Goal: Task Accomplishment & Management: Manage account settings

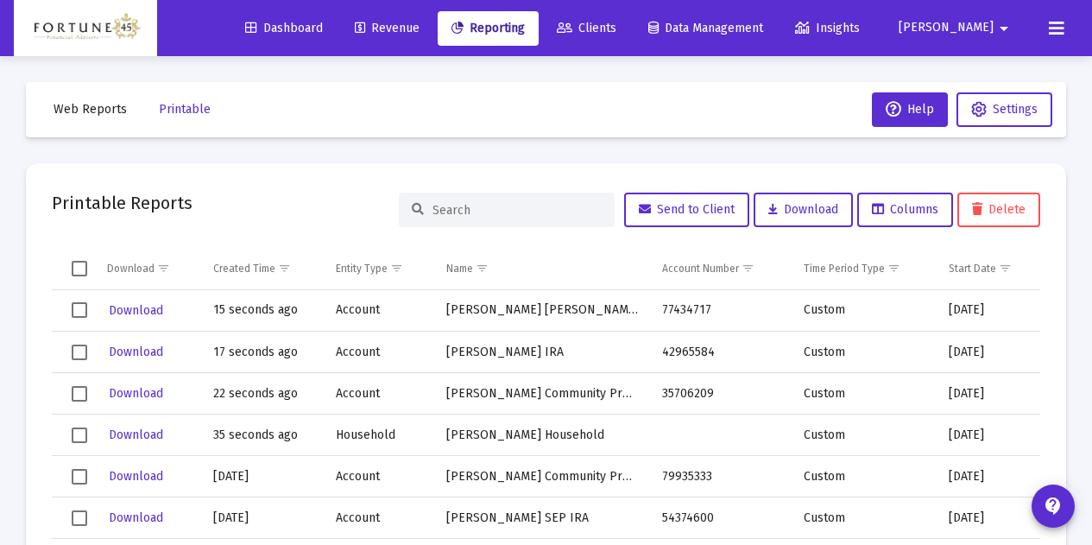
click at [525, 32] on span "Reporting" at bounding box center [487, 28] width 73 height 15
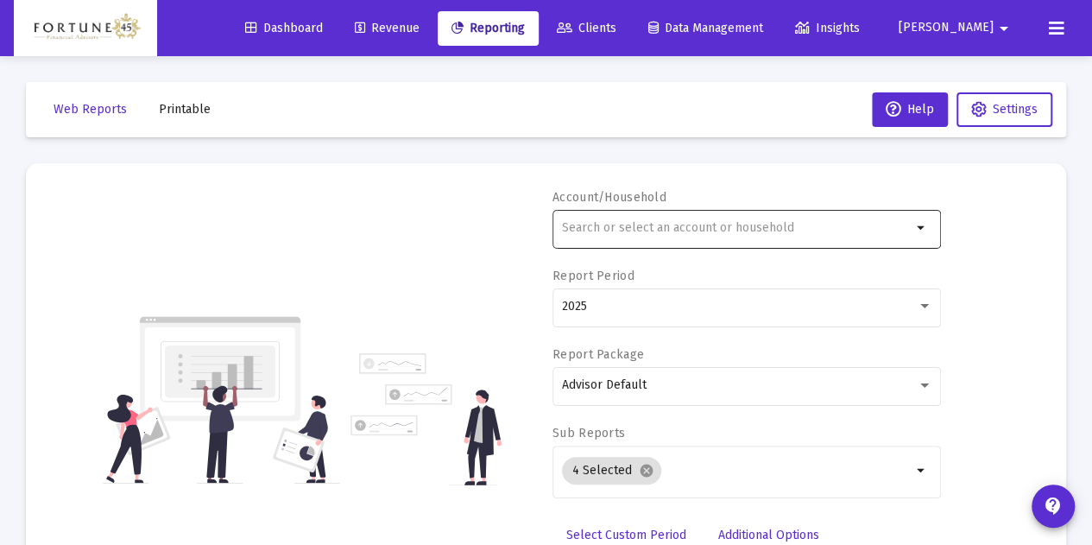
click at [583, 227] on input "text" at bounding box center [737, 228] width 350 height 14
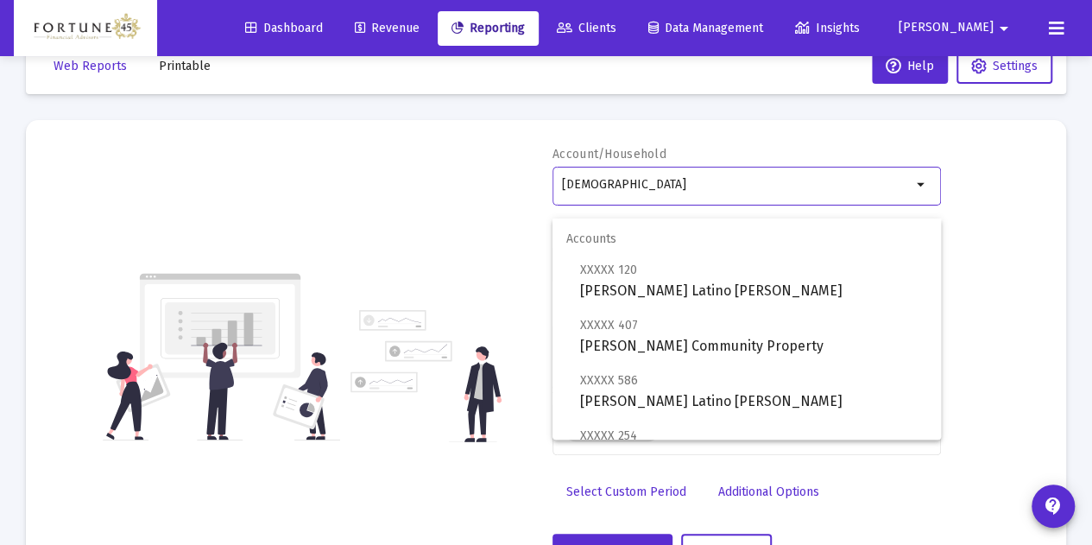
scroll to position [29, 0]
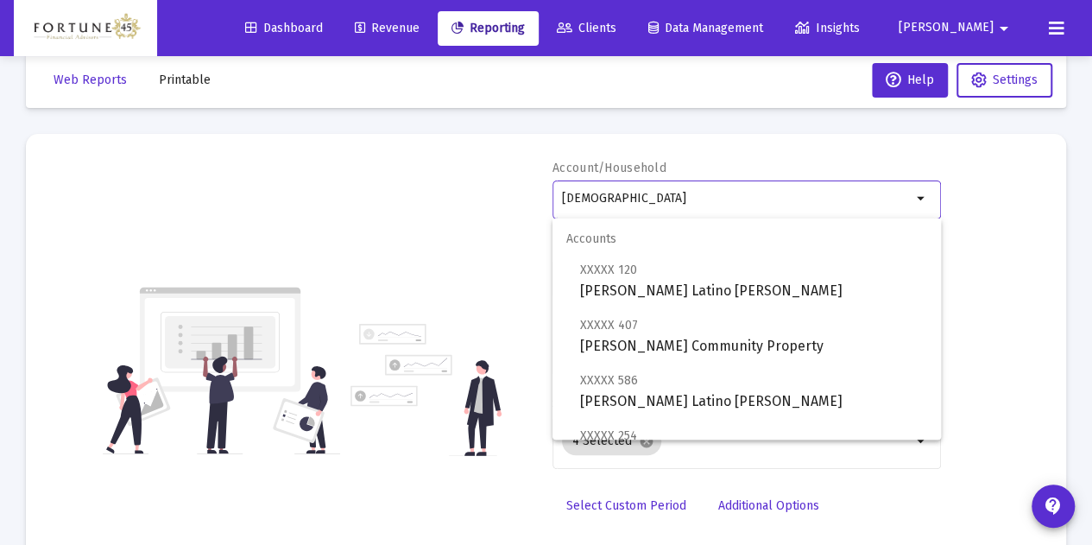
type input "[DEMOGRAPHIC_DATA]"
click at [370, 264] on div "Account/Household latino arrow_drop_down Report Period 2025 Report Package Advi…" at bounding box center [546, 371] width 988 height 422
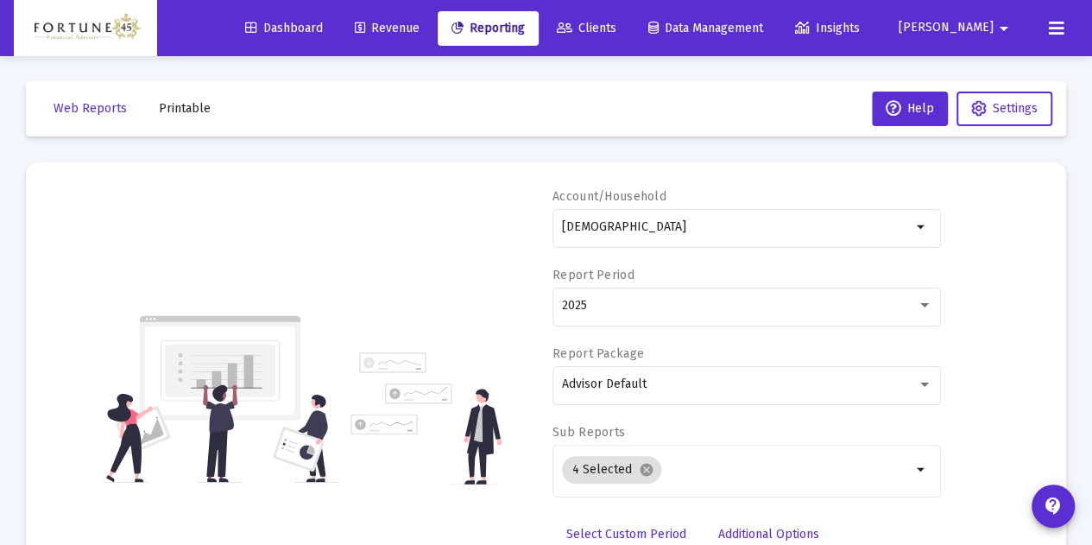
scroll to position [0, 0]
click at [616, 33] on span "Clients" at bounding box center [587, 28] width 60 height 15
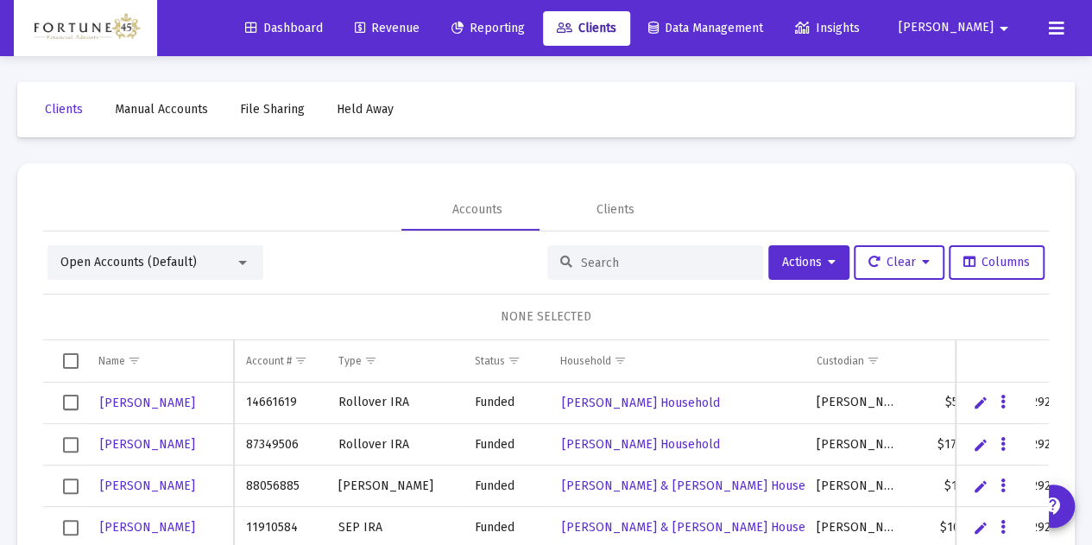
click at [648, 256] on input at bounding box center [665, 262] width 169 height 15
click at [803, 263] on span "Actions" at bounding box center [809, 262] width 54 height 15
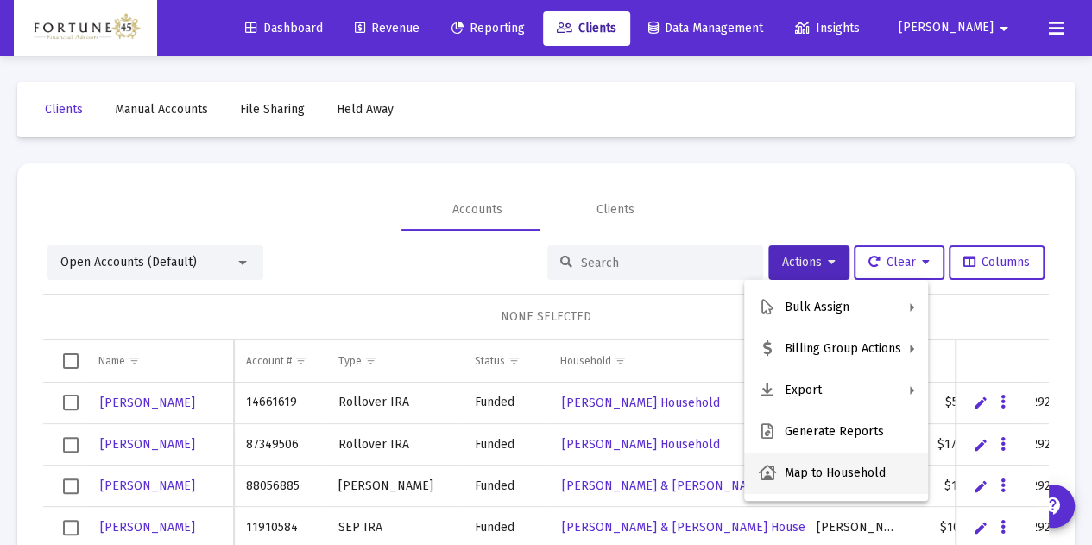
click at [855, 470] on button "Map to Household" at bounding box center [836, 472] width 184 height 41
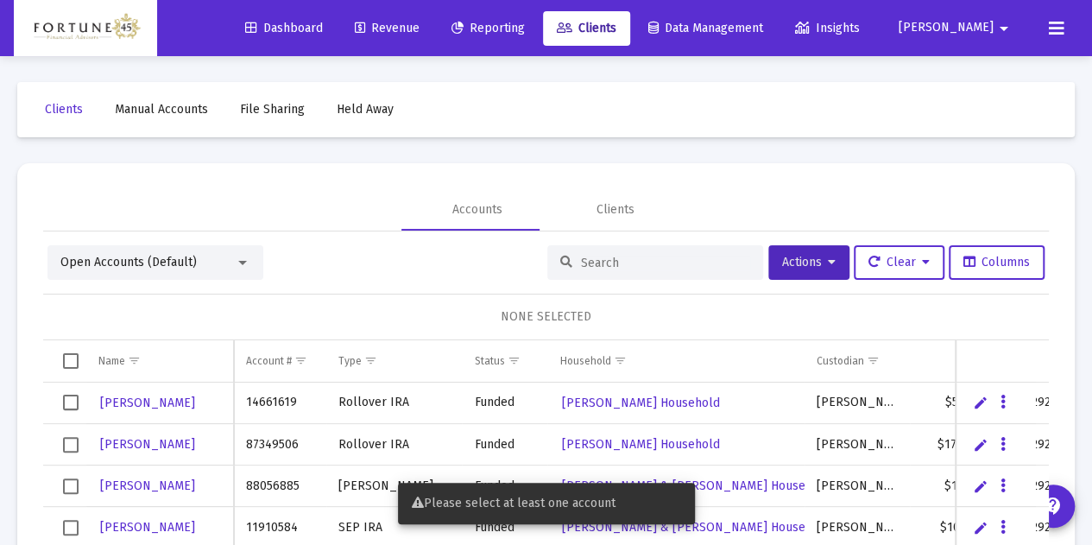
click at [642, 257] on input at bounding box center [665, 262] width 169 height 15
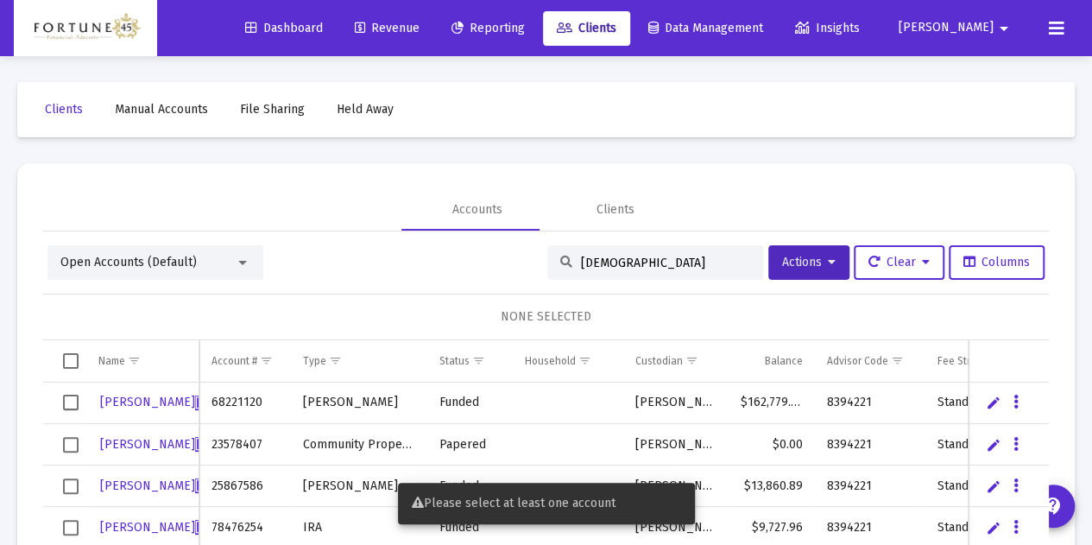
scroll to position [59, 0]
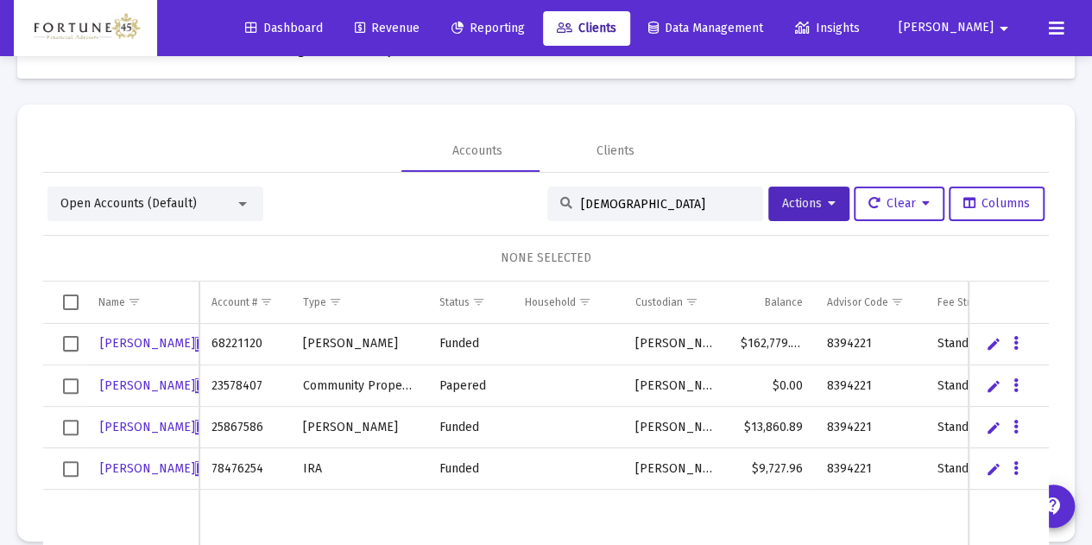
type input "[DEMOGRAPHIC_DATA]"
click at [986, 341] on link "Edit" at bounding box center [994, 344] width 16 height 16
click at [1028, 339] on button "Data grid" at bounding box center [1036, 344] width 16 height 16
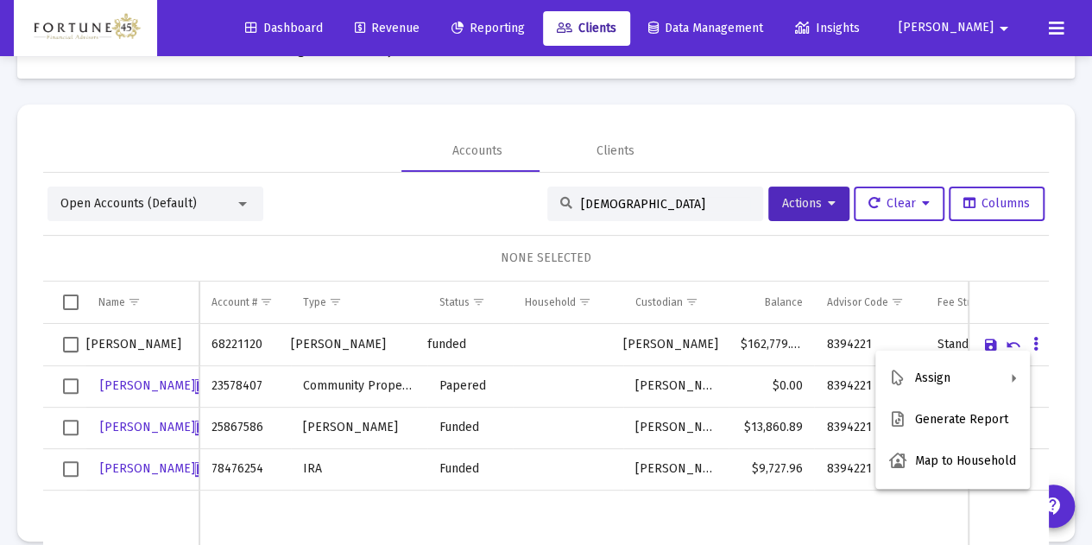
click at [1021, 267] on div at bounding box center [546, 272] width 1092 height 545
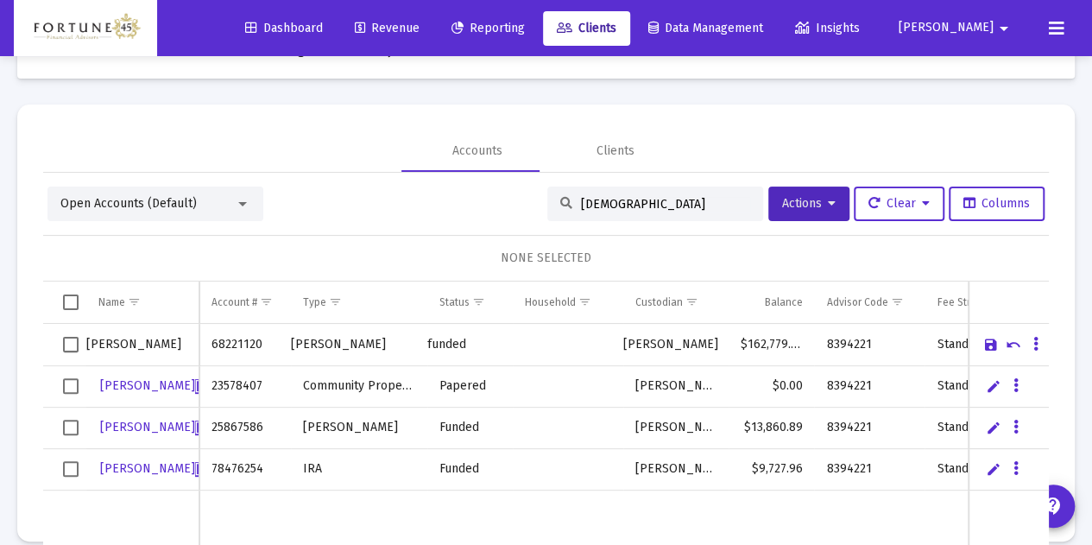
click at [1006, 344] on link "Cancel" at bounding box center [1014, 345] width 16 height 16
click at [1008, 342] on button "Data grid" at bounding box center [1016, 344] width 16 height 16
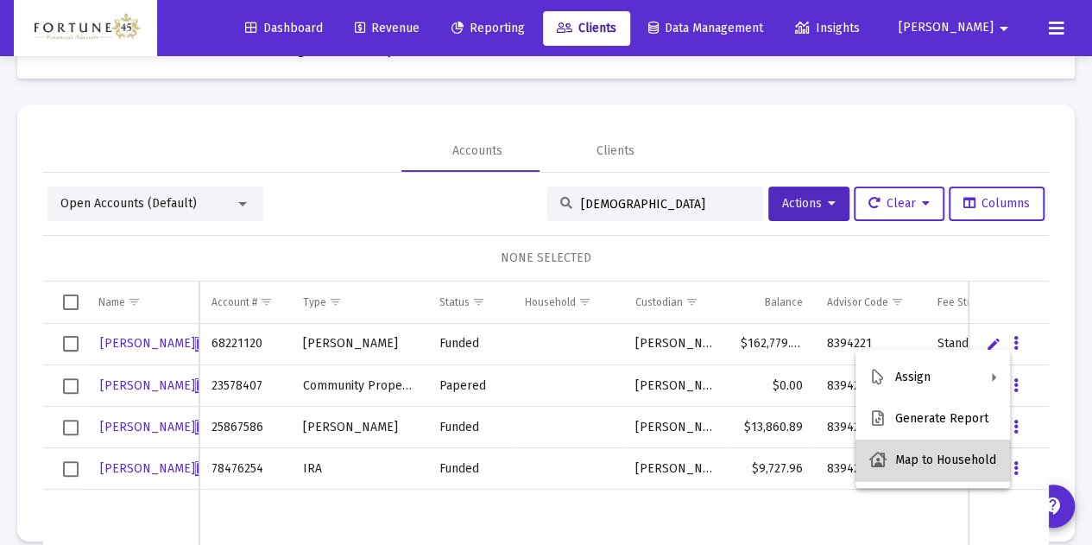
click at [942, 456] on button "Map to Household" at bounding box center [932, 459] width 155 height 41
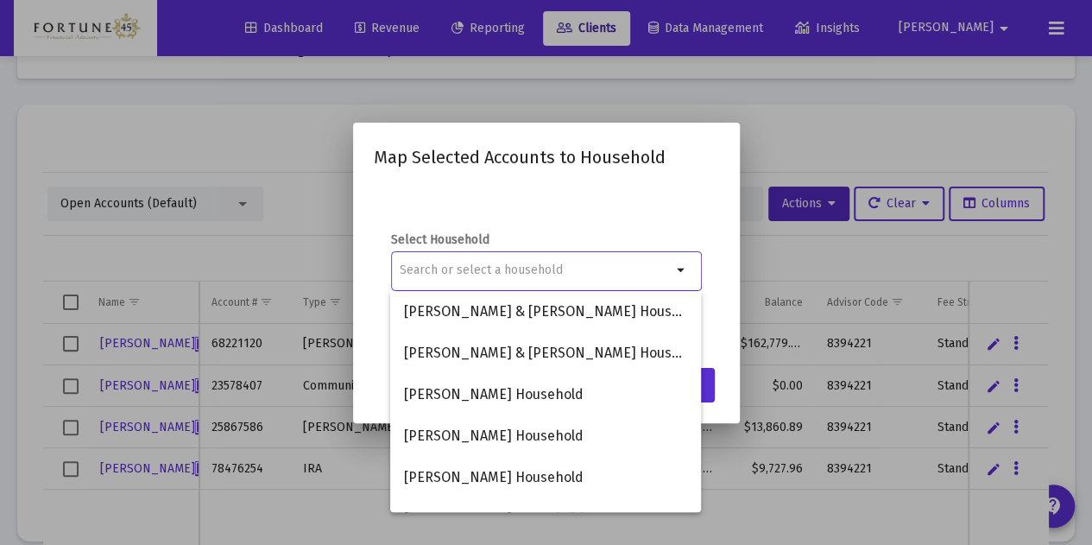
click at [601, 192] on div "Select Household arrow_drop_down" at bounding box center [546, 271] width 345 height 173
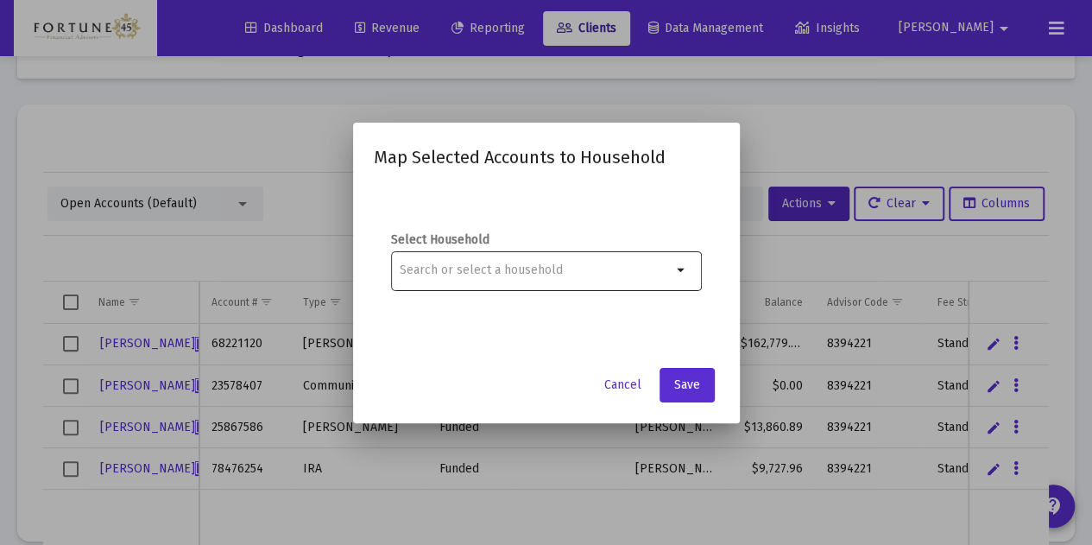
click at [630, 268] on input at bounding box center [536, 270] width 272 height 14
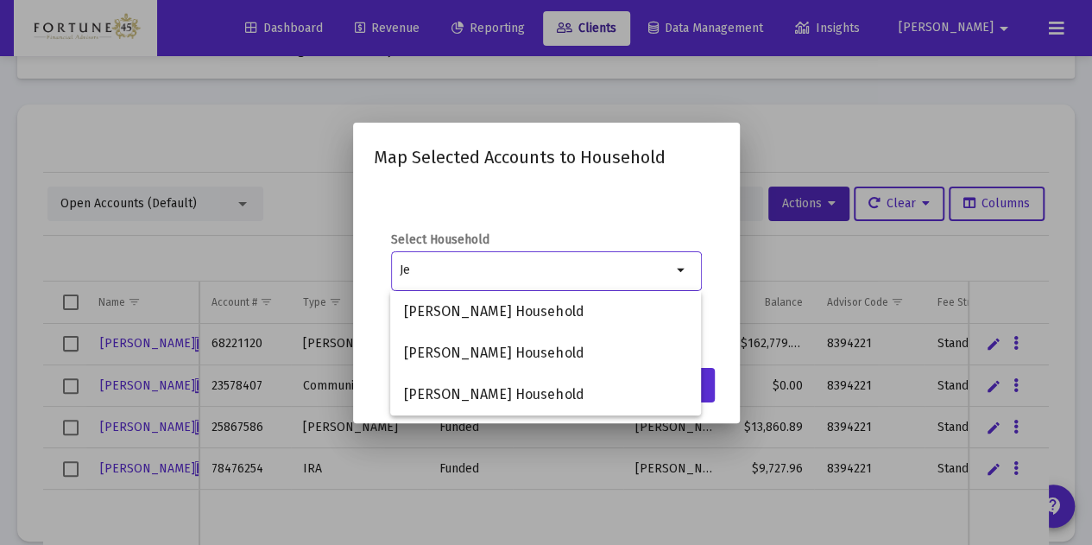
type input "J"
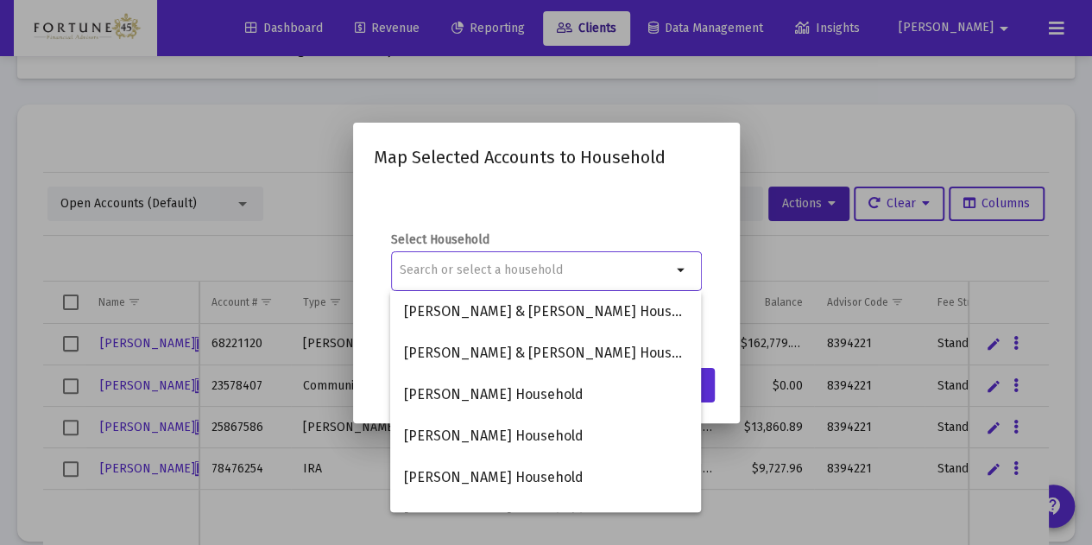
click at [779, 91] on div at bounding box center [546, 272] width 1092 height 545
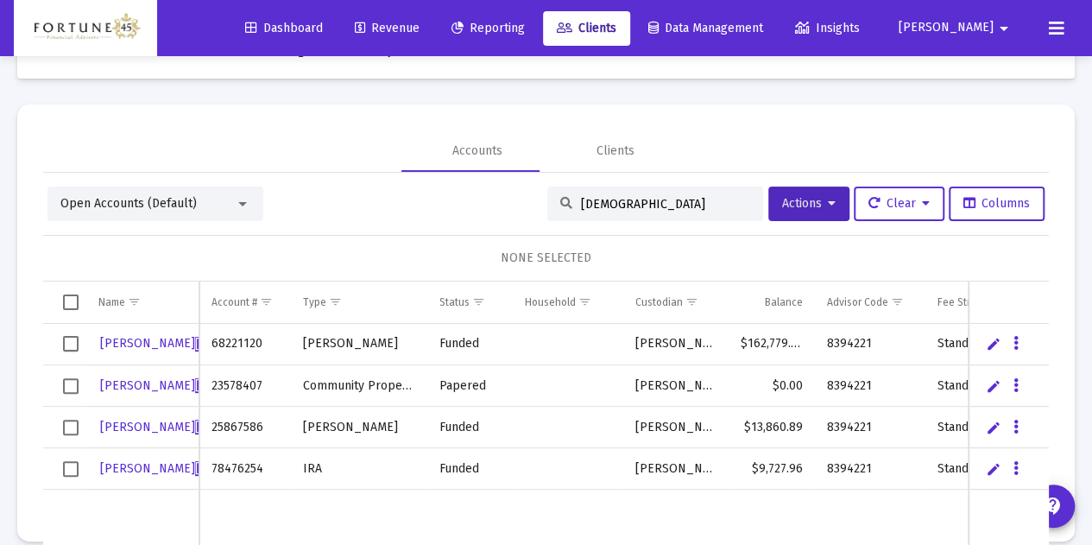
scroll to position [0, 0]
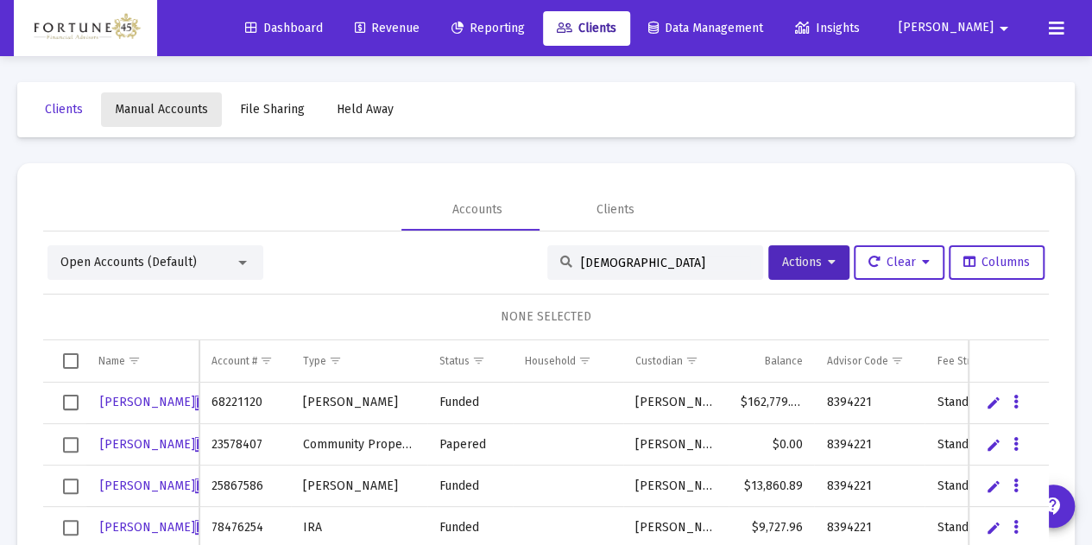
click at [143, 95] on link "Manual Accounts" at bounding box center [161, 109] width 121 height 35
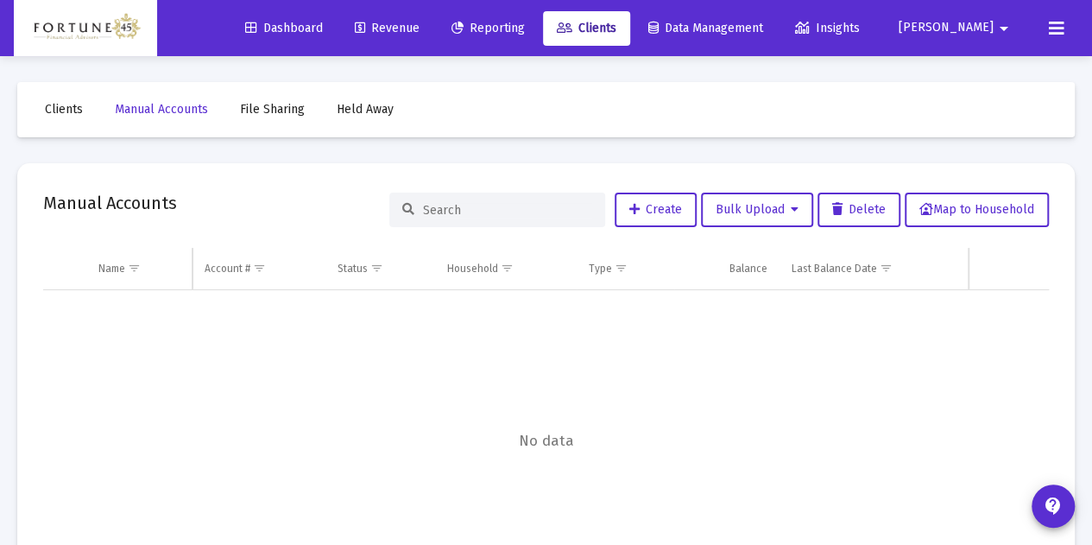
click at [12, 106] on div "Clients Manual Accounts File Sharing Held Away Manual Accounts Create Bulk Uplo…" at bounding box center [546, 350] width 1092 height 589
click at [57, 106] on span "Clients" at bounding box center [64, 109] width 38 height 15
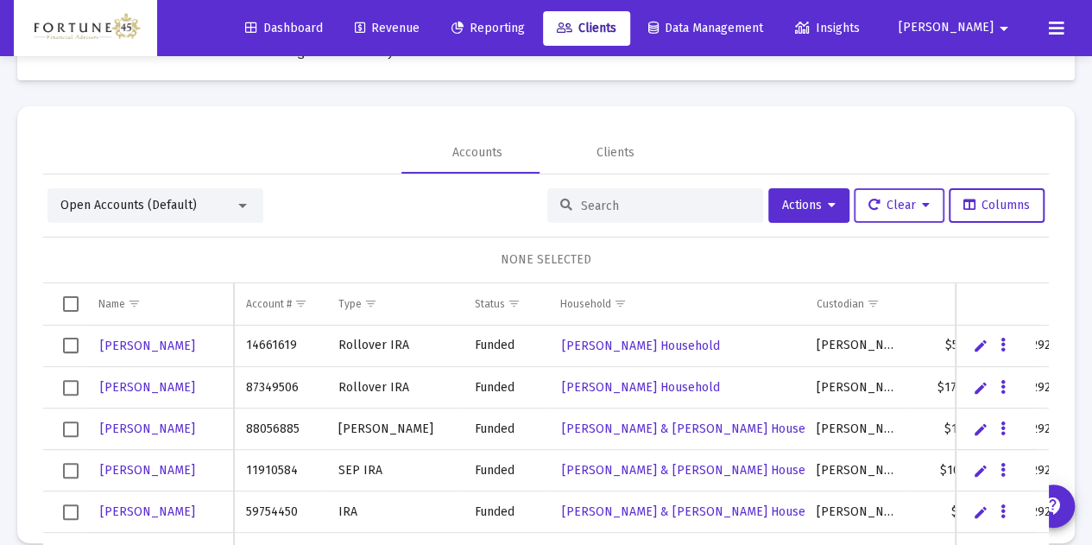
scroll to position [59, 0]
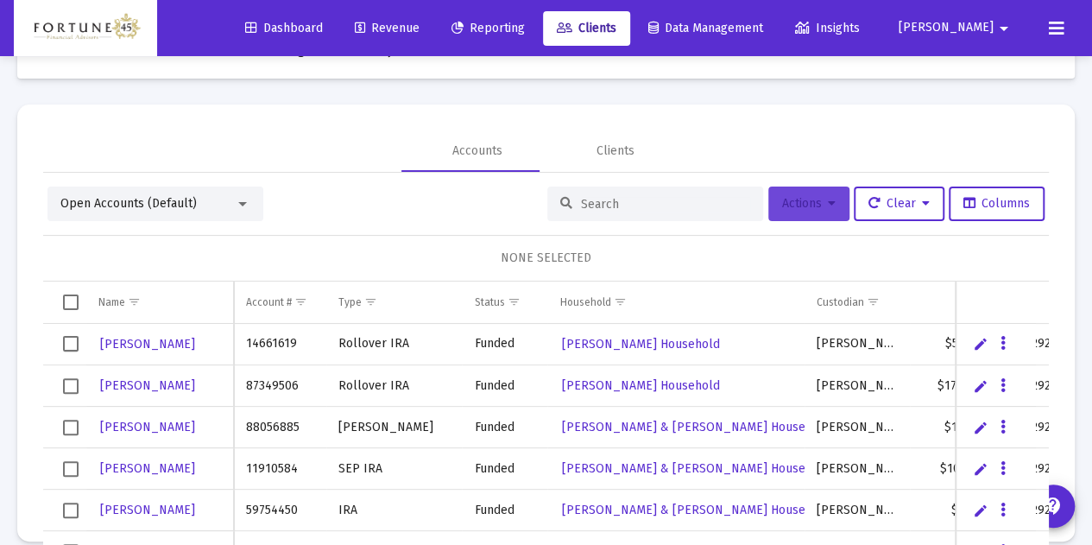
click at [828, 199] on icon at bounding box center [832, 204] width 8 height 12
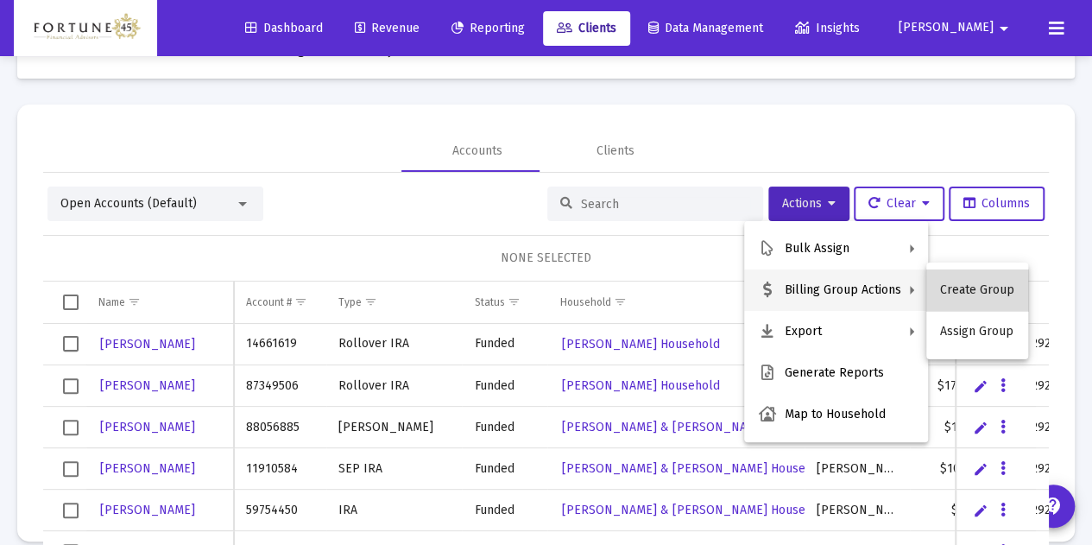
click at [981, 285] on button "Create Group" at bounding box center [977, 289] width 102 height 41
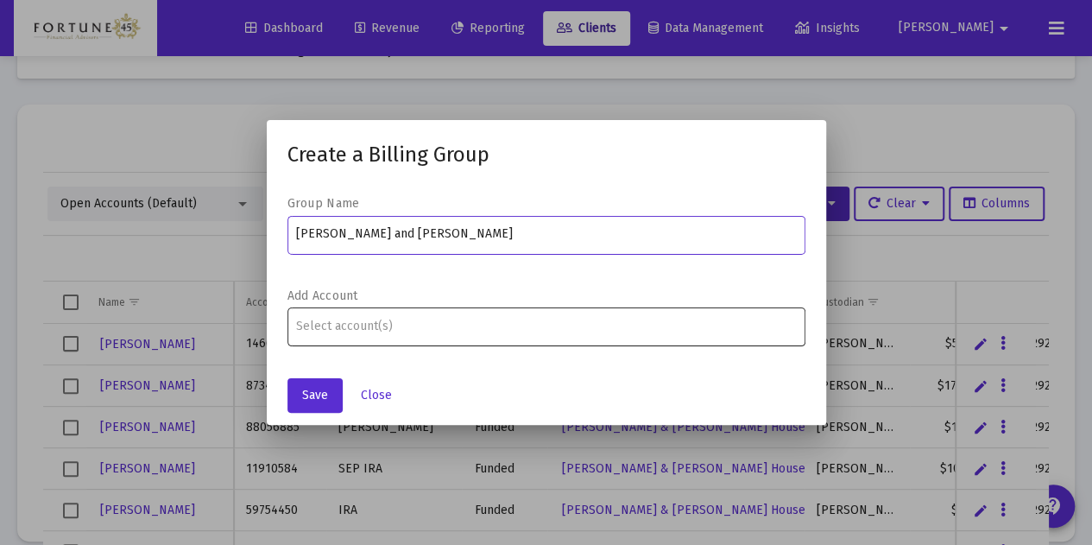
type input "[PERSON_NAME] and [PERSON_NAME]"
click at [423, 342] on div at bounding box center [546, 326] width 500 height 42
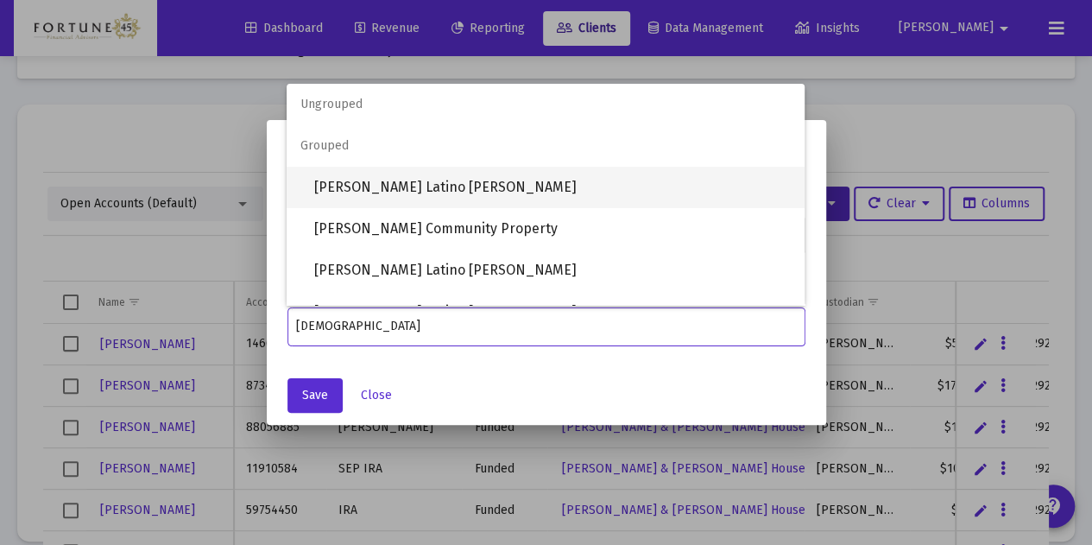
type input "[DEMOGRAPHIC_DATA]"
drag, startPoint x: 489, startPoint y: 198, endPoint x: 413, endPoint y: 311, distance: 136.7
click at [489, 196] on span "[PERSON_NAME] Latino [PERSON_NAME]" at bounding box center [552, 187] width 476 height 41
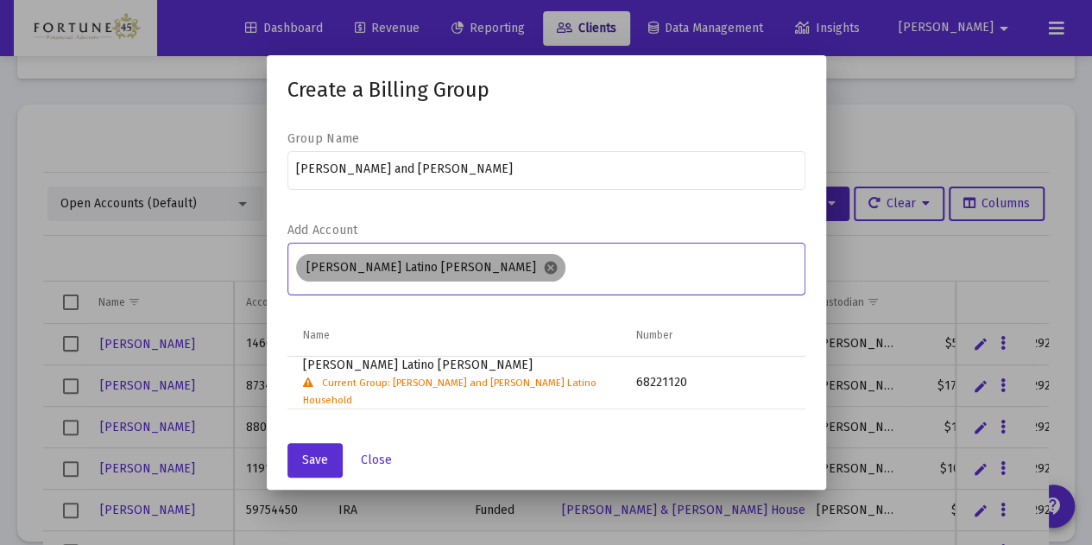
click at [543, 272] on mat-icon "cancel" at bounding box center [551, 268] width 16 height 16
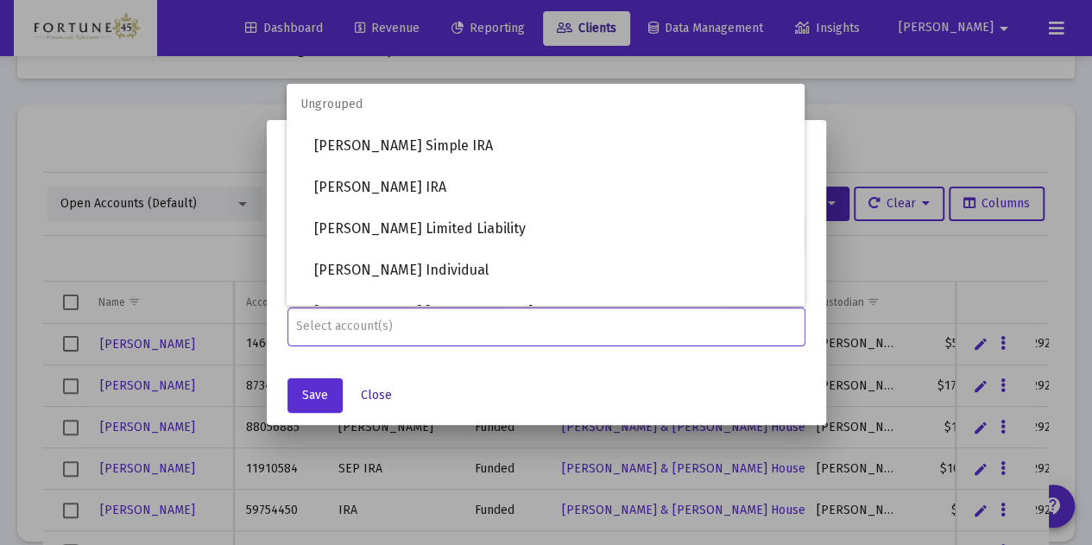
click at [382, 393] on span "Close" at bounding box center [376, 395] width 31 height 15
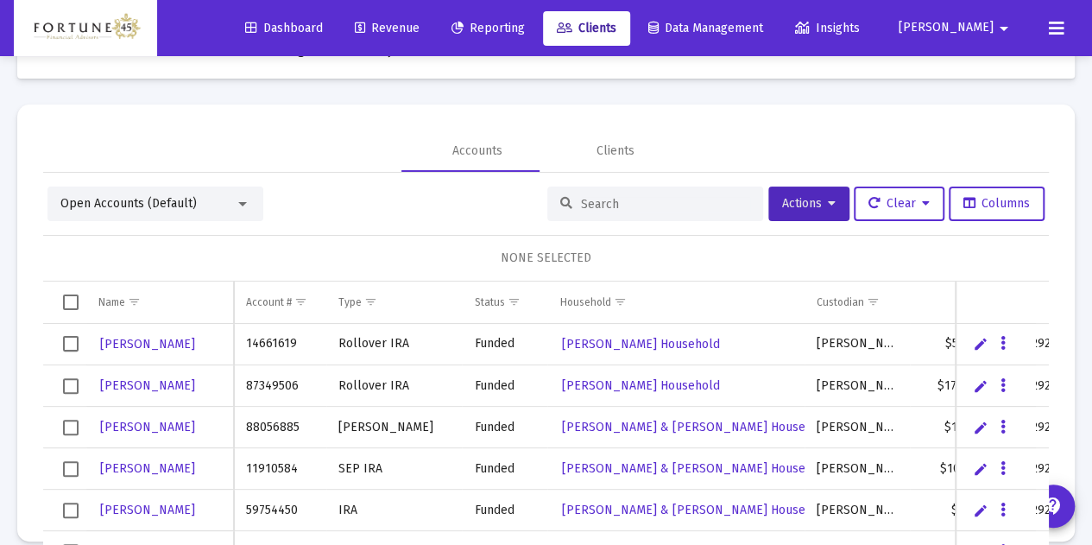
scroll to position [81, 0]
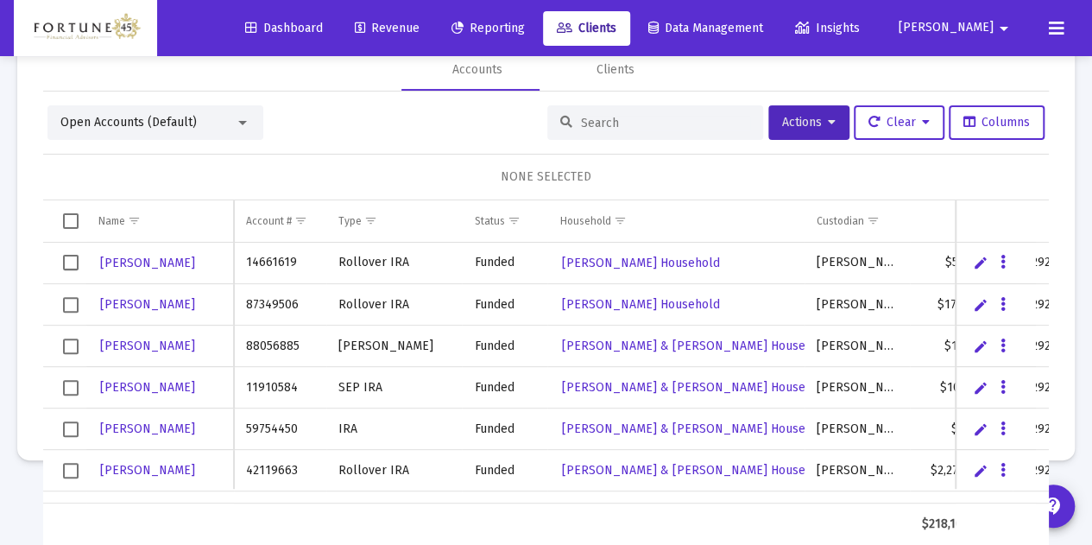
click at [581, 120] on input at bounding box center [665, 123] width 169 height 15
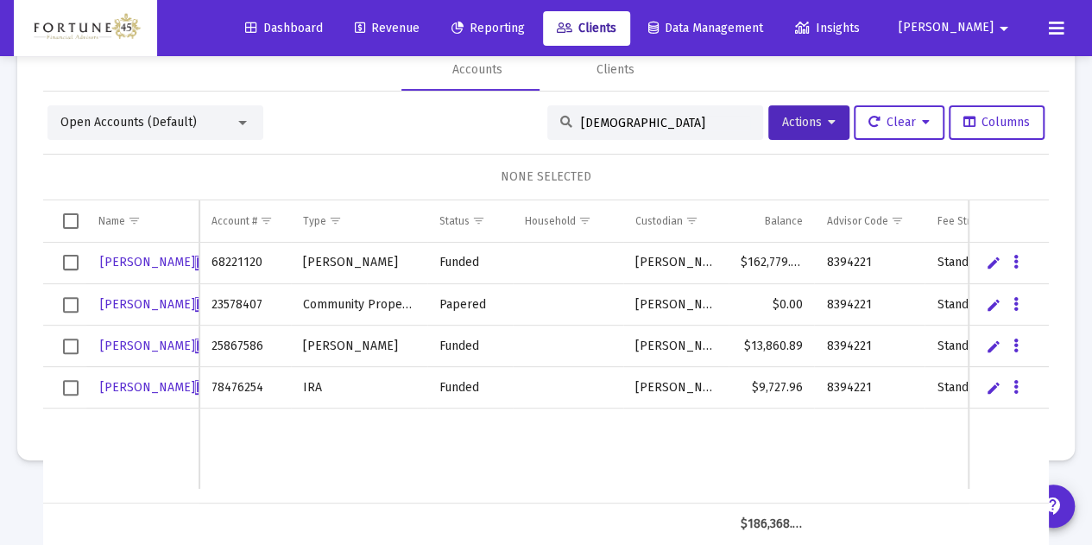
type input "[DEMOGRAPHIC_DATA]"
click at [70, 262] on span "Select row" at bounding box center [71, 263] width 16 height 16
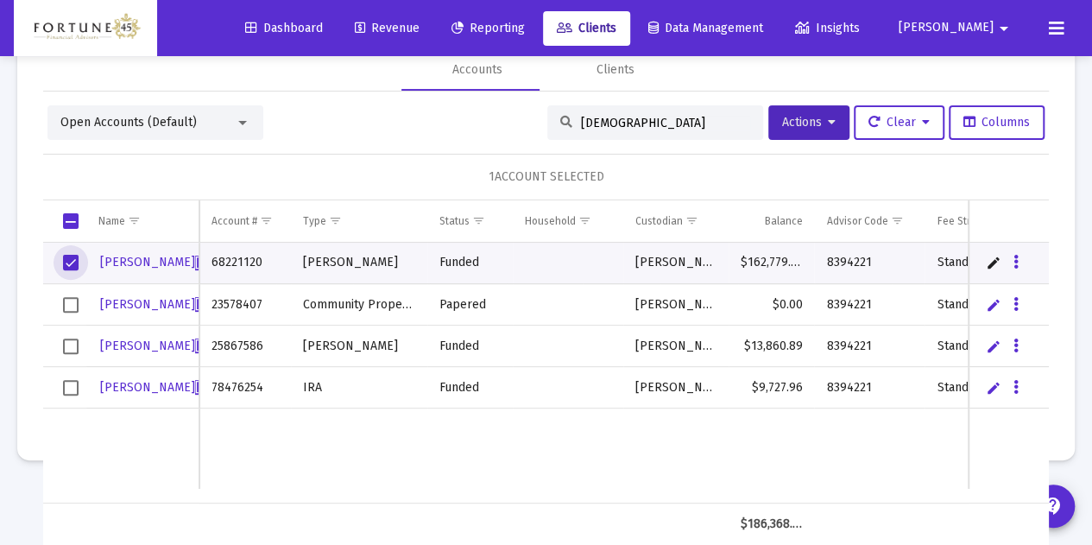
click at [71, 301] on span "Select row" at bounding box center [71, 305] width 16 height 16
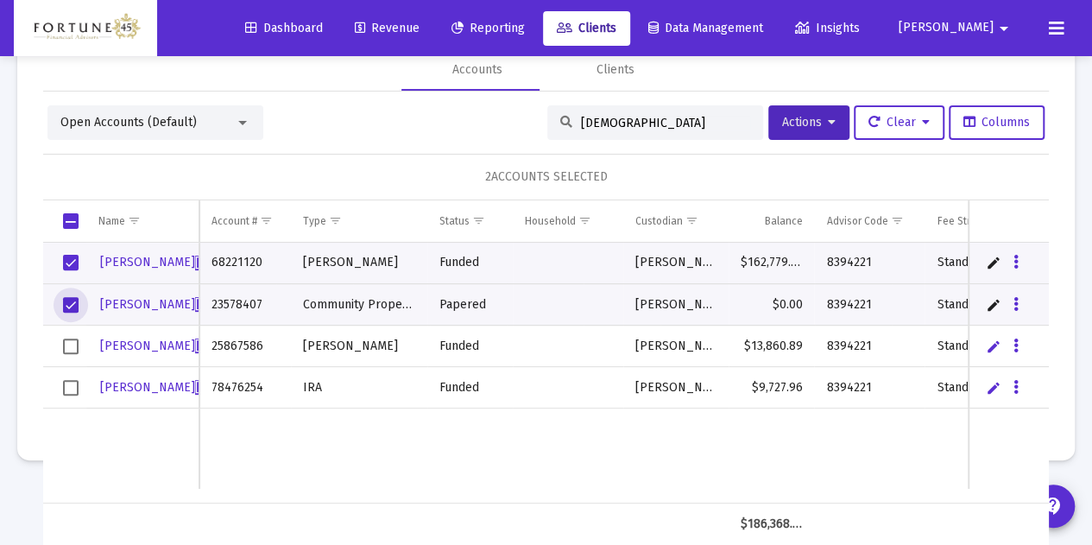
click at [70, 344] on span "Select row" at bounding box center [71, 346] width 16 height 16
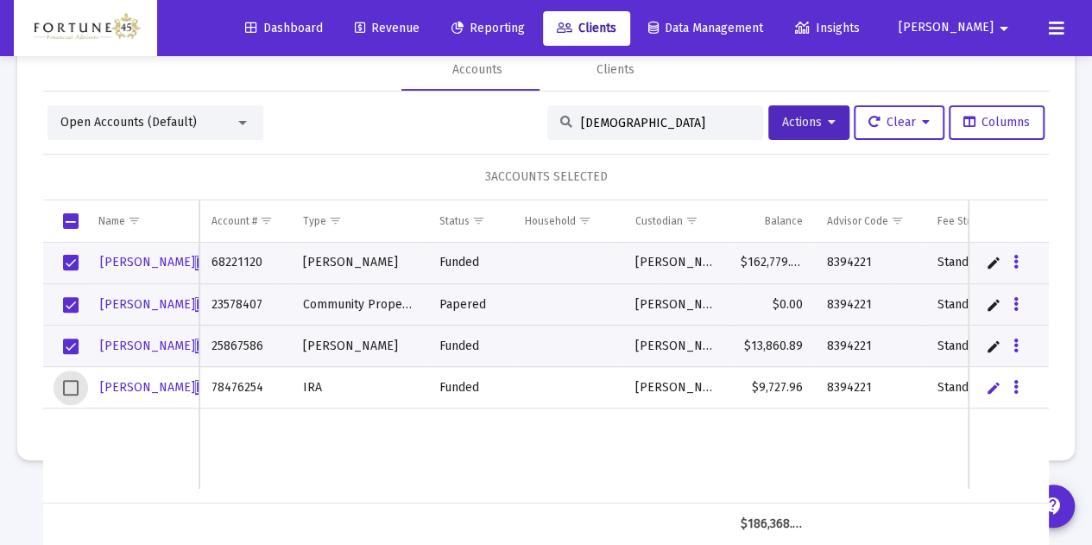
click at [63, 391] on span "Select row" at bounding box center [71, 388] width 16 height 16
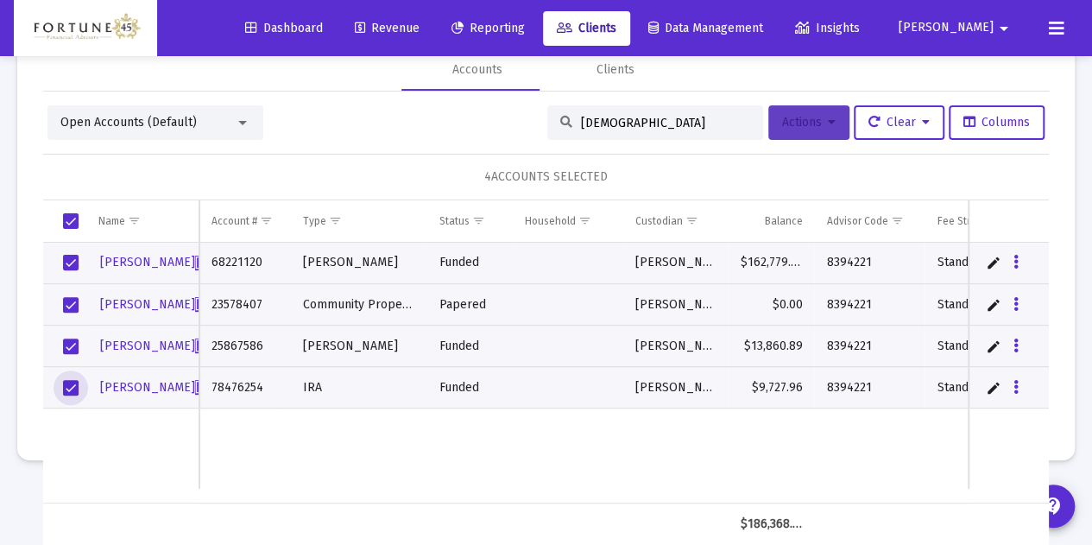
click at [783, 115] on span "Actions" at bounding box center [809, 122] width 54 height 15
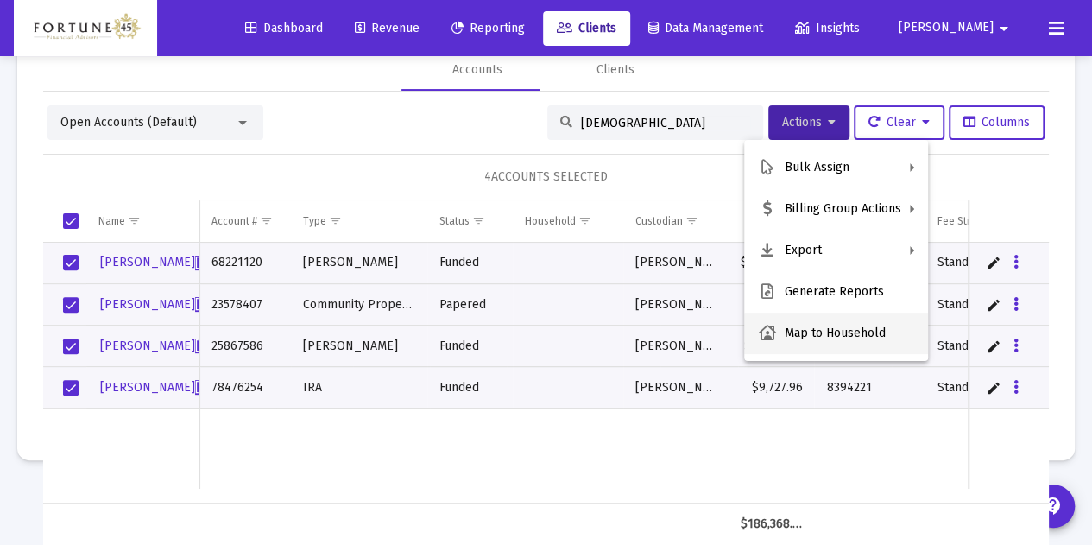
click at [811, 333] on button "Map to Household" at bounding box center [836, 332] width 184 height 41
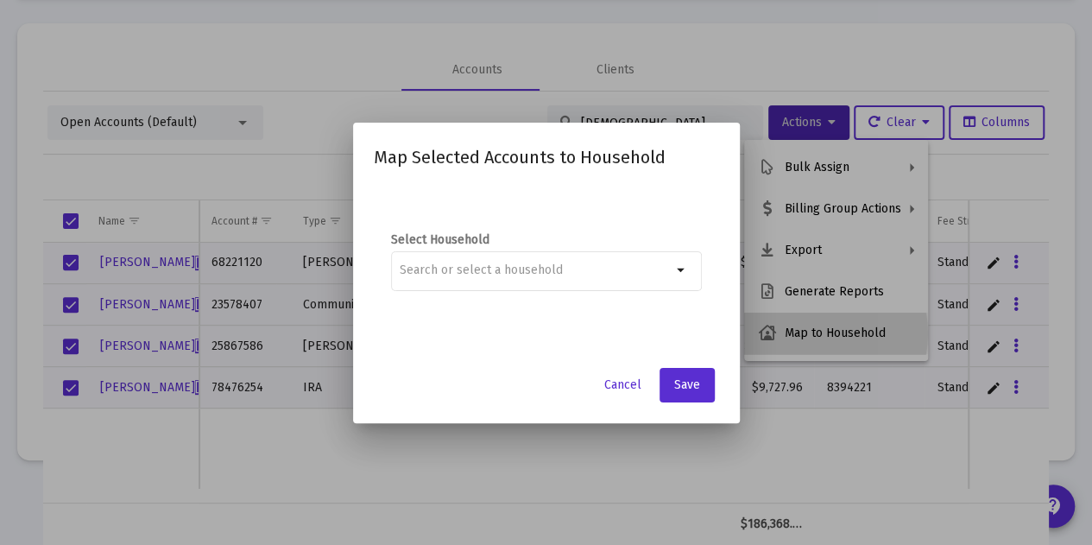
scroll to position [0, 0]
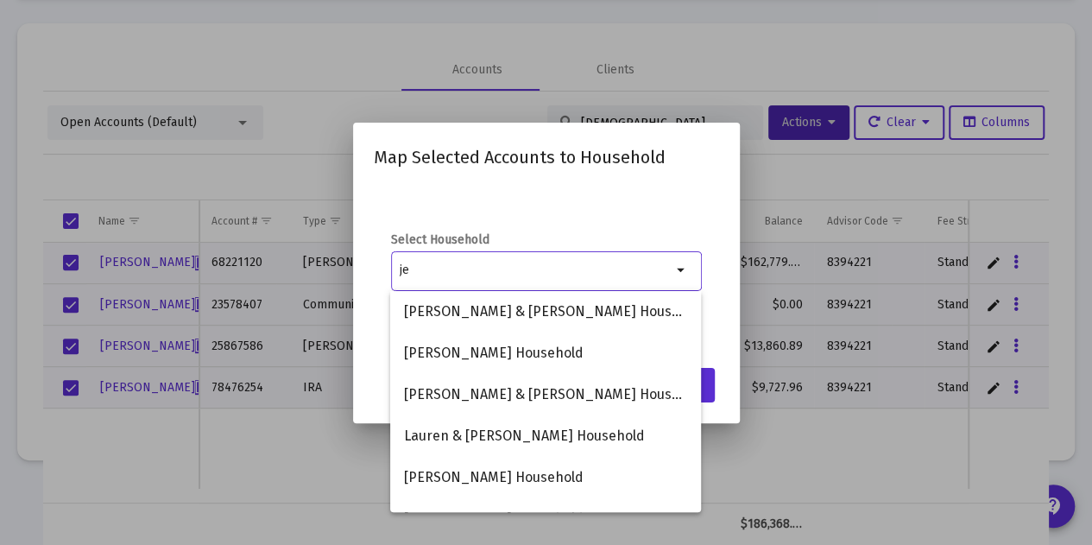
type input "j"
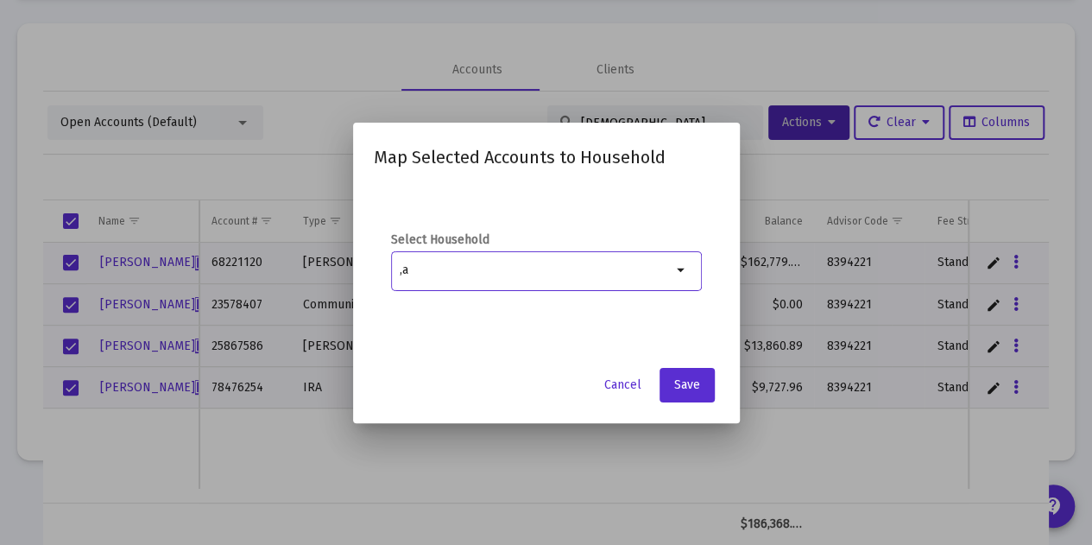
type input ","
type input "l"
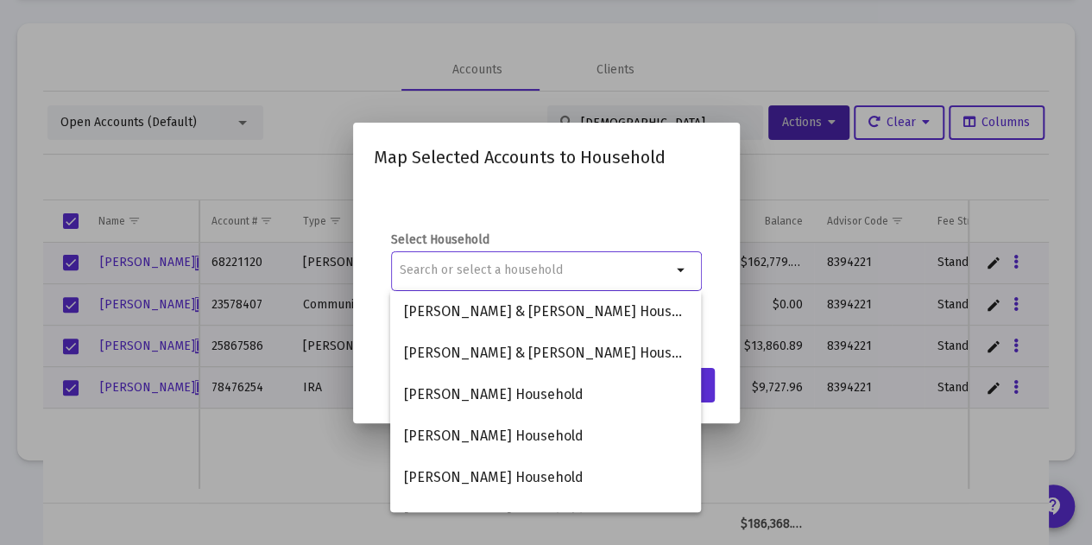
click at [658, 131] on mat-dialog-container "Map Selected Accounts to Household Select Household arrow_drop_down Cancel Save" at bounding box center [546, 273] width 387 height 300
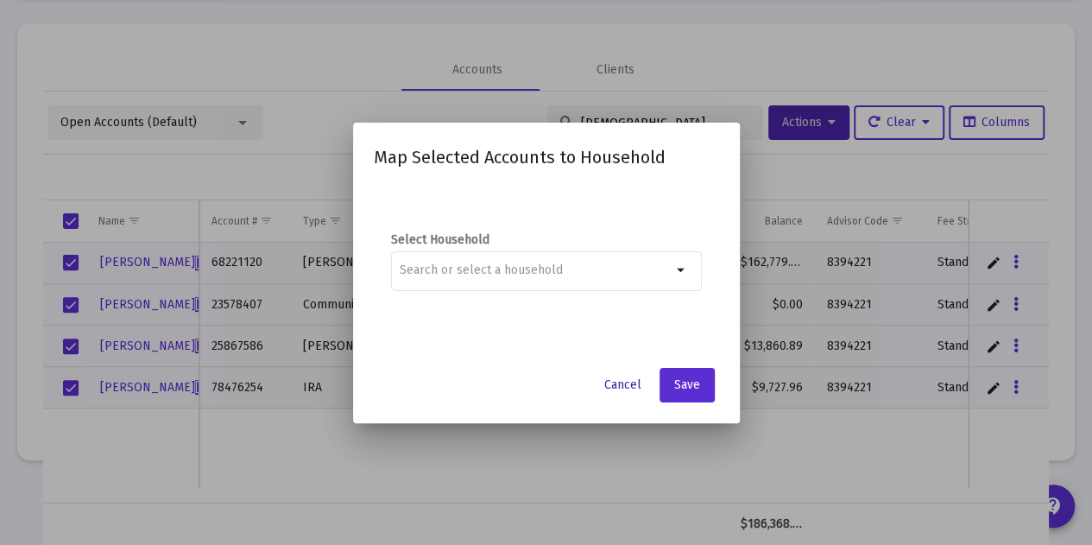
click at [640, 387] on span "Cancel" at bounding box center [622, 384] width 37 height 15
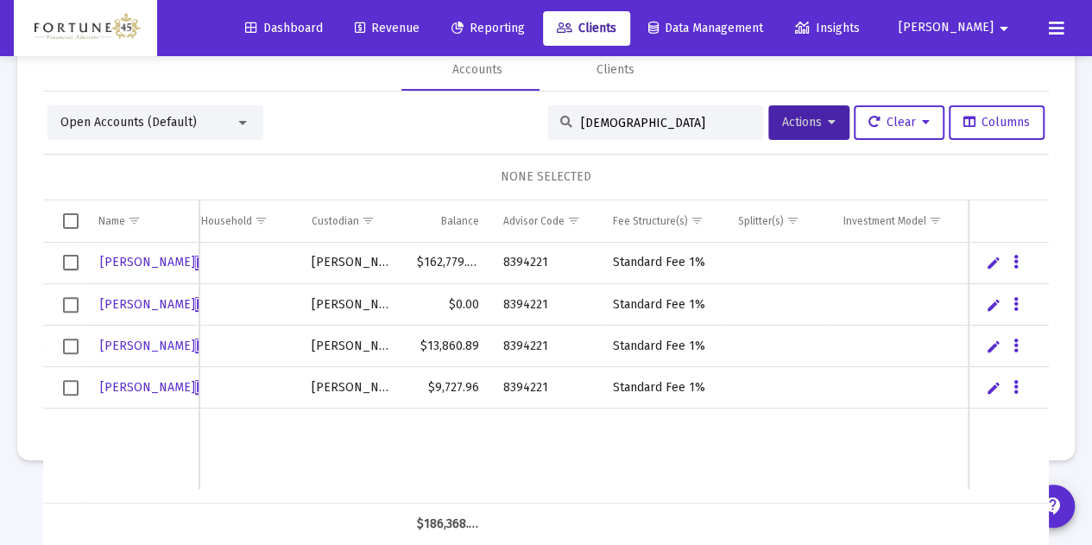
click at [986, 266] on link "Edit" at bounding box center [994, 263] width 16 height 16
click at [1028, 262] on button "Data grid" at bounding box center [1036, 263] width 16 height 16
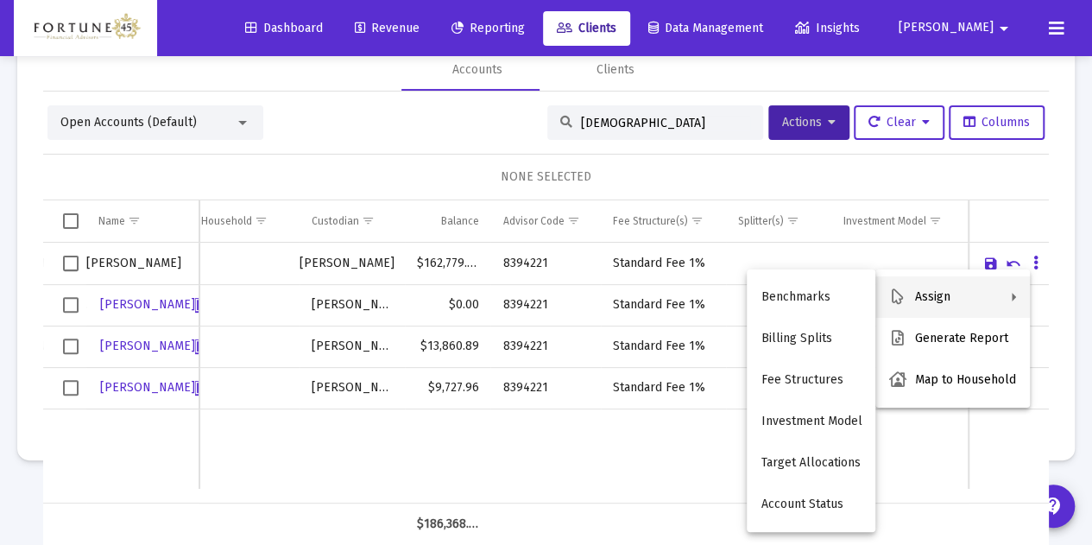
click at [1006, 255] on div at bounding box center [546, 272] width 1092 height 545
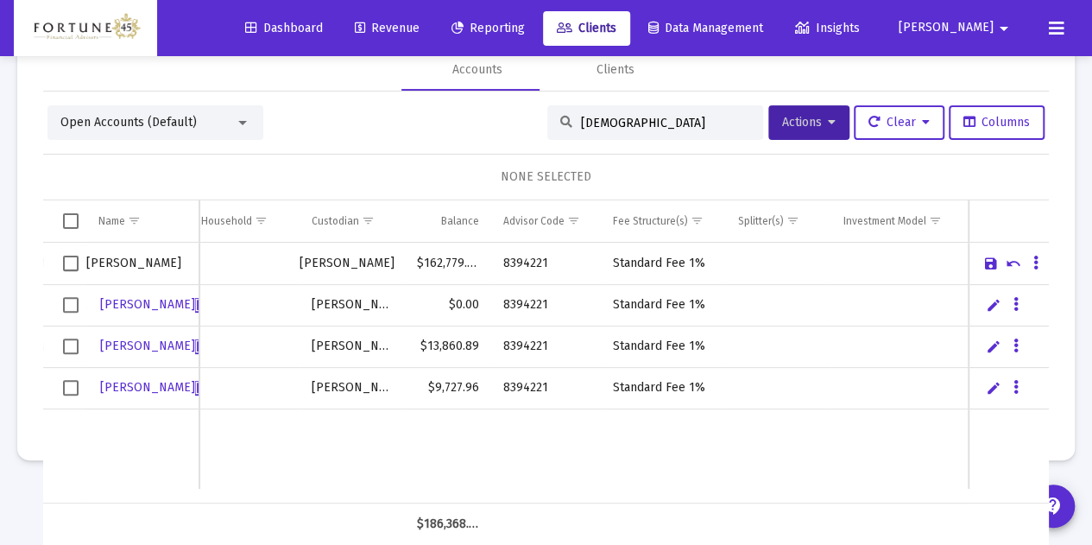
click at [1010, 261] on td "Data grid" at bounding box center [1008, 264] width 80 height 42
click at [1006, 262] on link "Cancel" at bounding box center [1014, 263] width 16 height 16
click at [1008, 262] on button "Data grid" at bounding box center [1016, 263] width 16 height 16
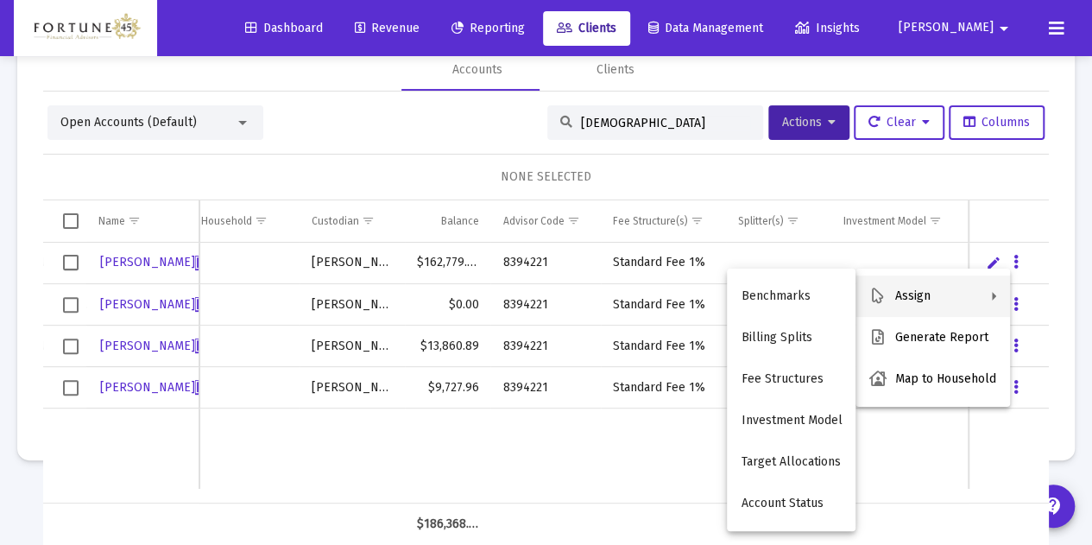
click at [980, 301] on button "Assign" at bounding box center [932, 295] width 155 height 41
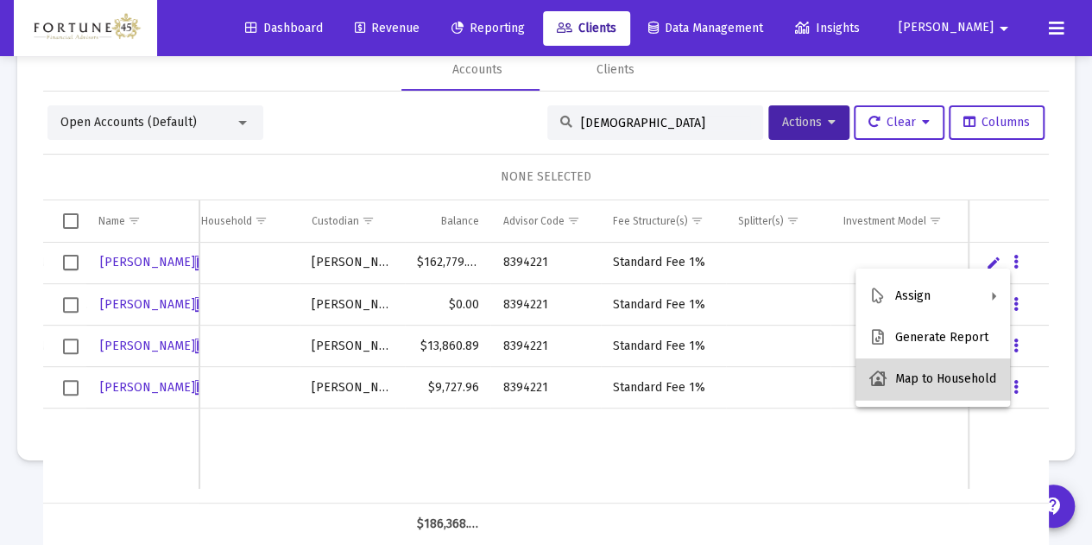
click at [956, 388] on button "Map to Household" at bounding box center [932, 378] width 155 height 41
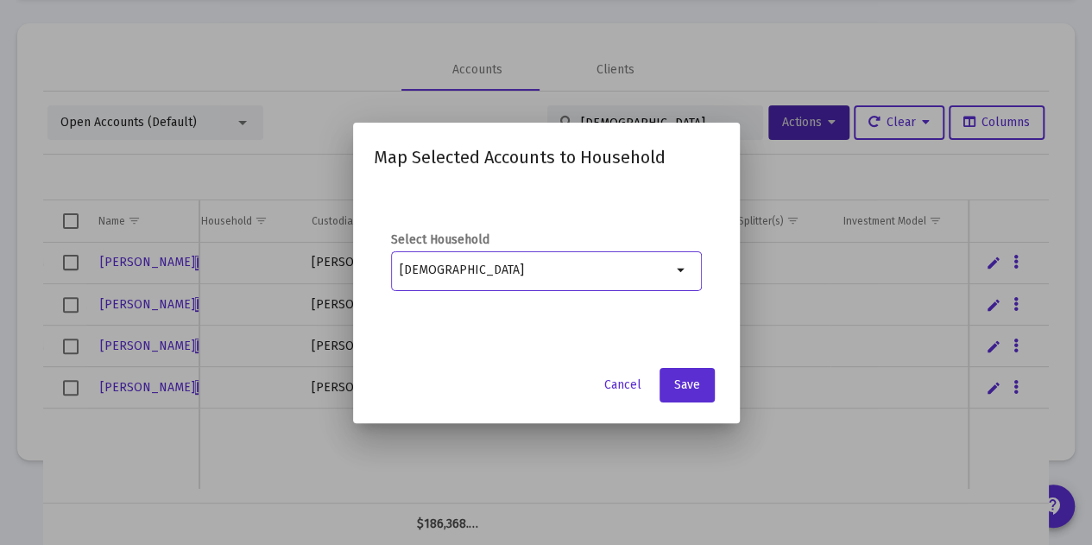
type input "[DEMOGRAPHIC_DATA]"
click at [624, 392] on span "Cancel" at bounding box center [622, 384] width 37 height 15
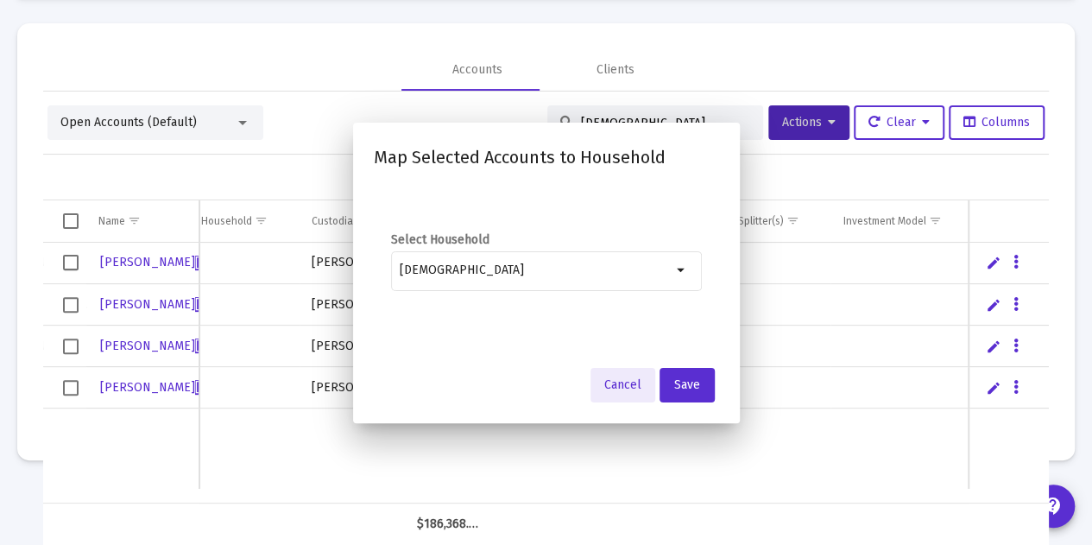
scroll to position [81, 0]
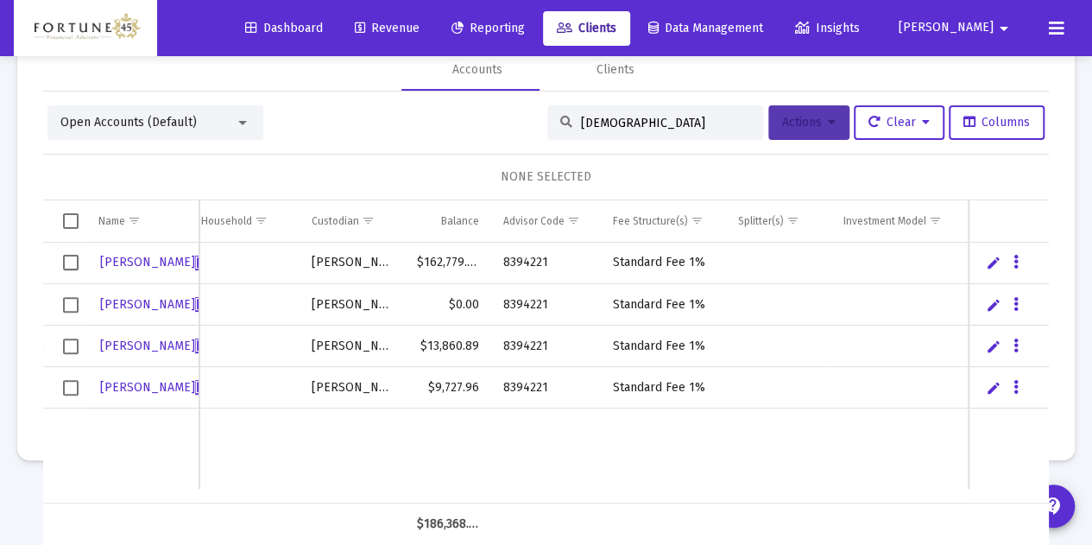
click at [803, 118] on span "Actions" at bounding box center [809, 122] width 54 height 15
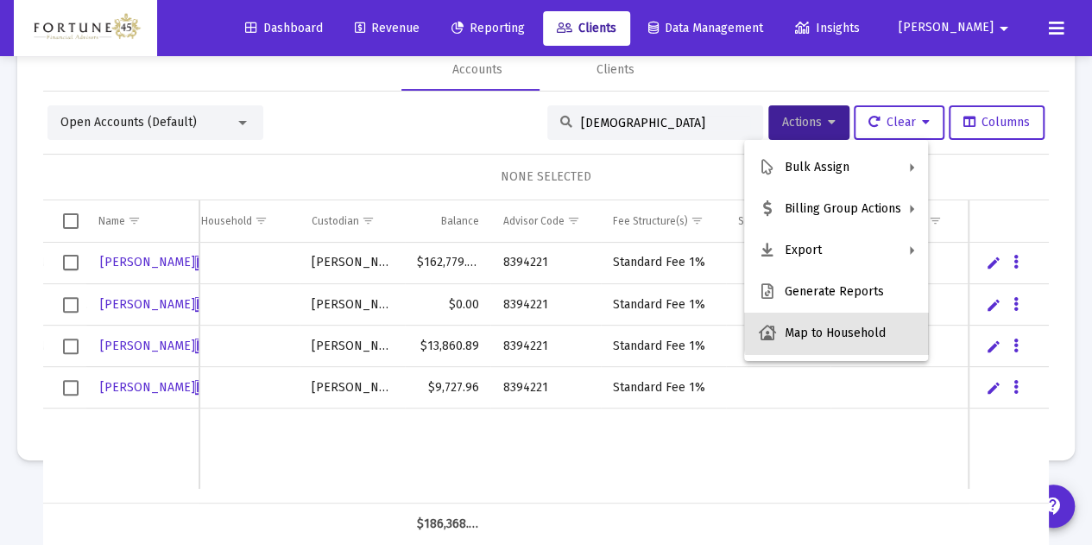
click at [858, 331] on button "Map to Household" at bounding box center [836, 332] width 184 height 41
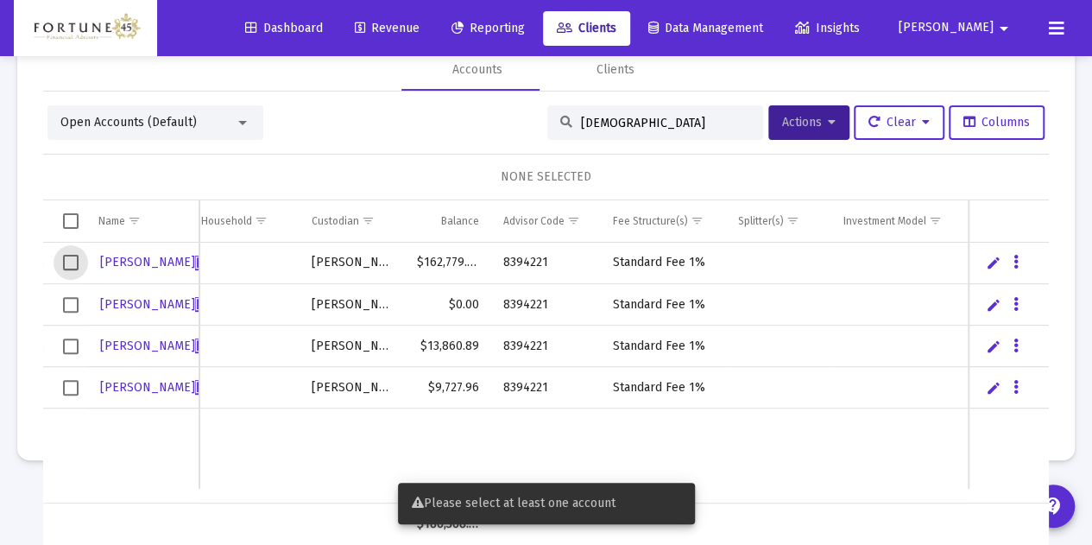
click at [71, 265] on span "Select row" at bounding box center [71, 263] width 16 height 16
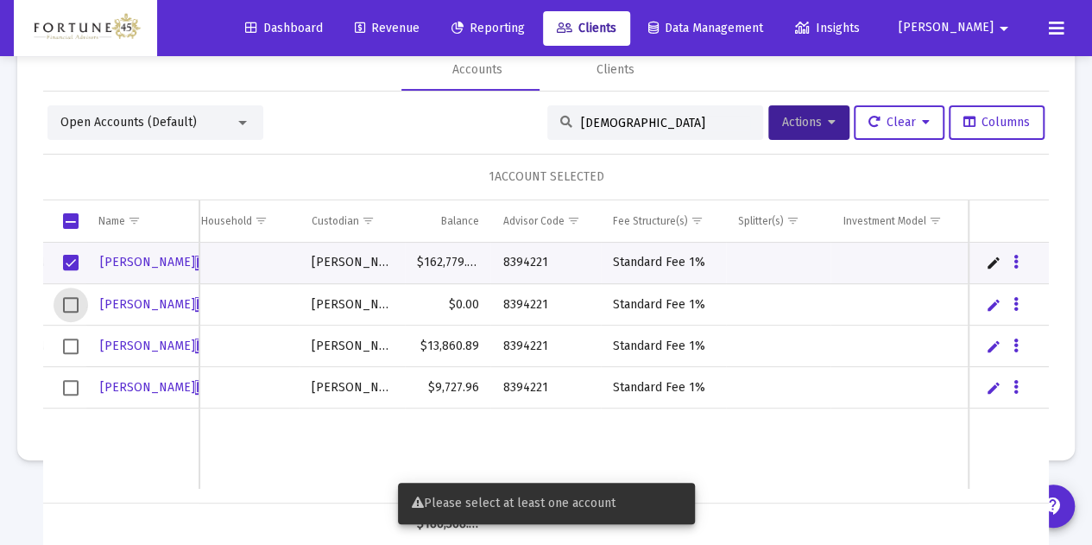
click at [71, 303] on span "Select row" at bounding box center [71, 305] width 16 height 16
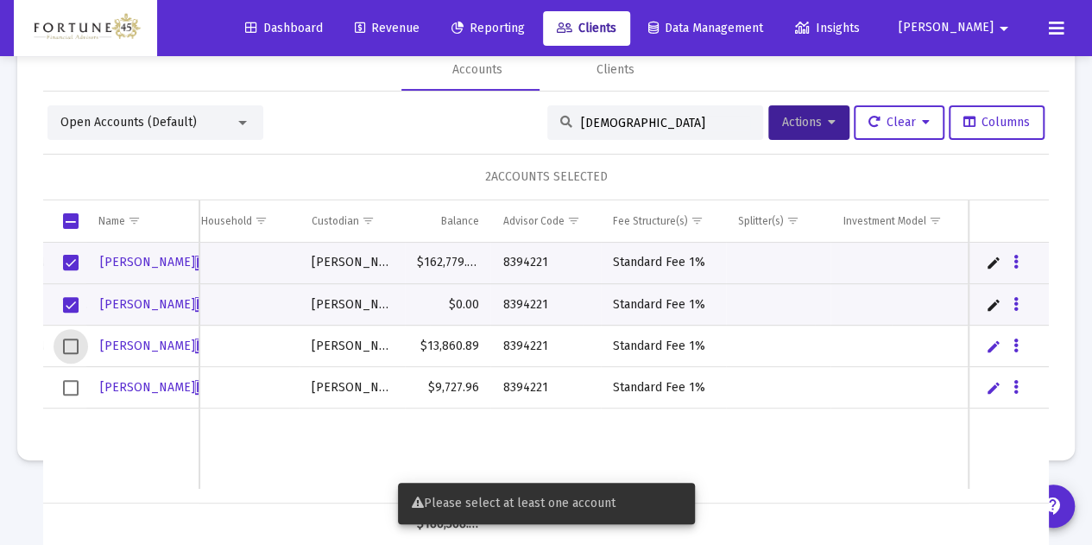
click at [71, 338] on span "Select row" at bounding box center [71, 346] width 16 height 16
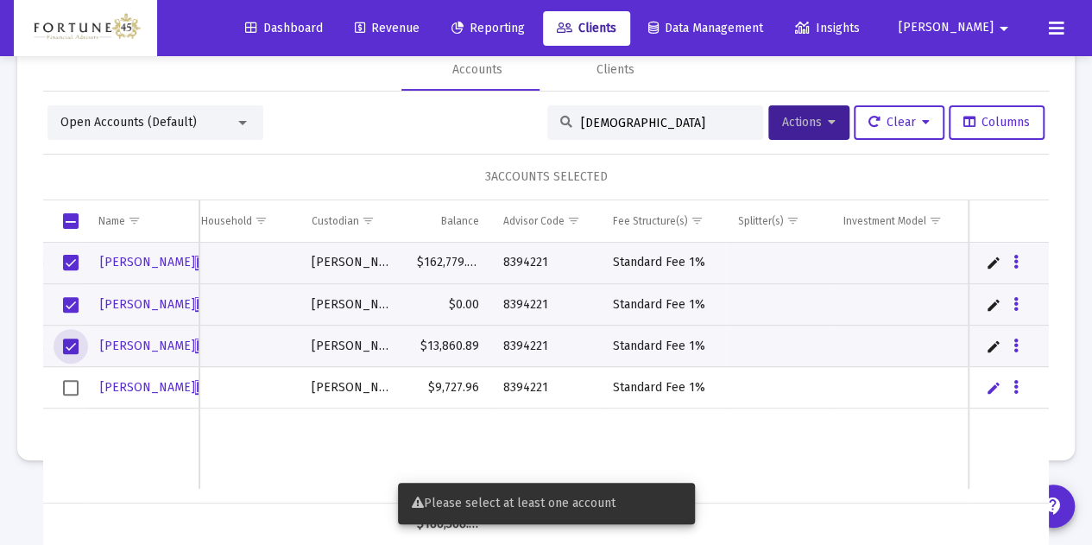
click at [73, 384] on span "Select row" at bounding box center [71, 388] width 16 height 16
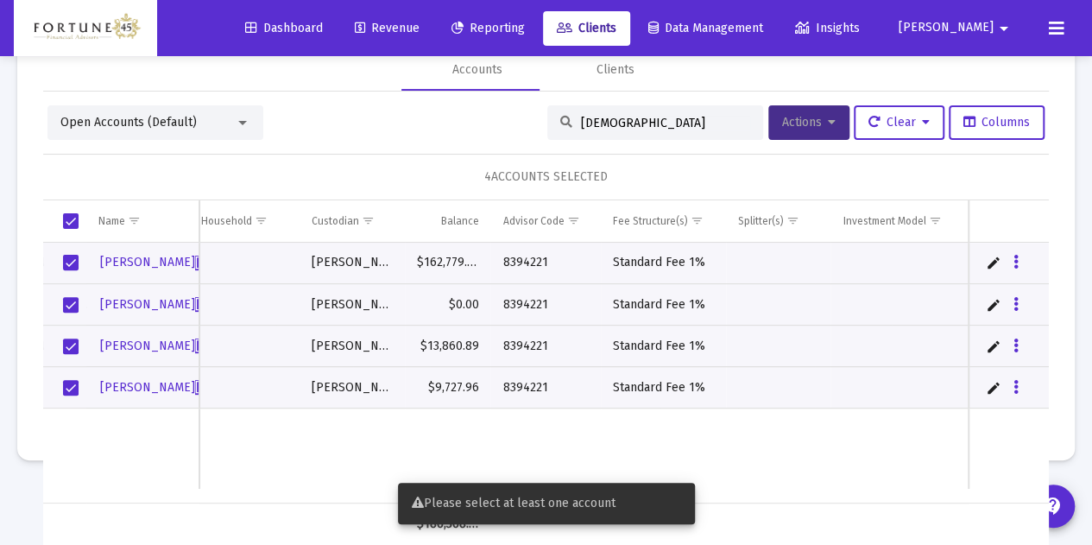
click at [768, 135] on button "Actions" at bounding box center [808, 122] width 81 height 35
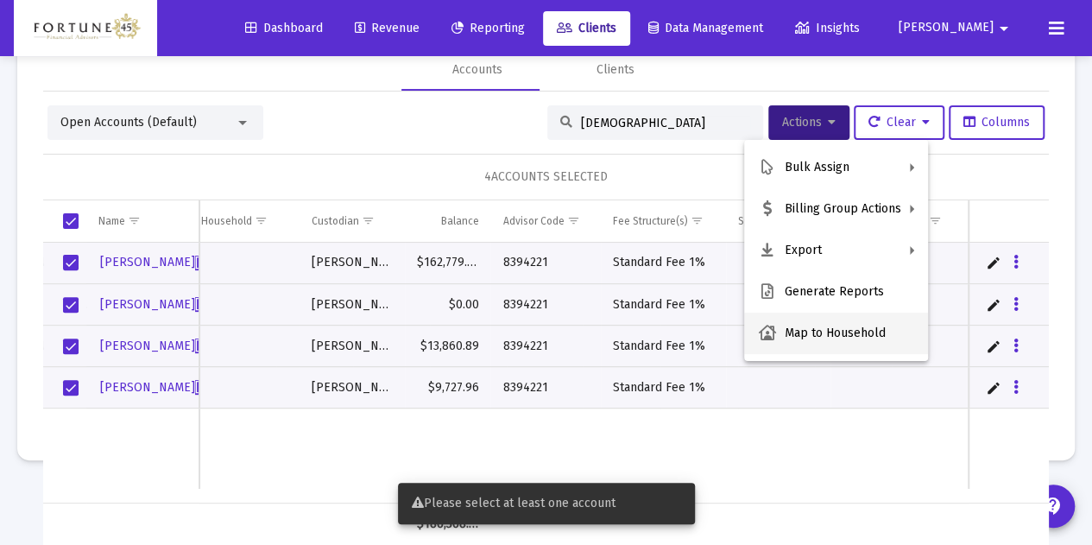
click at [825, 335] on button "Map to Household" at bounding box center [836, 332] width 184 height 41
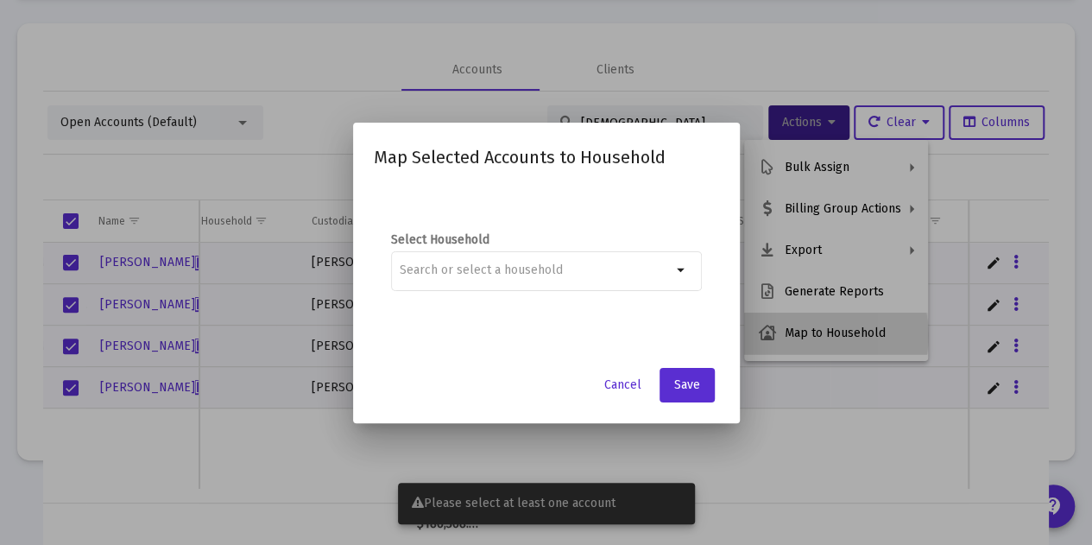
scroll to position [0, 0]
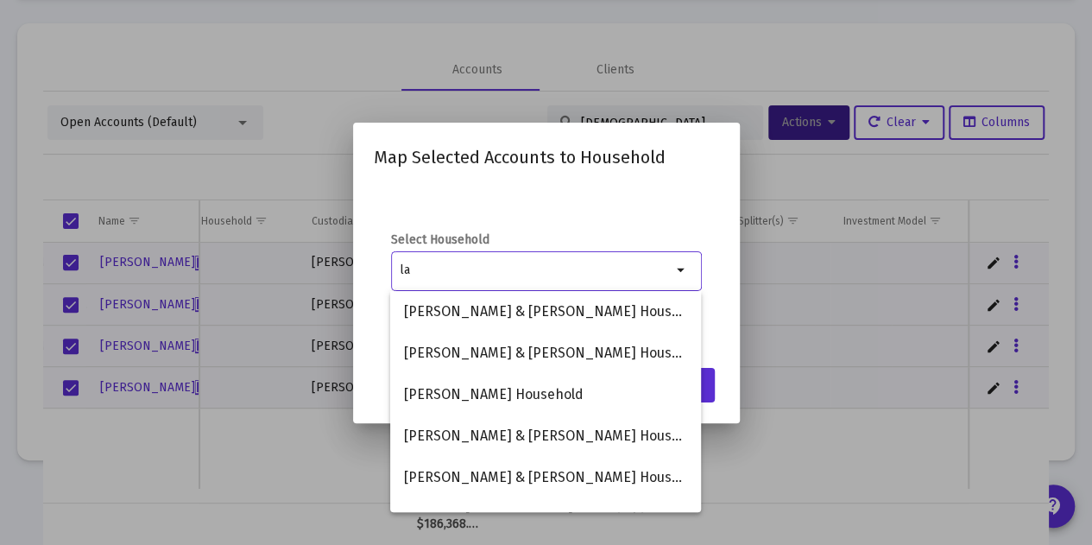
type input "l"
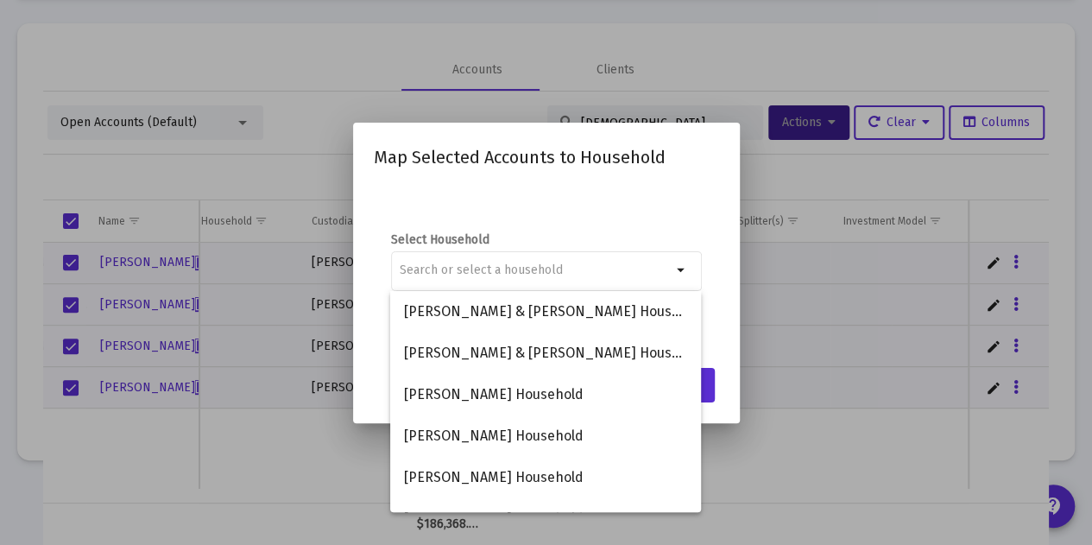
click at [644, 44] on div at bounding box center [546, 272] width 1092 height 545
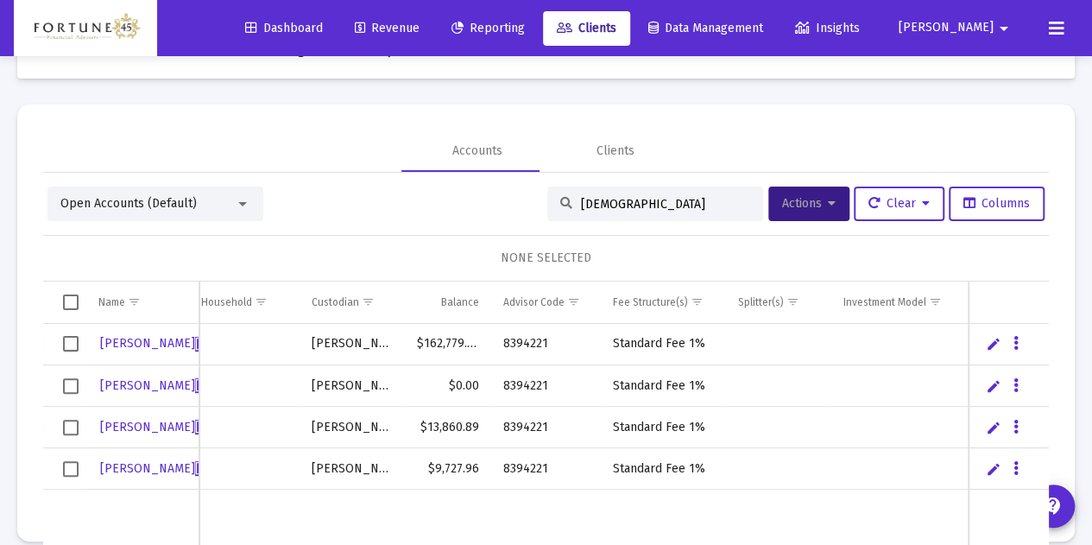
scroll to position [81, 0]
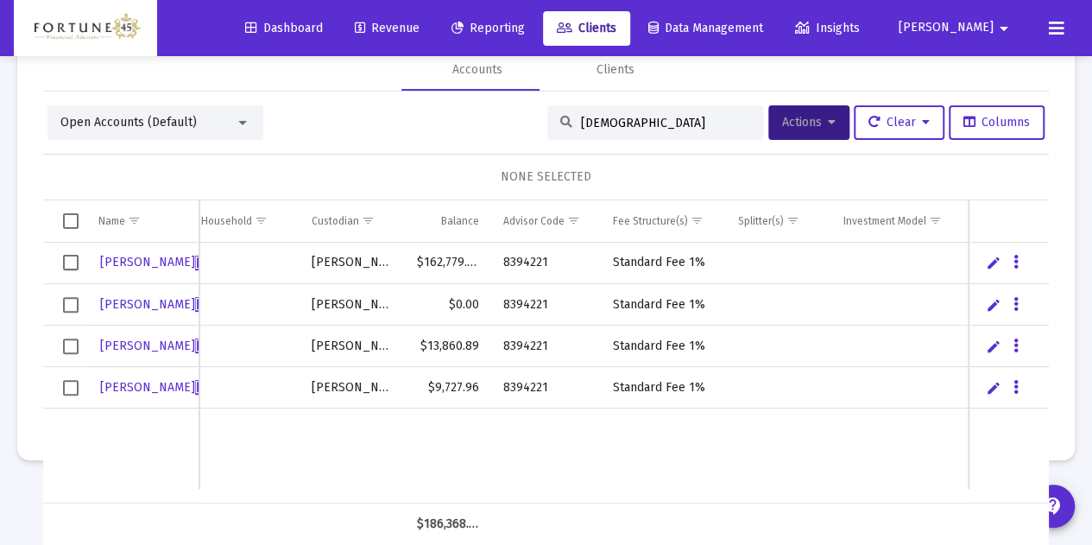
click at [76, 222] on span "Select all" at bounding box center [71, 221] width 16 height 16
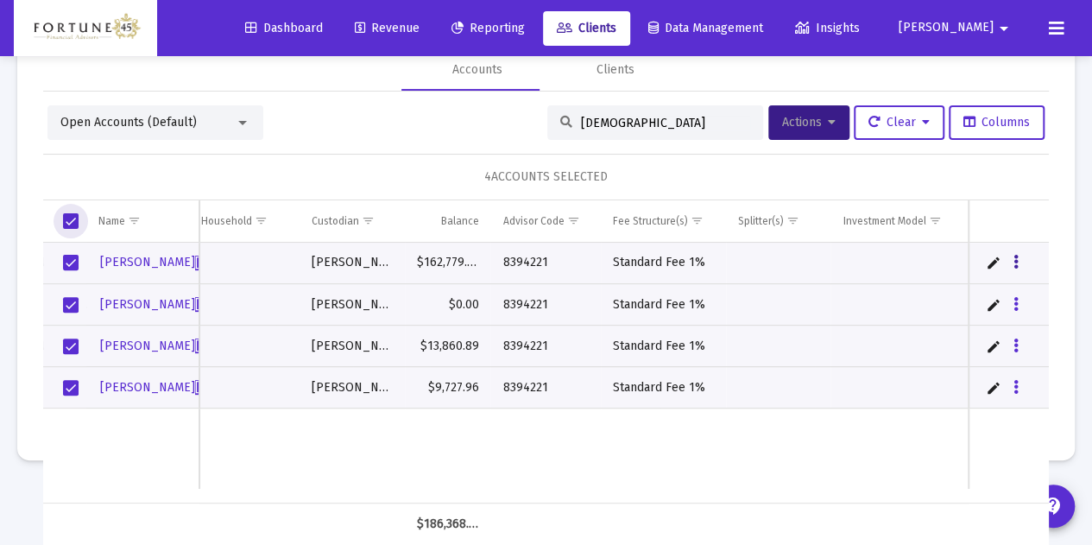
click at [1008, 262] on button "Data grid" at bounding box center [1016, 263] width 16 height 16
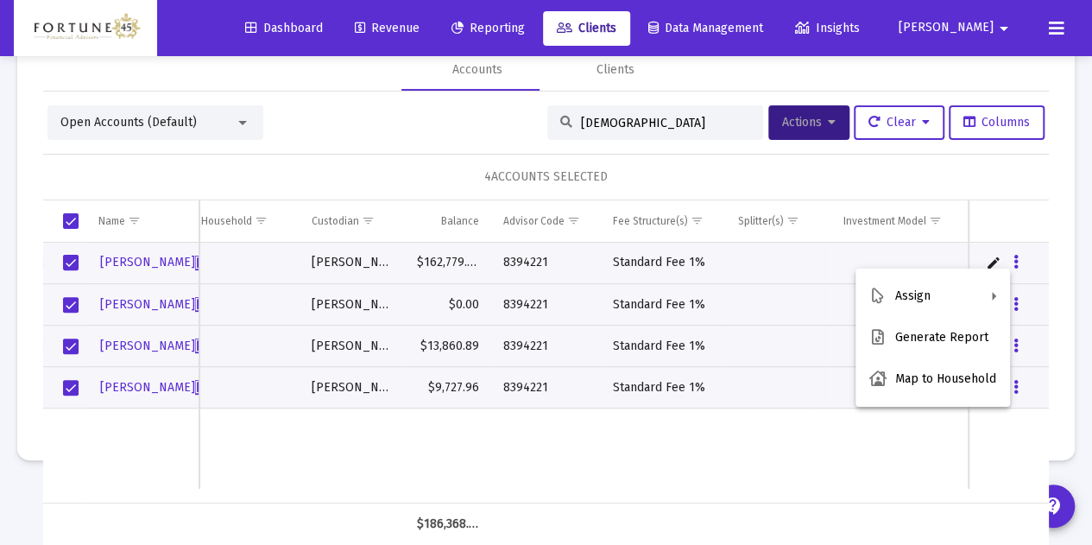
click at [842, 437] on div at bounding box center [546, 272] width 1092 height 545
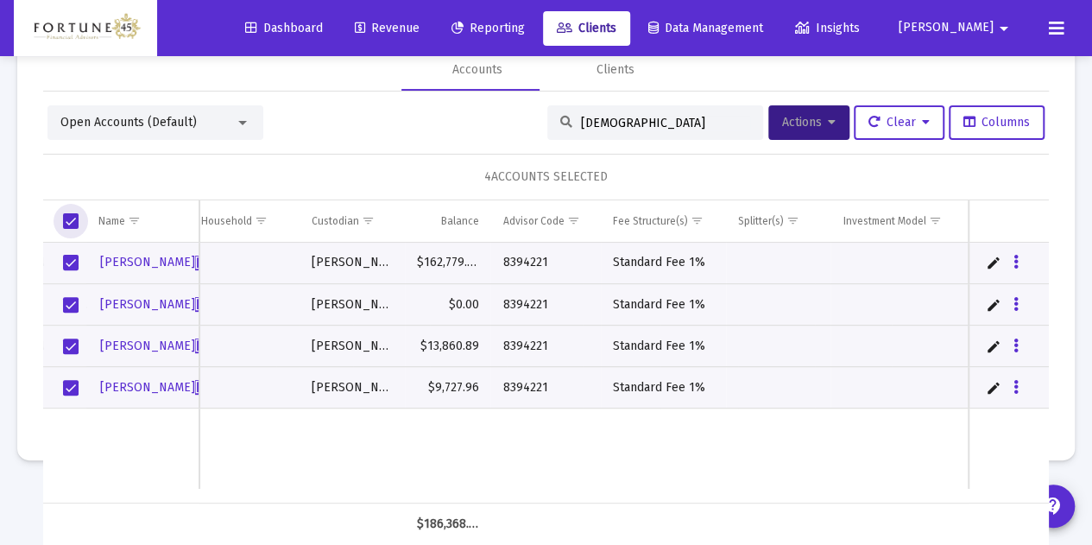
click at [66, 221] on span "Select all" at bounding box center [71, 221] width 16 height 16
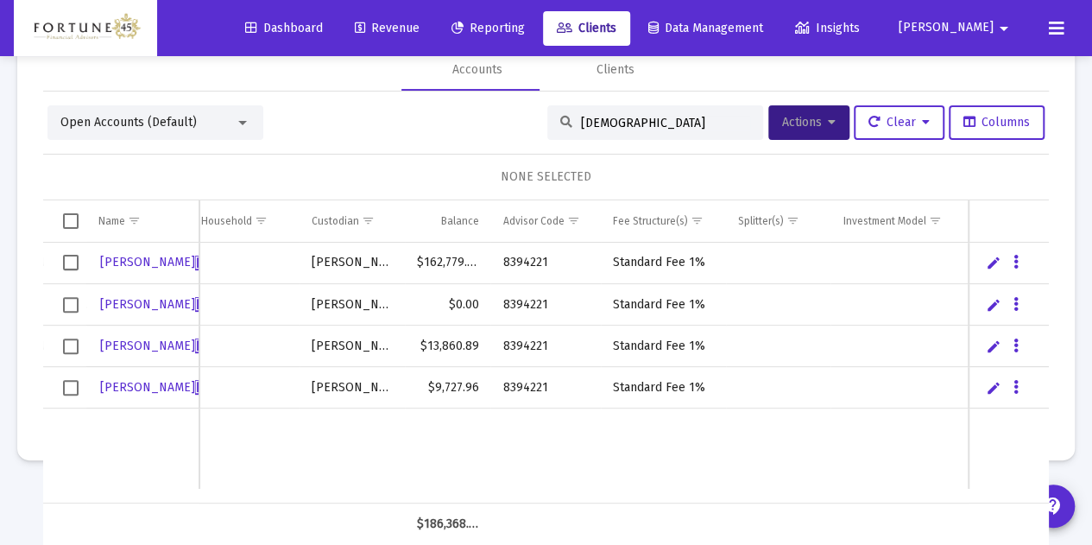
drag, startPoint x: 377, startPoint y: 485, endPoint x: 354, endPoint y: 488, distance: 23.4
click at [354, 488] on div "[PERSON_NAME] 68221120 [PERSON_NAME] Funded [PERSON_NAME] $162,779.78 8394221 S…" at bounding box center [383, 373] width 1329 height 261
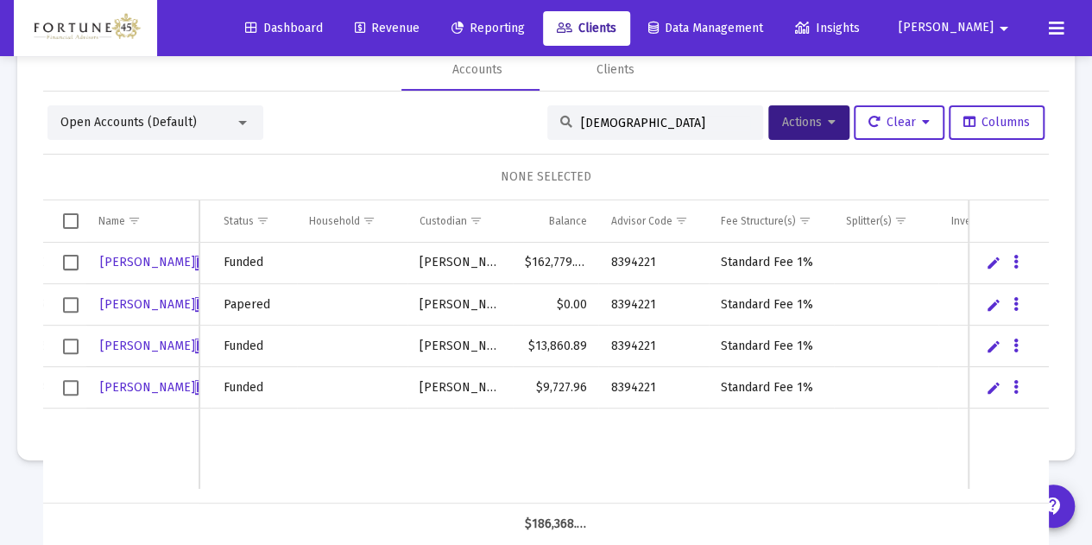
scroll to position [0, 166]
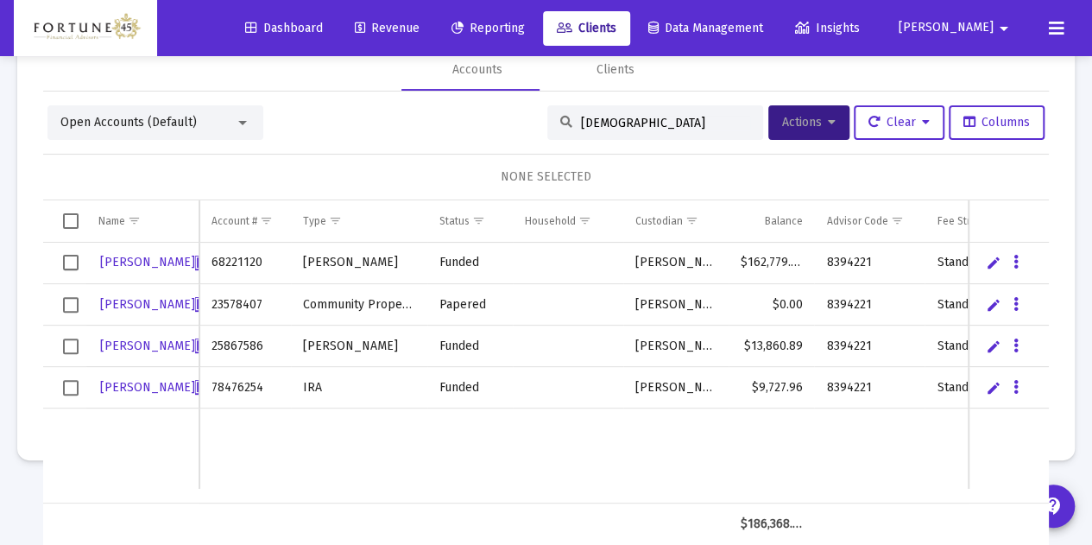
click at [368, 457] on td "Data grid" at bounding box center [359, 448] width 136 height 81
click at [435, 447] on td "Data grid" at bounding box center [469, 448] width 85 height 81
click at [986, 259] on link "Edit" at bounding box center [994, 263] width 16 height 16
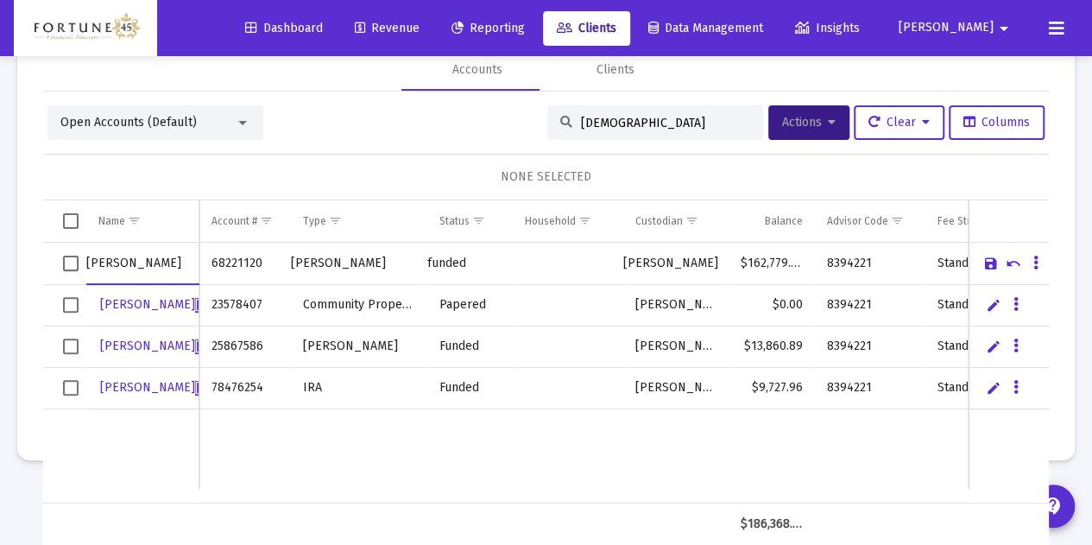
click at [1006, 258] on link "Cancel" at bounding box center [1014, 263] width 16 height 16
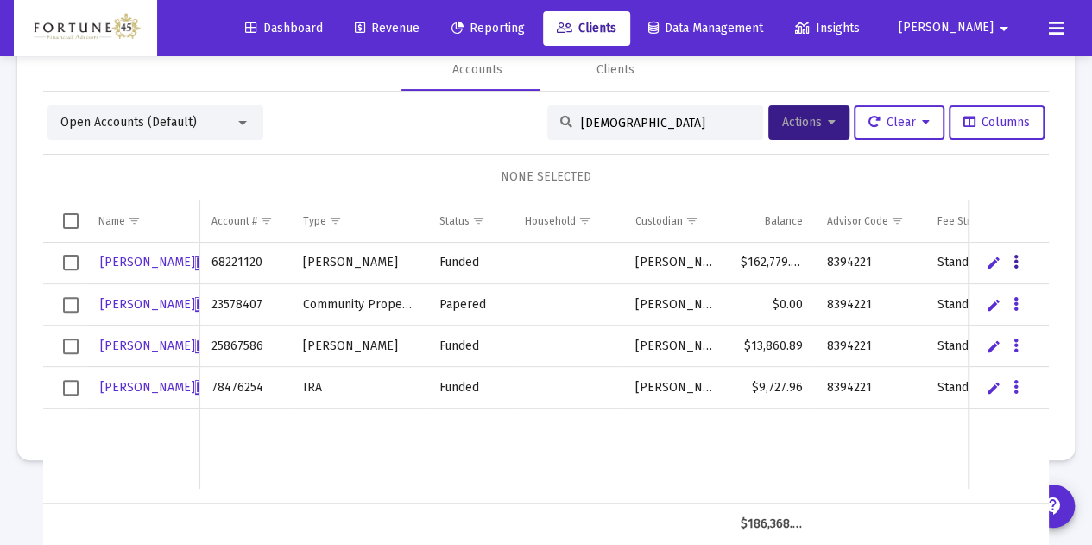
click at [1013, 258] on icon "Data grid" at bounding box center [1015, 262] width 5 height 21
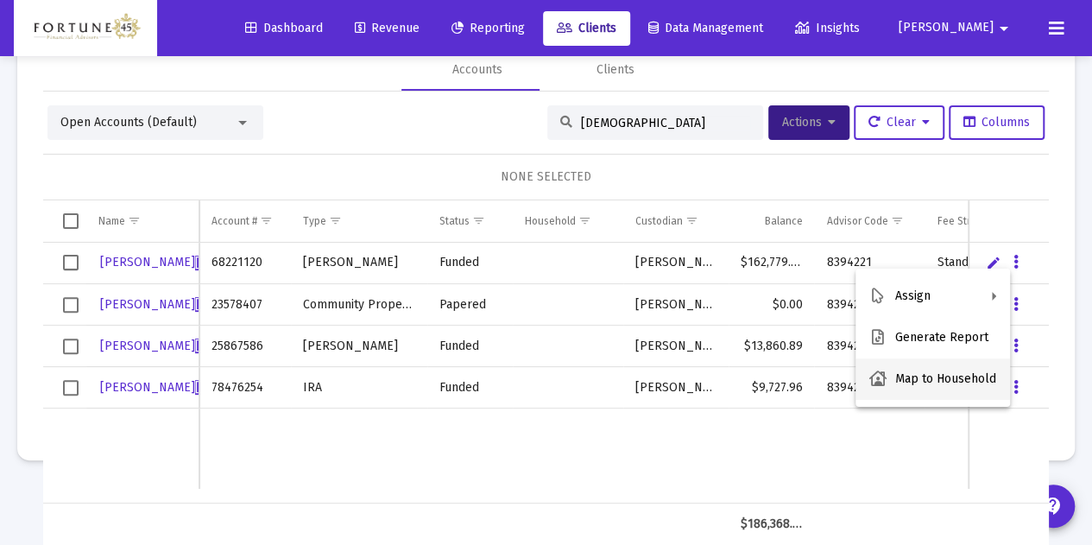
click at [955, 382] on button "Map to Household" at bounding box center [932, 378] width 155 height 41
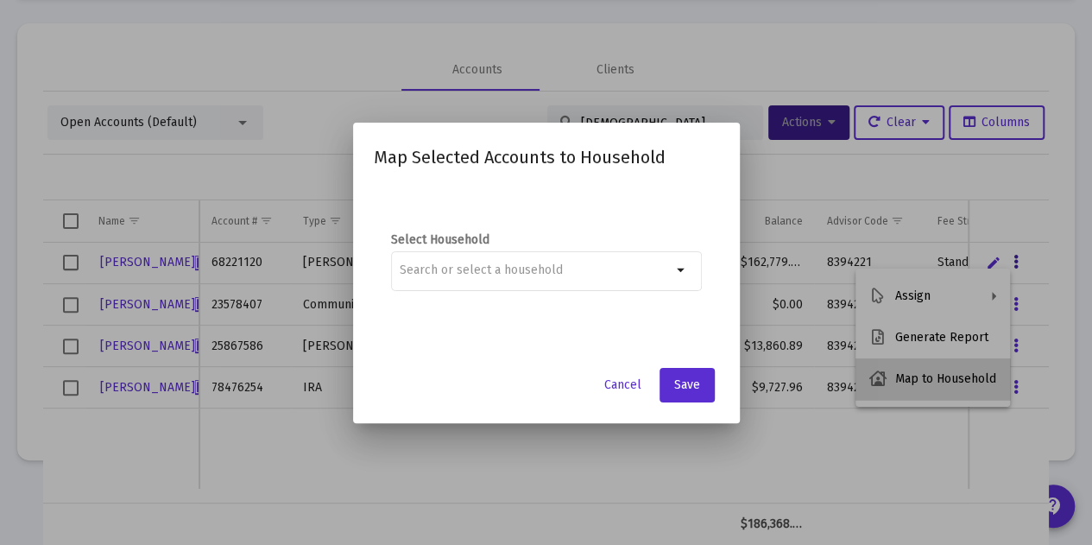
scroll to position [0, 0]
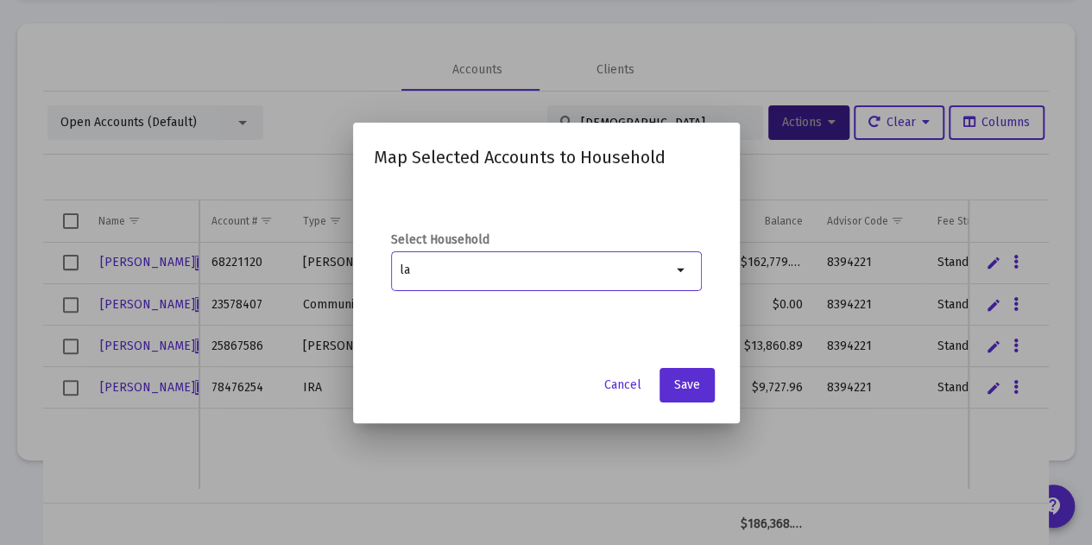
type input "l"
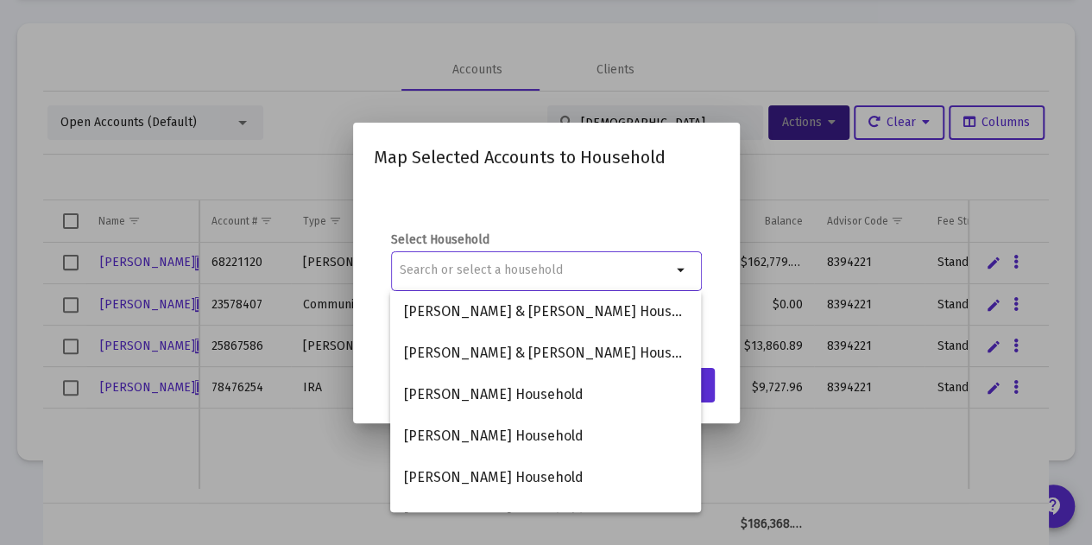
click at [792, 455] on div at bounding box center [546, 272] width 1092 height 545
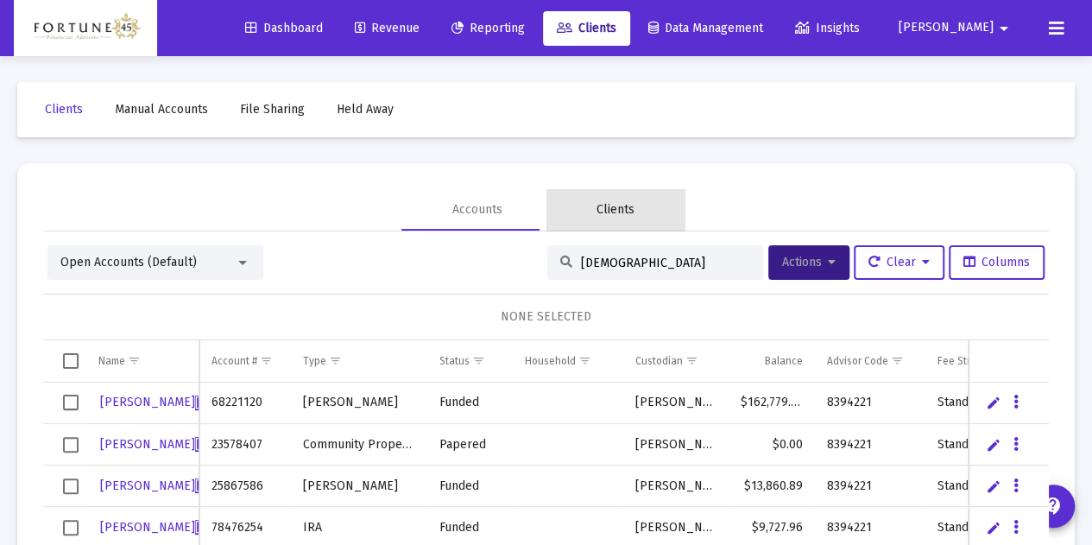
click at [634, 209] on div "Clients" at bounding box center [615, 209] width 138 height 41
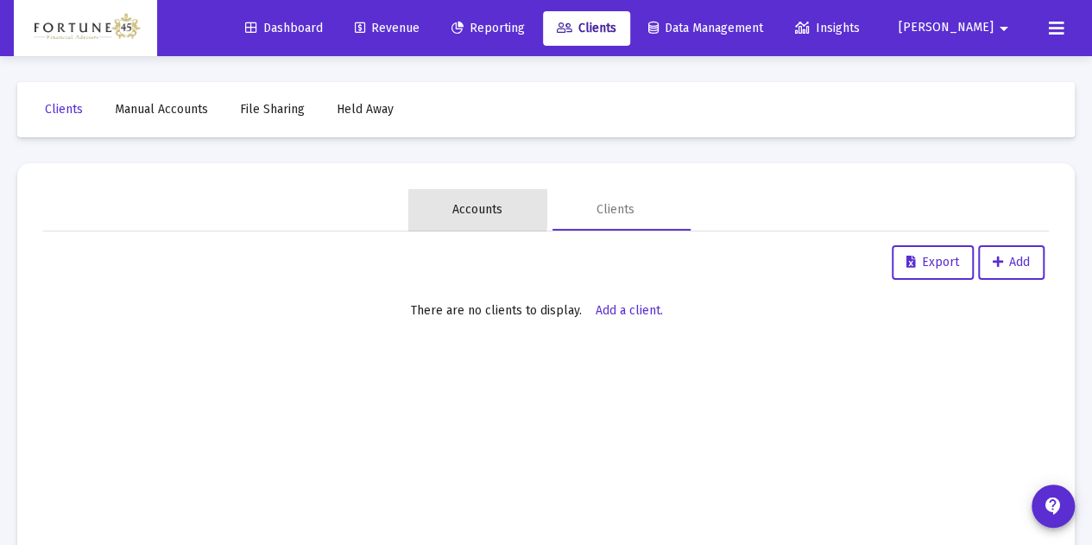
click at [464, 207] on div "Accounts" at bounding box center [477, 209] width 50 height 17
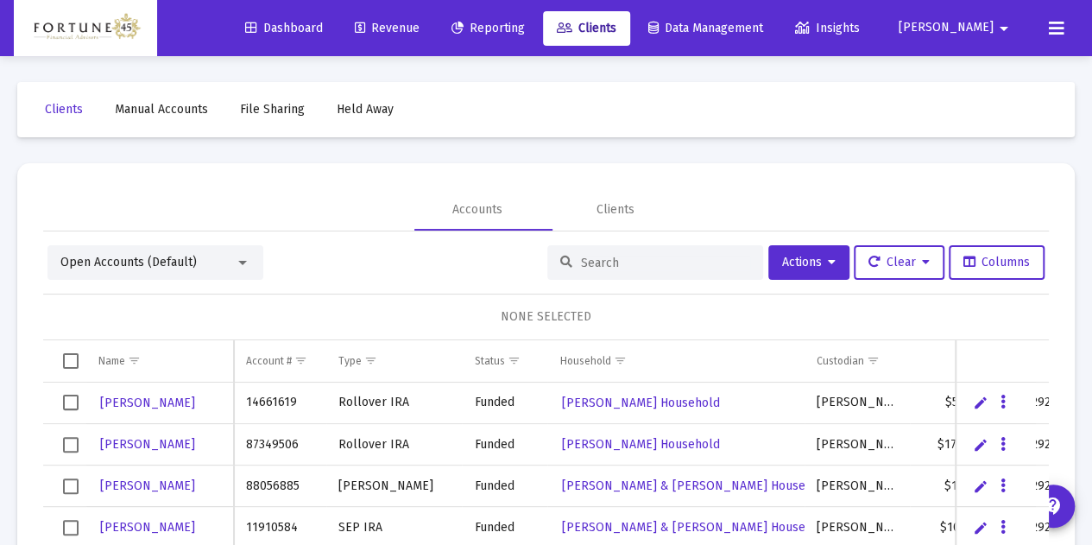
click at [159, 102] on span "Manual Accounts" at bounding box center [161, 109] width 93 height 15
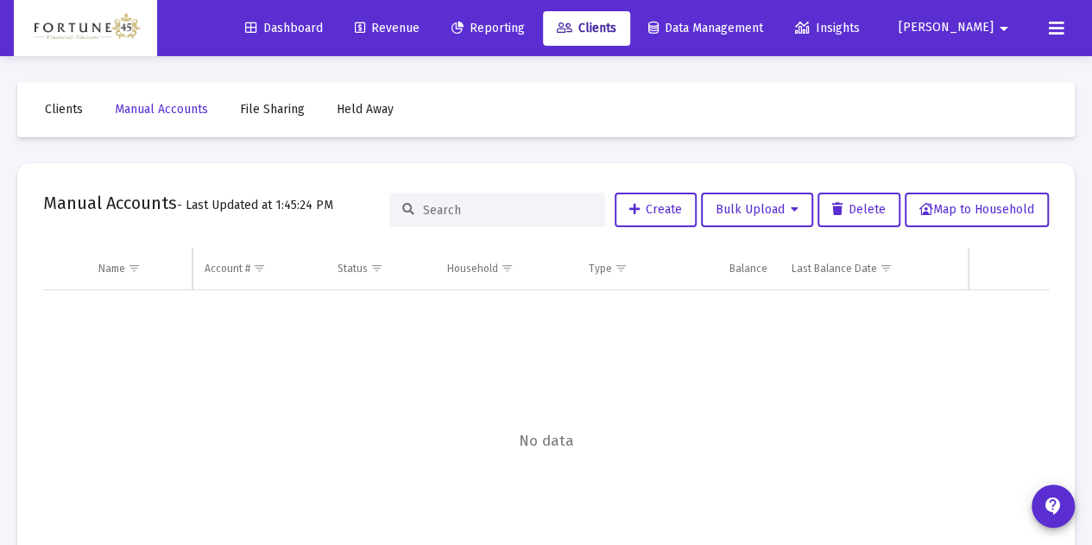
click at [94, 105] on link "Clients" at bounding box center [64, 109] width 66 height 35
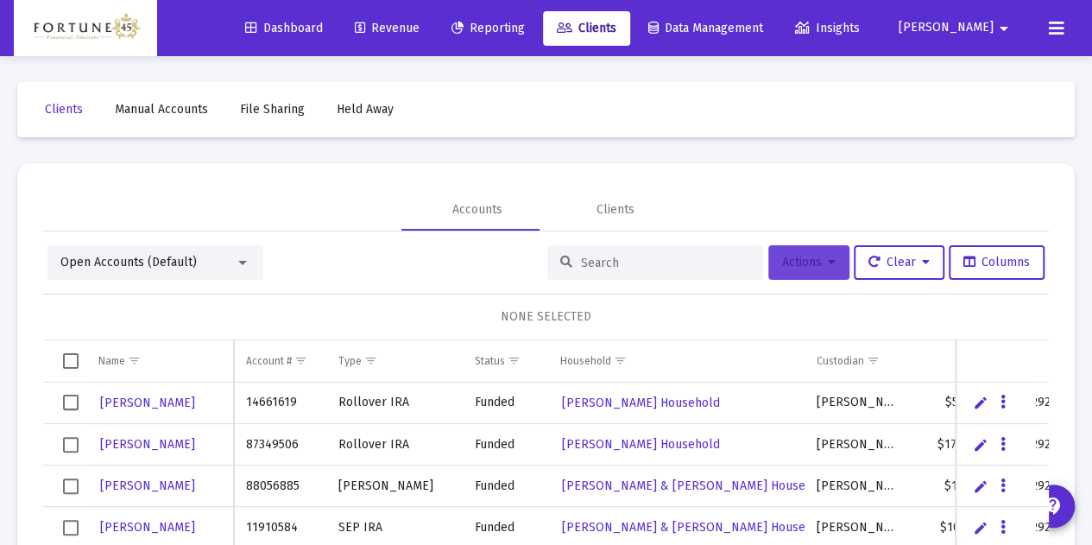
click at [782, 266] on span "Actions" at bounding box center [809, 262] width 54 height 15
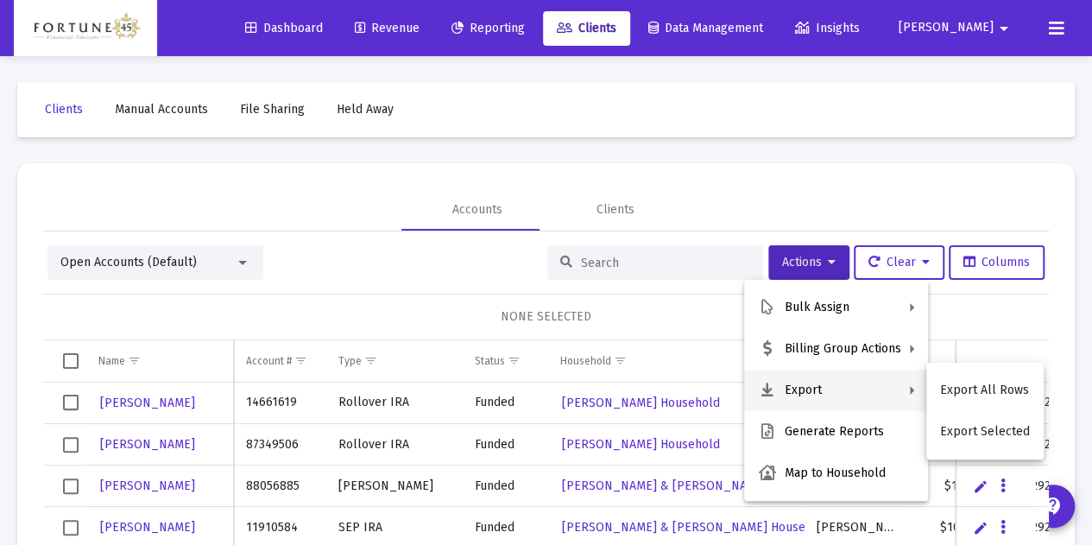
click at [544, 262] on div at bounding box center [546, 272] width 1092 height 545
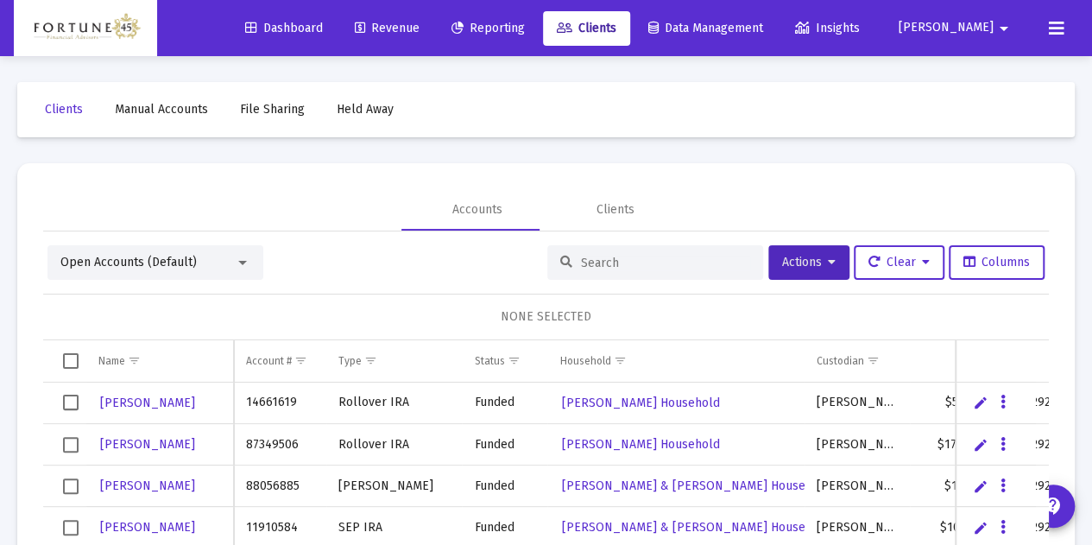
click at [581, 262] on input at bounding box center [665, 262] width 169 height 15
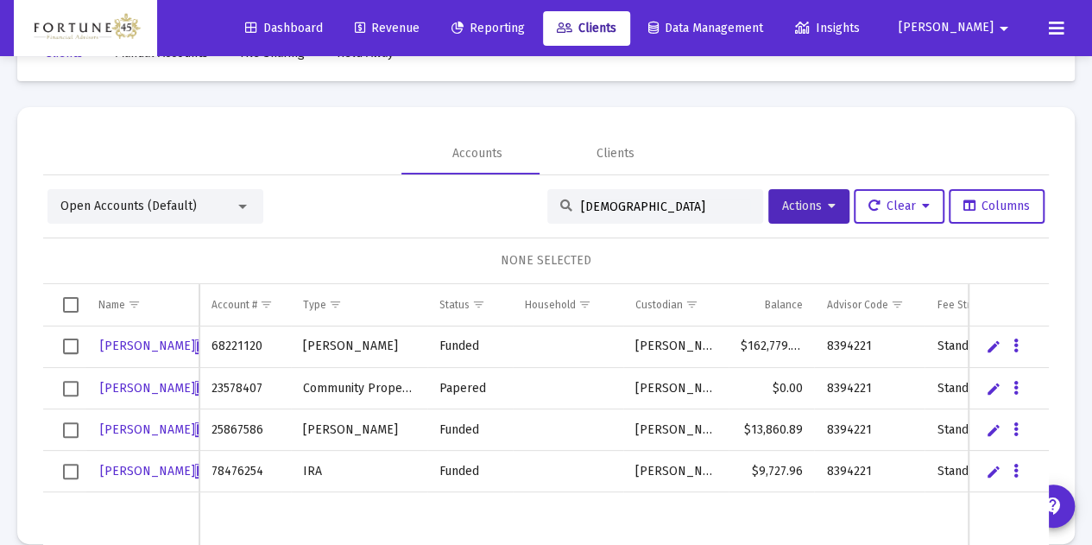
scroll to position [59, 0]
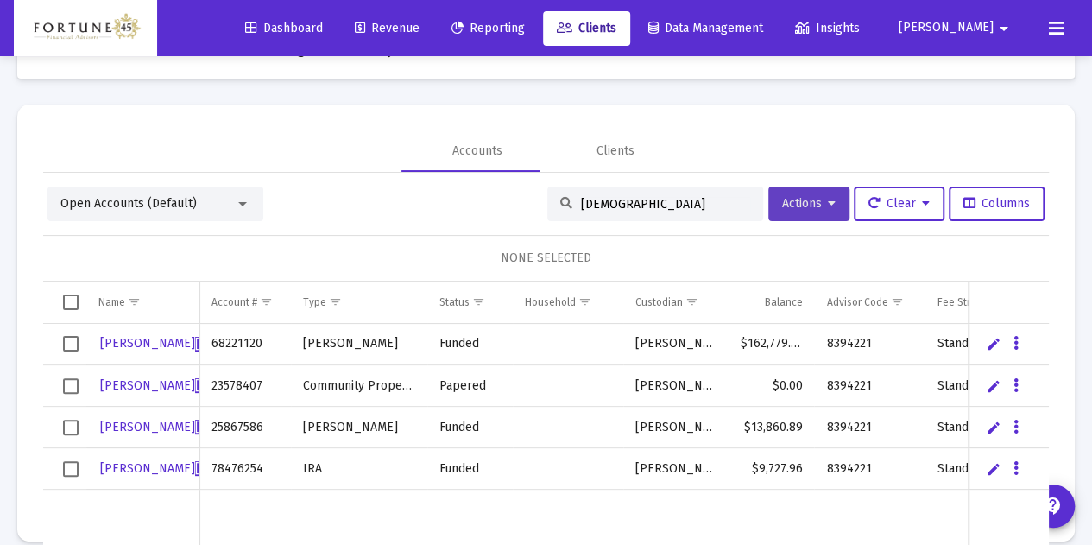
type input "[DEMOGRAPHIC_DATA]"
click at [817, 205] on button "Actions" at bounding box center [808, 203] width 81 height 35
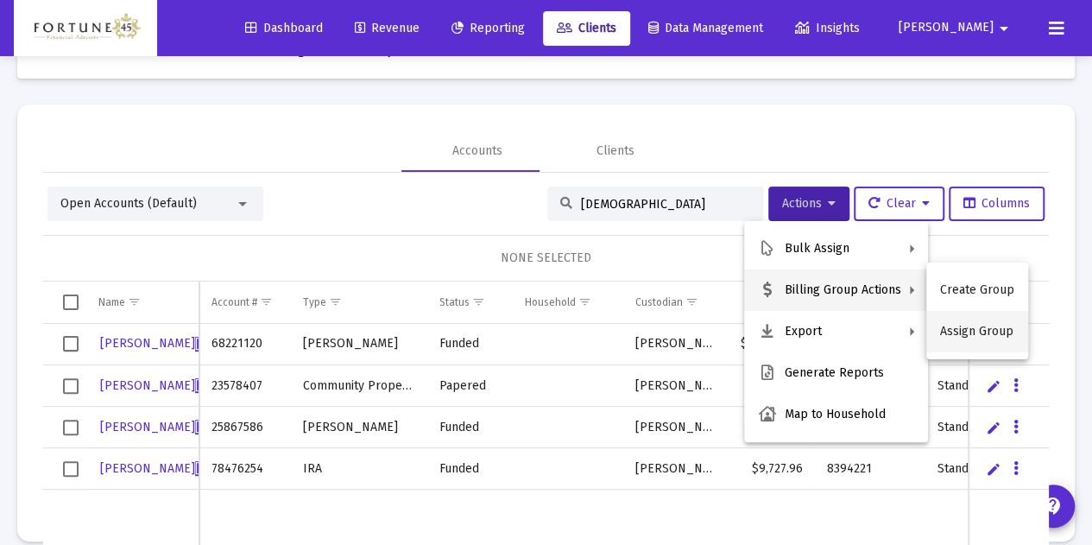
click at [955, 329] on button "Assign Group" at bounding box center [977, 331] width 102 height 41
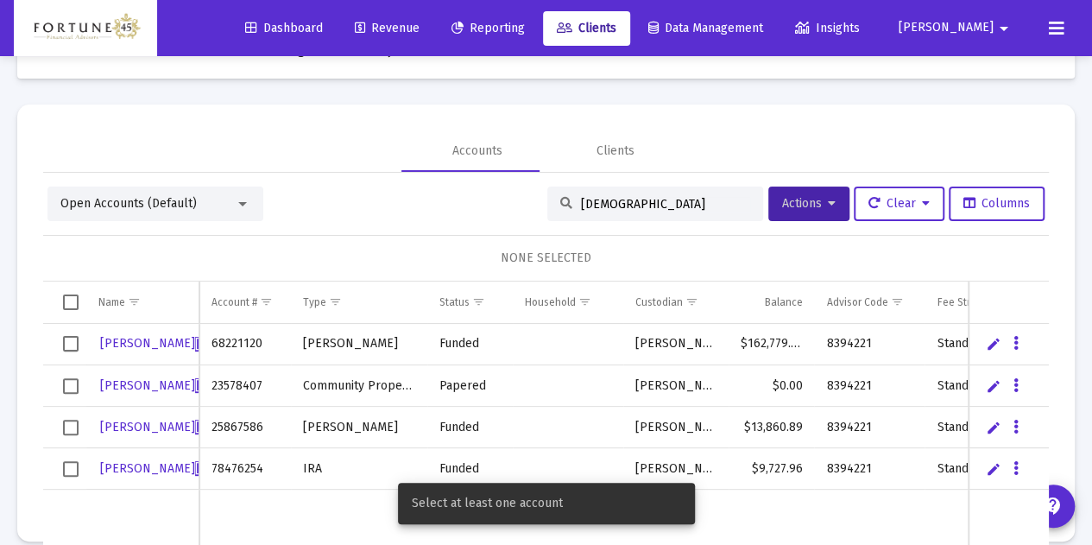
click at [66, 347] on span "Select row" at bounding box center [71, 344] width 16 height 16
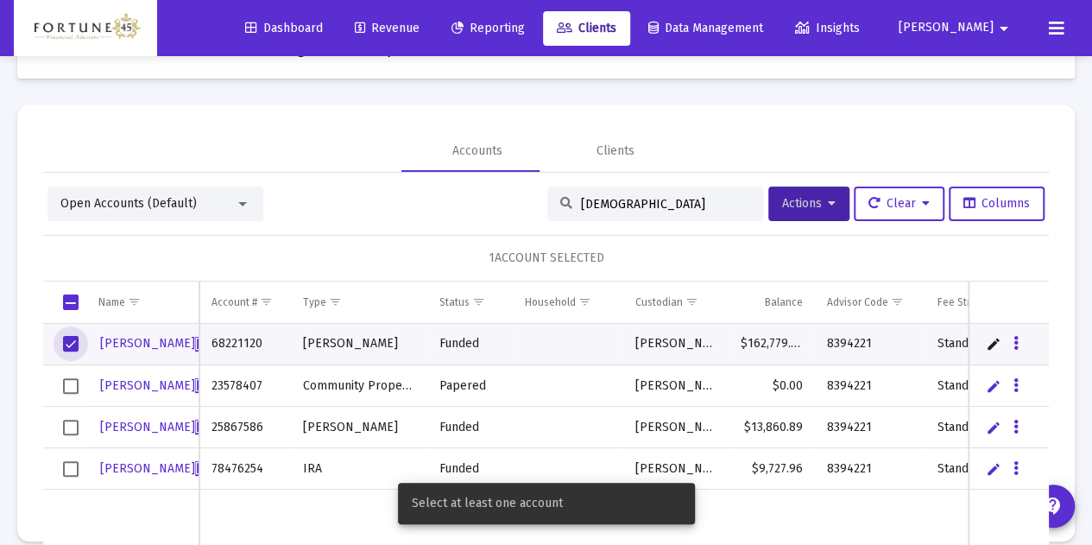
click at [67, 384] on span "Select row" at bounding box center [71, 386] width 16 height 16
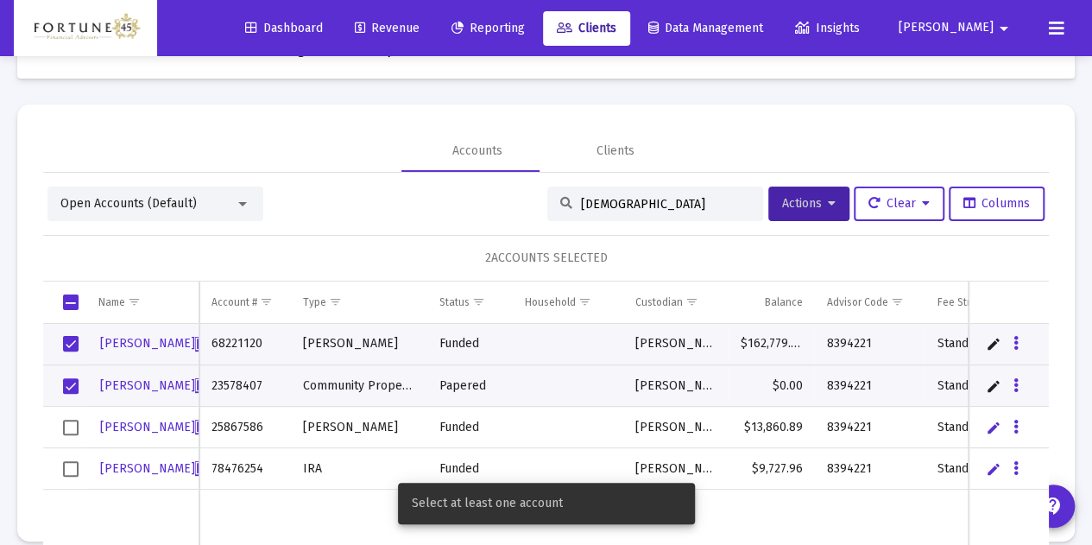
click at [84, 431] on td "Data grid" at bounding box center [64, 427] width 43 height 41
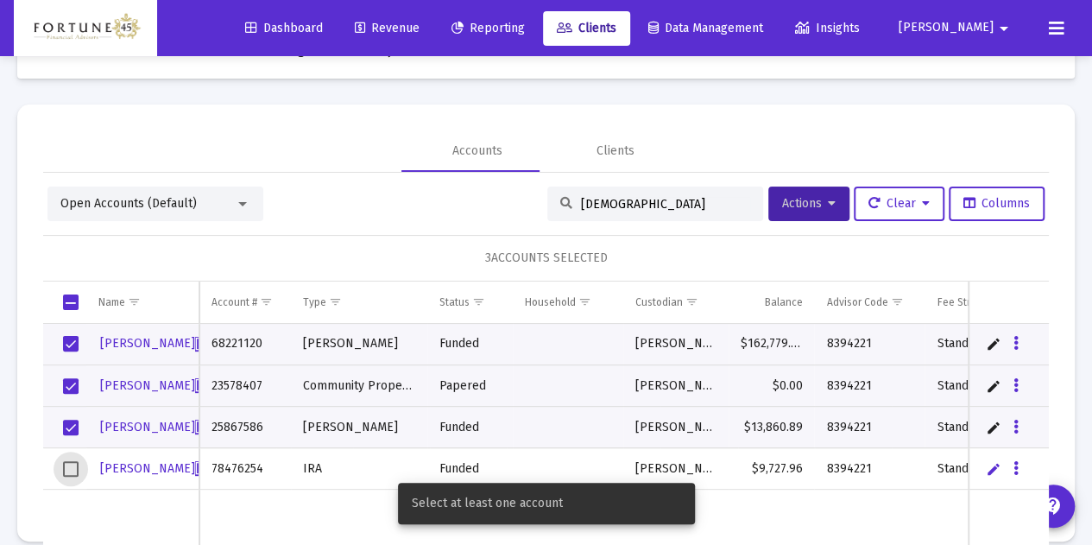
click at [74, 461] on span "Select row" at bounding box center [71, 469] width 16 height 16
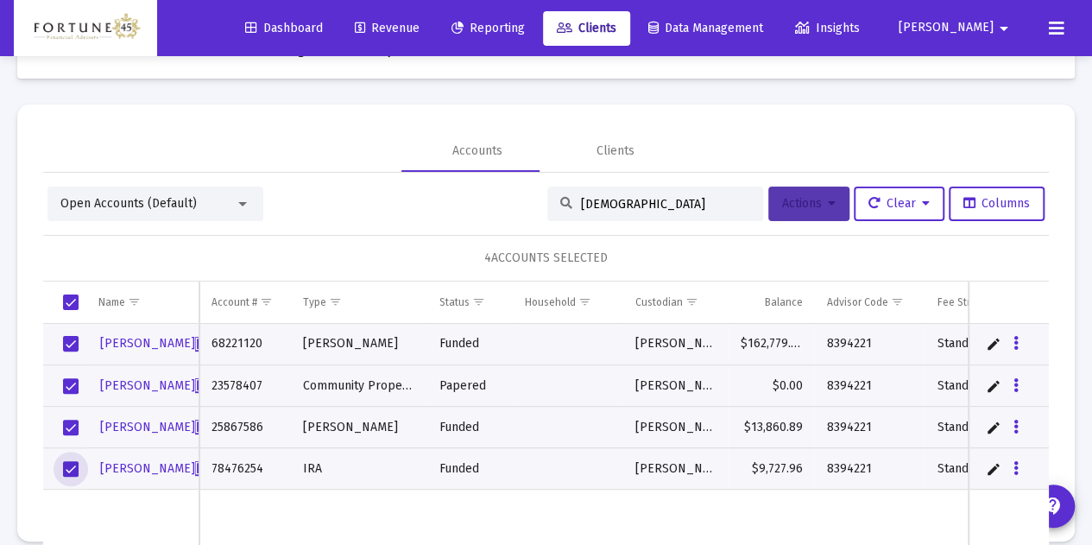
click at [800, 200] on span "Actions" at bounding box center [809, 203] width 54 height 15
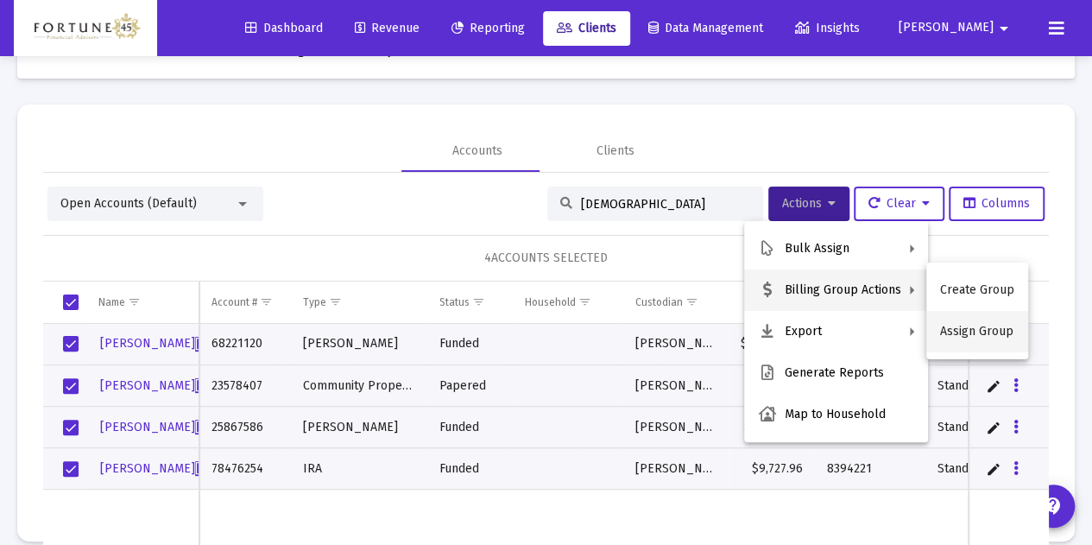
click at [972, 325] on button "Assign Group" at bounding box center [977, 331] width 102 height 41
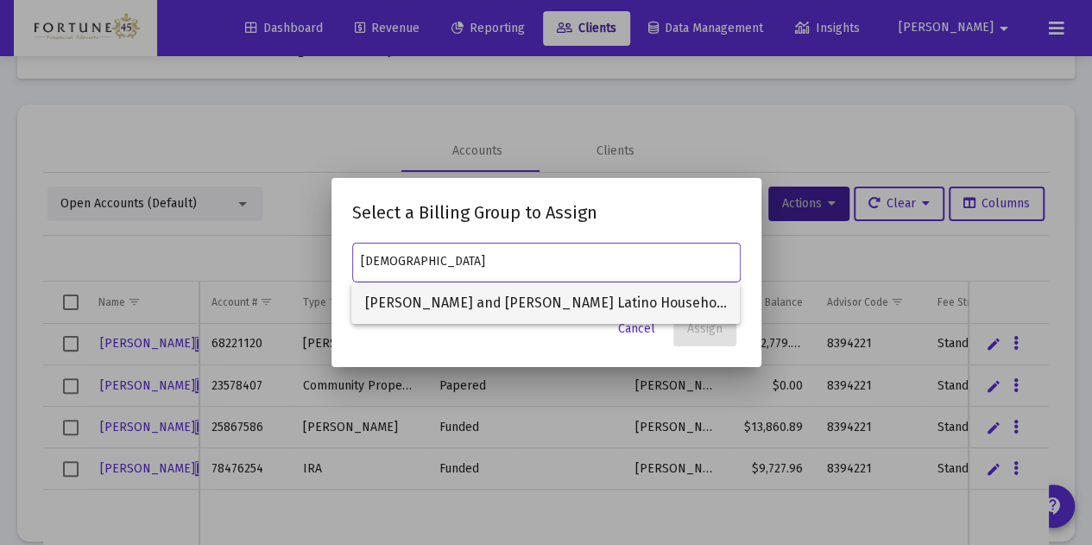
click at [533, 305] on span "[PERSON_NAME] and [PERSON_NAME] Latino Household" at bounding box center [545, 302] width 361 height 41
type input "[PERSON_NAME] and [PERSON_NAME] Latino Household"
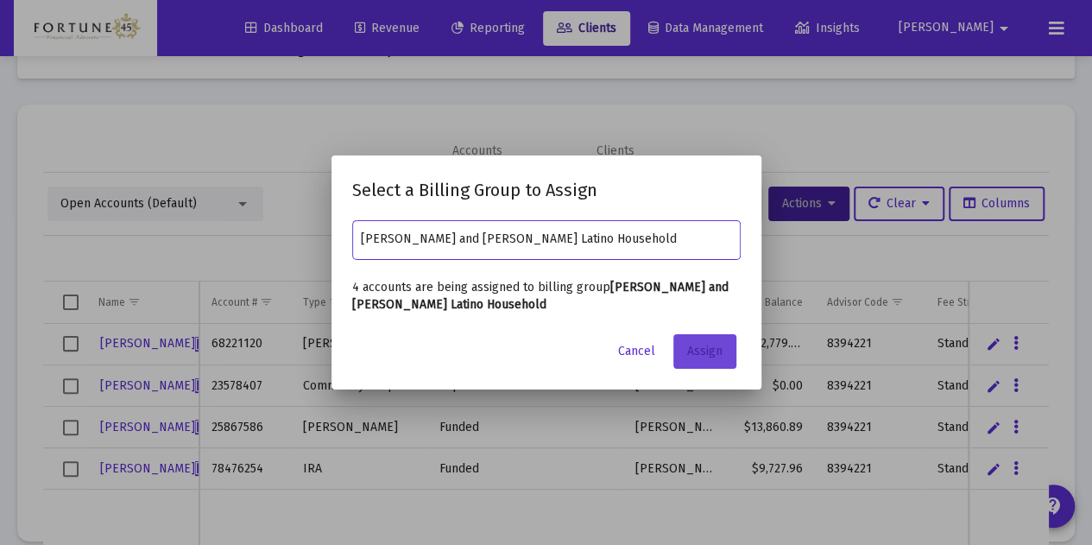
click at [697, 347] on span "Assign" at bounding box center [704, 351] width 35 height 15
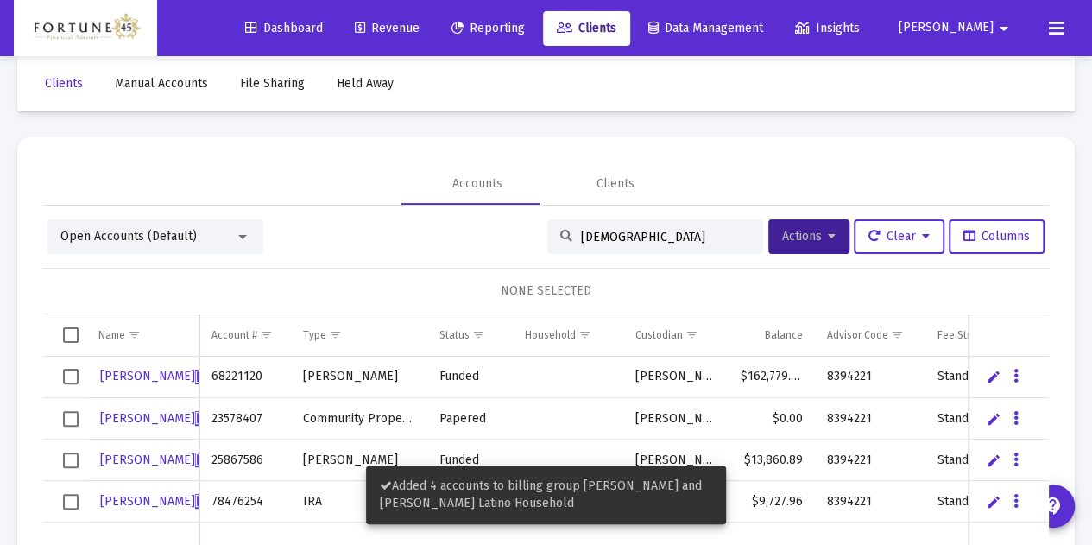
scroll to position [0, 0]
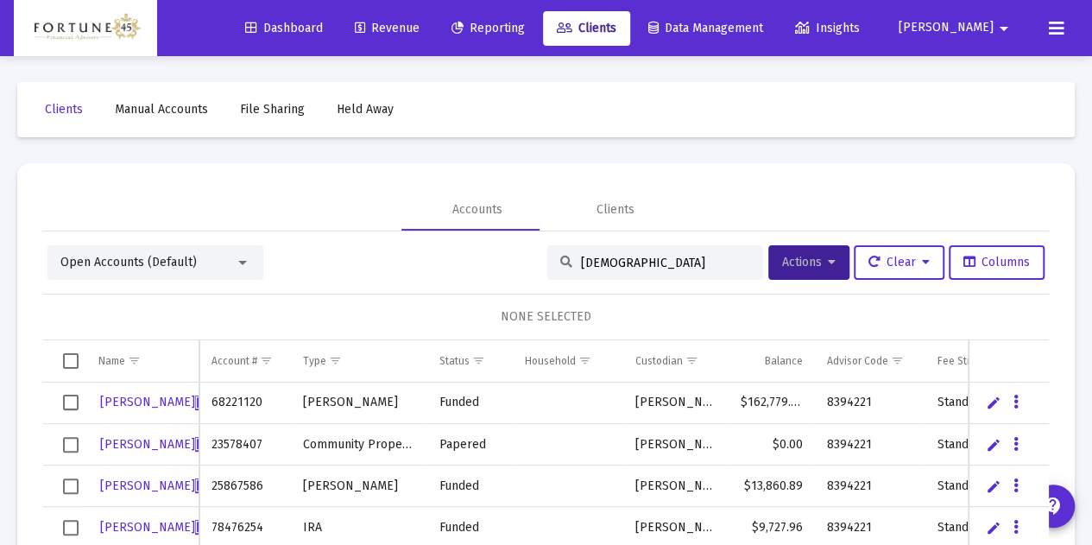
click at [464, 29] on icon at bounding box center [457, 28] width 12 height 12
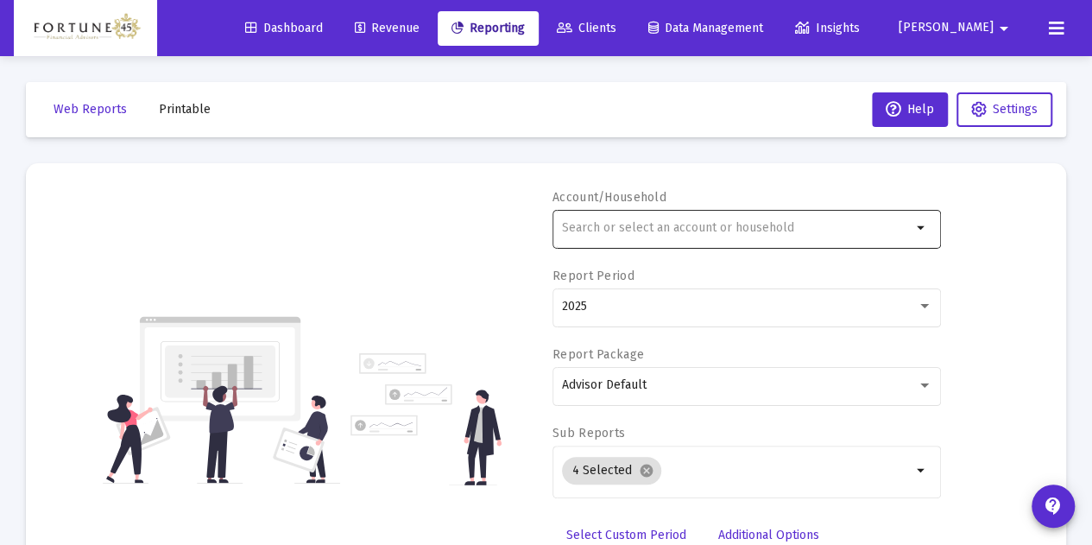
click at [611, 246] on div at bounding box center [737, 227] width 350 height 42
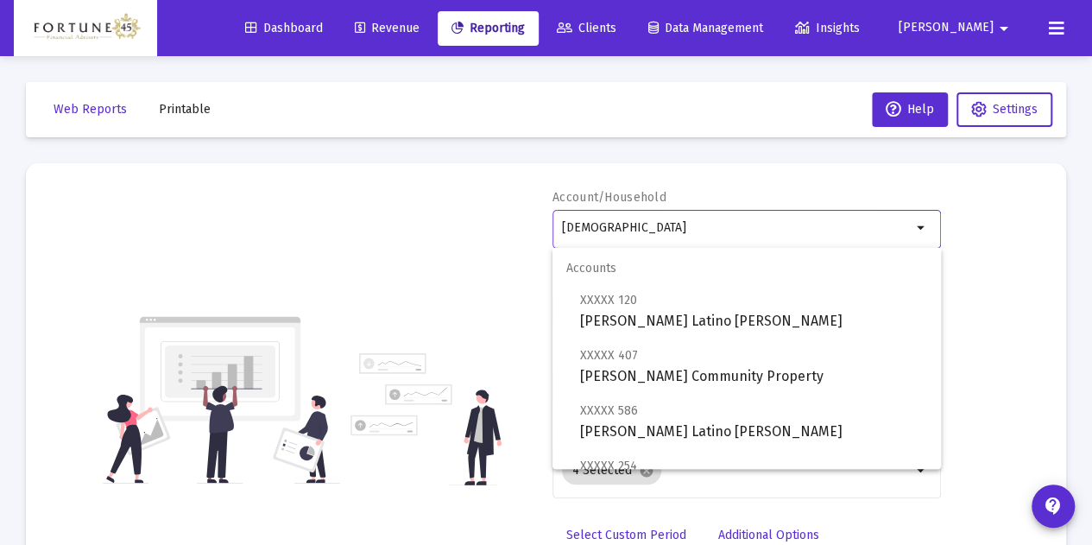
type input "[DEMOGRAPHIC_DATA]"
click at [692, 47] on div "Dashboard Revenue Reporting Clients Data Management Insights [PERSON_NAME]" at bounding box center [546, 28] width 1064 height 56
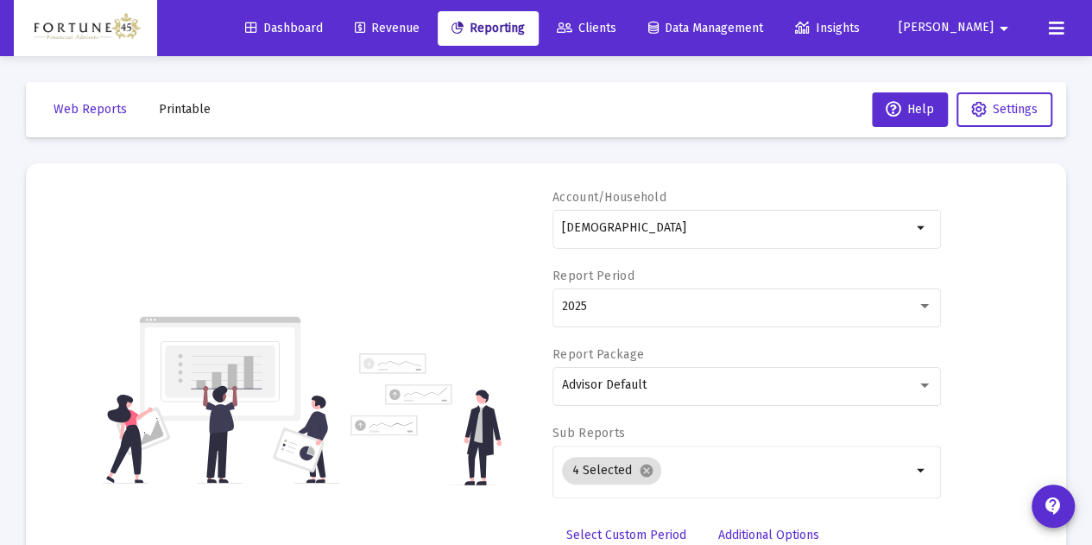
click at [616, 35] on span "Clients" at bounding box center [587, 28] width 60 height 15
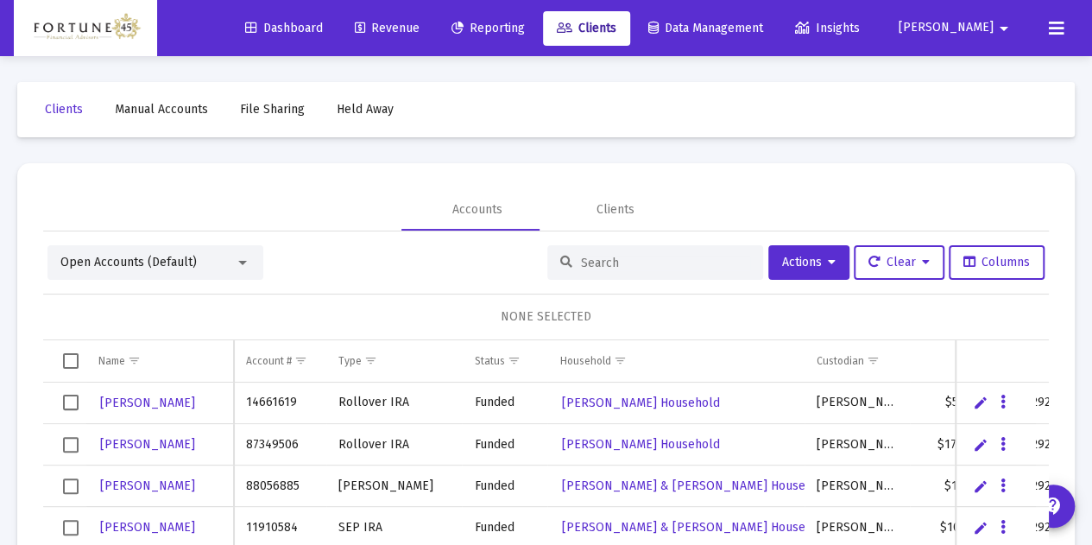
click at [581, 255] on input at bounding box center [665, 262] width 169 height 15
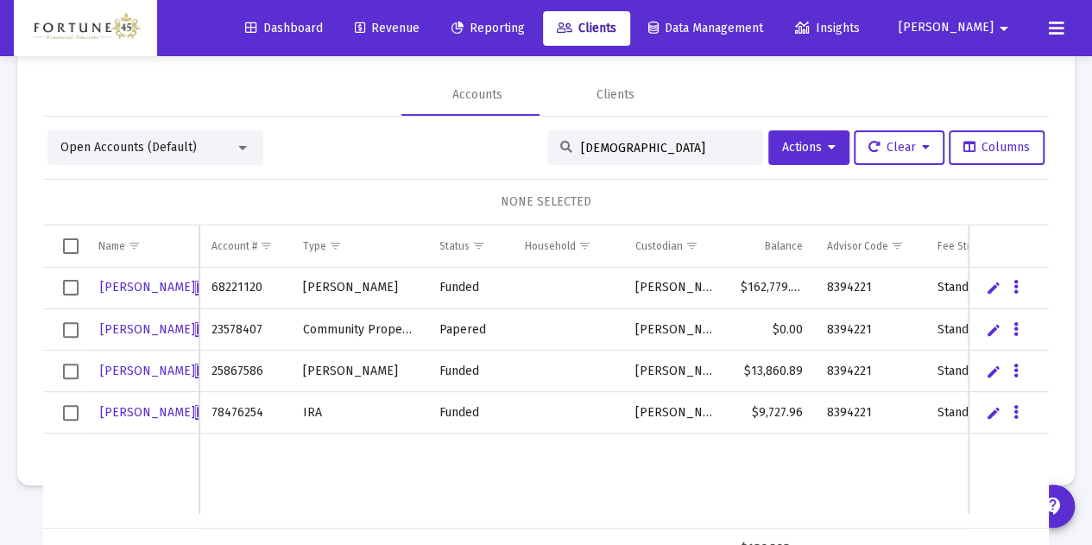
scroll to position [81, 0]
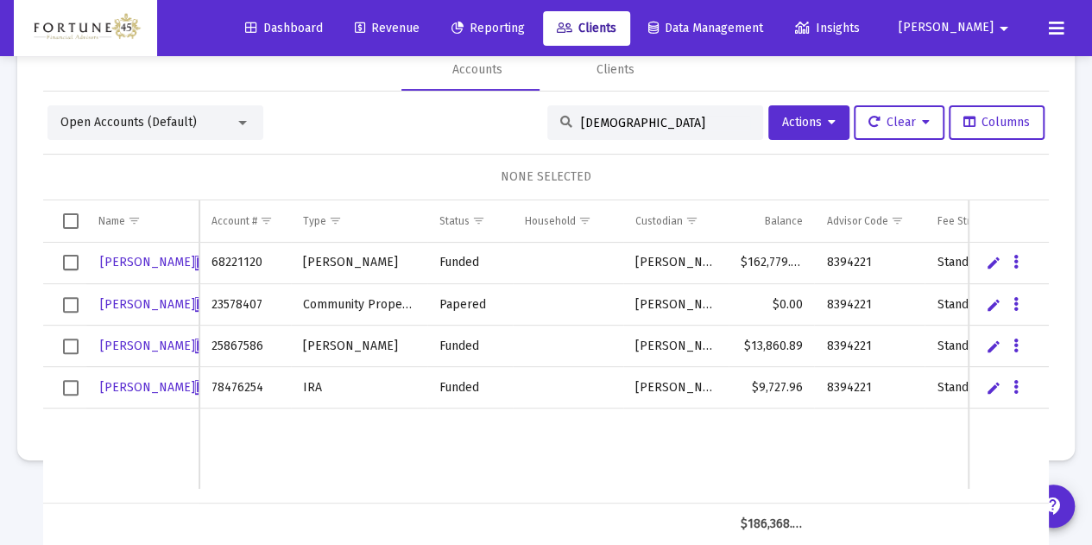
type input "[DEMOGRAPHIC_DATA]"
click at [74, 224] on span "Select all" at bounding box center [71, 221] width 16 height 16
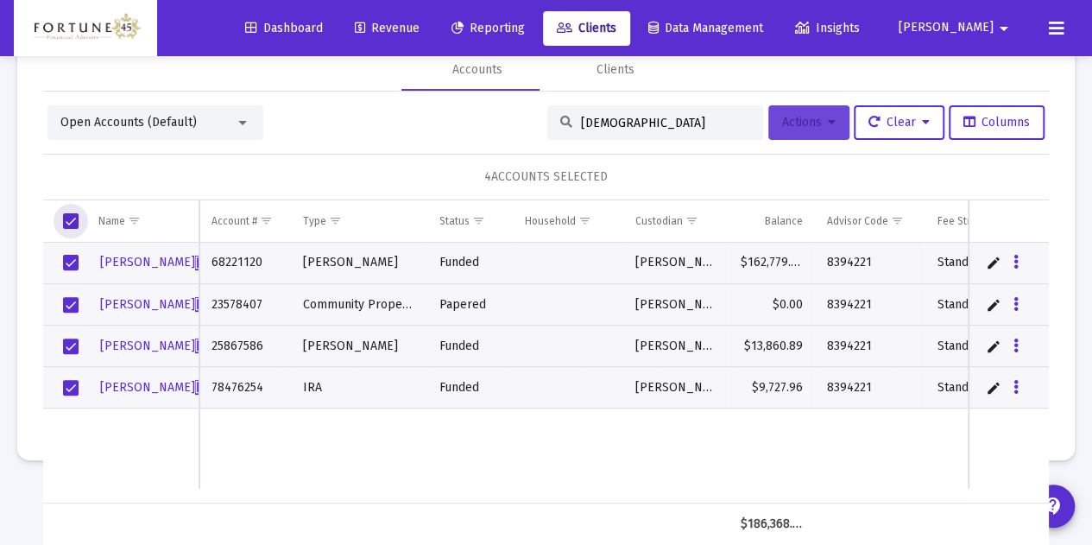
click at [768, 130] on button "Actions" at bounding box center [808, 122] width 81 height 35
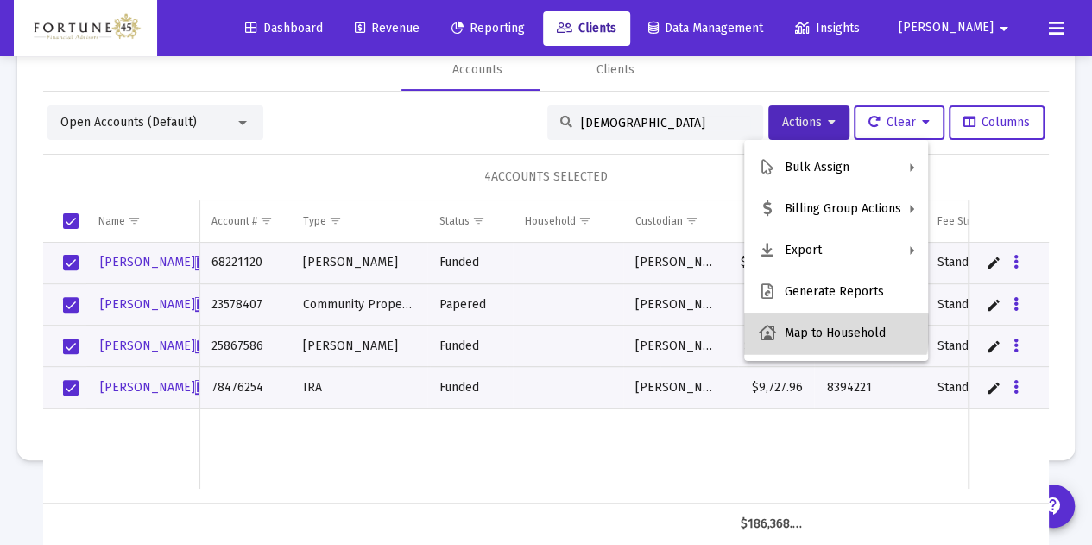
click at [827, 329] on button "Map to Household" at bounding box center [836, 332] width 184 height 41
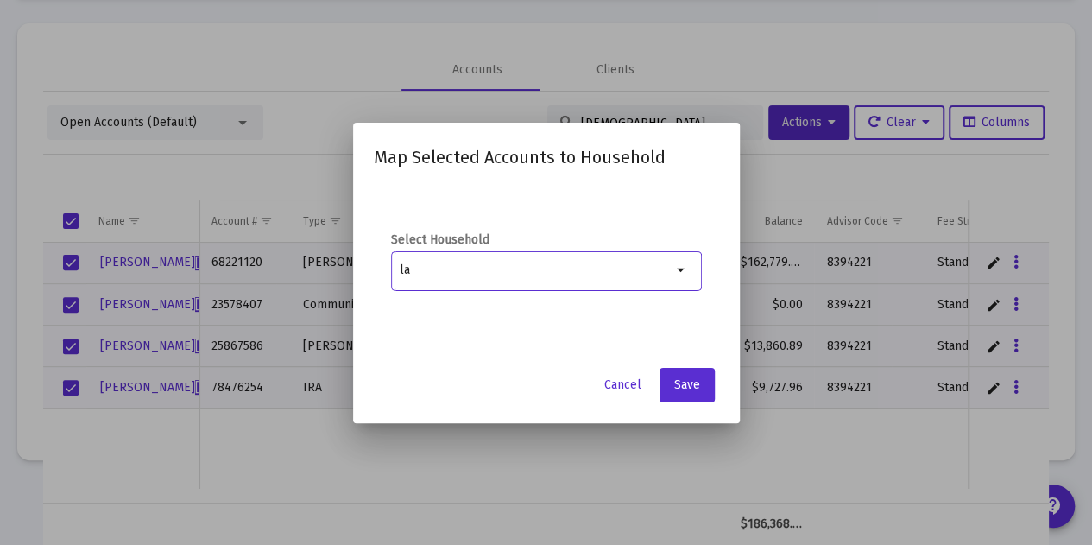
type input "l"
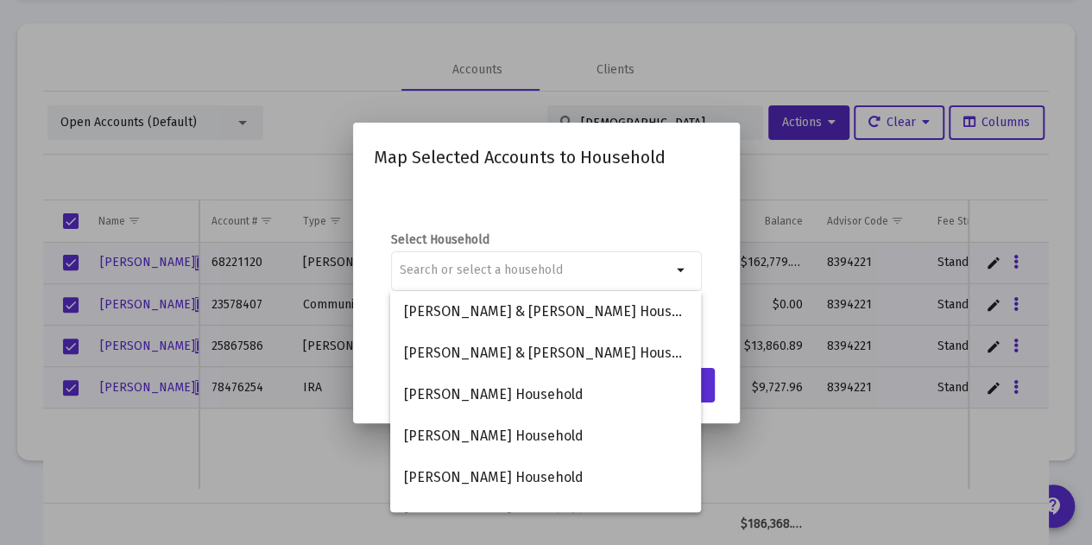
click at [913, 150] on div at bounding box center [546, 272] width 1092 height 545
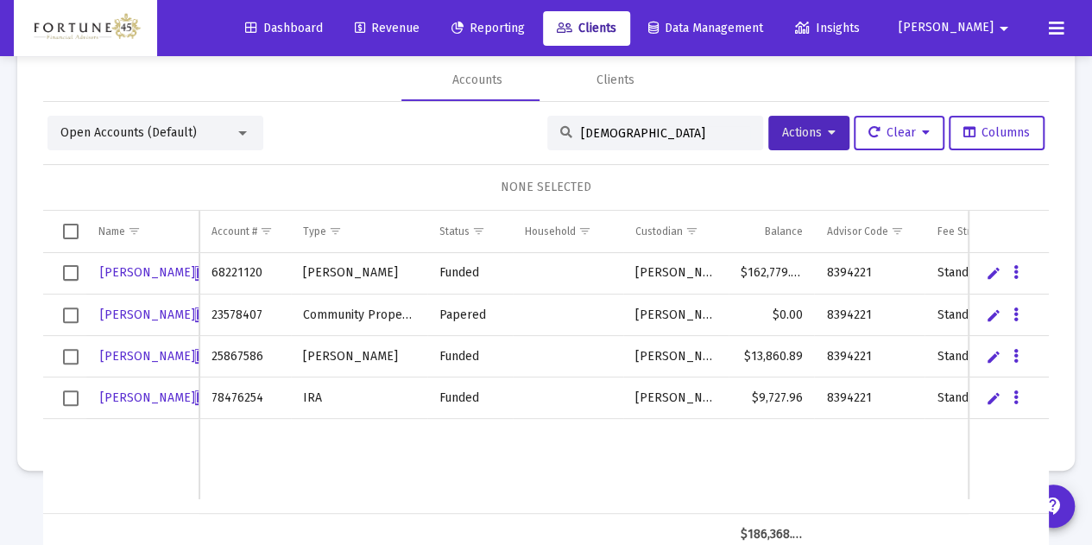
scroll to position [59, 0]
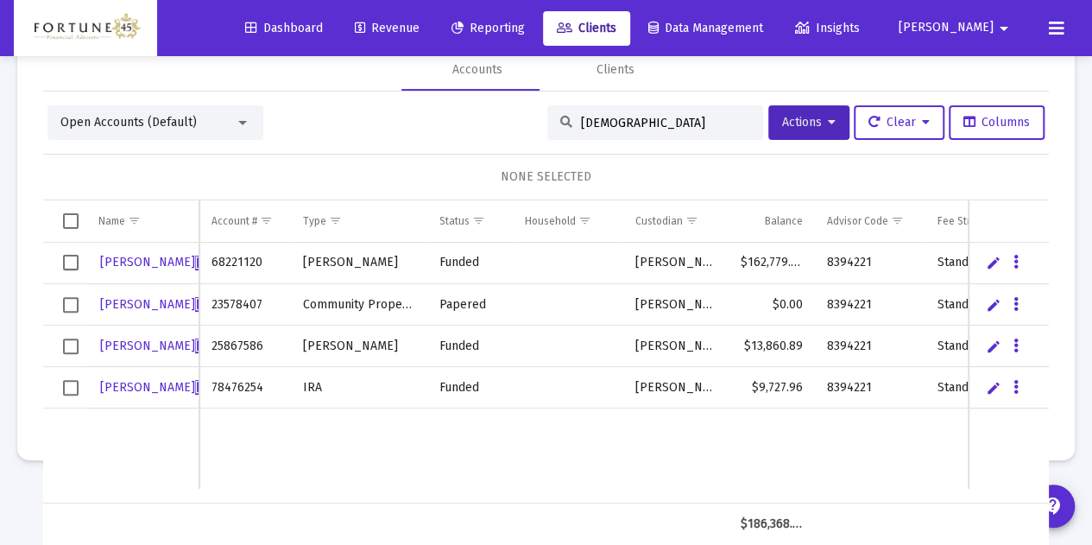
click at [1055, 22] on icon at bounding box center [1057, 28] width 16 height 21
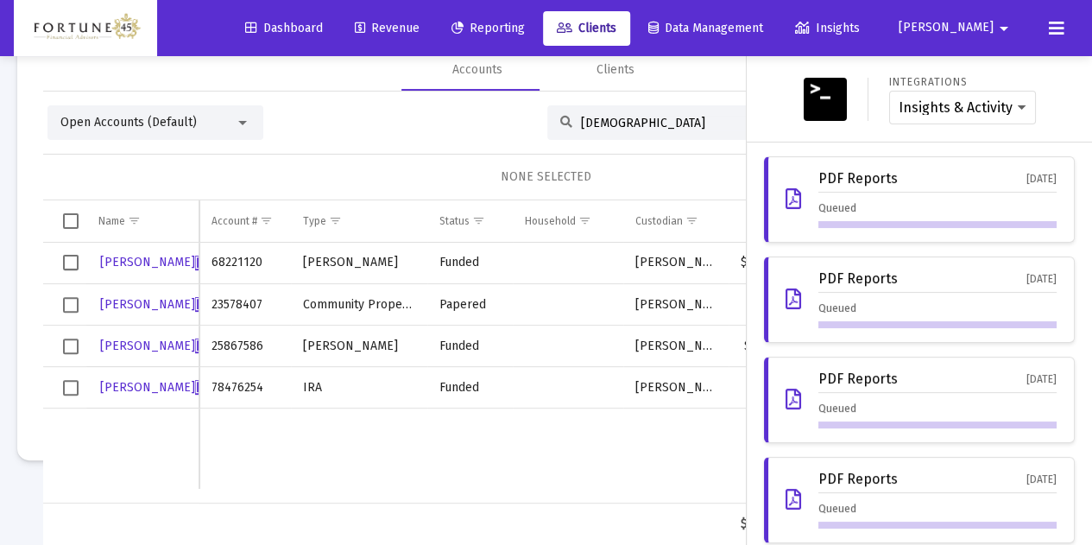
click at [644, 85] on div at bounding box center [546, 272] width 1092 height 545
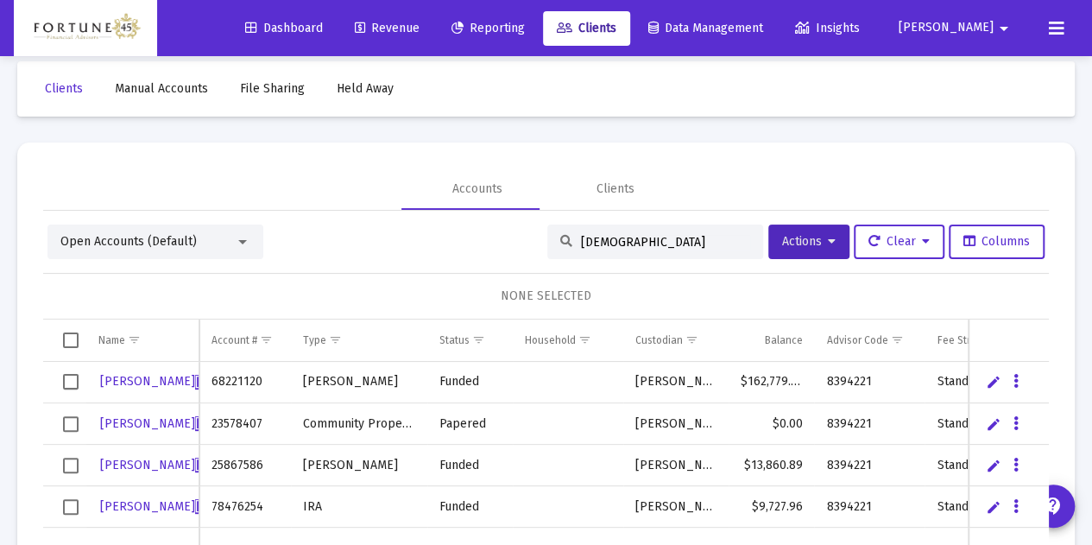
scroll to position [0, 0]
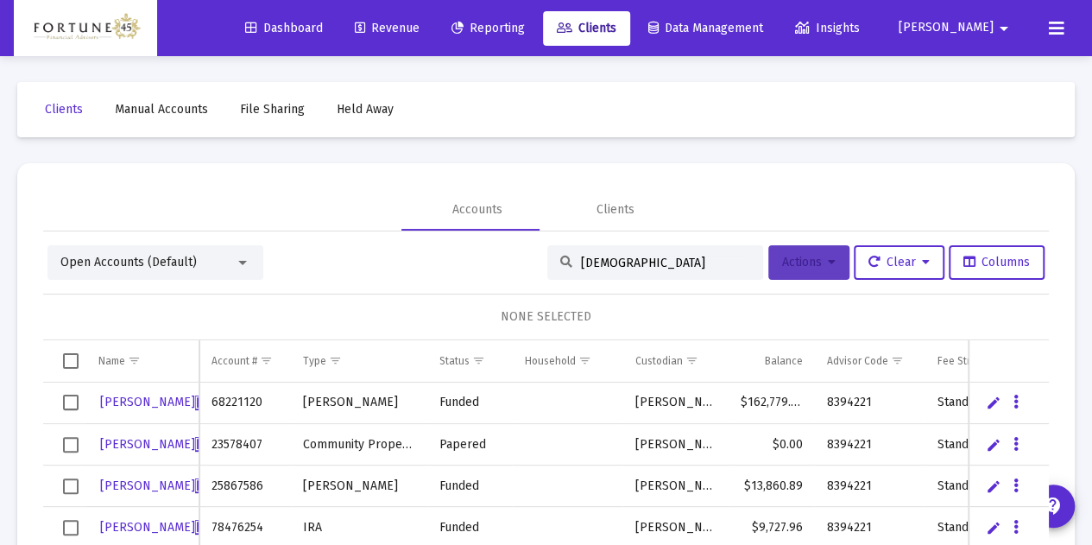
click at [819, 259] on button "Actions" at bounding box center [808, 262] width 81 height 35
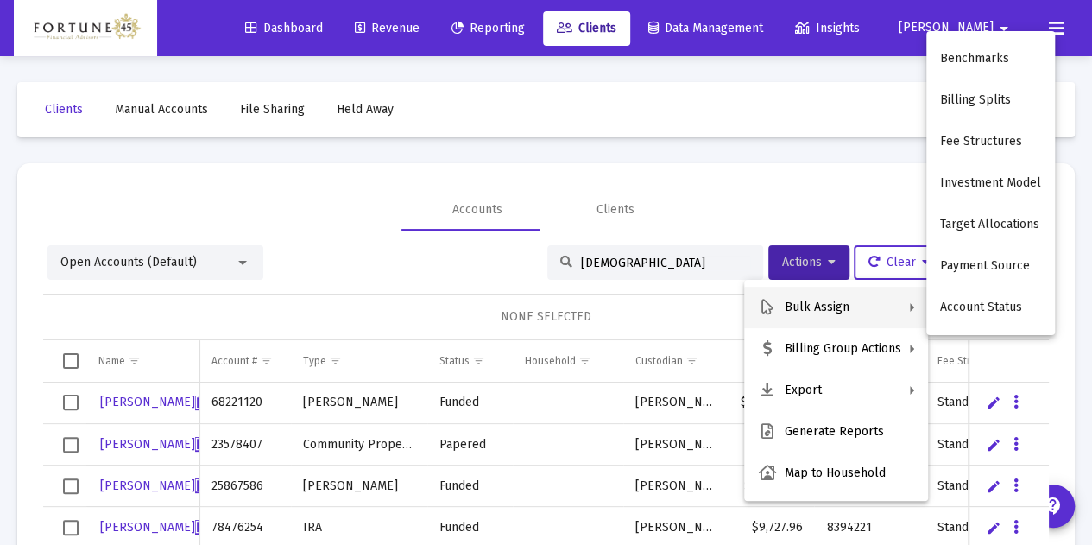
click at [228, 199] on div at bounding box center [546, 272] width 1092 height 545
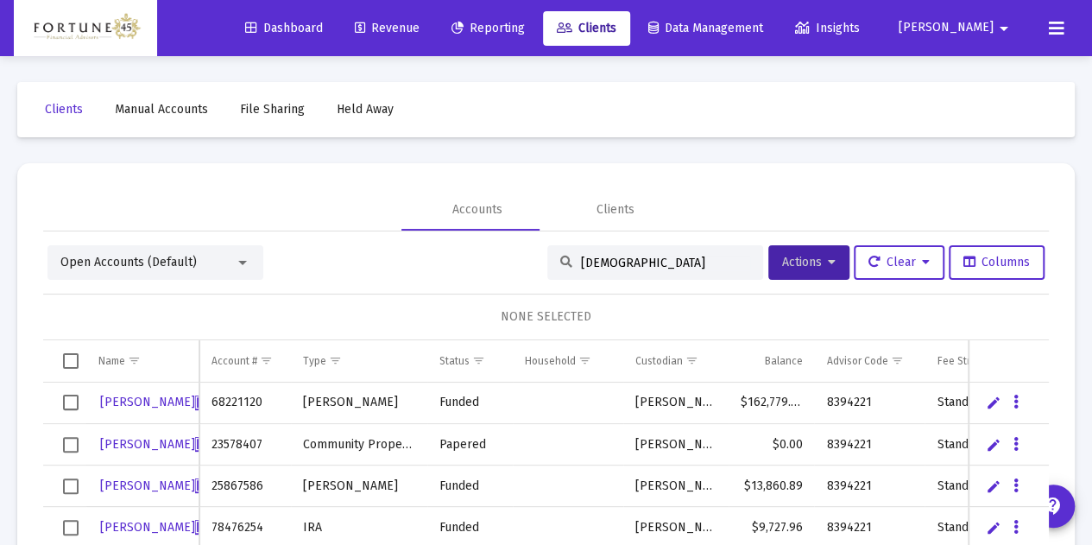
click at [262, 271] on div "Open Accounts (Default)" at bounding box center [155, 262] width 216 height 35
click at [235, 260] on div "Open Accounts (Default)" at bounding box center [147, 262] width 174 height 17
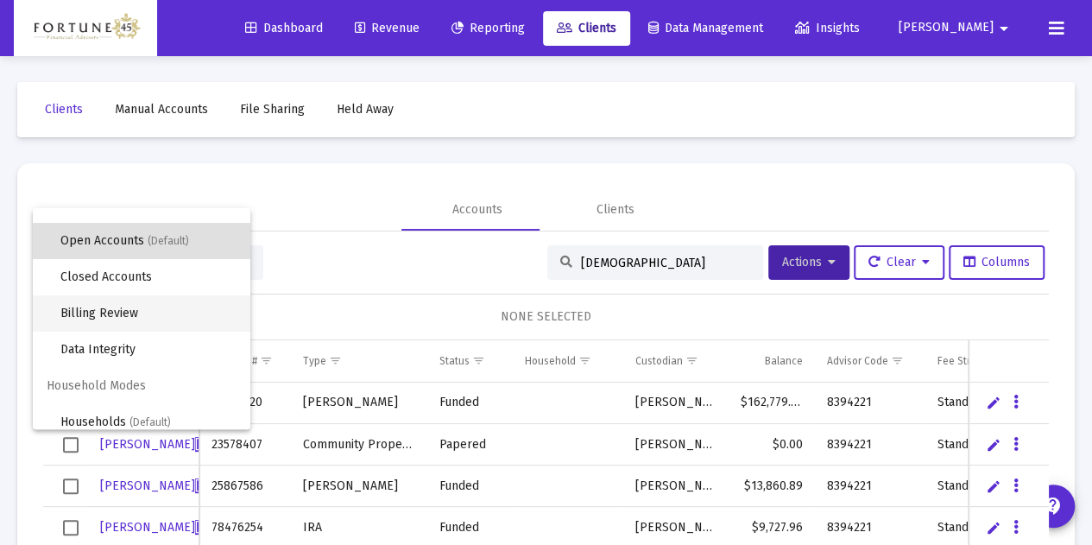
scroll to position [33, 0]
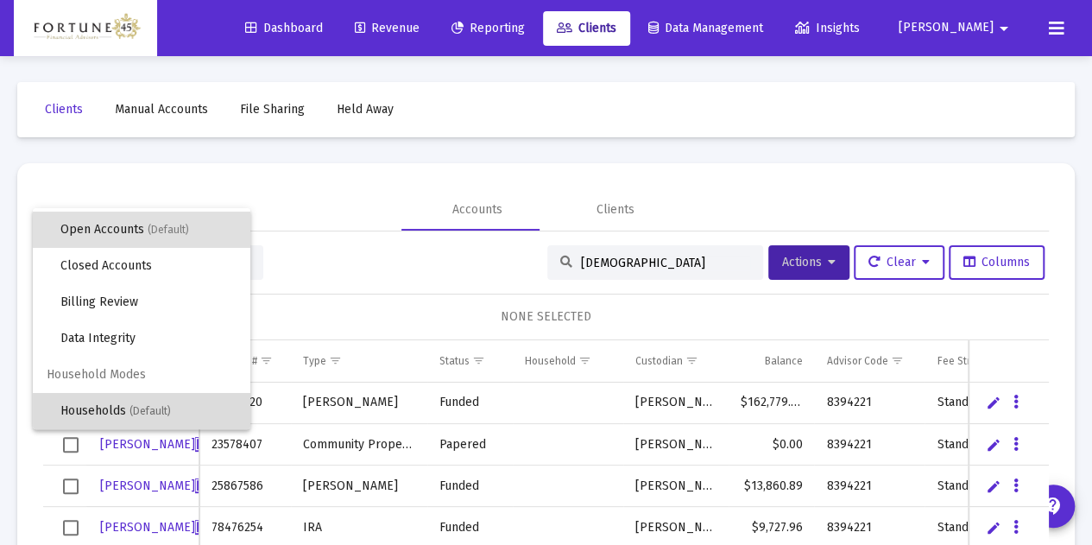
click at [169, 400] on span "Households (Default)" at bounding box center [148, 411] width 176 height 36
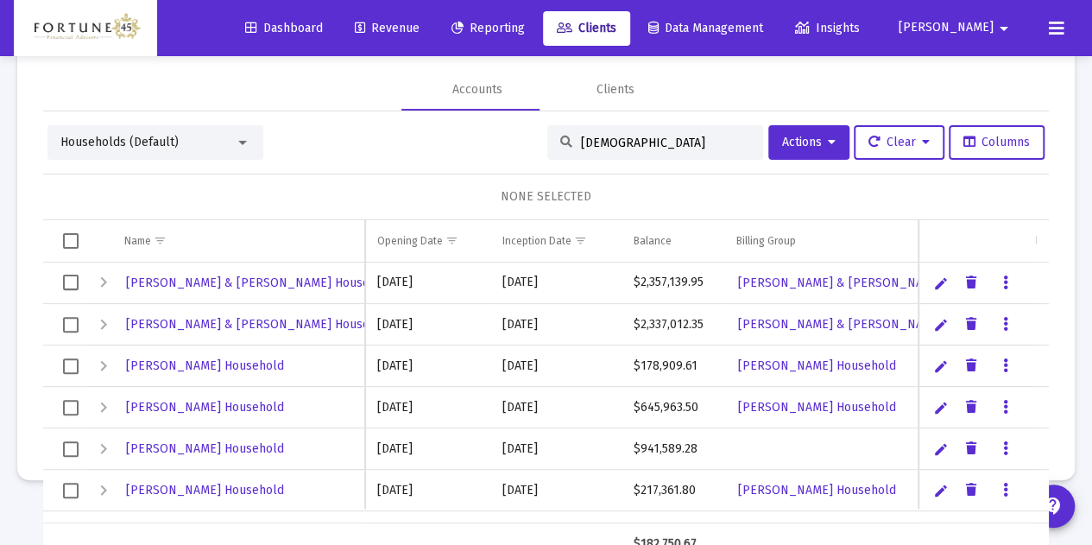
scroll to position [81, 0]
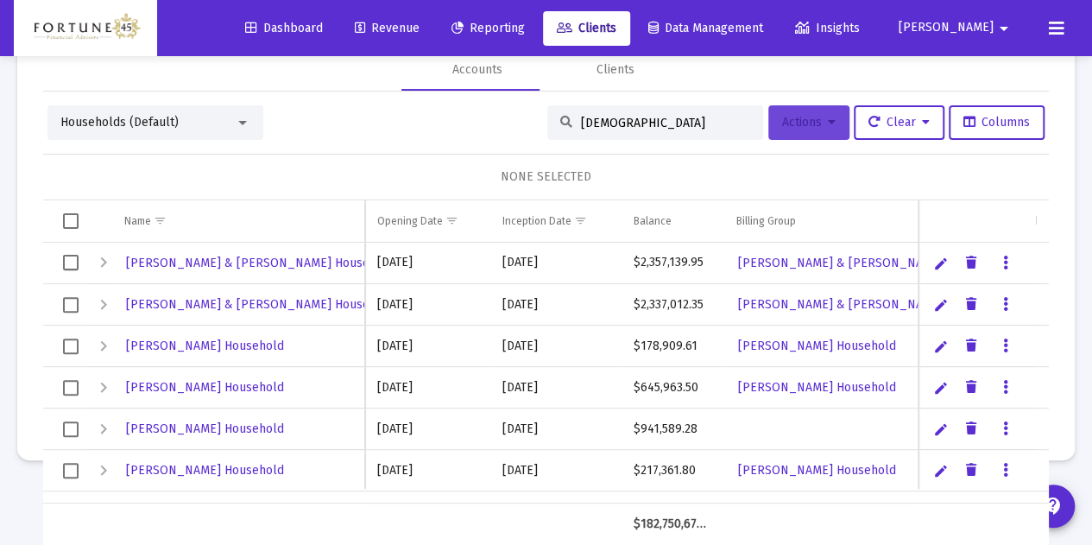
click at [817, 125] on button "Actions" at bounding box center [808, 122] width 81 height 35
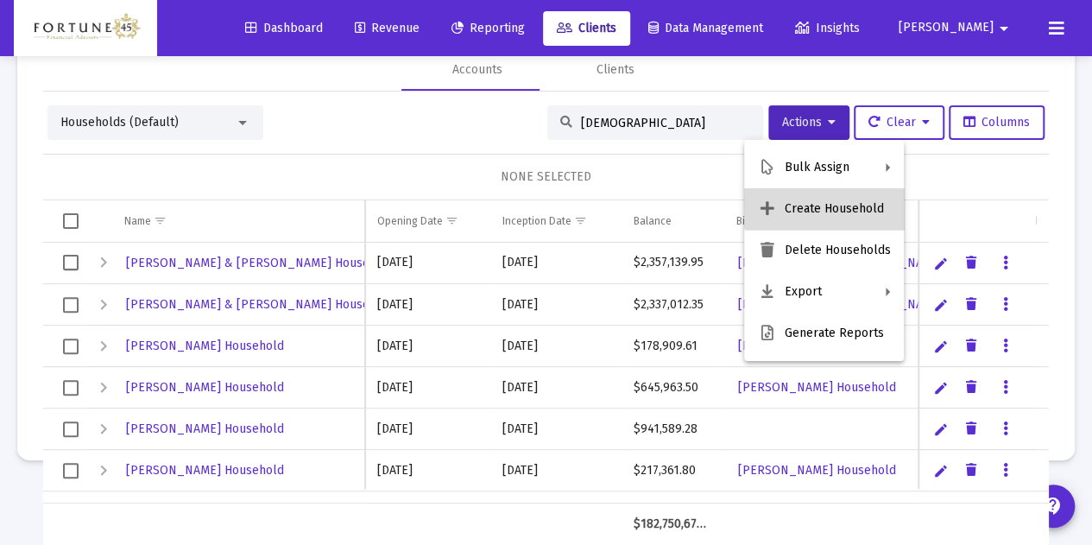
click at [846, 208] on button "Create Household" at bounding box center [824, 208] width 160 height 41
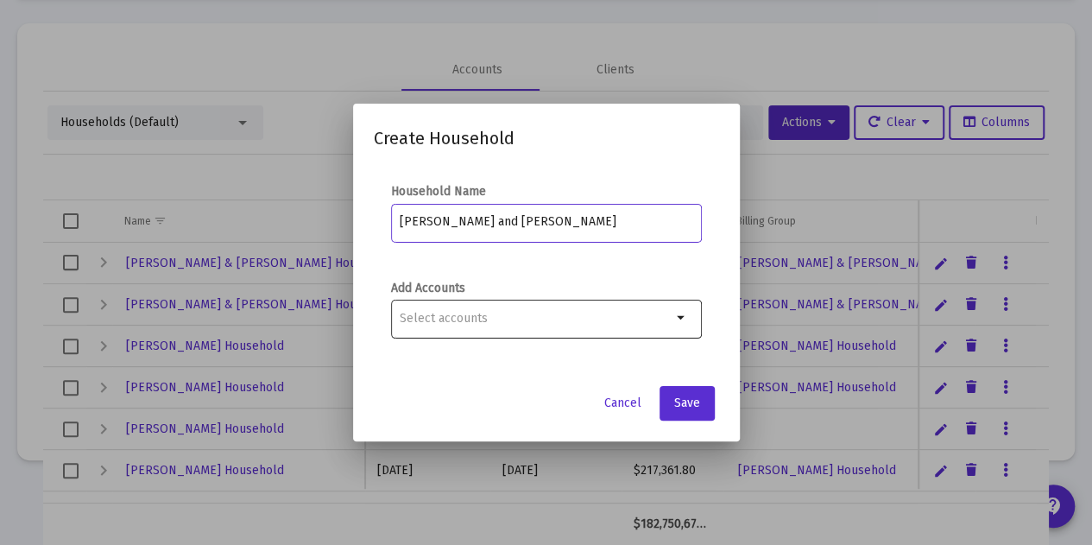
type input "[PERSON_NAME] and [PERSON_NAME]"
click at [494, 325] on div "Selection" at bounding box center [535, 318] width 279 height 21
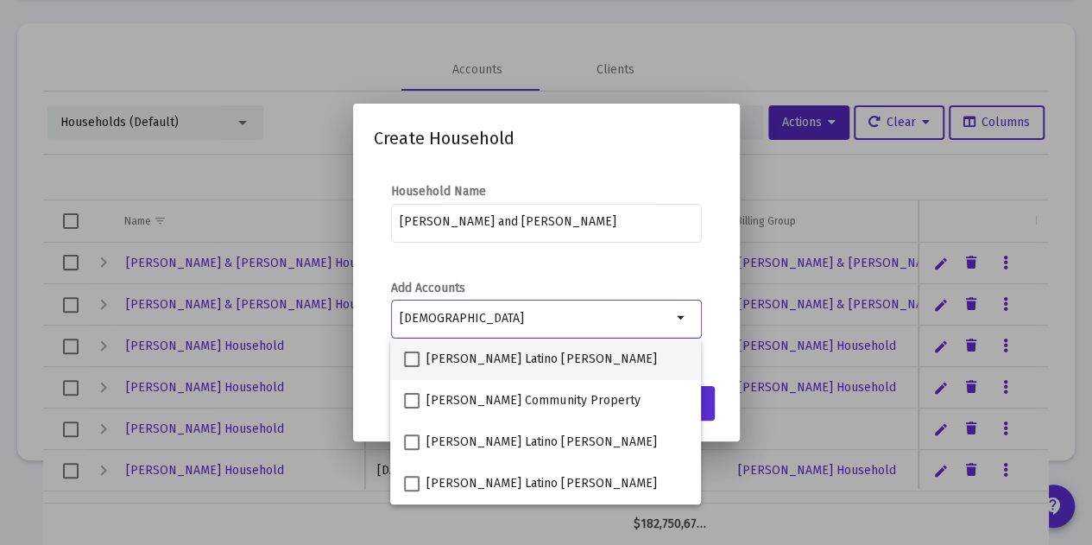
type input "[DEMOGRAPHIC_DATA]"
click at [420, 362] on label "[PERSON_NAME] Latino [PERSON_NAME]" at bounding box center [530, 359] width 252 height 21
click at [412, 367] on input "[PERSON_NAME] Latino [PERSON_NAME]" at bounding box center [411, 367] width 1 height 1
checkbox input "true"
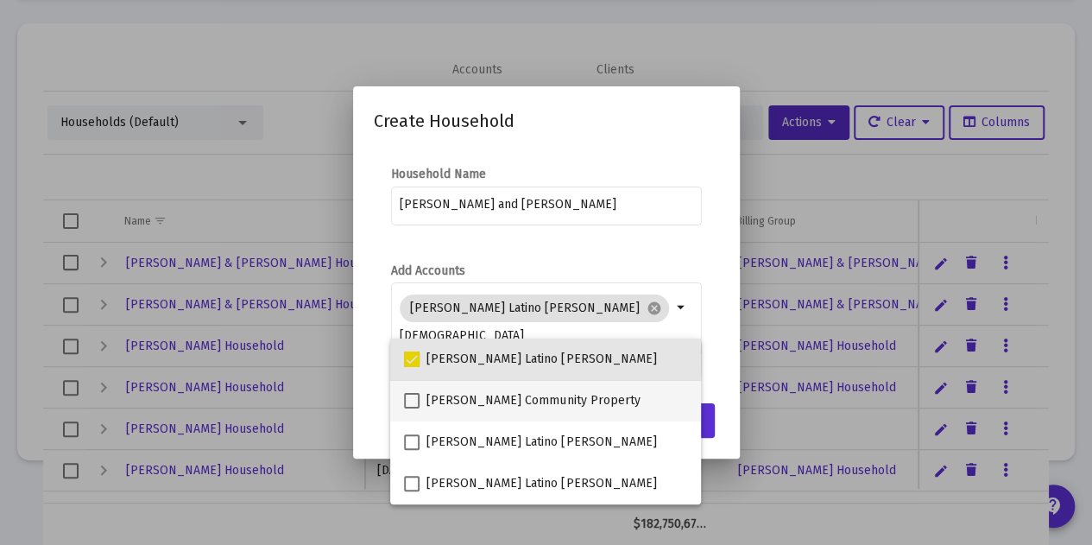
click at [439, 394] on span "[PERSON_NAME] Community Property" at bounding box center [532, 400] width 213 height 21
click at [412, 408] on input "[PERSON_NAME] Community Property" at bounding box center [411, 408] width 1 height 1
checkbox input "true"
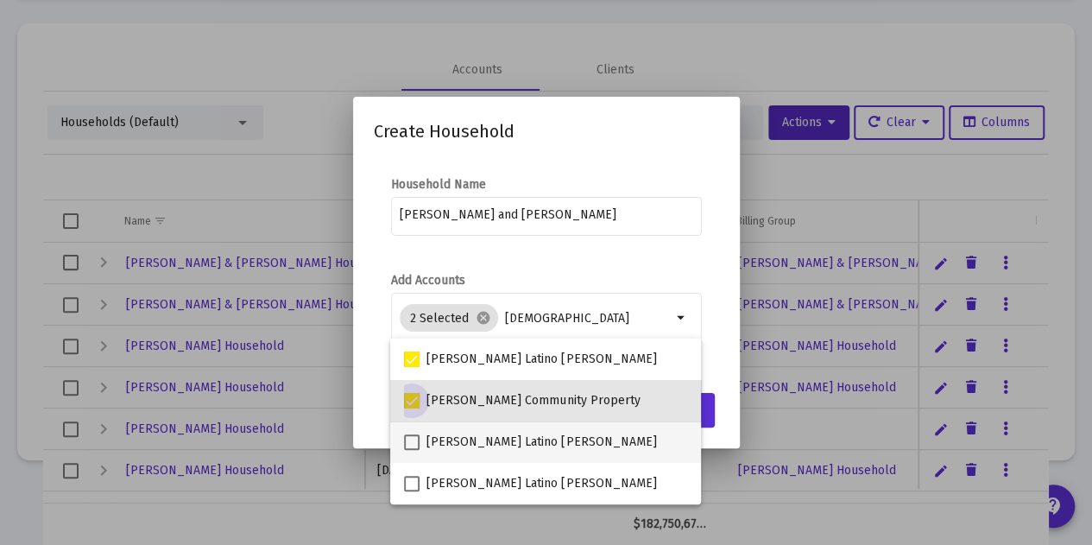
click at [451, 436] on span "[PERSON_NAME] Latino [PERSON_NAME]" at bounding box center [541, 442] width 230 height 21
click at [412, 450] on input "[PERSON_NAME] Latino [PERSON_NAME]" at bounding box center [411, 450] width 1 height 1
checkbox input "true"
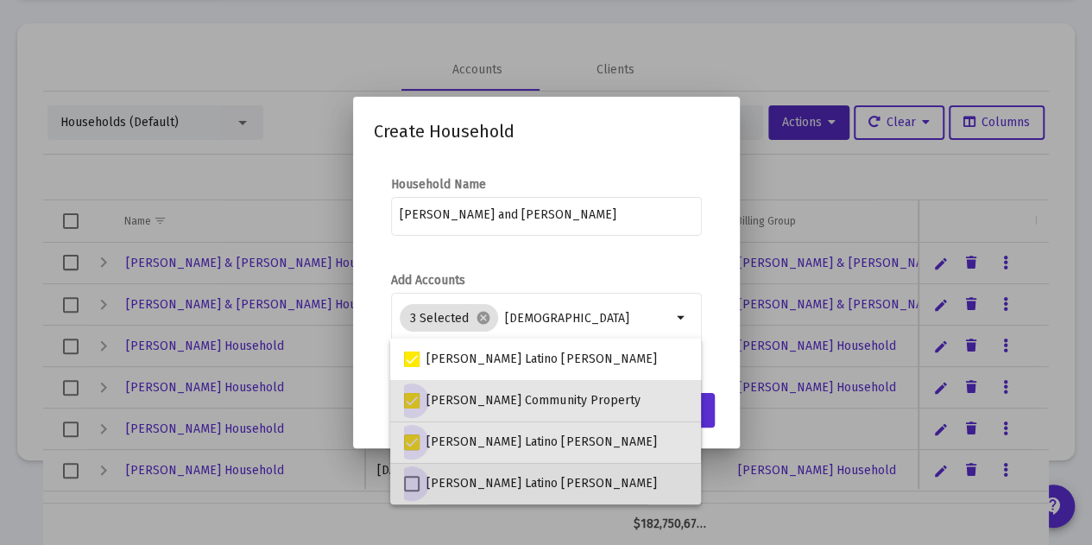
click at [456, 486] on span "[PERSON_NAME] Latino [PERSON_NAME]" at bounding box center [541, 483] width 230 height 21
click at [412, 491] on input "[PERSON_NAME] Latino [PERSON_NAME]" at bounding box center [411, 491] width 1 height 1
checkbox input "true"
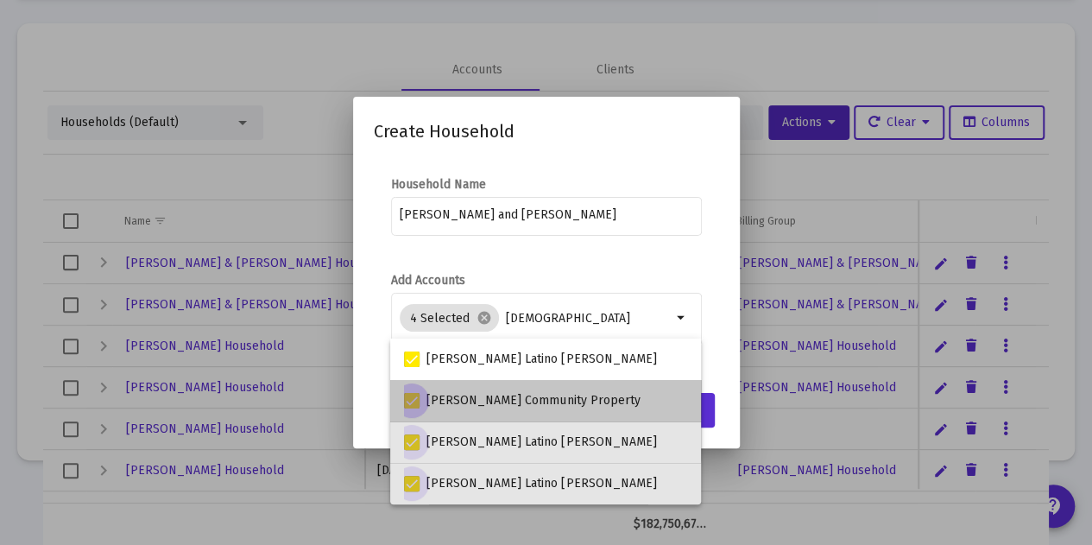
click at [514, 400] on span "[PERSON_NAME] Community Property" at bounding box center [532, 400] width 213 height 21
click at [412, 408] on input "[PERSON_NAME] Community Property" at bounding box center [411, 408] width 1 height 1
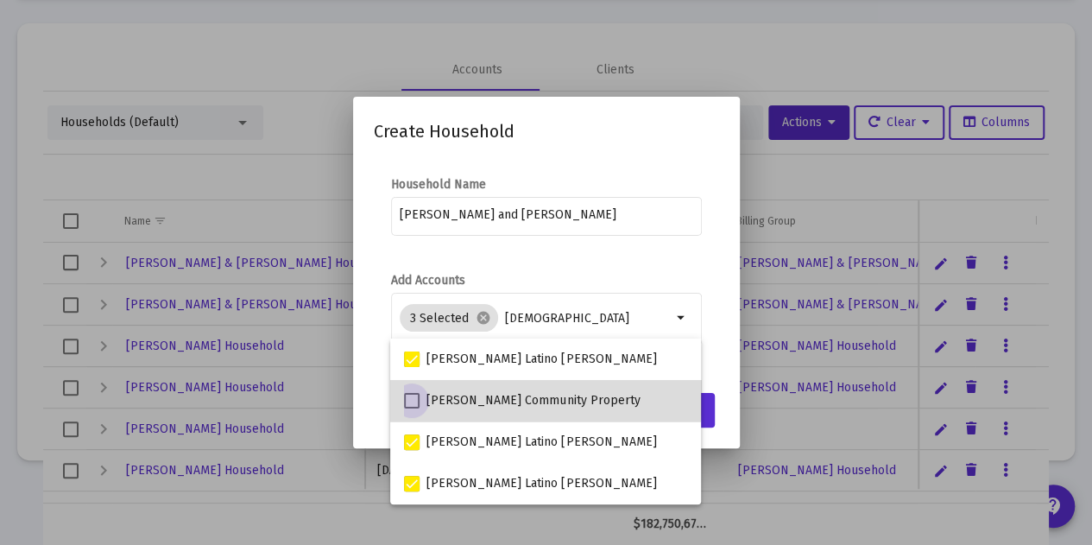
click at [425, 391] on label "[PERSON_NAME] Community Property" at bounding box center [522, 400] width 236 height 21
click at [412, 408] on input "[PERSON_NAME] Community Property" at bounding box center [411, 408] width 1 height 1
checkbox input "true"
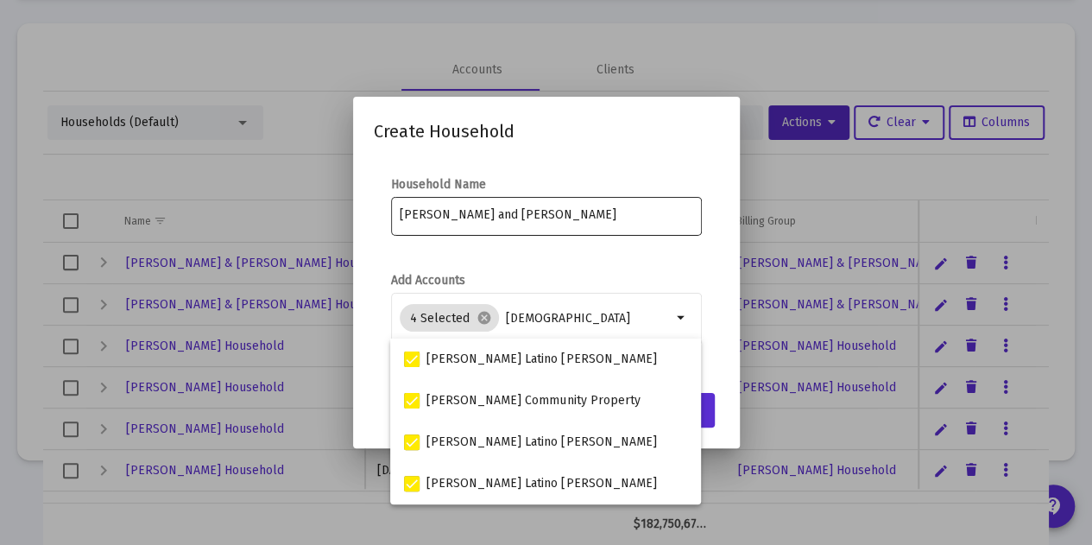
click at [583, 226] on div "[PERSON_NAME] and [PERSON_NAME]" at bounding box center [546, 214] width 293 height 42
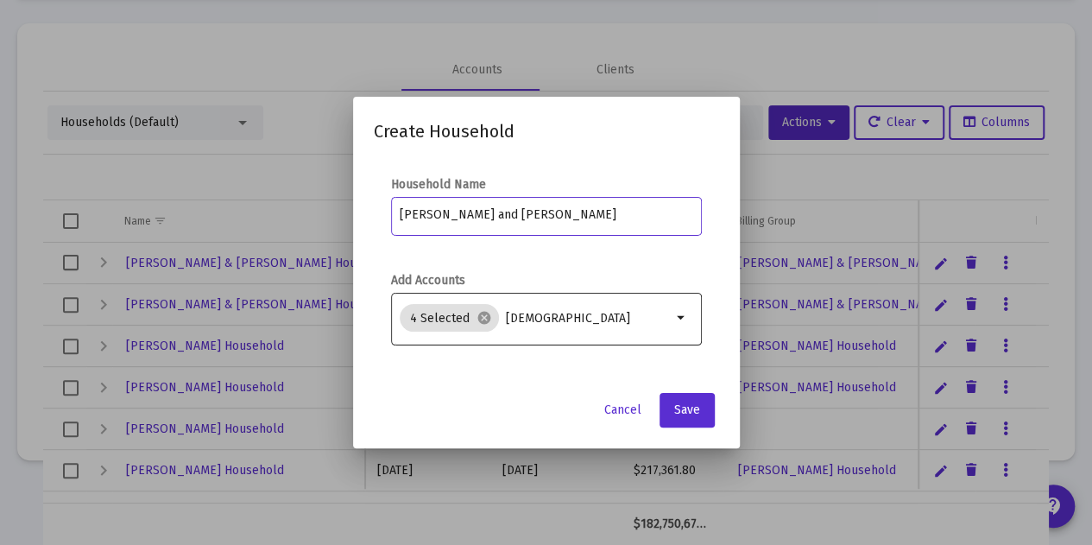
click at [610, 312] on input "[DEMOGRAPHIC_DATA]" at bounding box center [589, 319] width 166 height 14
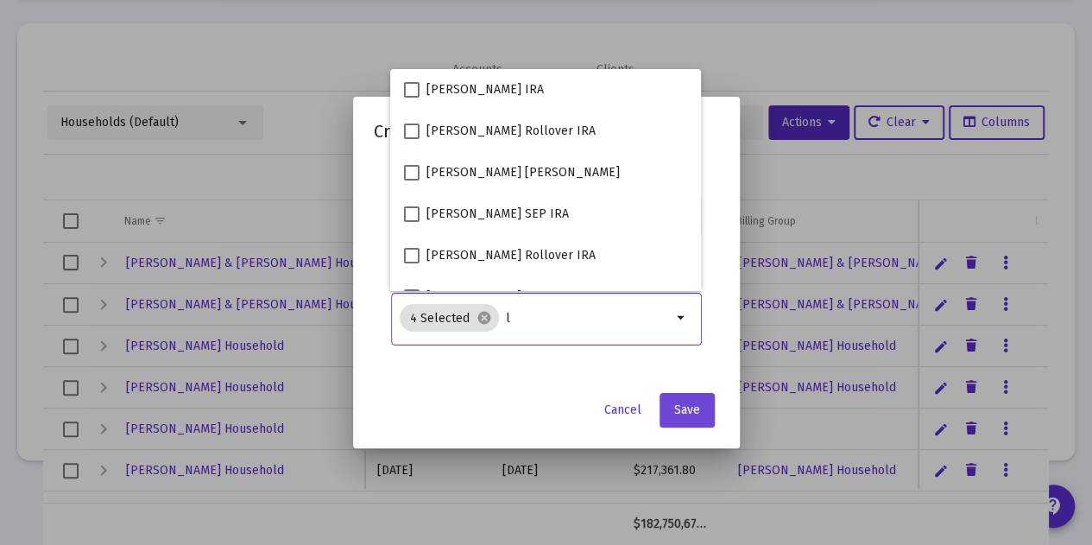
type input "l"
click at [680, 397] on button "Save" at bounding box center [686, 410] width 55 height 35
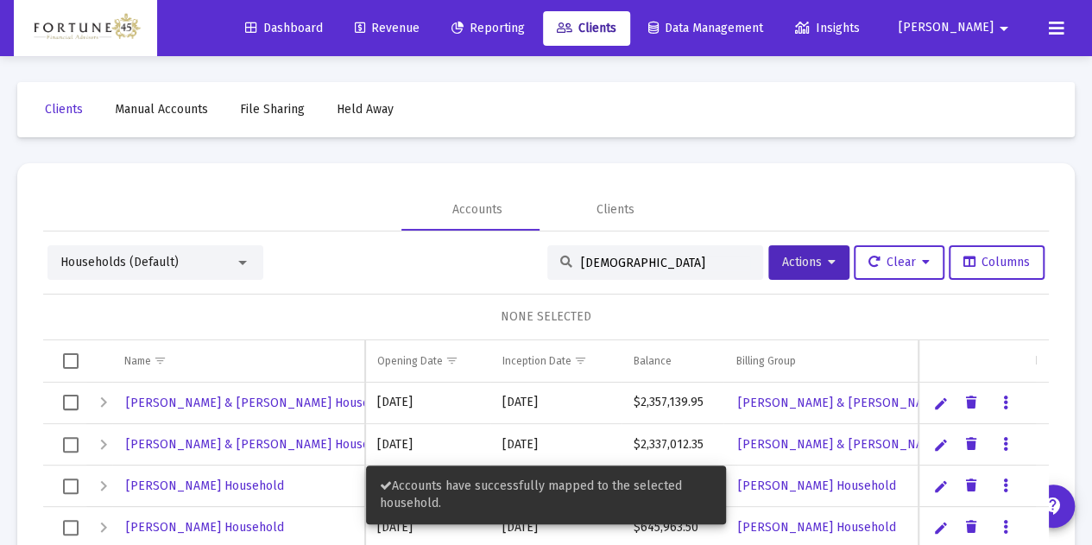
click at [539, 41] on link "Reporting" at bounding box center [488, 28] width 101 height 35
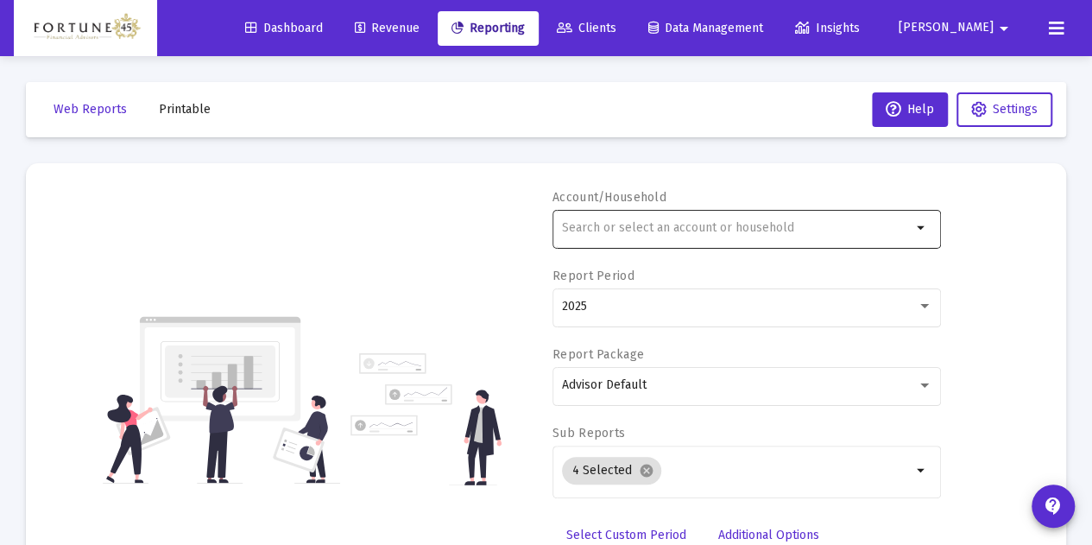
click at [631, 235] on div at bounding box center [737, 227] width 350 height 42
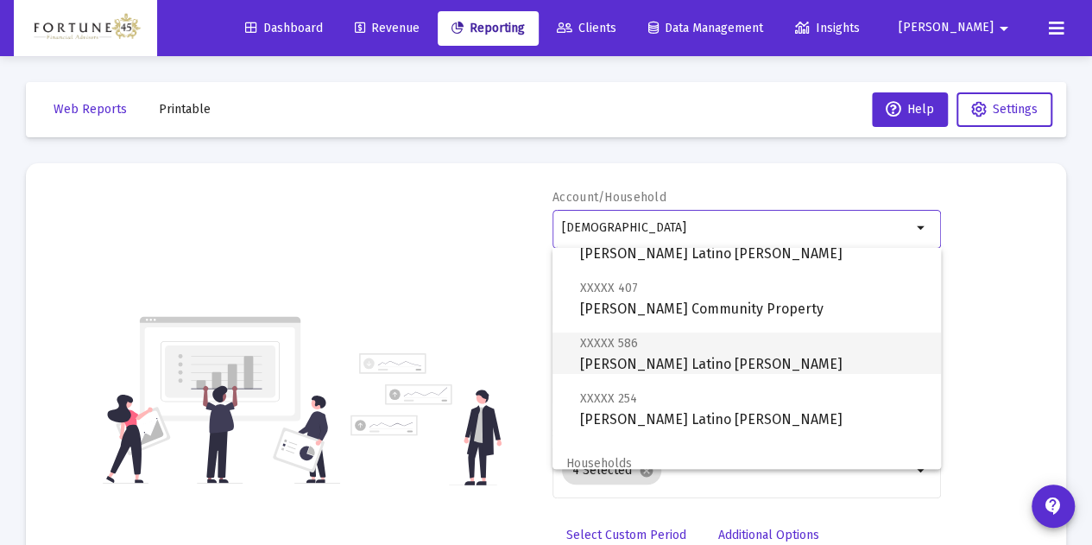
scroll to position [124, 0]
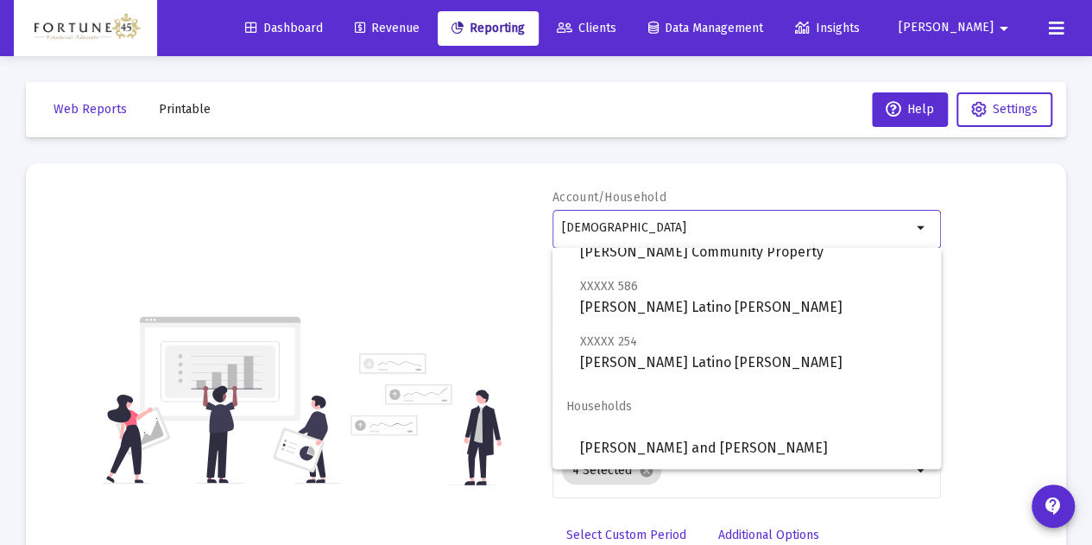
type input "[DEMOGRAPHIC_DATA]"
click at [630, 20] on link "Clients" at bounding box center [586, 28] width 87 height 35
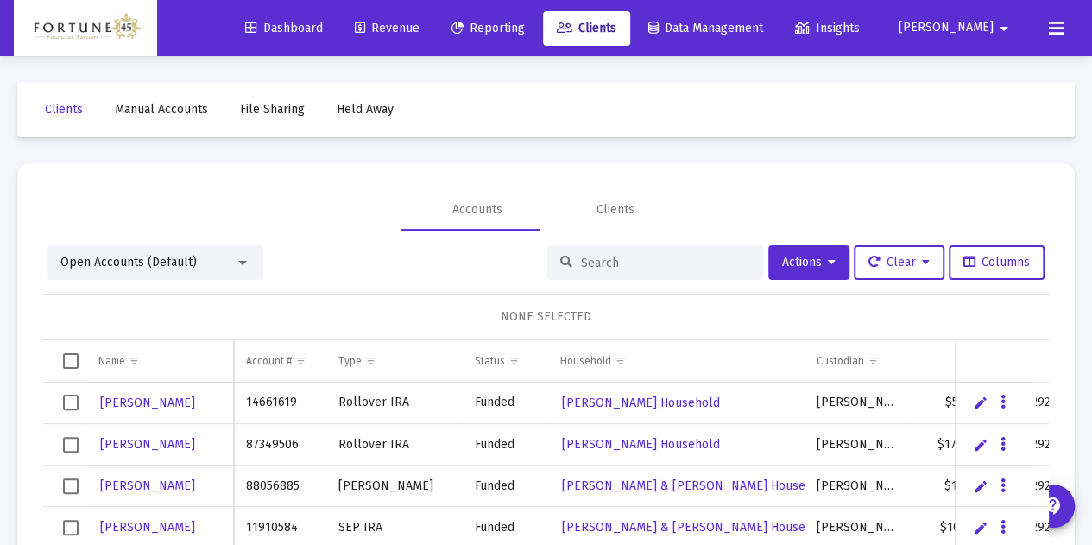
click at [247, 271] on div "Open Accounts (Default)" at bounding box center [155, 262] width 216 height 35
click at [220, 274] on div "Open Accounts (Default)" at bounding box center [155, 262] width 216 height 35
click at [220, 263] on div "Open Accounts (Default)" at bounding box center [147, 262] width 174 height 17
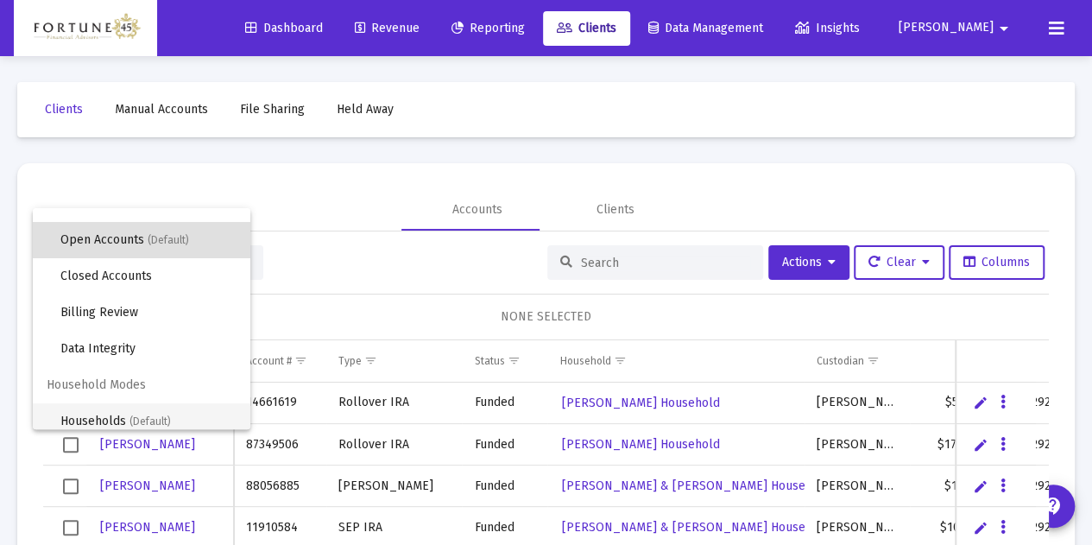
scroll to position [33, 0]
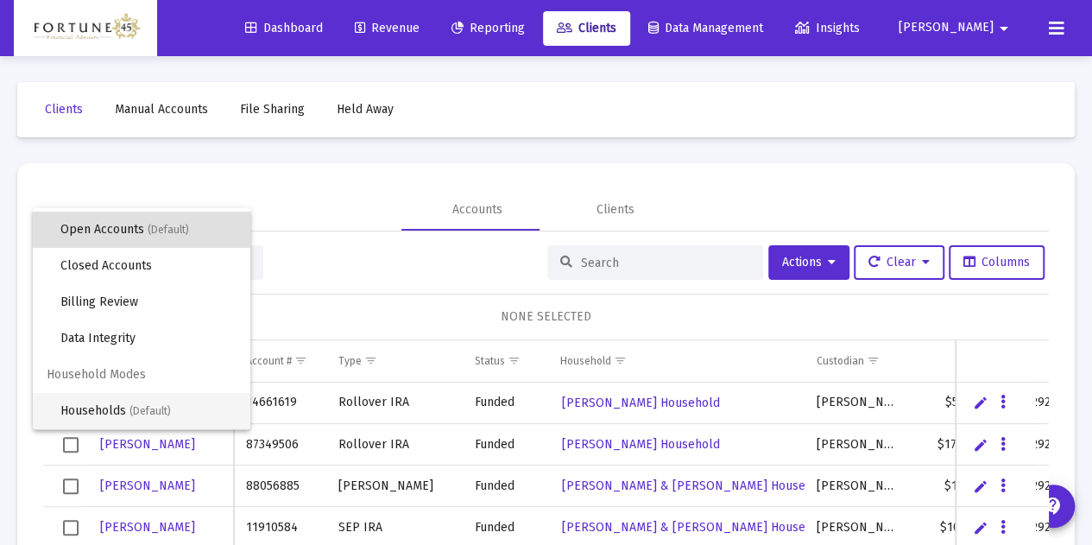
click at [130, 403] on span "Households (Default)" at bounding box center [148, 411] width 176 height 36
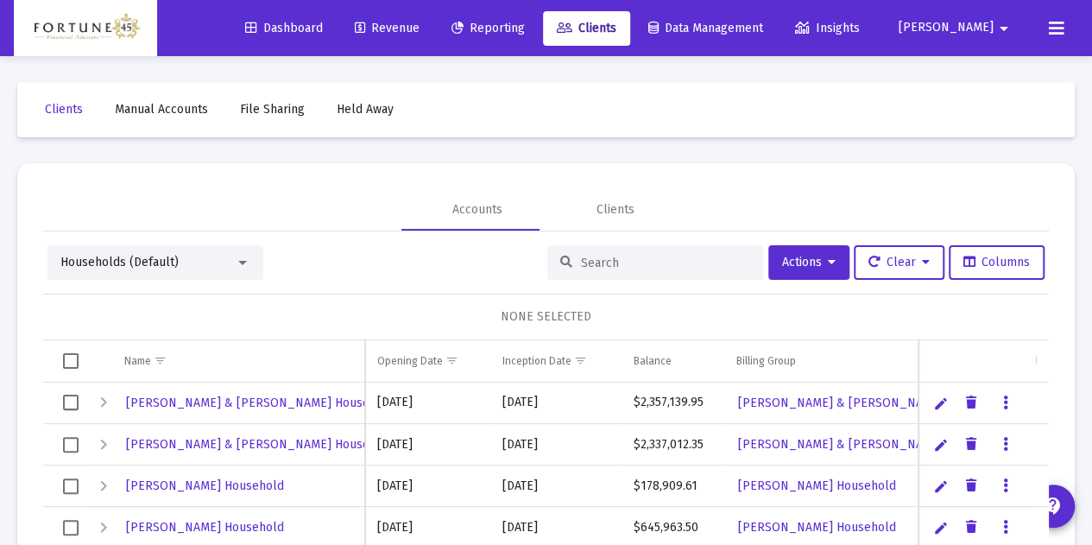
click at [637, 265] on input at bounding box center [665, 262] width 169 height 15
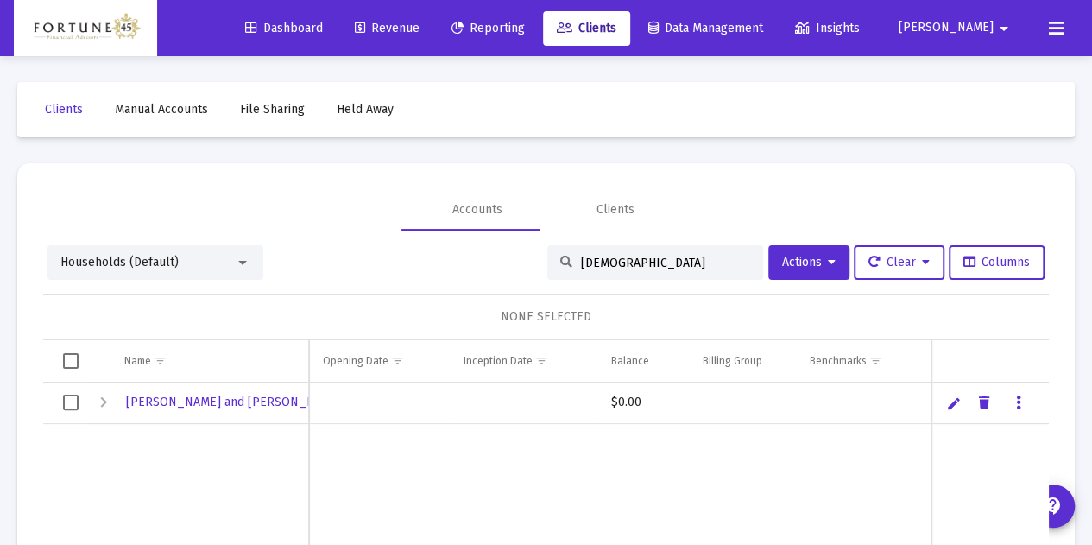
type input "[DEMOGRAPHIC_DATA]"
click at [946, 408] on link "Edit" at bounding box center [954, 403] width 16 height 16
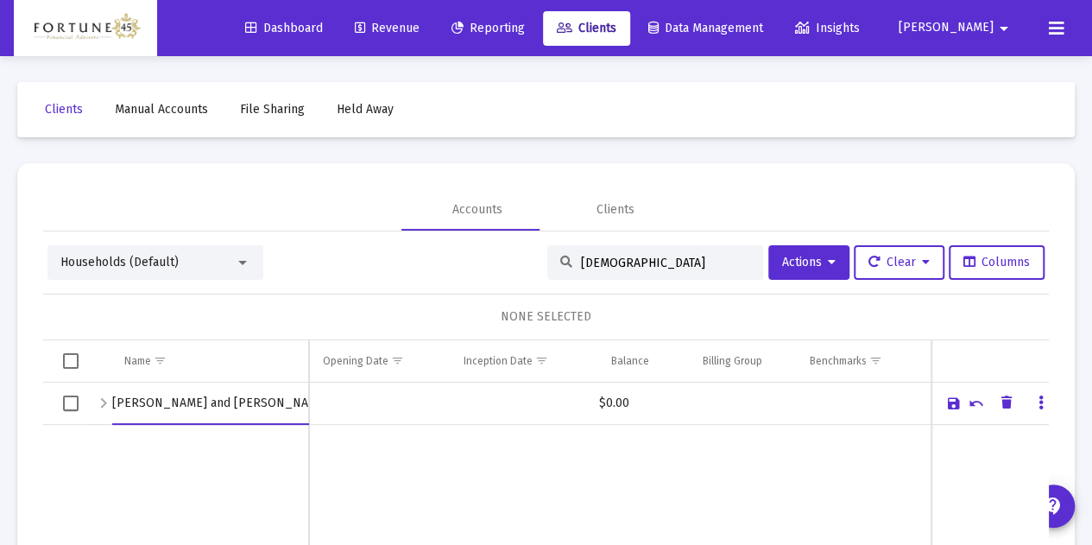
scroll to position [0, 10]
type input "[PERSON_NAME] and [PERSON_NAME] Latino Household"
click at [388, 464] on td "Data grid" at bounding box center [381, 526] width 141 height 205
click at [525, 30] on span "Reporting" at bounding box center [487, 28] width 73 height 15
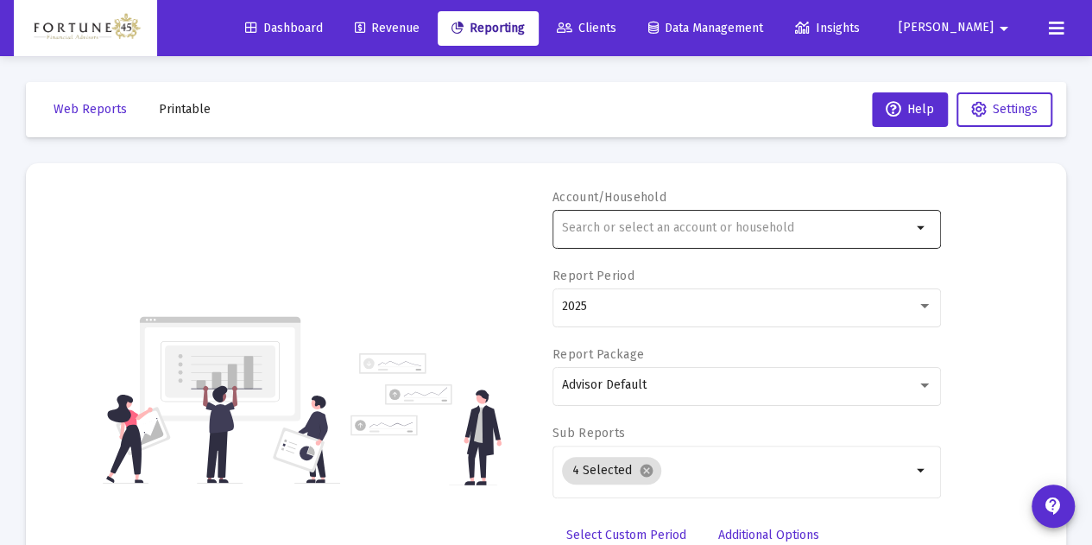
click at [616, 227] on input "text" at bounding box center [737, 228] width 350 height 14
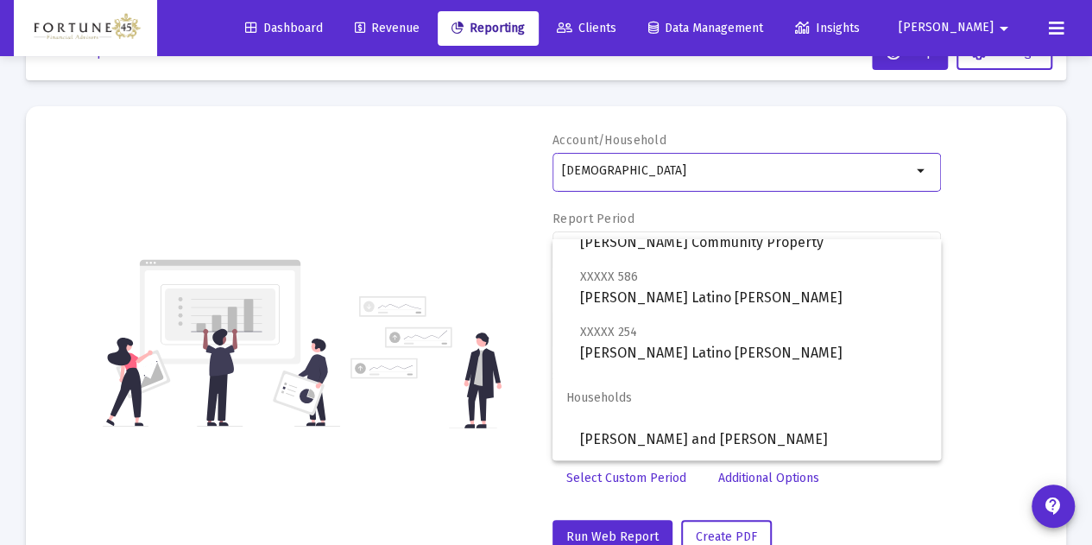
scroll to position [116, 0]
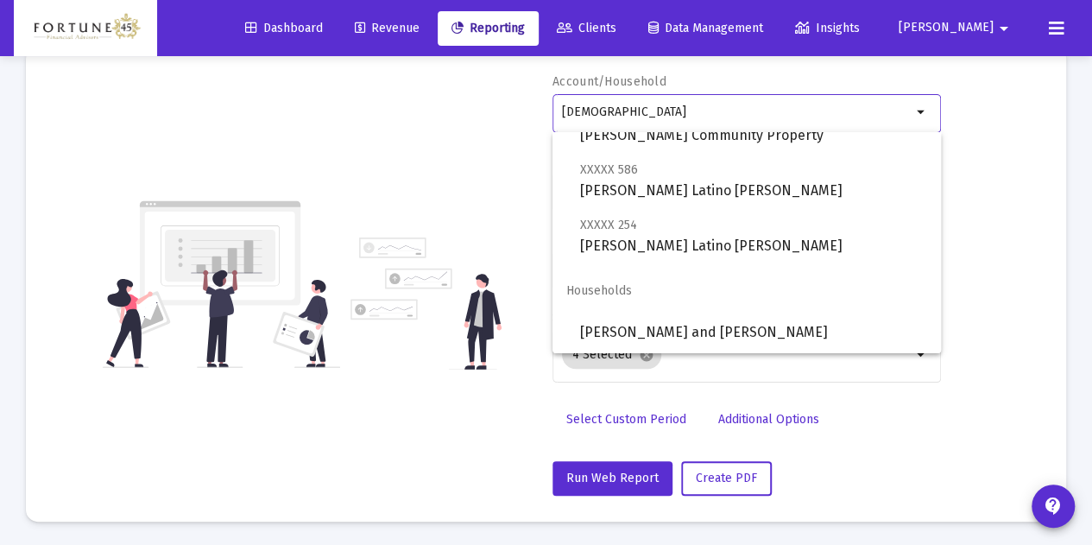
type input "[DEMOGRAPHIC_DATA]"
click at [410, 142] on div "Account/Household latino arrow_drop_down Report Period 2025 Report Package Advi…" at bounding box center [546, 284] width 988 height 422
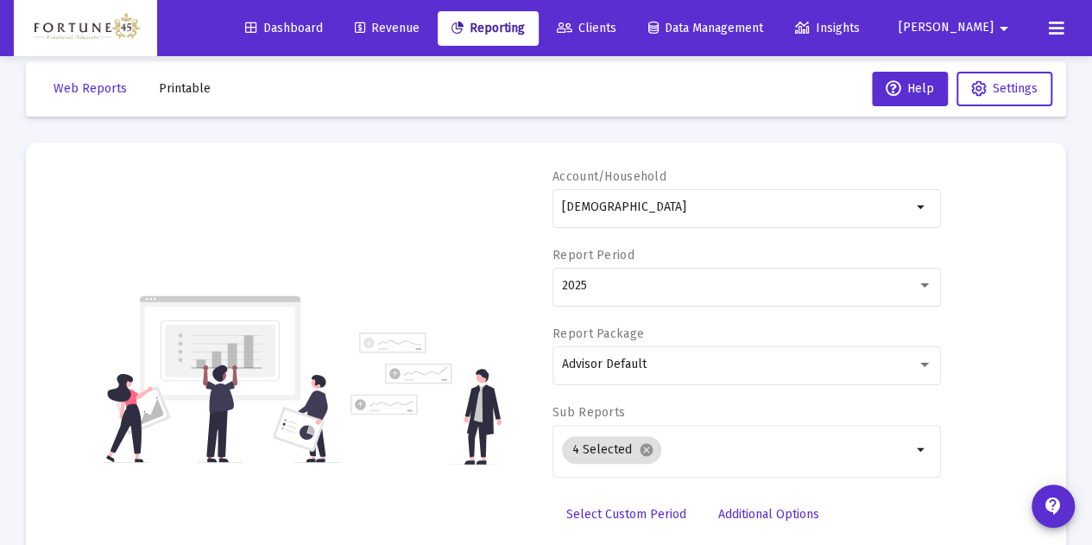
scroll to position [0, 0]
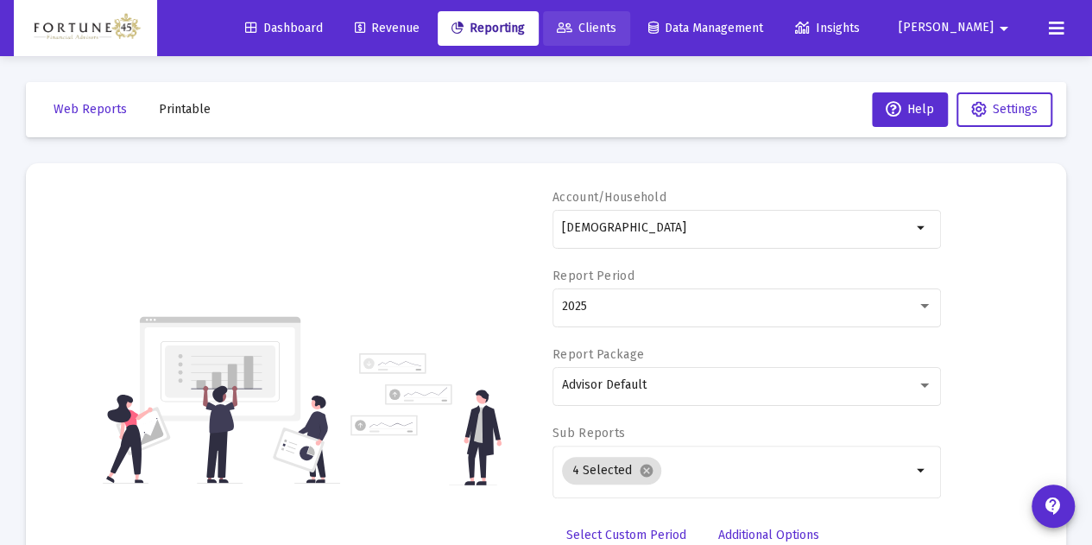
click at [616, 23] on span "Clients" at bounding box center [587, 28] width 60 height 15
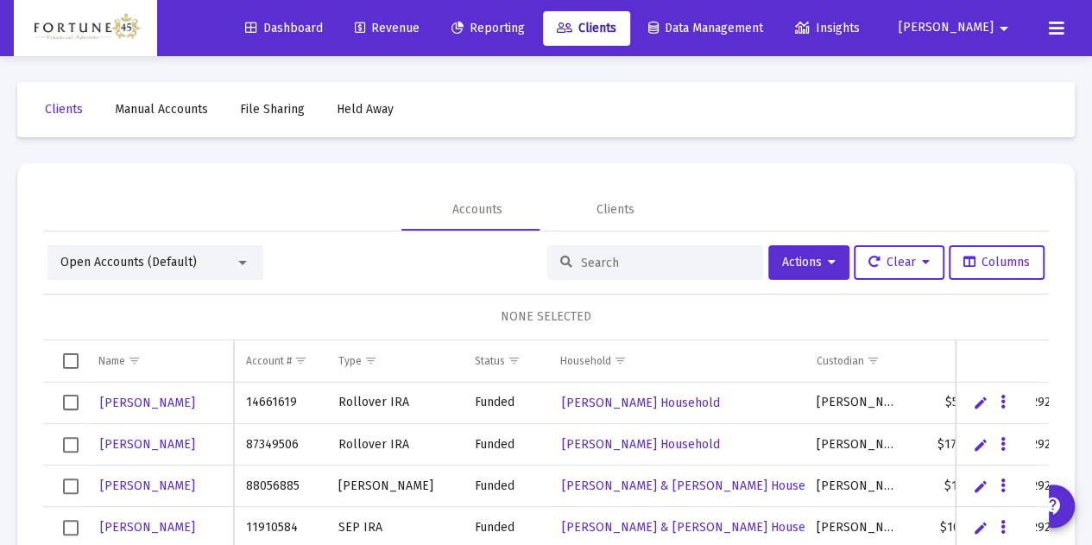
click at [224, 274] on div "Open Accounts (Default)" at bounding box center [155, 262] width 216 height 35
click at [677, 262] on input at bounding box center [665, 262] width 169 height 15
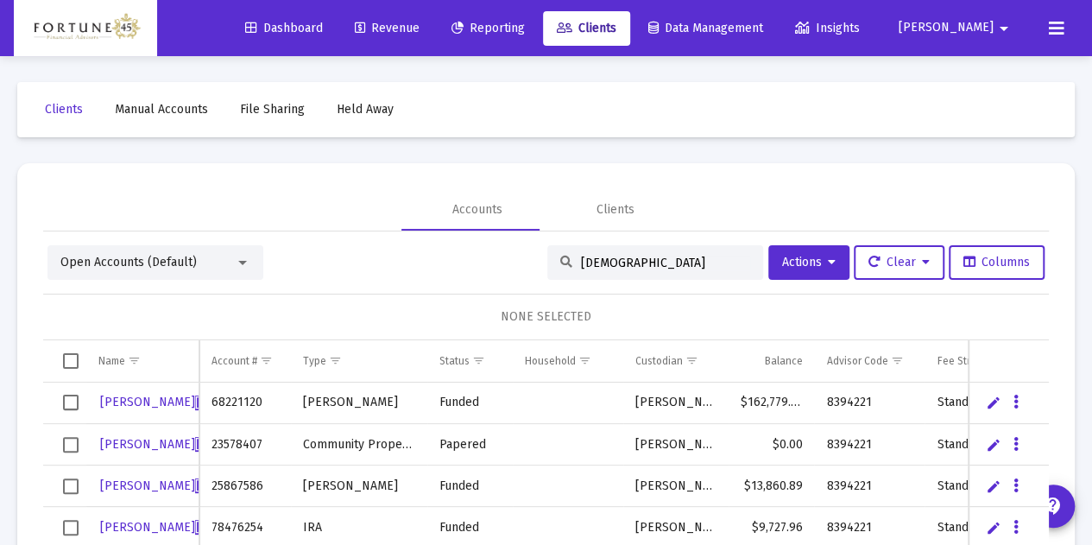
scroll to position [59, 0]
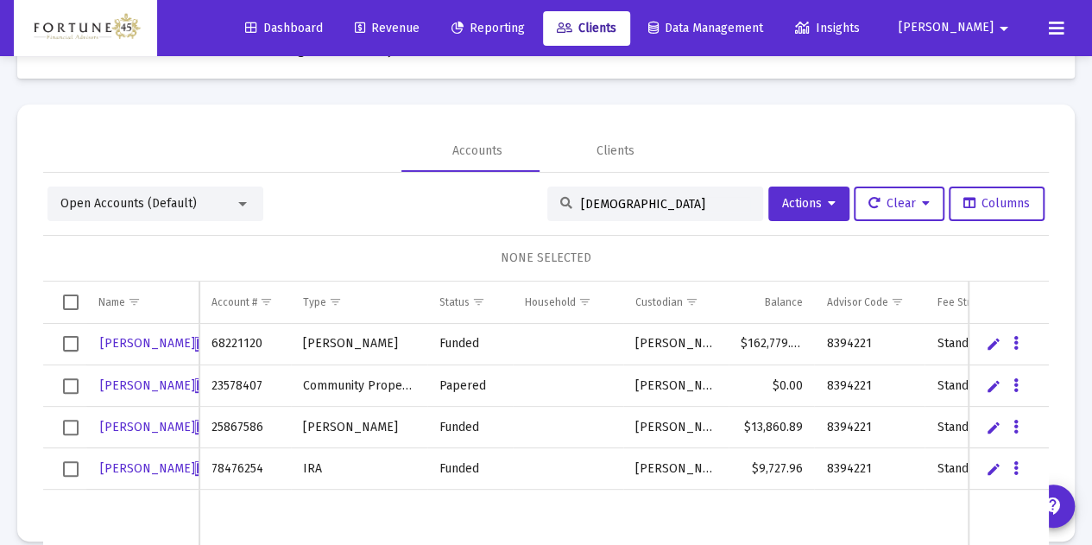
type input "[DEMOGRAPHIC_DATA]"
drag, startPoint x: 60, startPoint y: 344, endPoint x: 68, endPoint y: 354, distance: 12.3
click at [62, 344] on td "Data grid" at bounding box center [64, 344] width 43 height 41
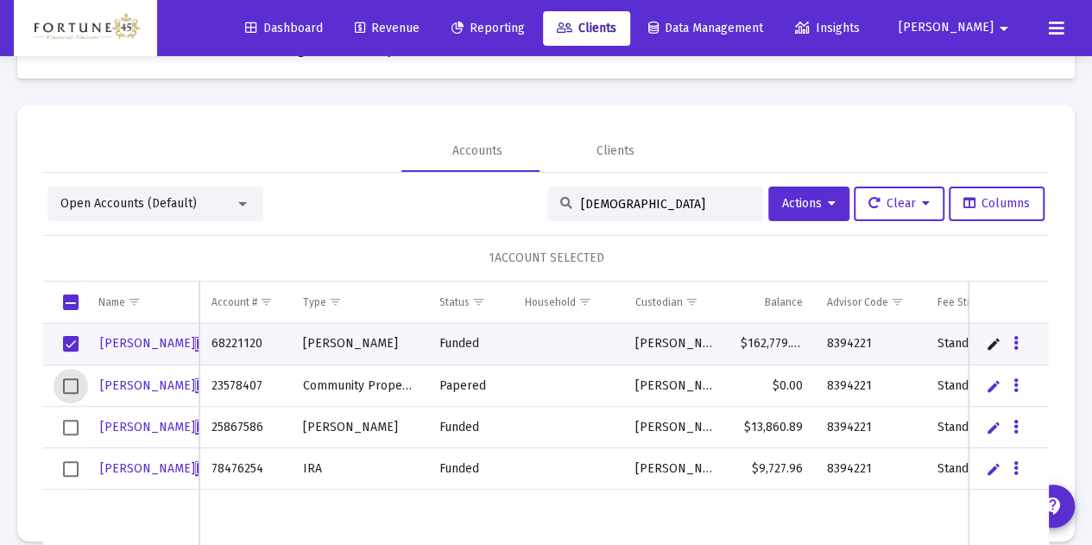
click at [73, 378] on span "Select row" at bounding box center [71, 386] width 16 height 16
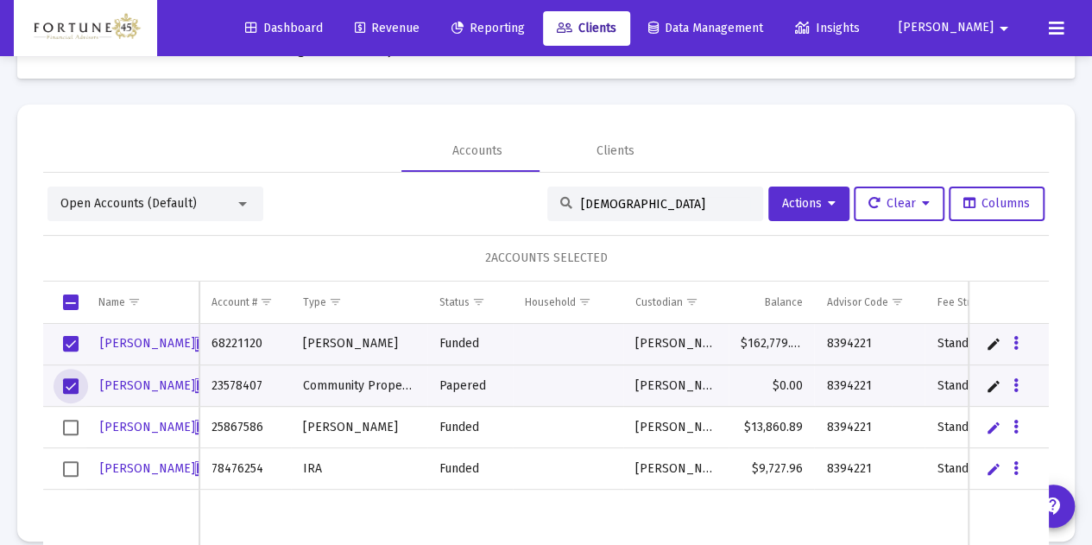
click at [73, 422] on span "Select row" at bounding box center [71, 427] width 16 height 16
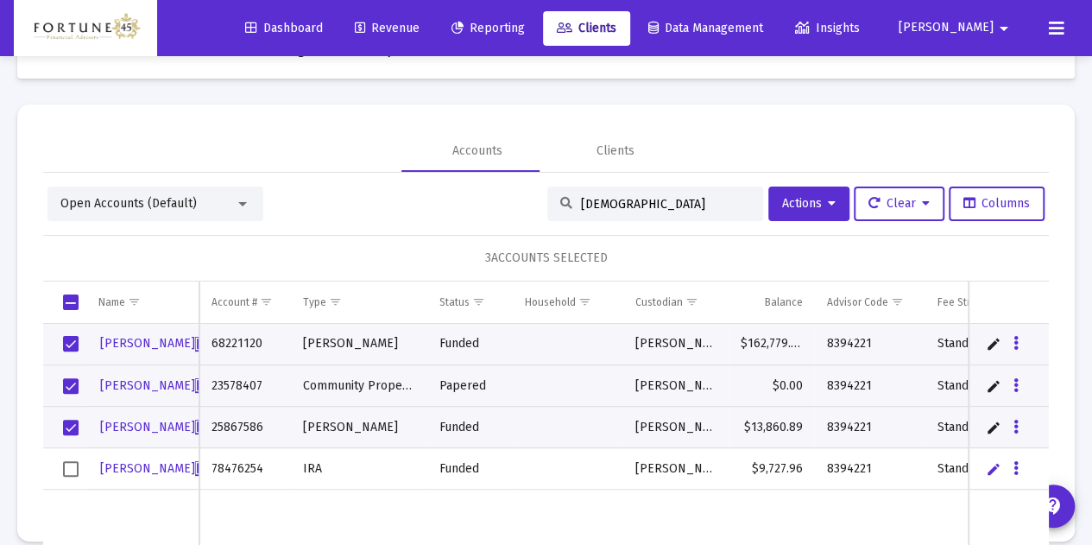
click at [66, 456] on td "Data grid" at bounding box center [64, 468] width 43 height 41
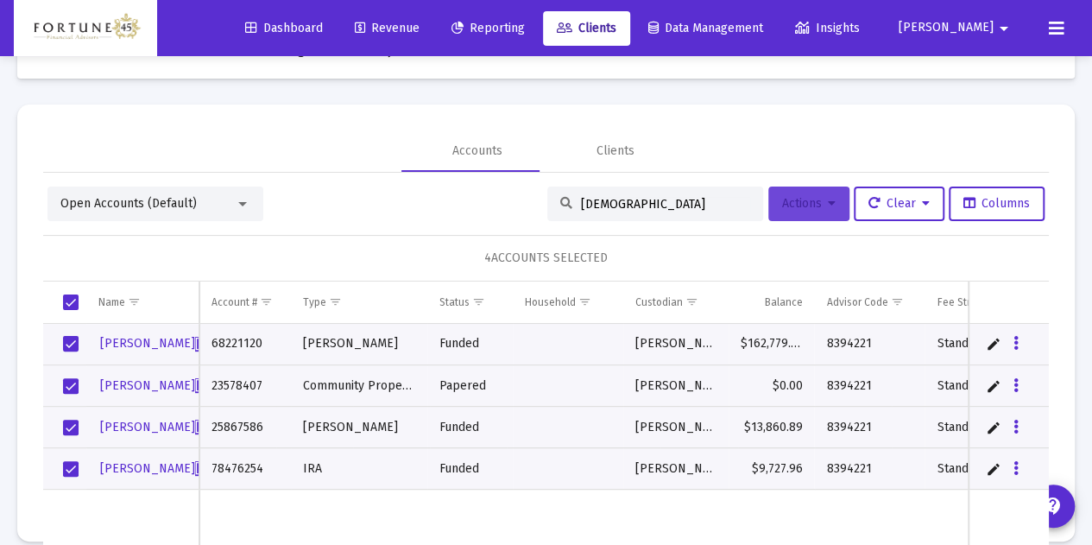
click at [805, 214] on button "Actions" at bounding box center [808, 203] width 81 height 35
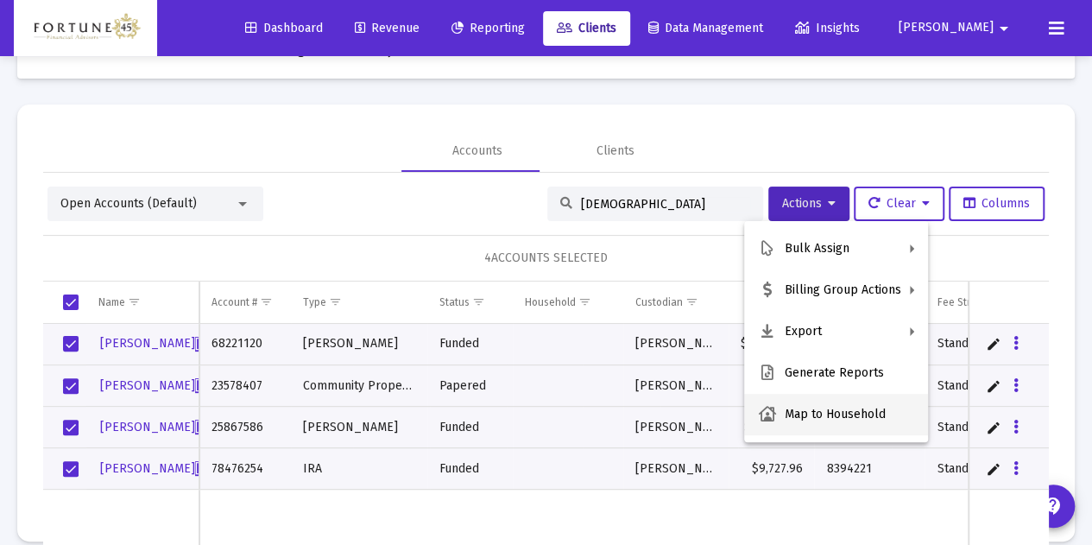
click at [829, 408] on button "Map to Household" at bounding box center [836, 414] width 184 height 41
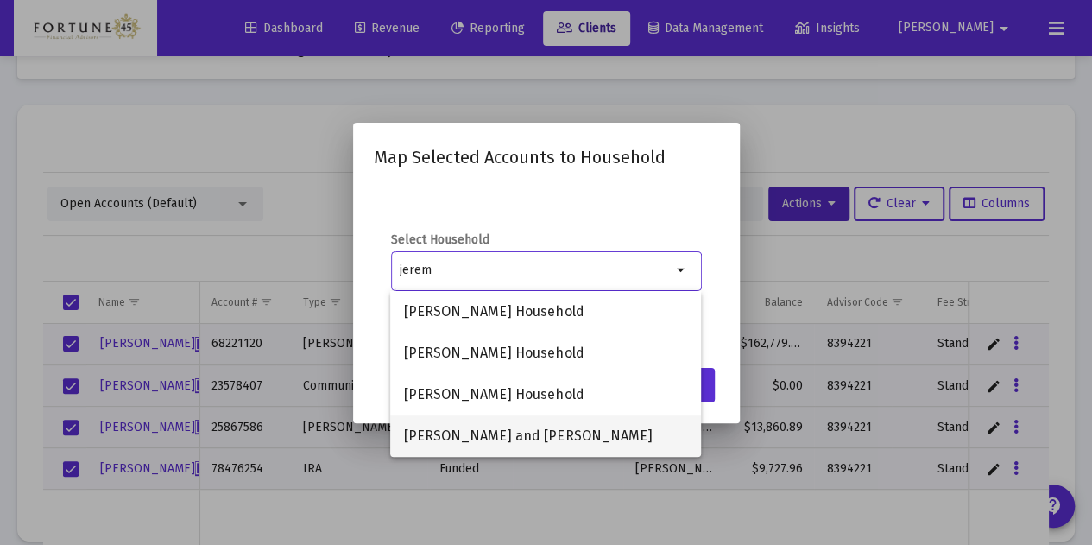
click at [575, 441] on span "[PERSON_NAME] and [PERSON_NAME]" at bounding box center [545, 435] width 283 height 41
type input "[PERSON_NAME] and [PERSON_NAME]"
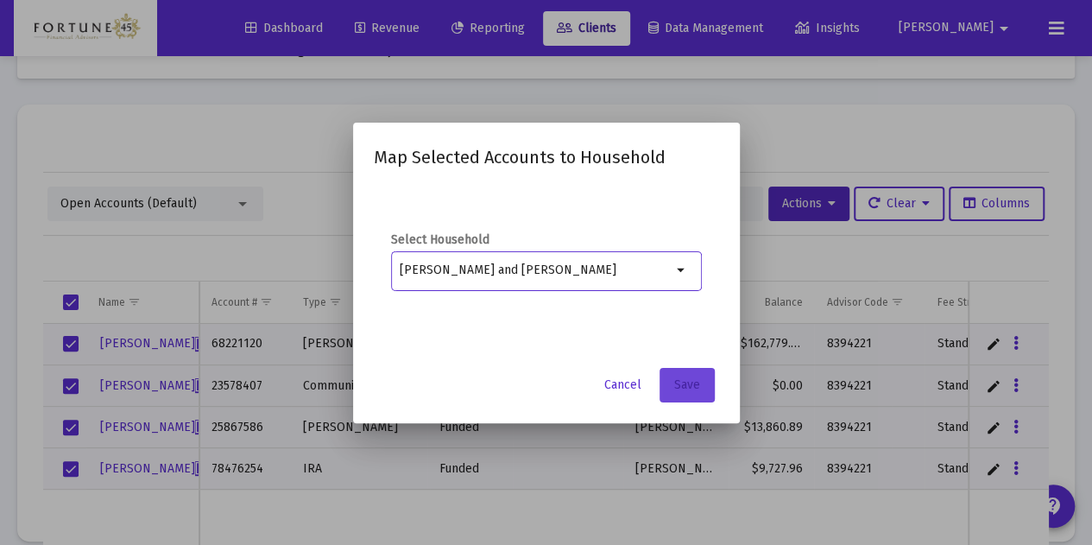
click at [697, 377] on span "Save" at bounding box center [687, 384] width 26 height 15
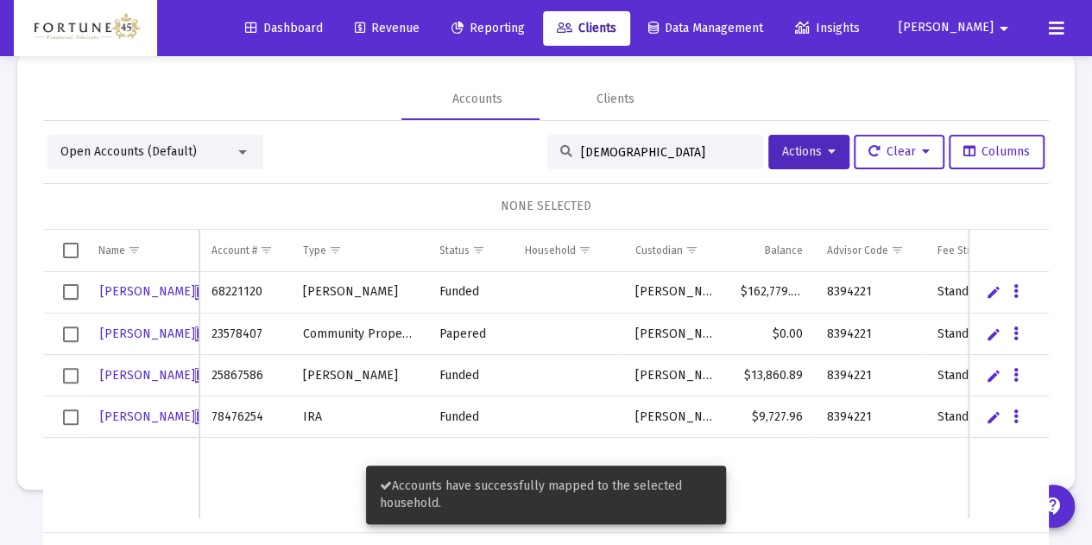
scroll to position [81, 0]
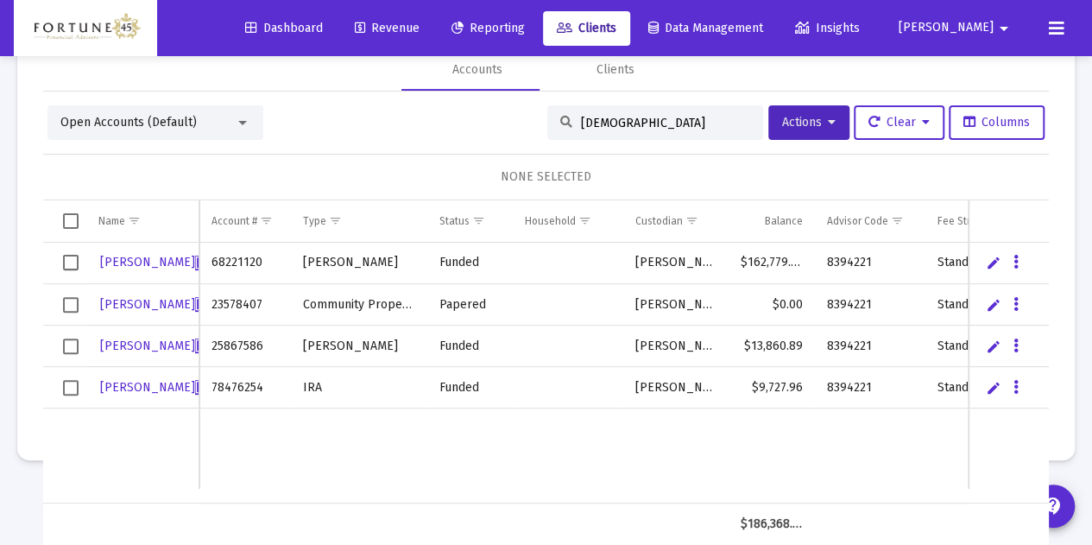
drag, startPoint x: 238, startPoint y: 502, endPoint x: 224, endPoint y: 496, distance: 15.1
click at [237, 503] on td "Data grid" at bounding box center [244, 523] width 91 height 41
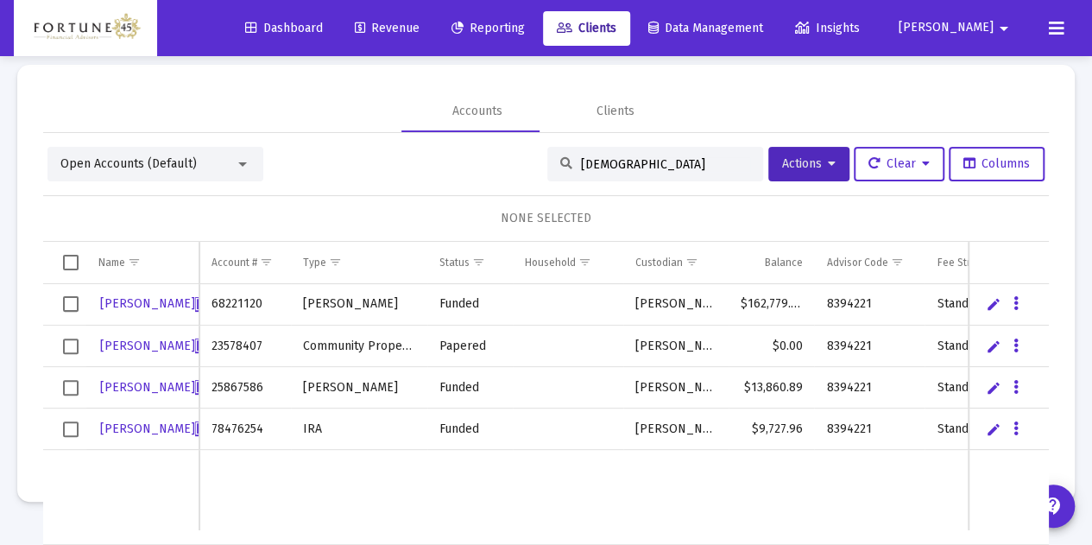
scroll to position [0, 0]
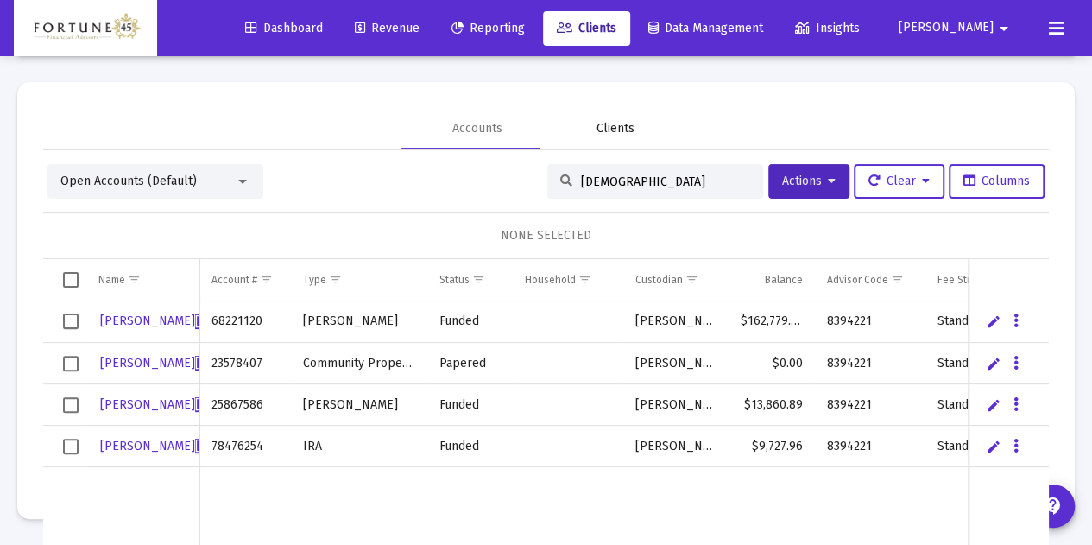
click at [613, 133] on div "Clients" at bounding box center [615, 128] width 38 height 17
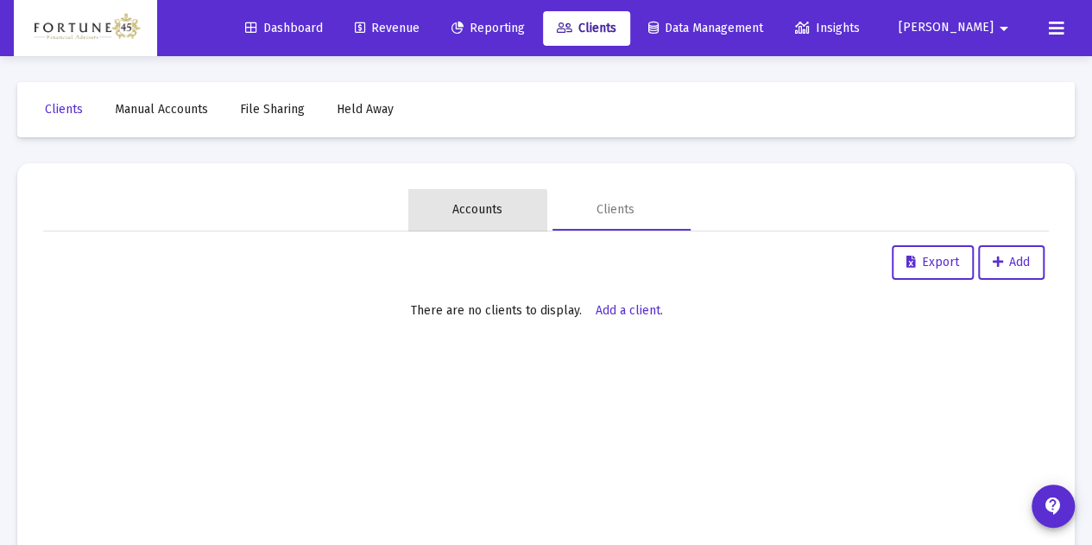
click at [465, 226] on div "Accounts" at bounding box center [477, 209] width 138 height 41
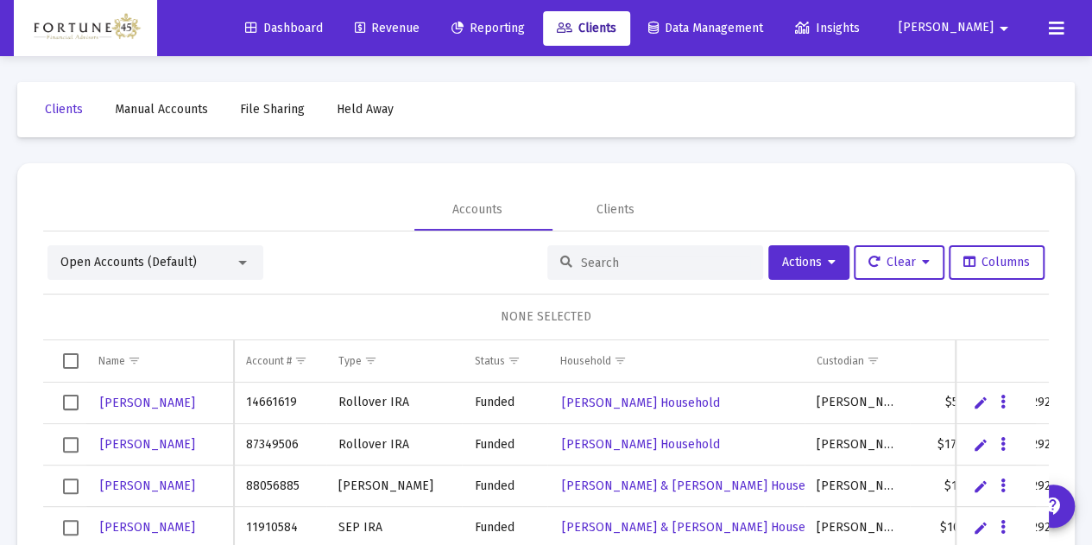
click at [142, 266] on span "Open Accounts (Default)" at bounding box center [128, 262] width 136 height 15
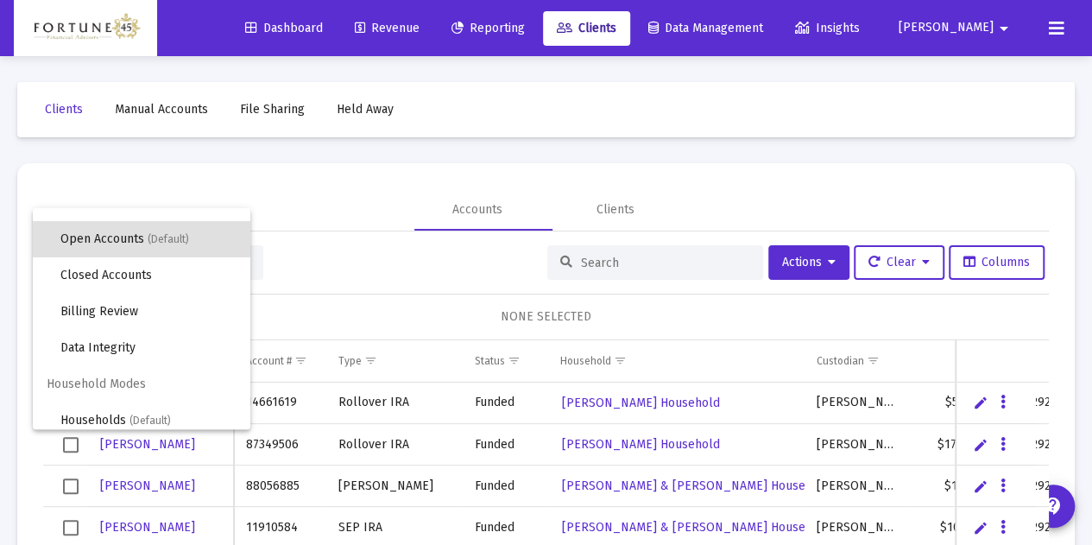
scroll to position [33, 0]
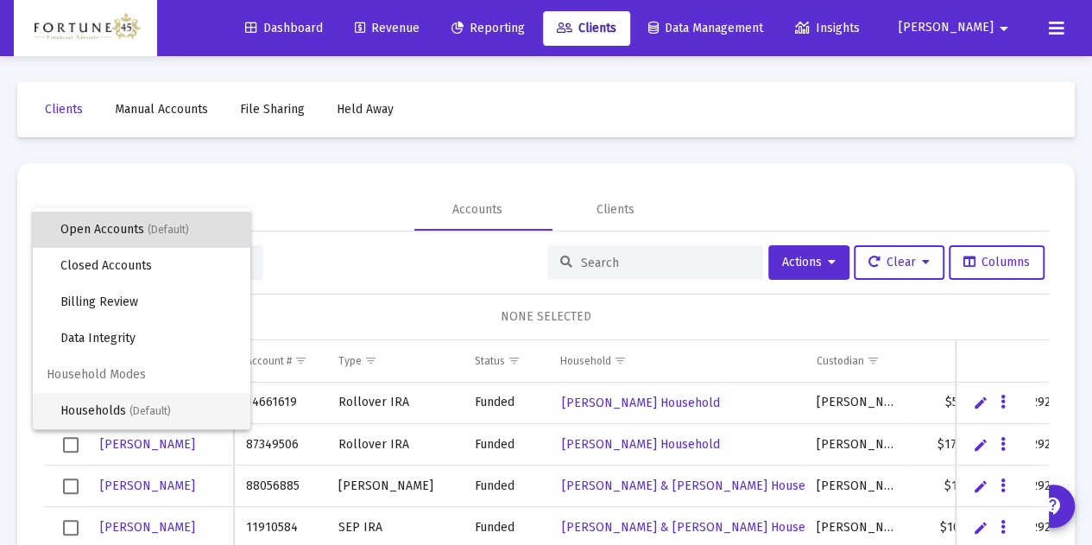
click at [131, 420] on span "Households (Default)" at bounding box center [148, 411] width 176 height 36
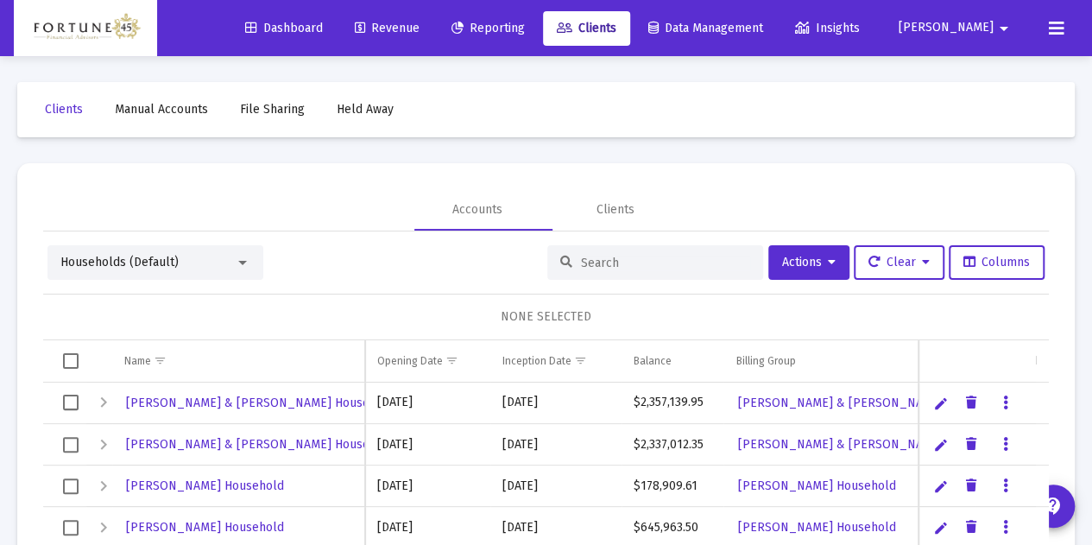
click at [570, 249] on div at bounding box center [655, 262] width 216 height 35
click at [573, 253] on div at bounding box center [655, 262] width 216 height 35
click at [581, 256] on input at bounding box center [665, 262] width 169 height 15
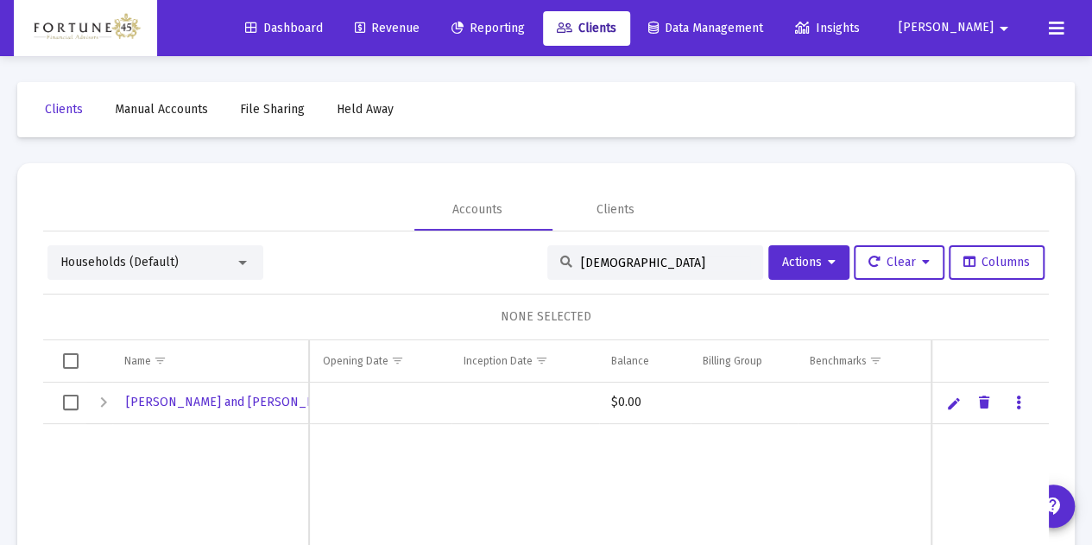
type input "[DEMOGRAPHIC_DATA]"
click at [946, 405] on link "Edit" at bounding box center [954, 403] width 16 height 16
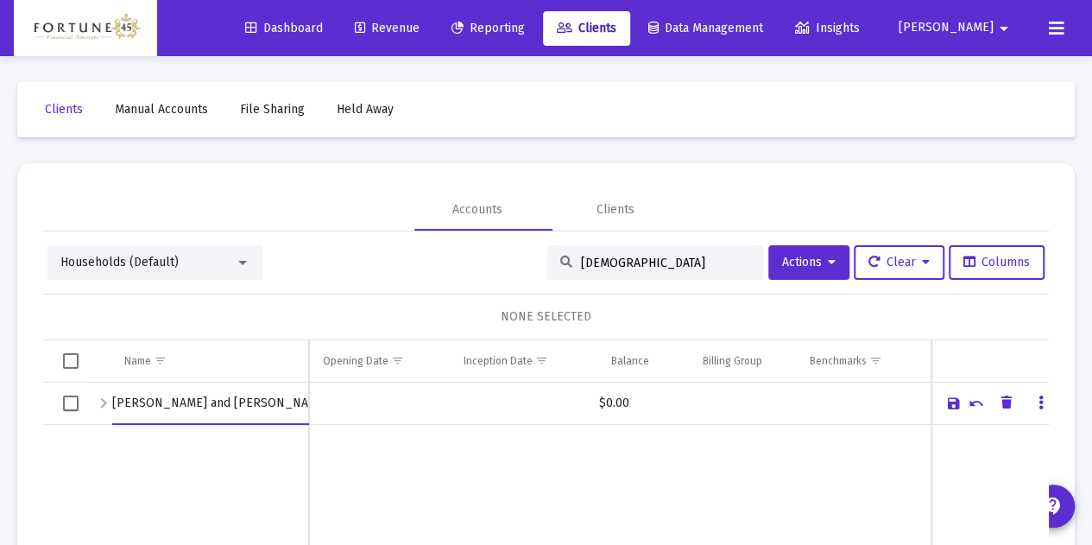
scroll to position [0, 10]
type input "[PERSON_NAME] and [PERSON_NAME] Latino Household"
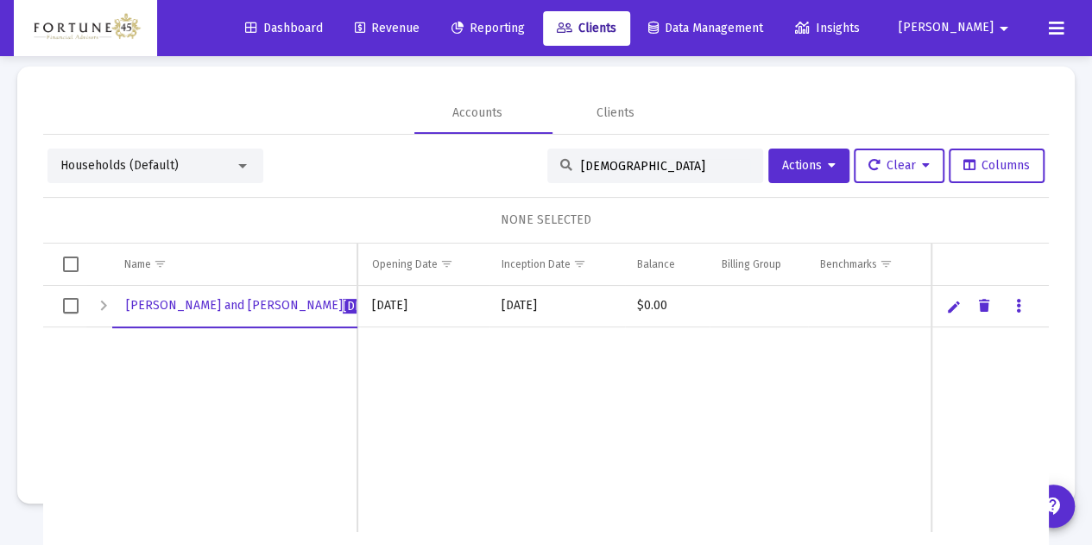
scroll to position [0, 0]
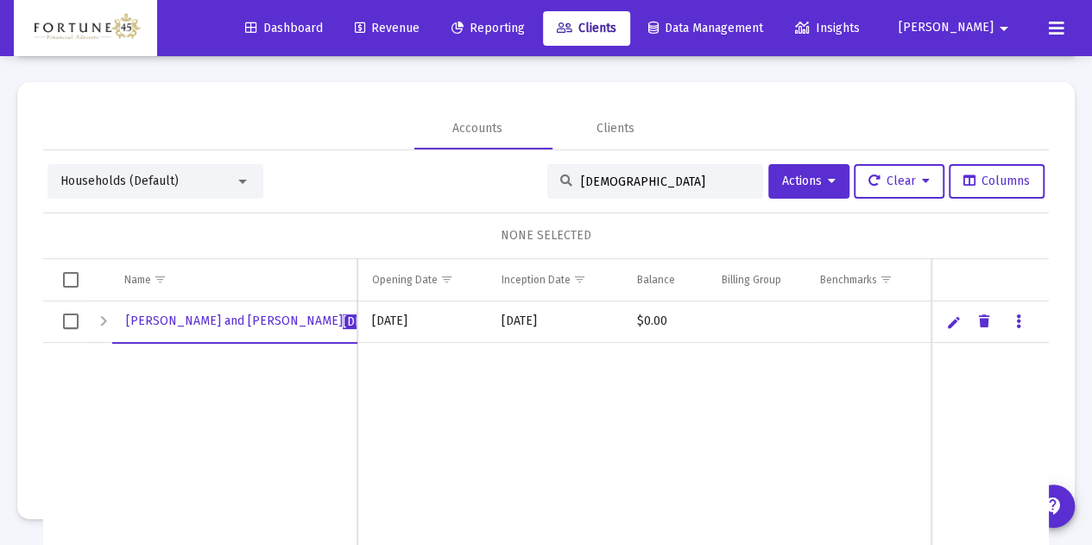
click at [522, 37] on link "Reporting" at bounding box center [488, 28] width 101 height 35
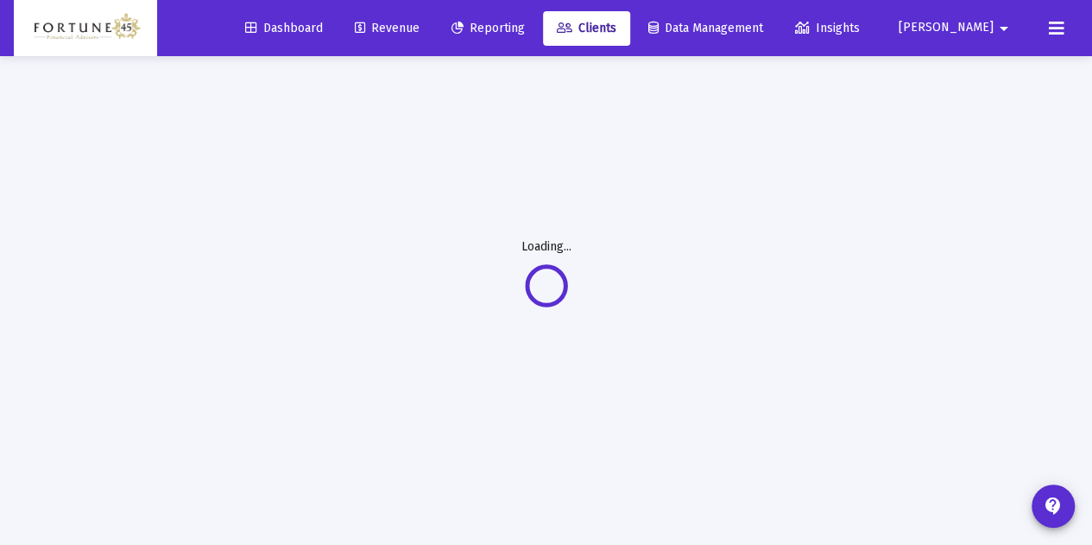
scroll to position [81, 0]
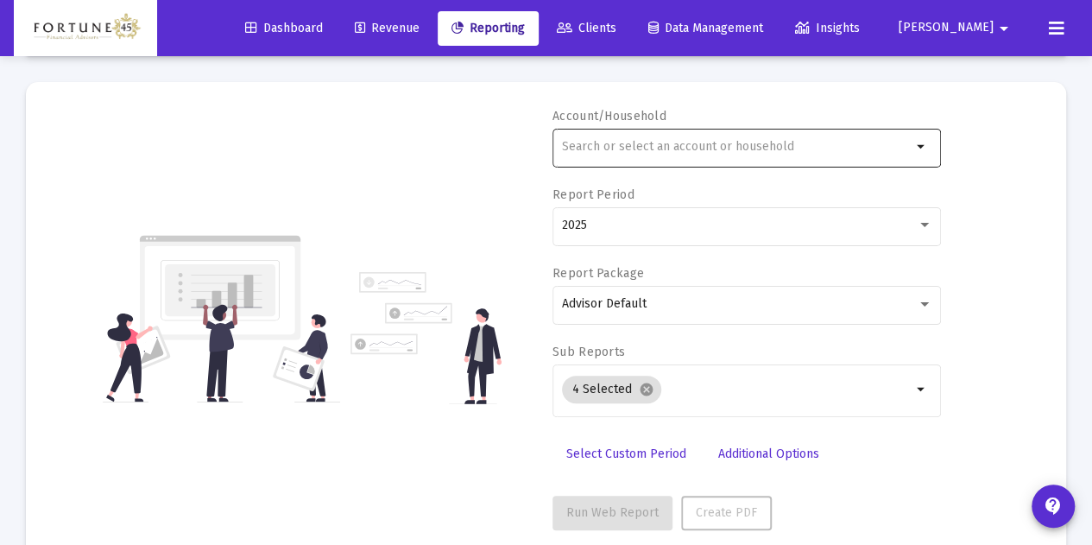
click at [616, 155] on div at bounding box center [737, 146] width 350 height 42
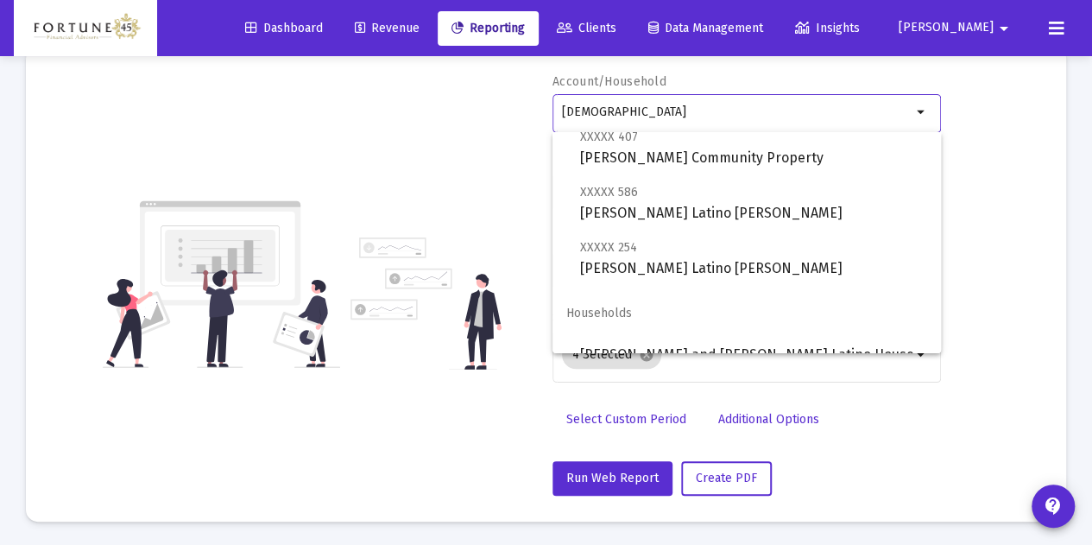
scroll to position [124, 0]
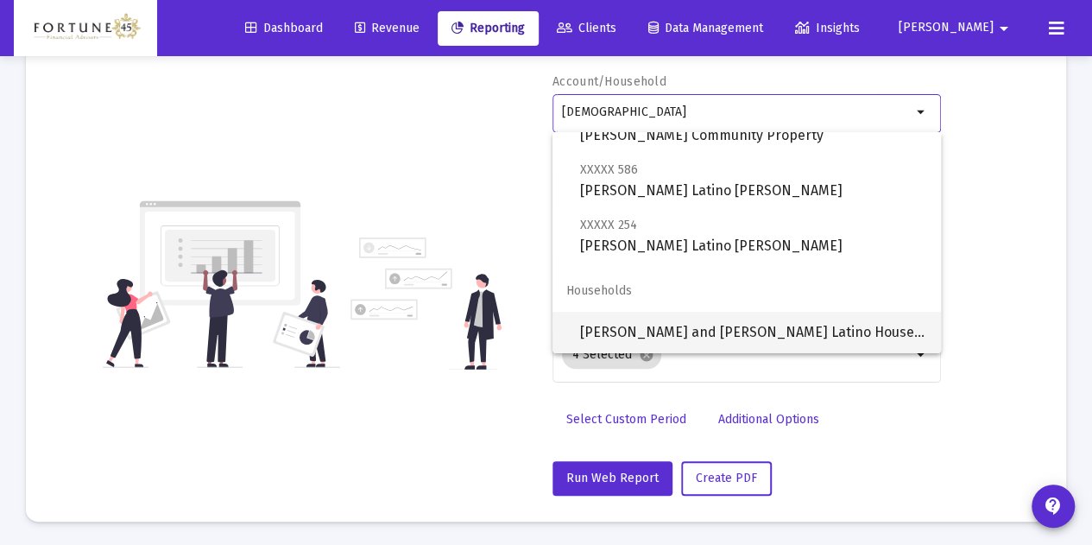
click at [696, 319] on span "[PERSON_NAME] and [PERSON_NAME] Latino Household" at bounding box center [753, 332] width 347 height 41
type input "[PERSON_NAME] and [PERSON_NAME] Latino Household"
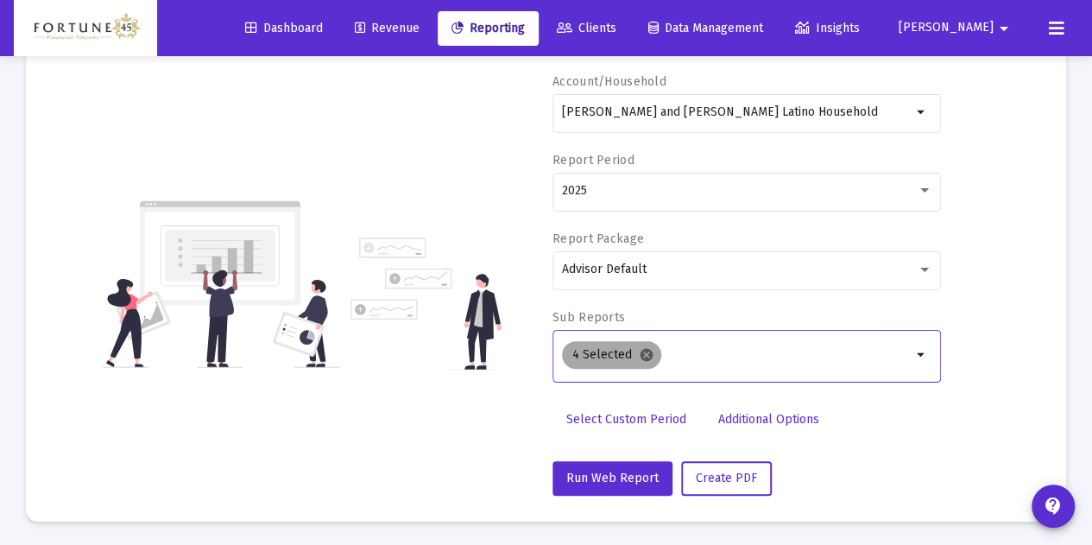
click at [640, 353] on mat-icon "cancel" at bounding box center [647, 355] width 16 height 16
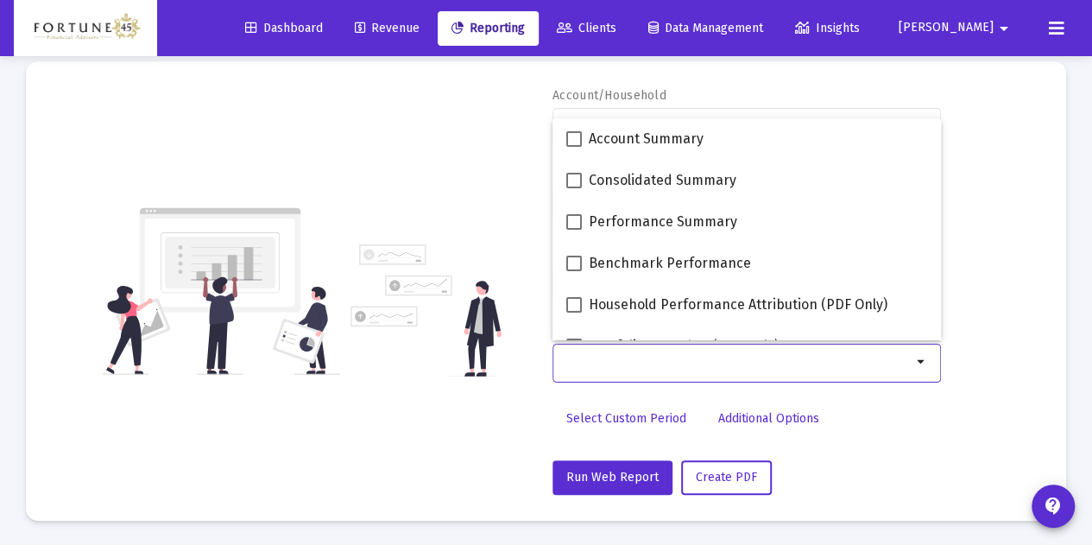
click at [471, 228] on div "Account/Household [PERSON_NAME] and [PERSON_NAME] Latino Household arrow_drop_d…" at bounding box center [546, 290] width 988 height 407
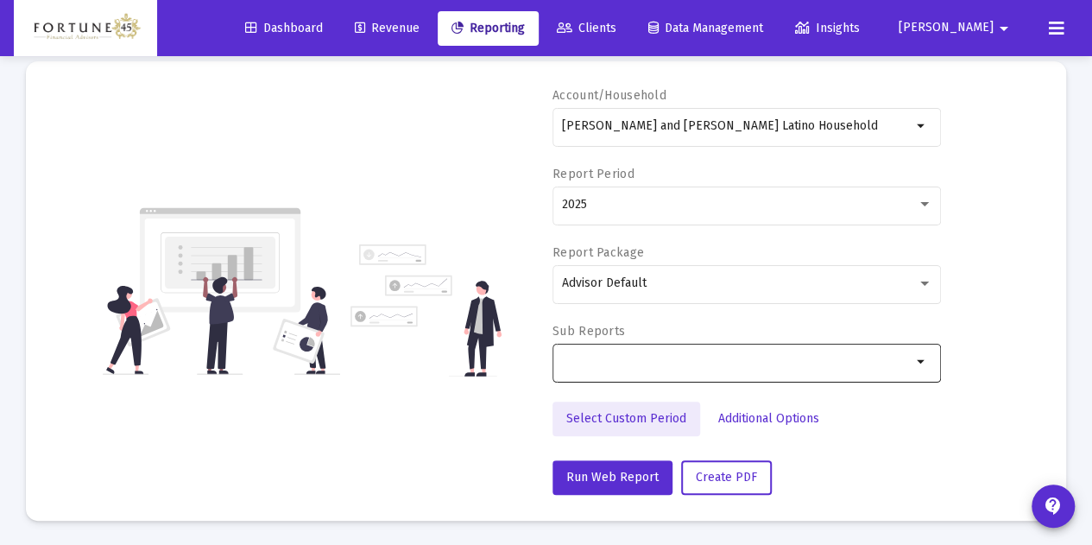
click at [666, 413] on span "Select Custom Period" at bounding box center [626, 418] width 120 height 15
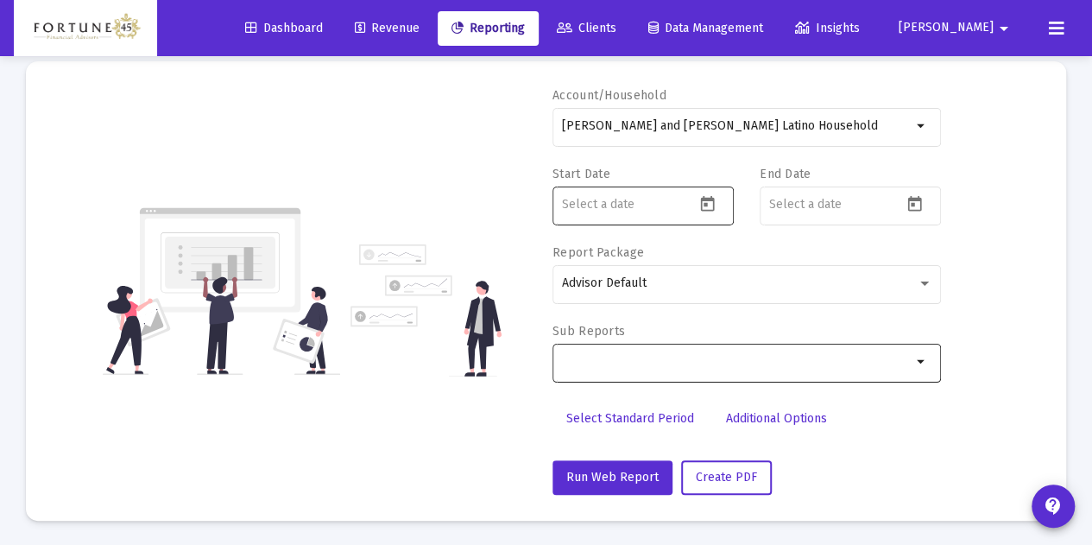
click at [708, 210] on icon "Open calendar" at bounding box center [707, 204] width 18 height 18
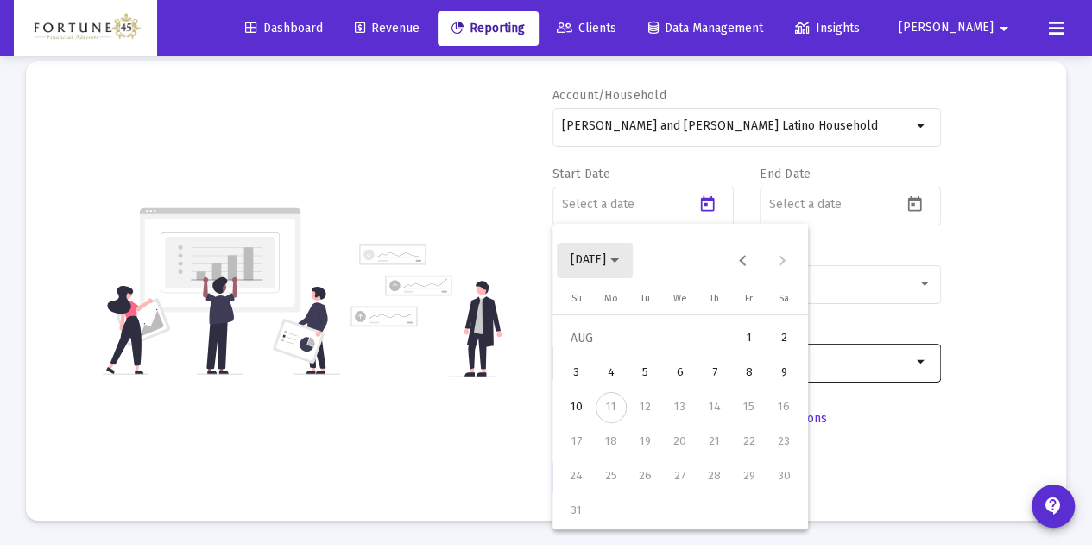
click at [606, 262] on span "[DATE]" at bounding box center [588, 260] width 35 height 15
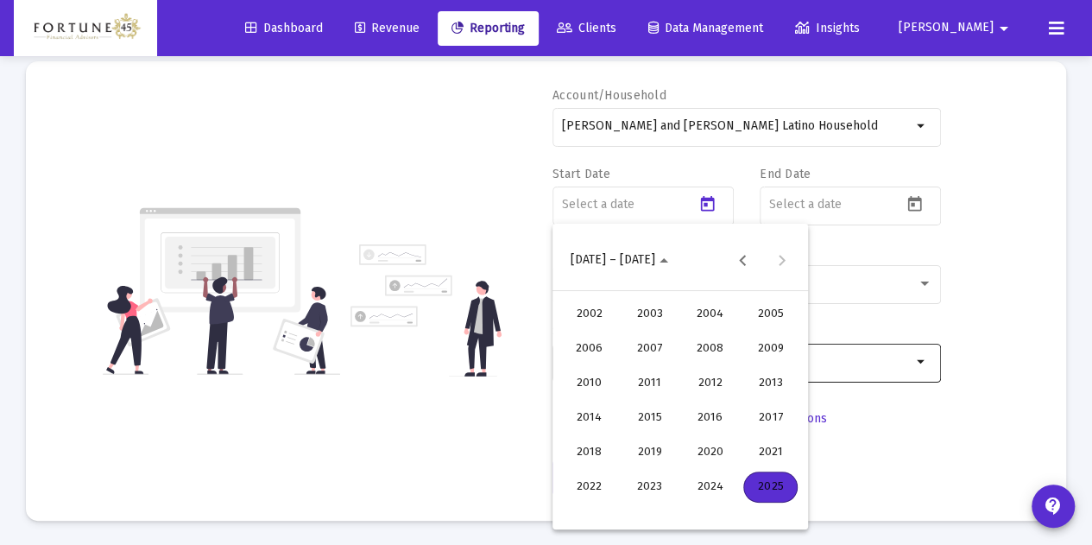
click at [775, 495] on div "2025" at bounding box center [770, 486] width 54 height 31
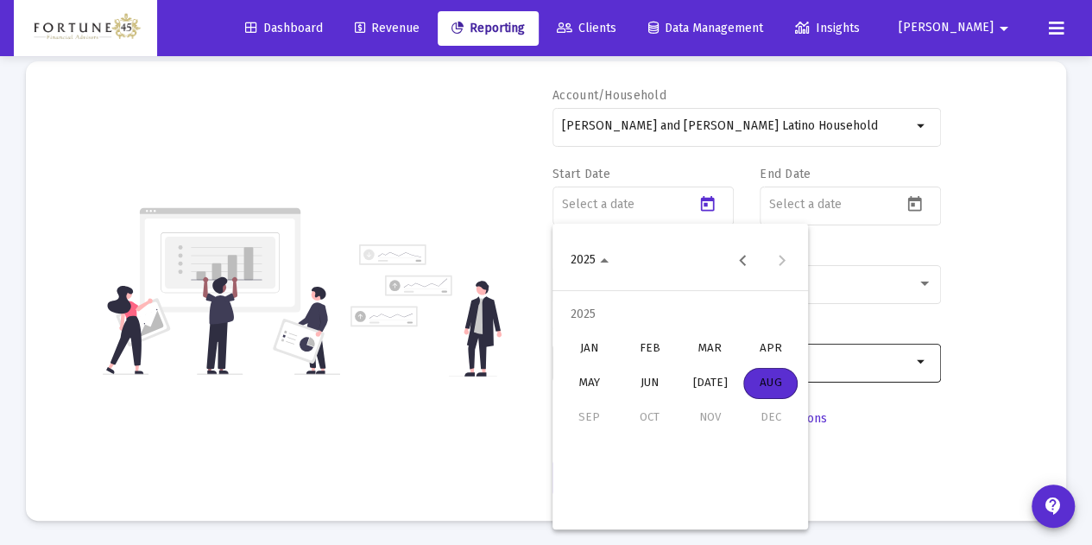
click at [591, 344] on div "JAN" at bounding box center [589, 348] width 54 height 31
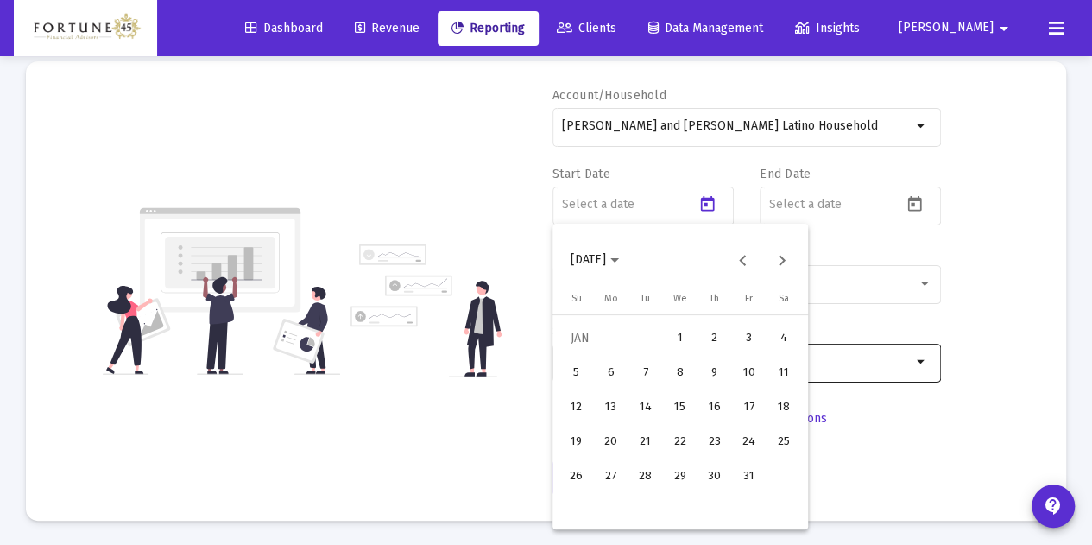
click at [678, 336] on div "1" at bounding box center [680, 338] width 31 height 31
type input "[DATE]"
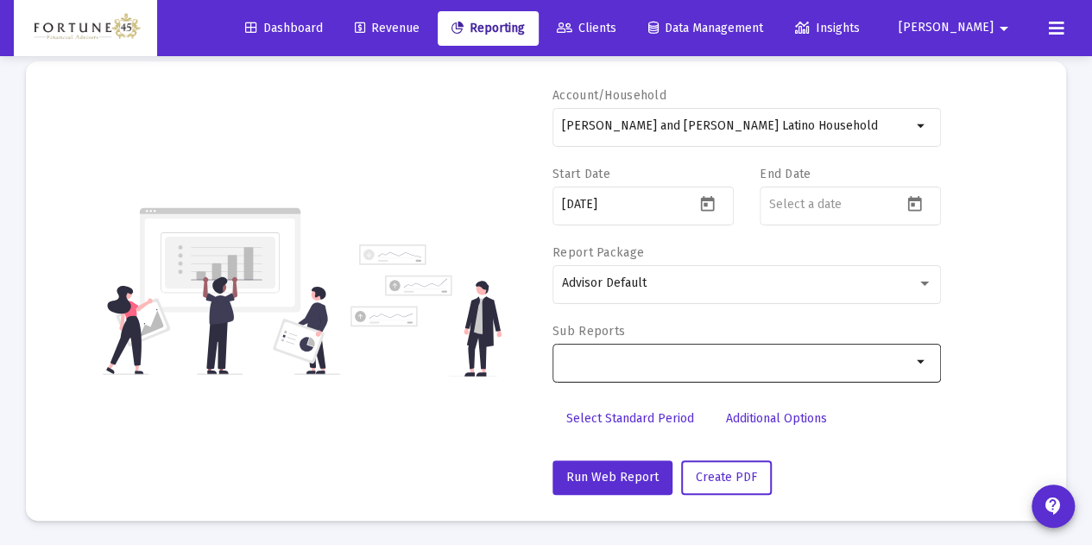
click at [941, 195] on div "Account/Household [PERSON_NAME] and [PERSON_NAME] Latino Household arrow_drop_d…" at bounding box center [546, 290] width 988 height 407
click at [902, 198] on div at bounding box center [916, 203] width 29 height 25
click at [917, 209] on icon "Open calendar" at bounding box center [915, 204] width 14 height 16
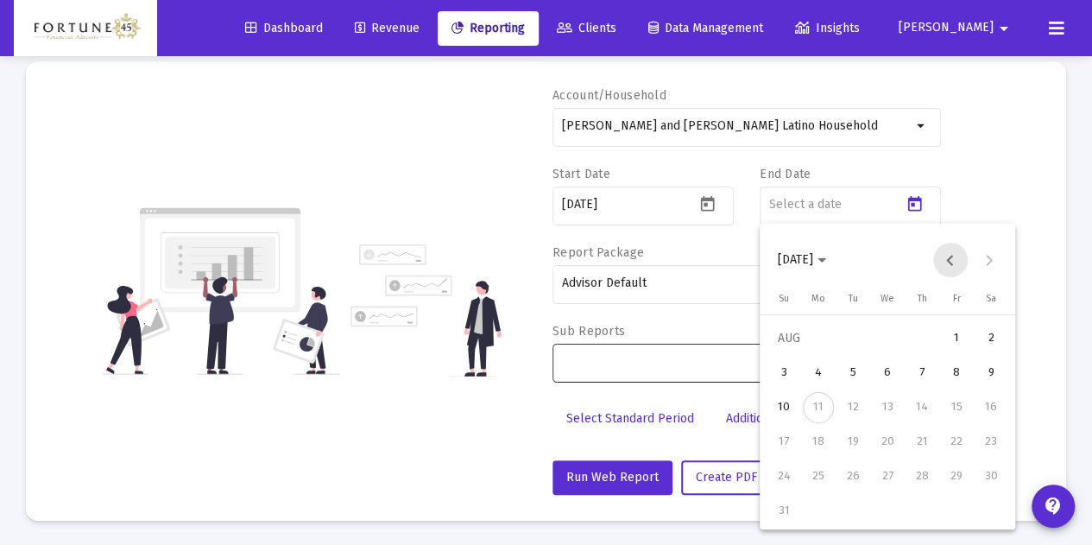
click at [948, 250] on button "Previous month" at bounding box center [950, 260] width 35 height 35
click at [929, 501] on div "31" at bounding box center [921, 510] width 31 height 31
type input "[DATE]"
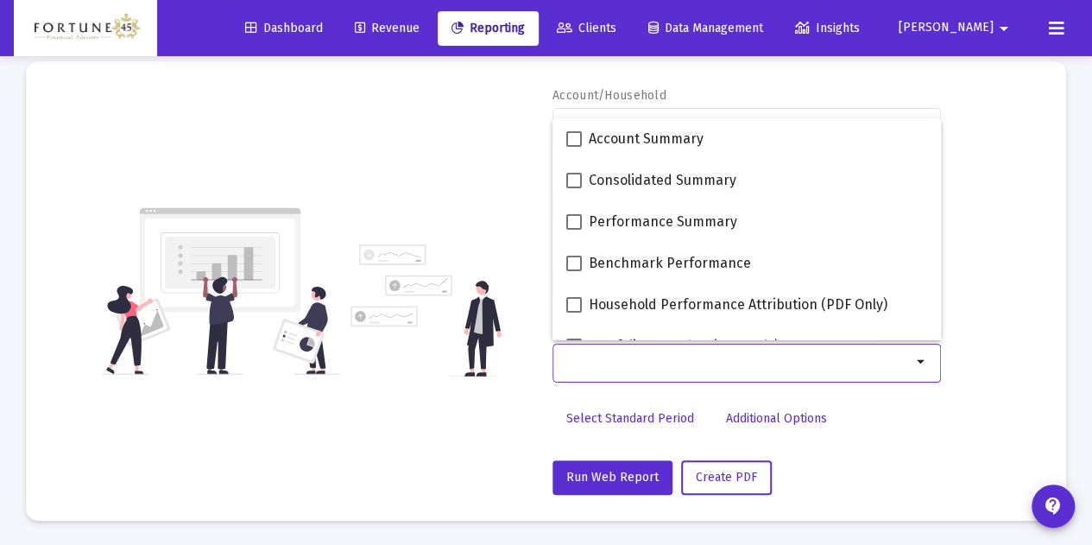
click at [694, 352] on div "Selection" at bounding box center [736, 361] width 356 height 21
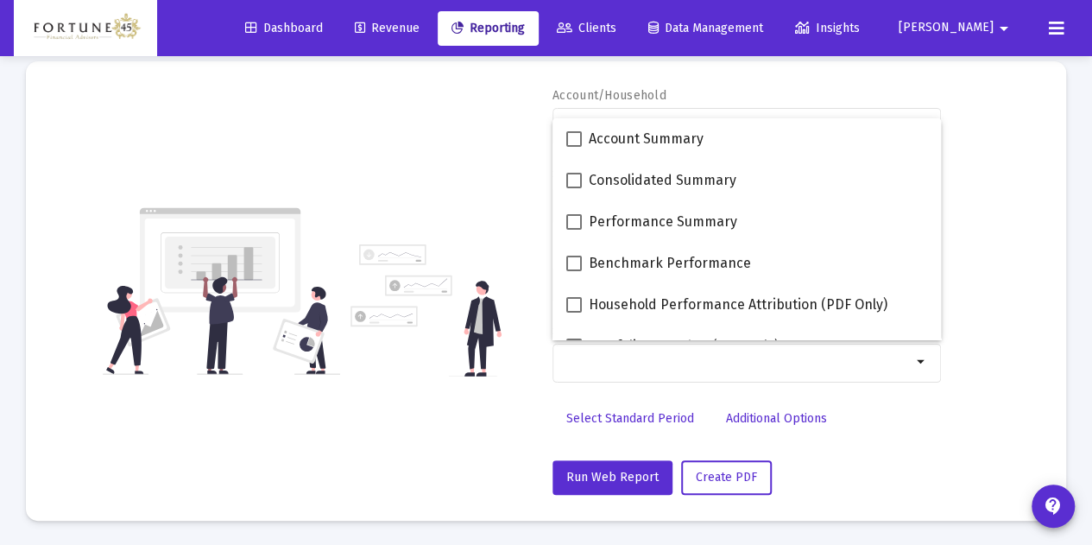
click at [433, 351] on img at bounding box center [425, 310] width 151 height 132
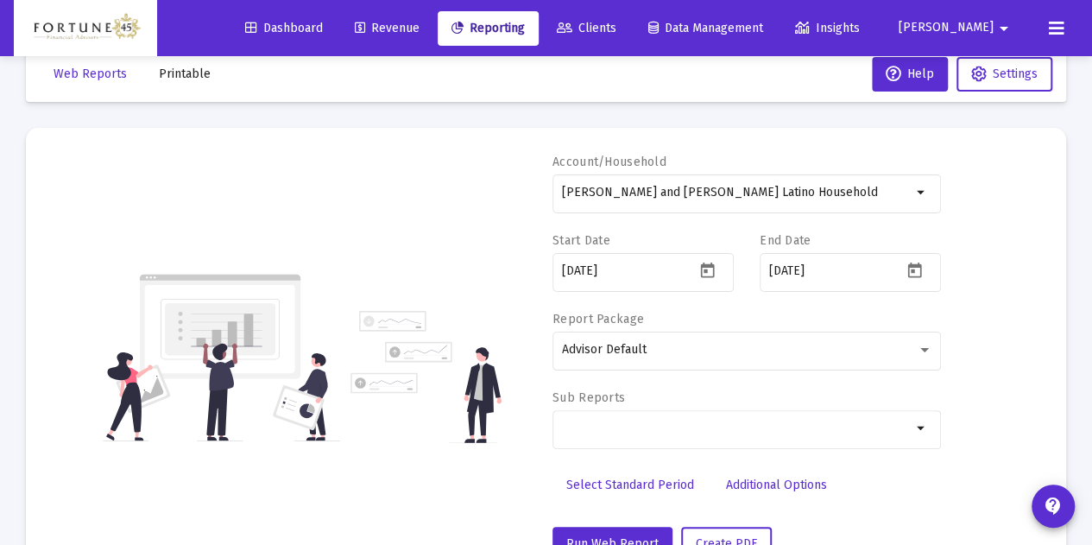
scroll to position [0, 0]
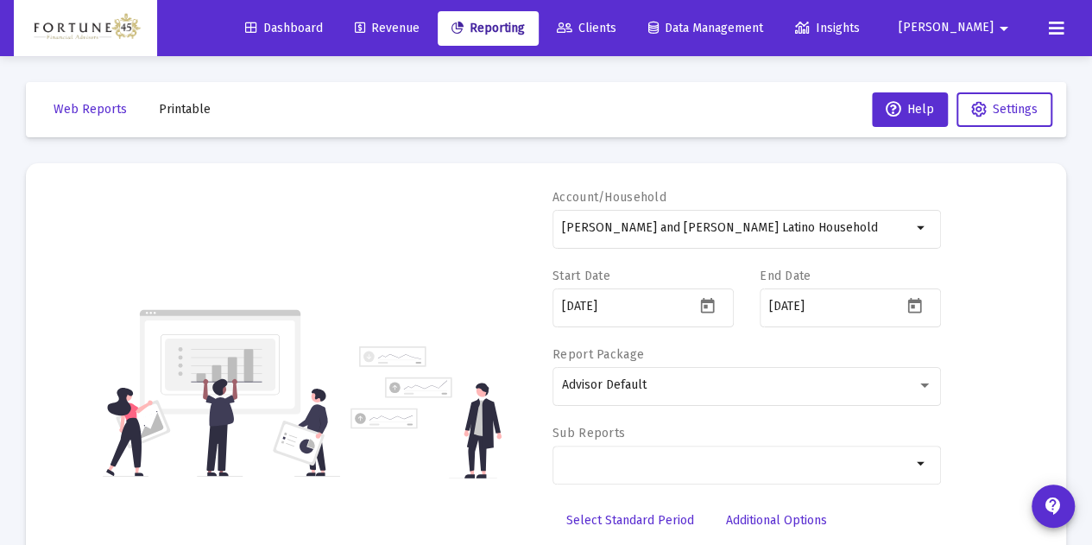
click at [214, 128] on mat-toolbar-row "Web Reports Printable Help Settings" at bounding box center [546, 109] width 1040 height 55
click at [201, 116] on span "Printable" at bounding box center [185, 109] width 52 height 15
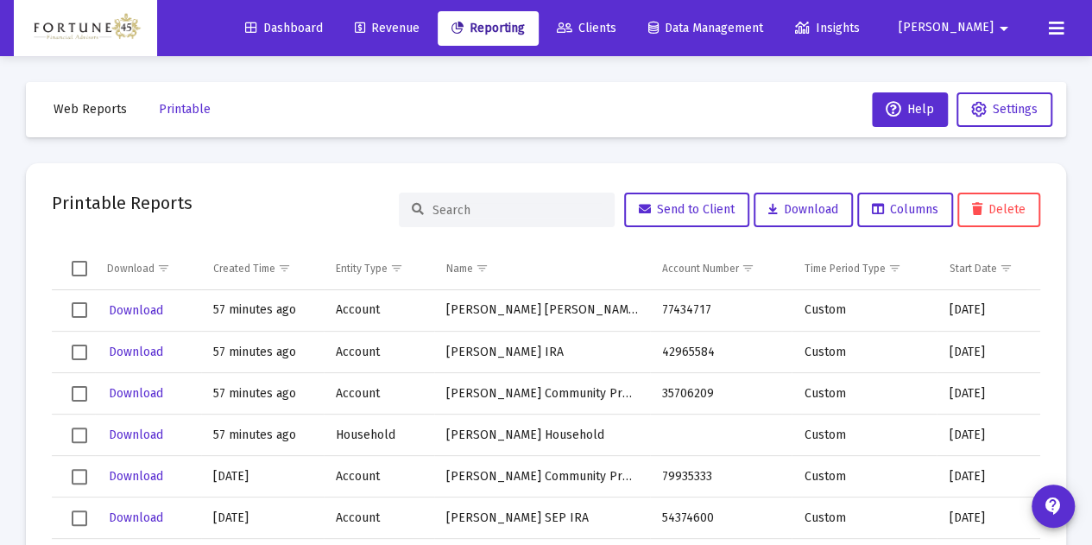
click at [98, 111] on span "Web Reports" at bounding box center [90, 109] width 73 height 15
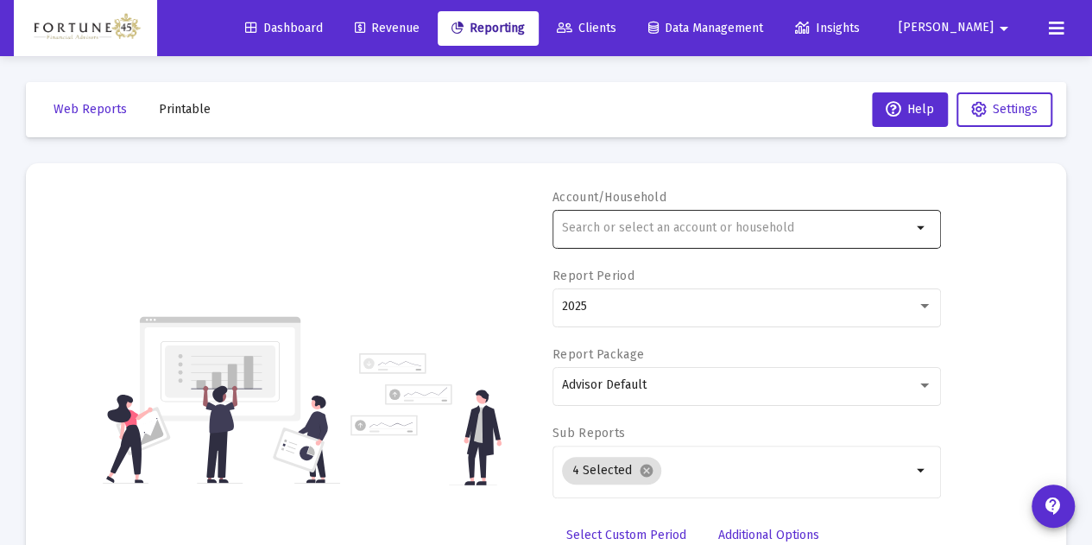
click at [658, 241] on div at bounding box center [737, 227] width 350 height 42
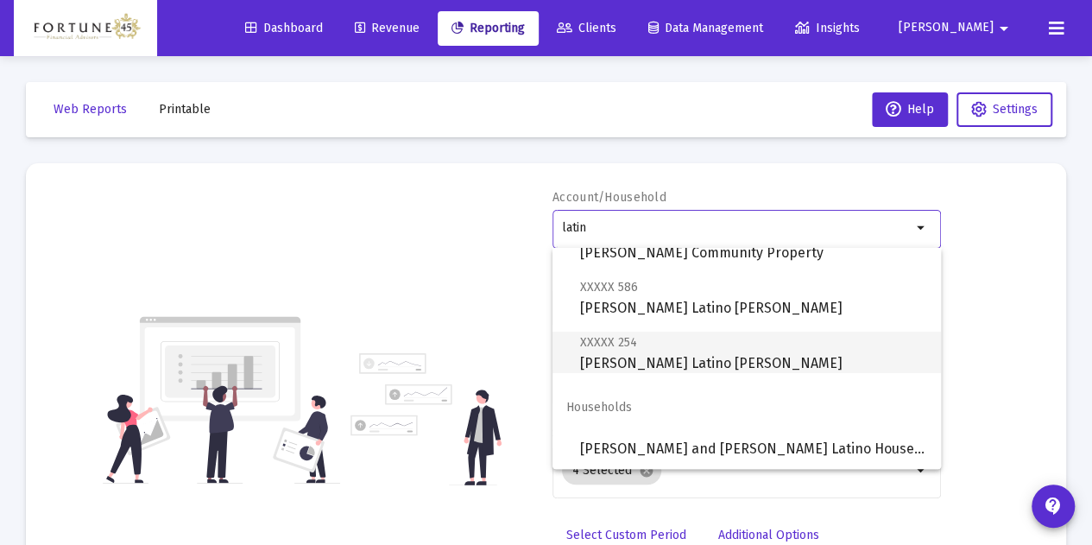
scroll to position [124, 0]
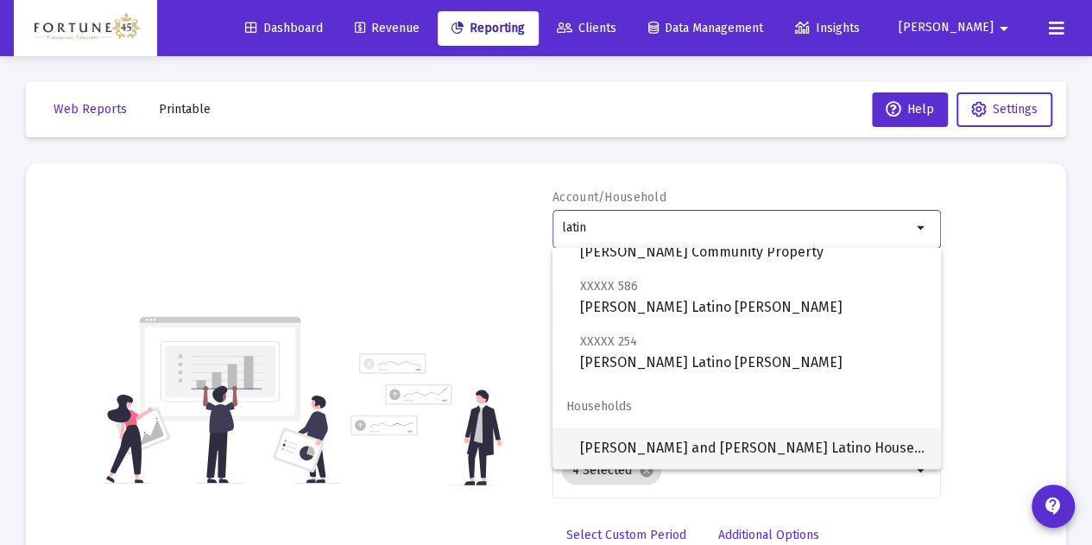
click at [740, 436] on span "[PERSON_NAME] and [PERSON_NAME] Latino Household" at bounding box center [753, 447] width 347 height 41
type input "[PERSON_NAME] and [PERSON_NAME] Latino Household"
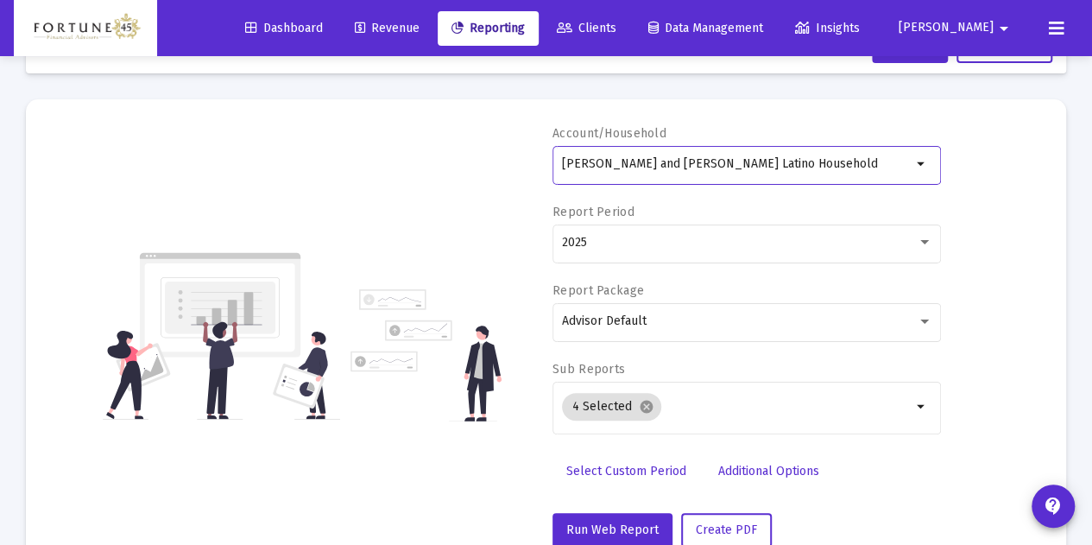
scroll to position [86, 0]
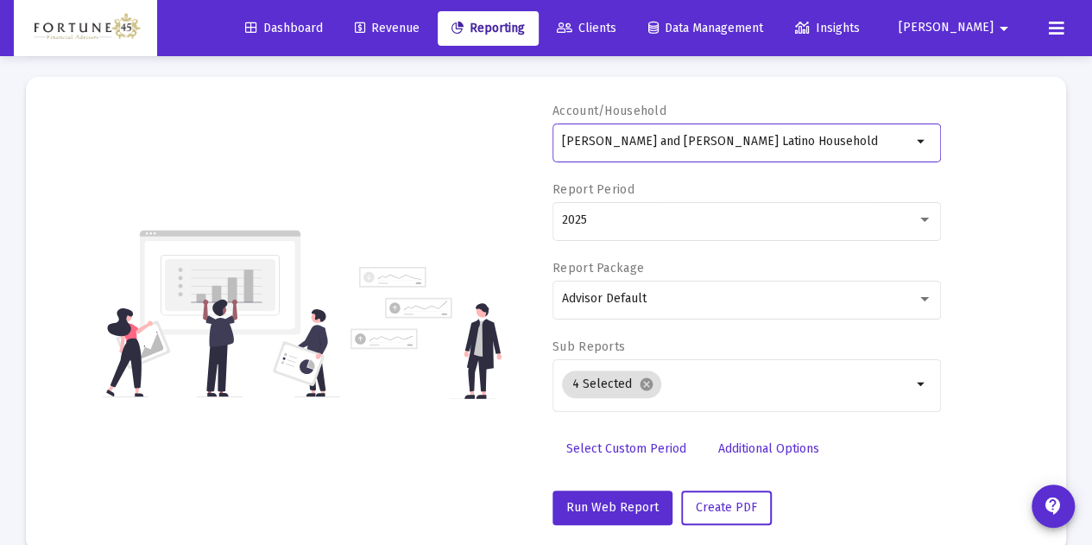
click at [640, 451] on span "Select Custom Period" at bounding box center [626, 448] width 120 height 15
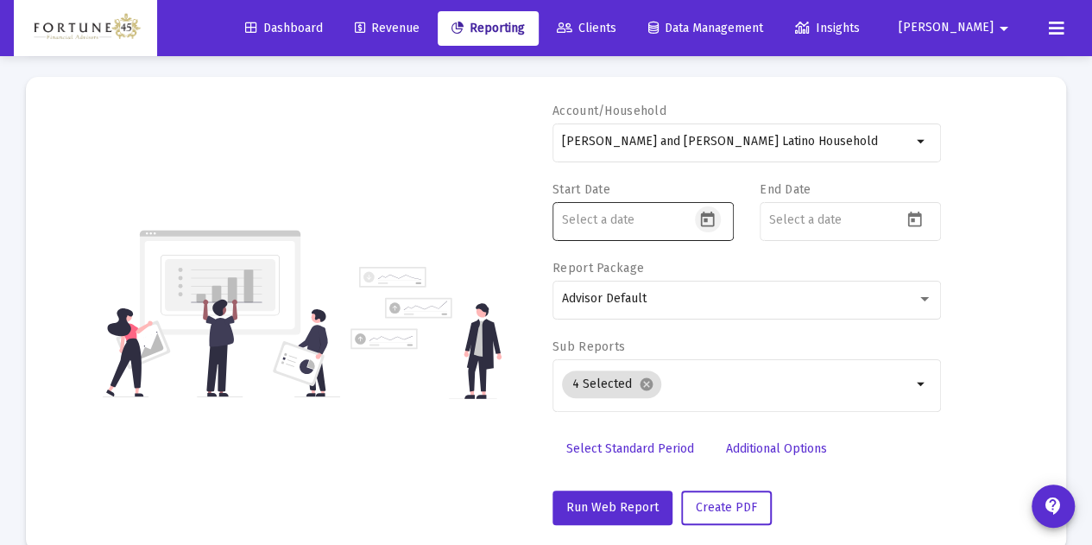
click at [713, 220] on icon "Open calendar" at bounding box center [708, 219] width 14 height 16
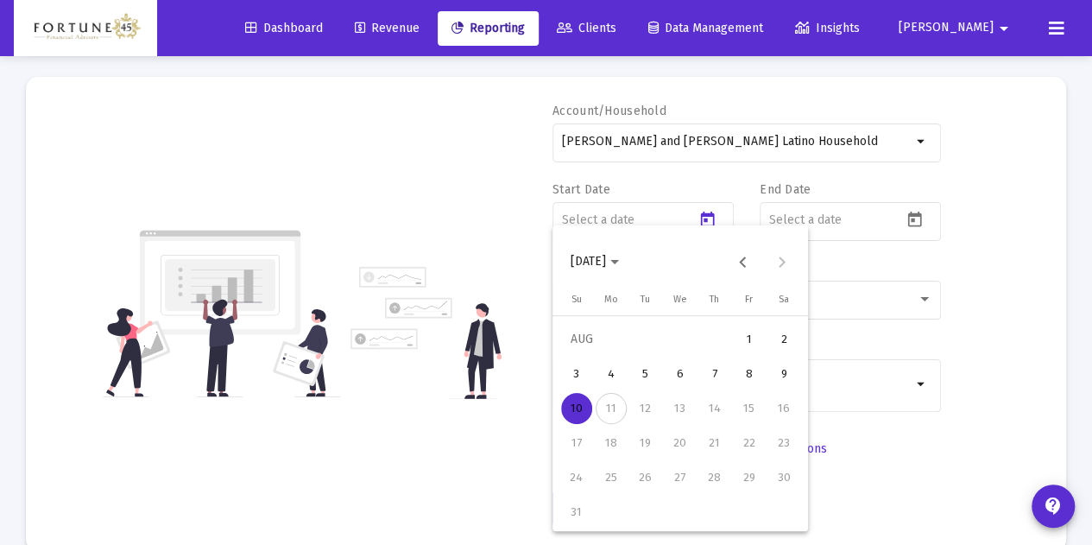
click at [633, 263] on button "[DATE]" at bounding box center [595, 261] width 76 height 35
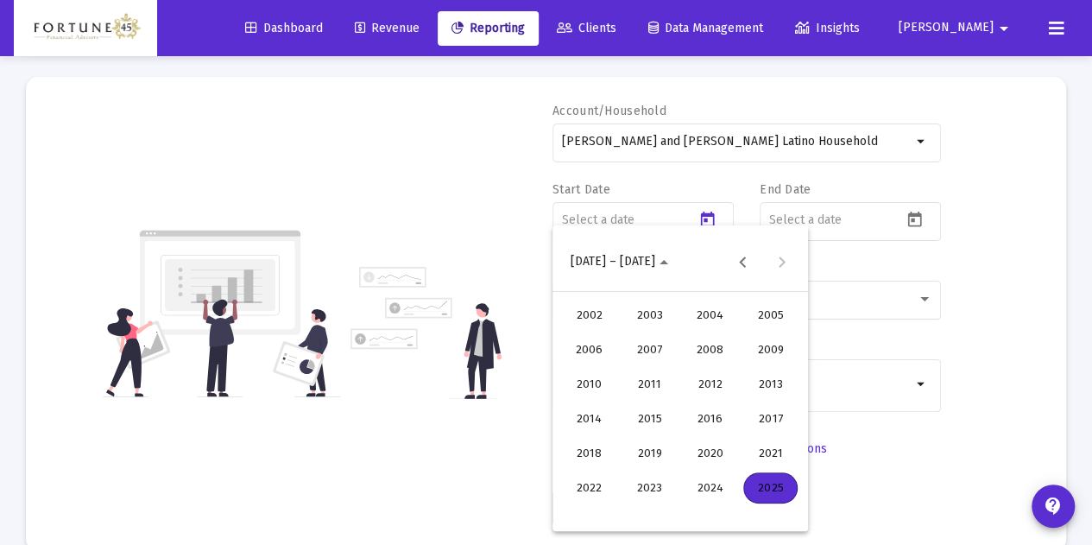
click at [798, 508] on div "2002 2003 2004 2005 2006 2007 2008 2009 2010 2011 2012 2013 2014 2015 2016 2017…" at bounding box center [679, 401] width 255 height 221
click at [774, 488] on div "2025" at bounding box center [770, 487] width 54 height 31
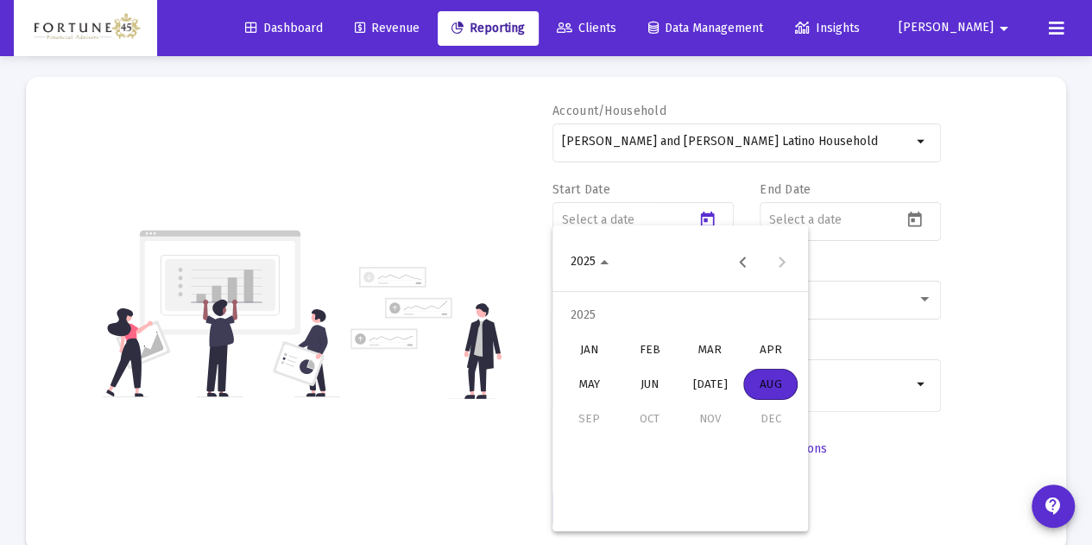
click at [601, 339] on div "JAN" at bounding box center [589, 349] width 54 height 31
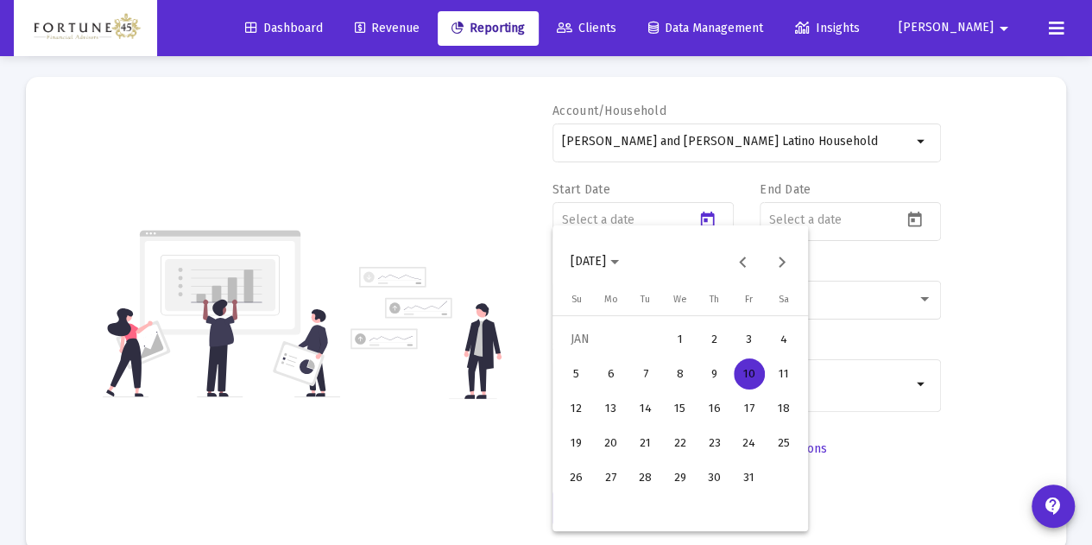
click at [678, 343] on div "1" at bounding box center [680, 339] width 31 height 31
type input "[DATE]"
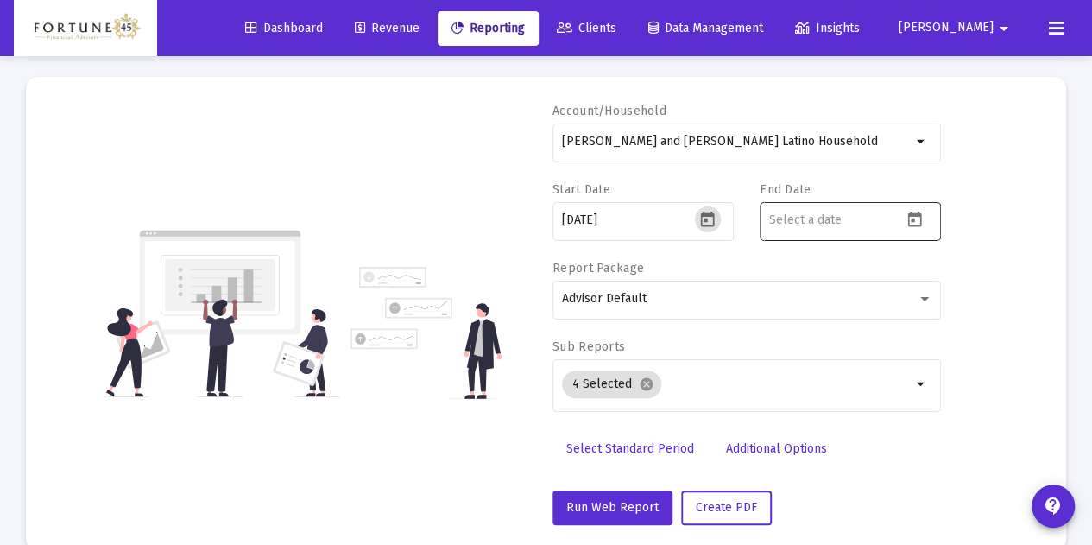
click at [912, 227] on icon "Open calendar" at bounding box center [914, 220] width 18 height 18
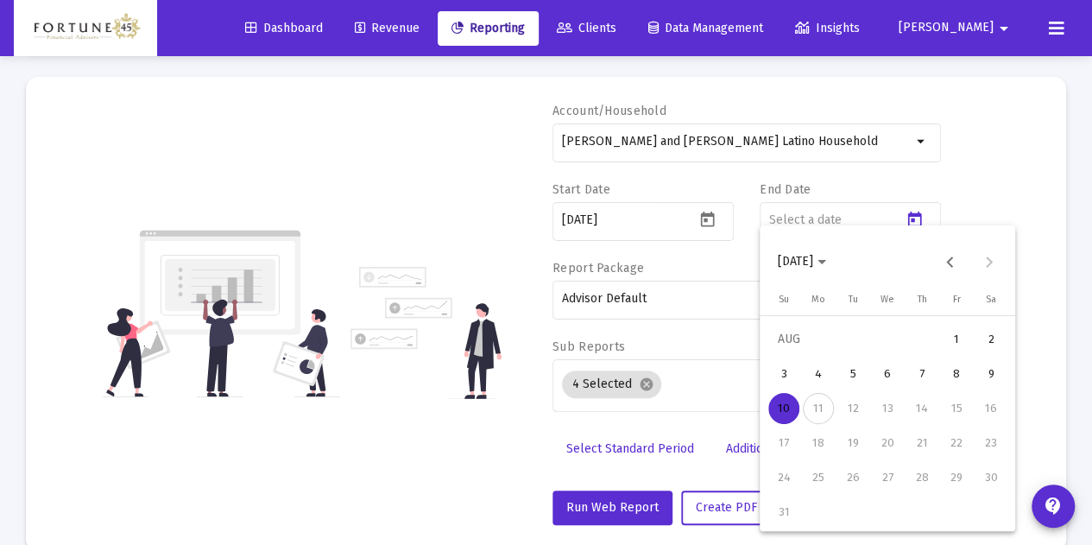
click at [946, 242] on div "[DATE]" at bounding box center [887, 252] width 255 height 54
click at [949, 267] on button "Previous month" at bounding box center [950, 261] width 35 height 35
click at [917, 507] on div "31" at bounding box center [921, 511] width 31 height 31
type input "[DATE]"
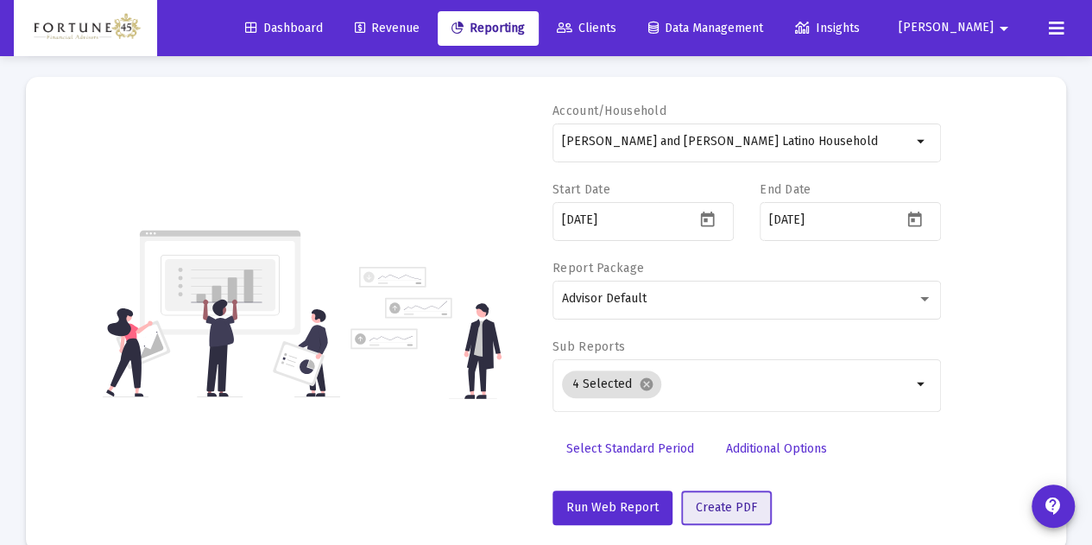
click at [742, 501] on span "Create PDF" at bounding box center [726, 507] width 61 height 15
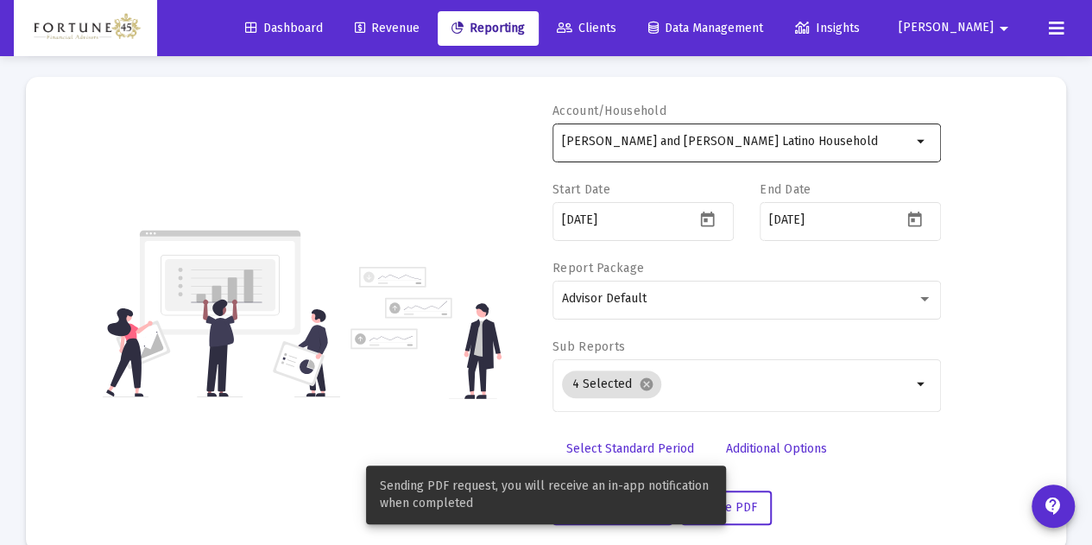
click at [741, 137] on input "[PERSON_NAME] and [PERSON_NAME] Latino Household" at bounding box center [737, 142] width 350 height 14
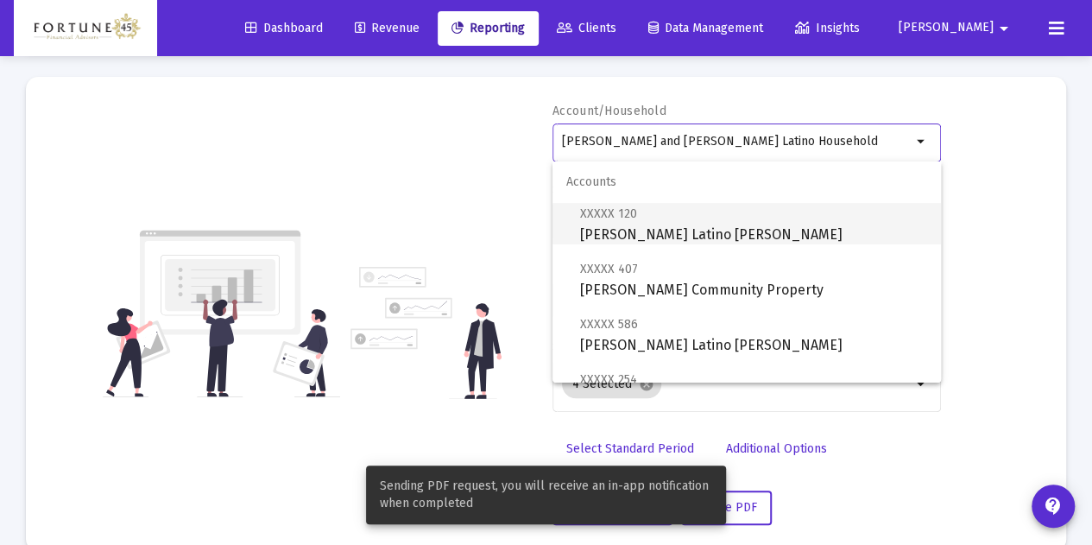
click at [696, 217] on span "XXXXX 120 [PERSON_NAME] Latino [PERSON_NAME]" at bounding box center [753, 224] width 347 height 42
type input "[PERSON_NAME] Latino [PERSON_NAME]"
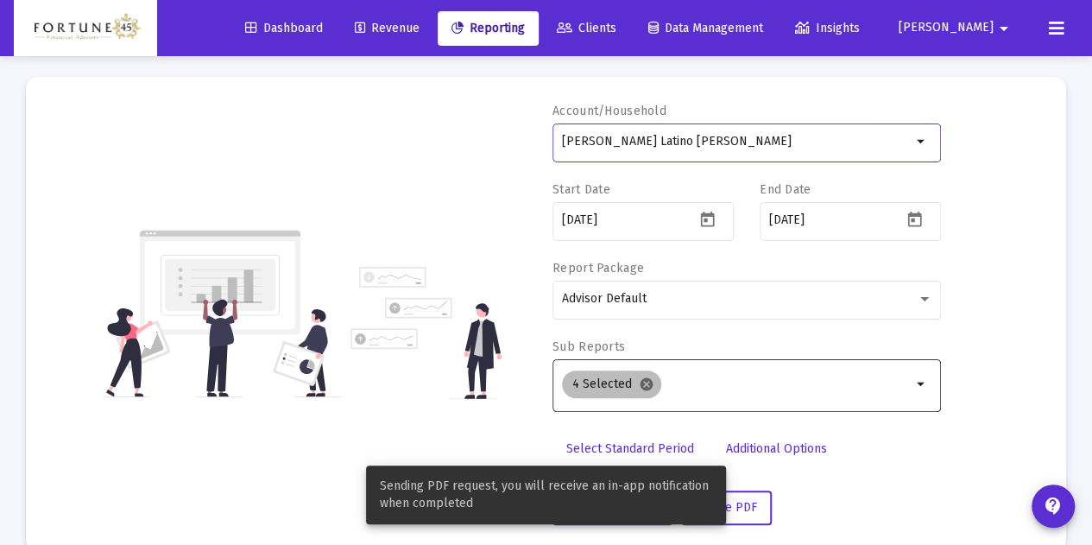
click at [650, 386] on mat-icon "cancel" at bounding box center [647, 384] width 16 height 16
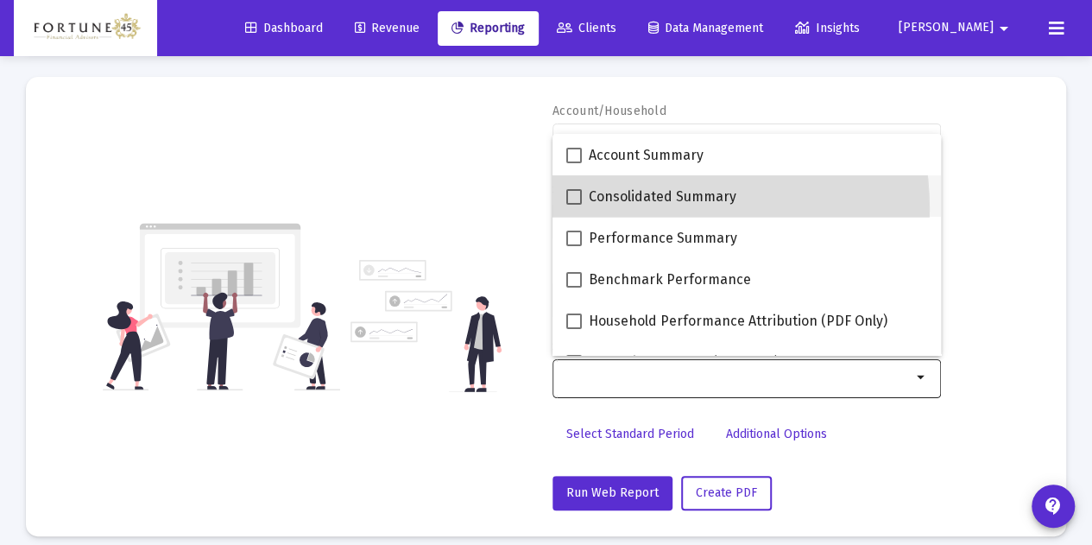
click at [623, 210] on mat-checkbox "Consolidated Summary" at bounding box center [651, 195] width 170 height 41
click at [570, 201] on span at bounding box center [574, 197] width 16 height 16
click at [573, 205] on input "Consolidated Summary" at bounding box center [573, 205] width 1 height 1
checkbox input "true"
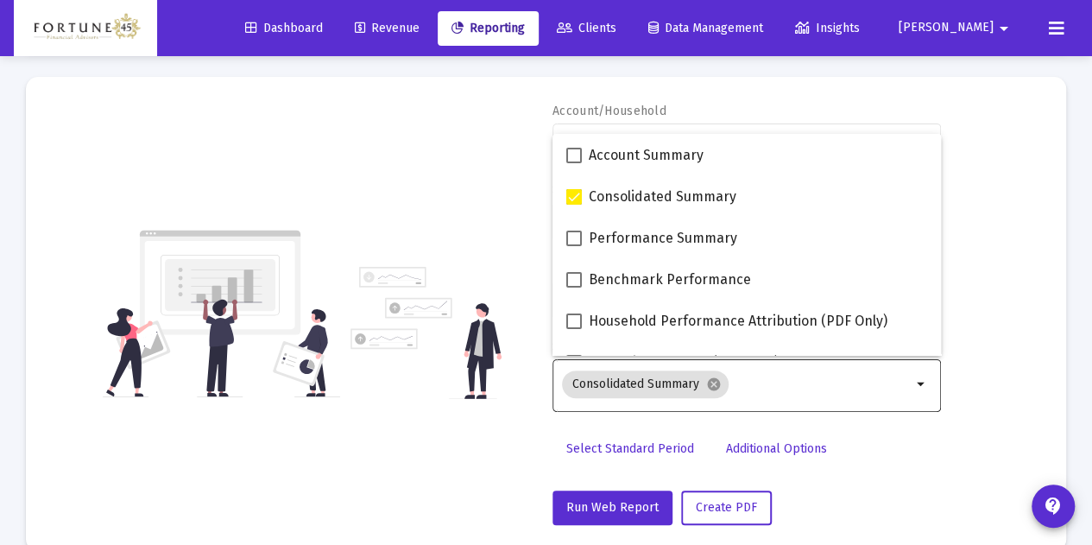
click at [514, 192] on div "Account/Household [PERSON_NAME] Latino [PERSON_NAME] arrow_drop_down Start Date…" at bounding box center [546, 314] width 988 height 422
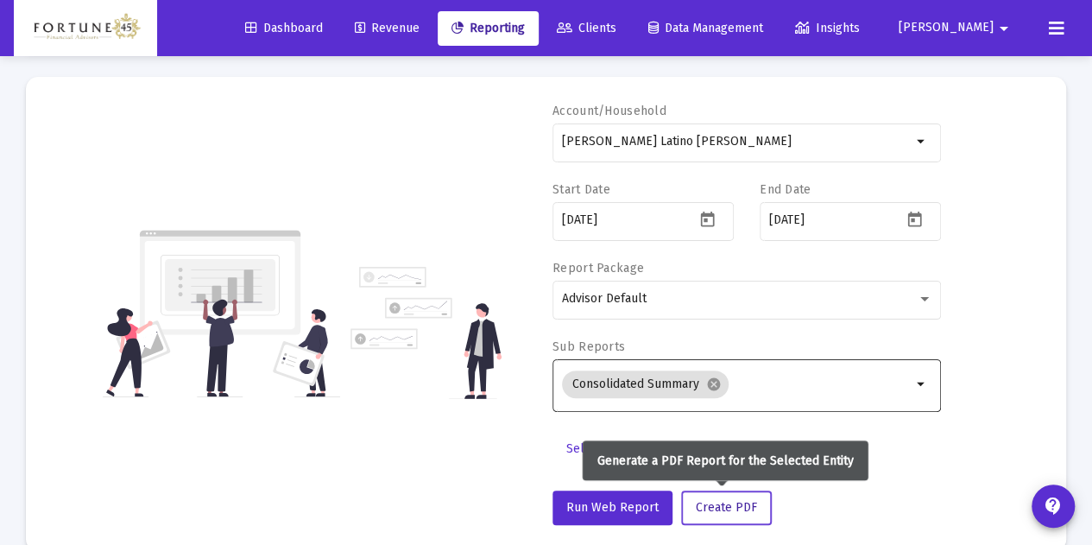
click at [743, 510] on span "Create PDF" at bounding box center [726, 507] width 61 height 15
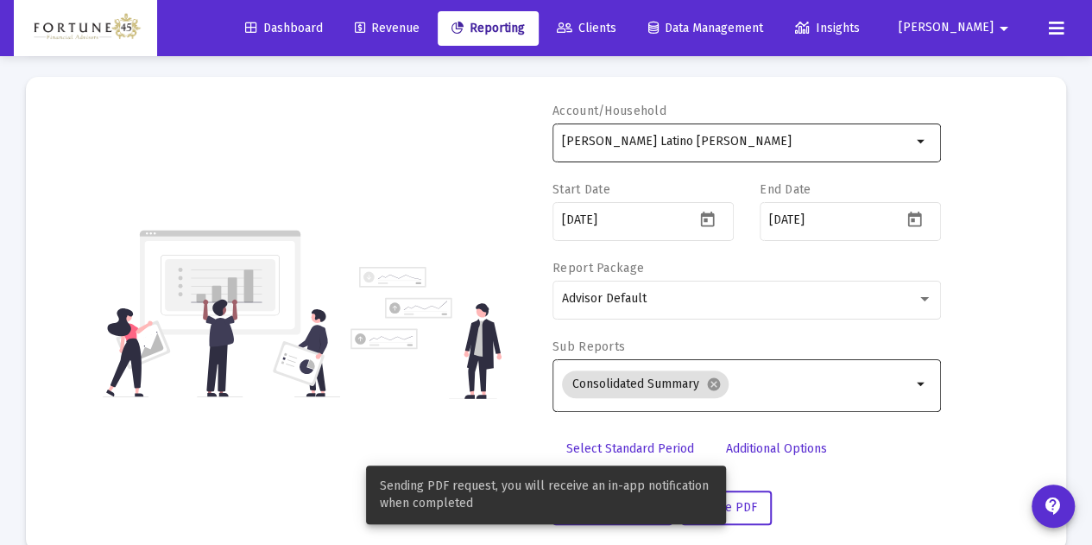
click at [703, 153] on div "[PERSON_NAME] Latino [PERSON_NAME]" at bounding box center [737, 141] width 350 height 42
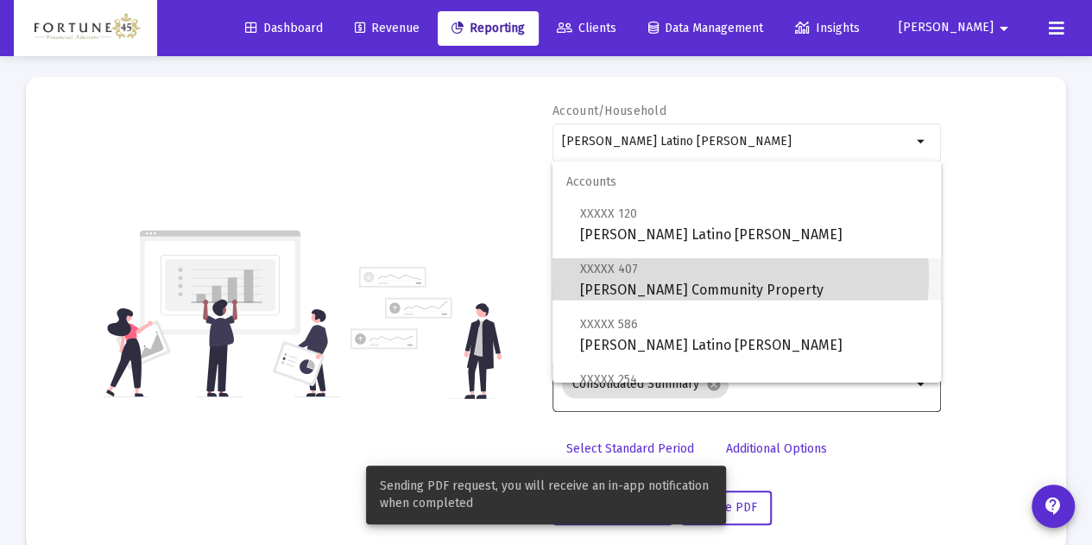
click at [696, 275] on span "XXXXX 407 [PERSON_NAME] Latino Community Property" at bounding box center [753, 279] width 347 height 42
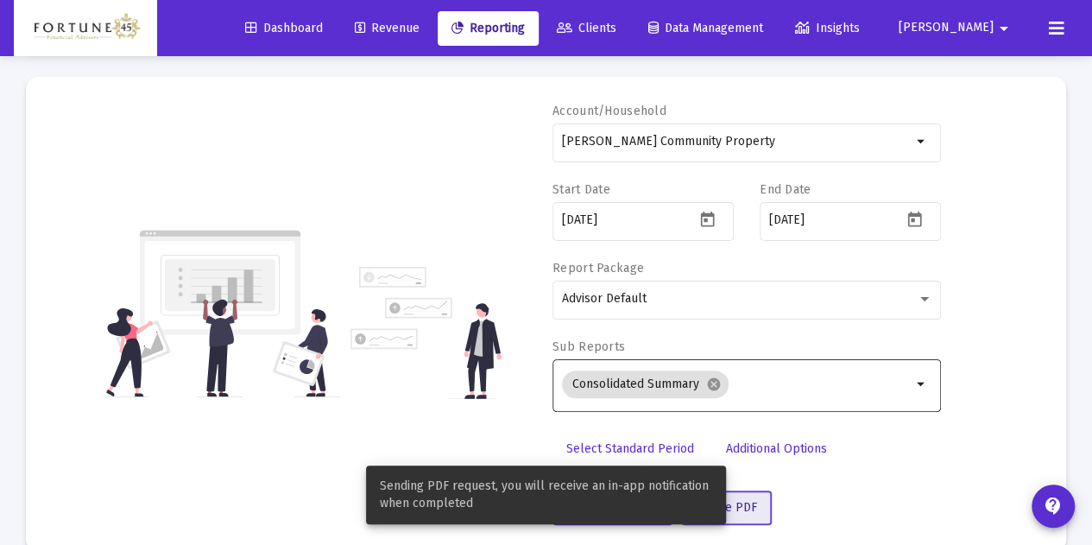
click at [754, 500] on button "Create PDF" at bounding box center [726, 507] width 91 height 35
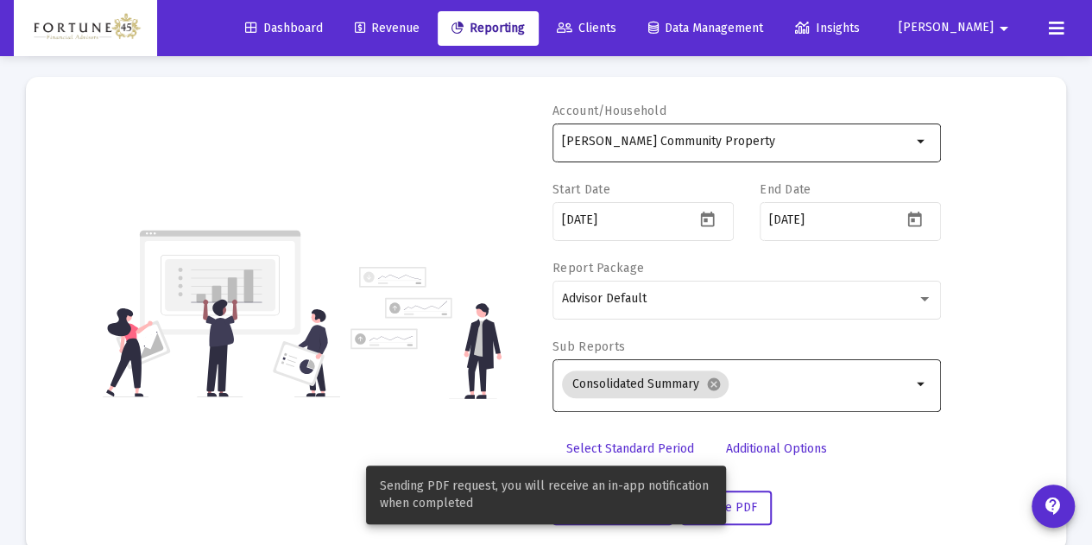
click at [751, 144] on input "[PERSON_NAME] Community Property" at bounding box center [737, 142] width 350 height 14
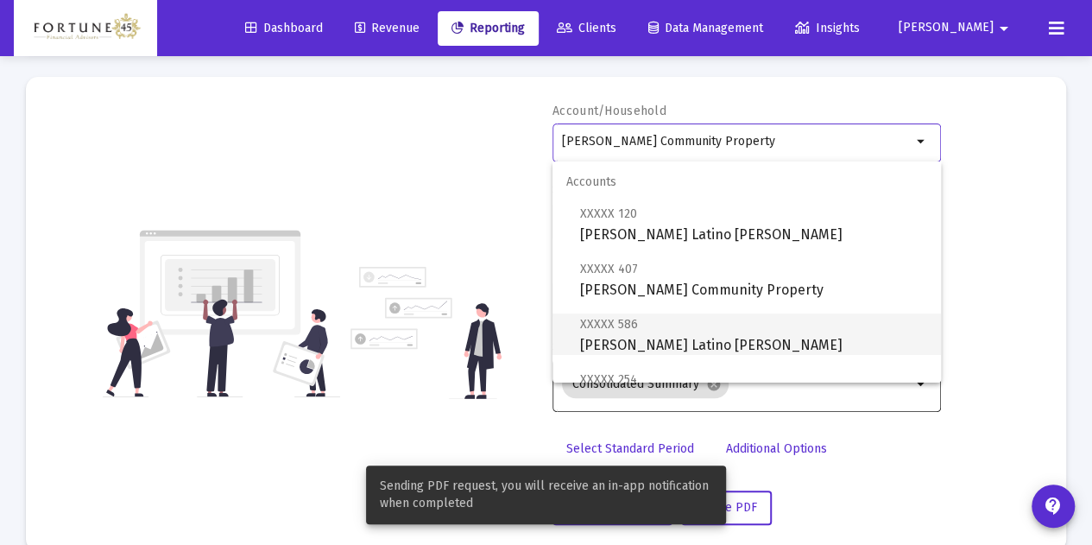
click at [761, 337] on span "XXXXX 586 [PERSON_NAME] Latino [PERSON_NAME]" at bounding box center [753, 334] width 347 height 42
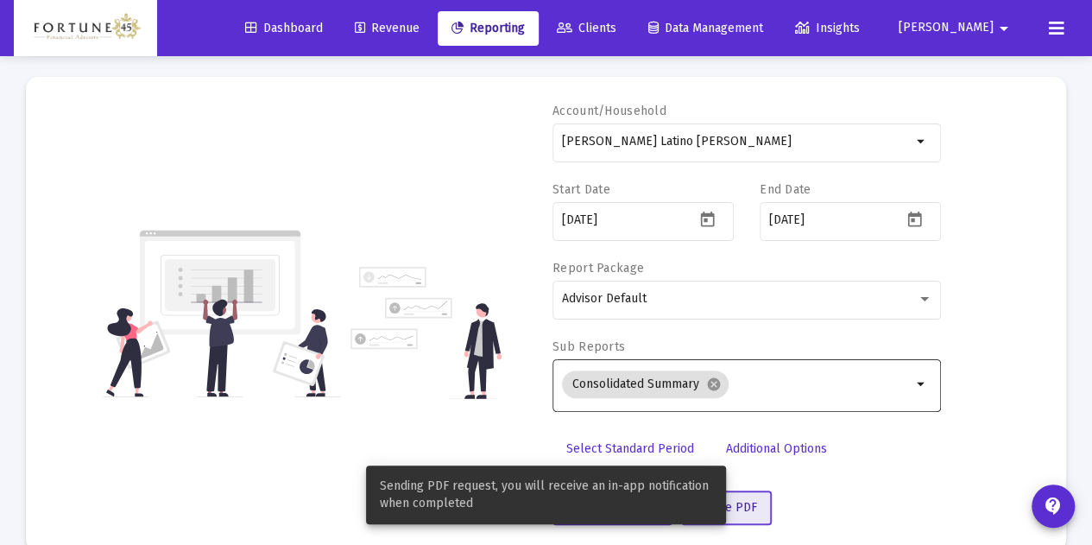
click at [756, 496] on button "Create PDF" at bounding box center [726, 507] width 91 height 35
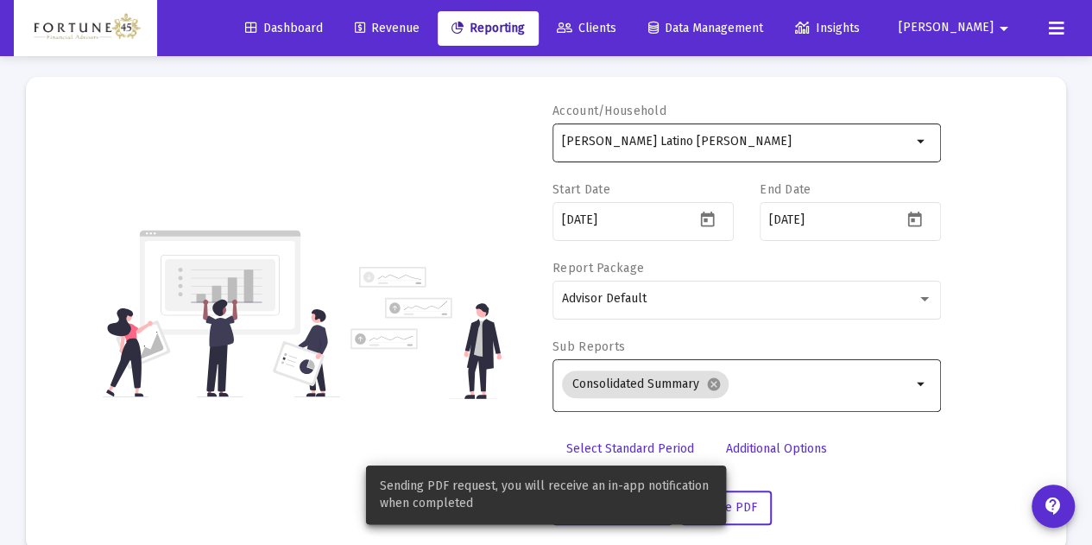
click at [720, 158] on div "[PERSON_NAME] Latino [PERSON_NAME]" at bounding box center [737, 141] width 350 height 42
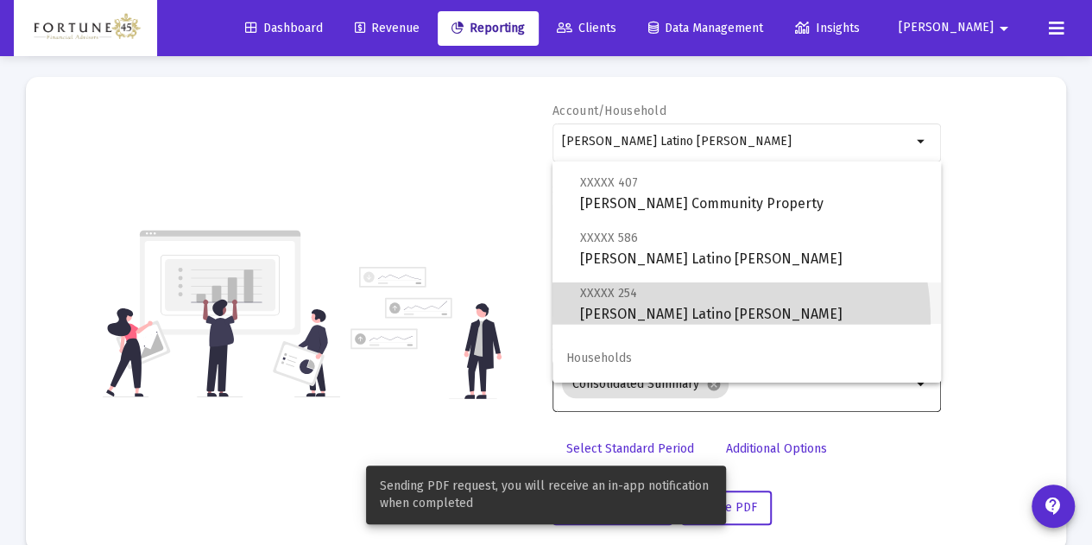
click at [677, 322] on span "XXXXX 254 [PERSON_NAME] Latino [PERSON_NAME]" at bounding box center [753, 303] width 347 height 42
type input "[PERSON_NAME] Latino [PERSON_NAME]"
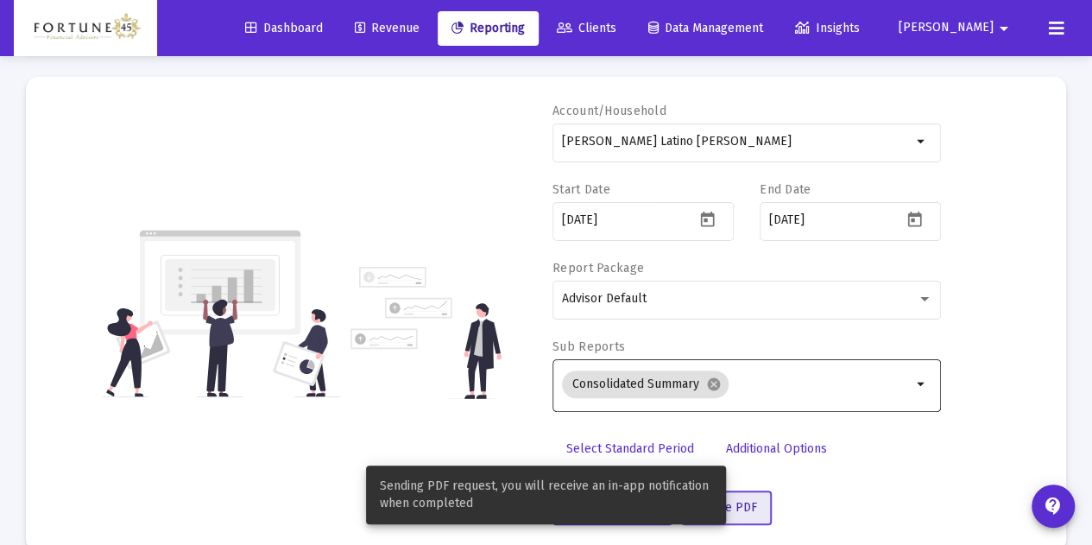
click at [749, 511] on span "Create PDF" at bounding box center [726, 507] width 61 height 15
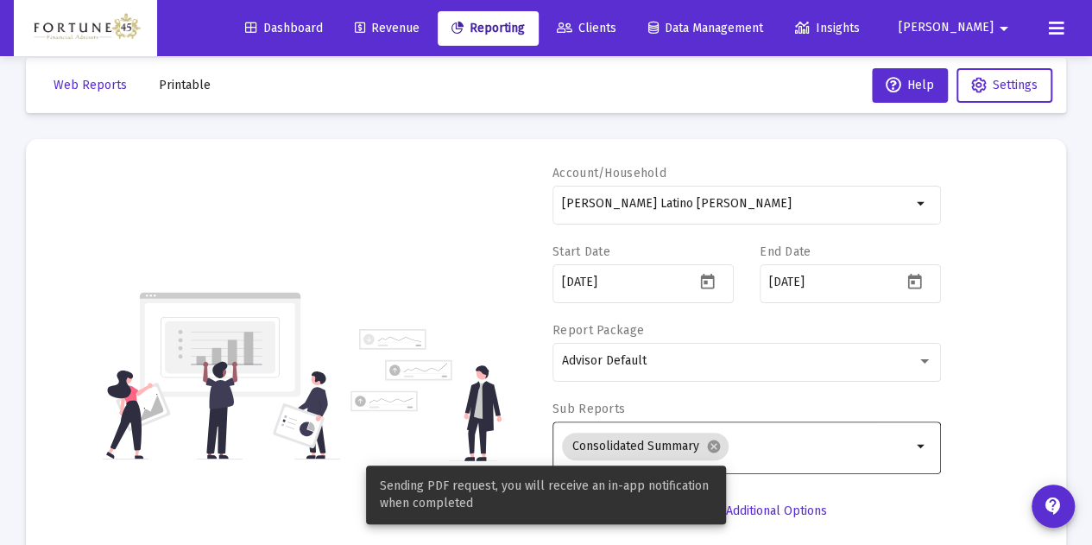
scroll to position [0, 0]
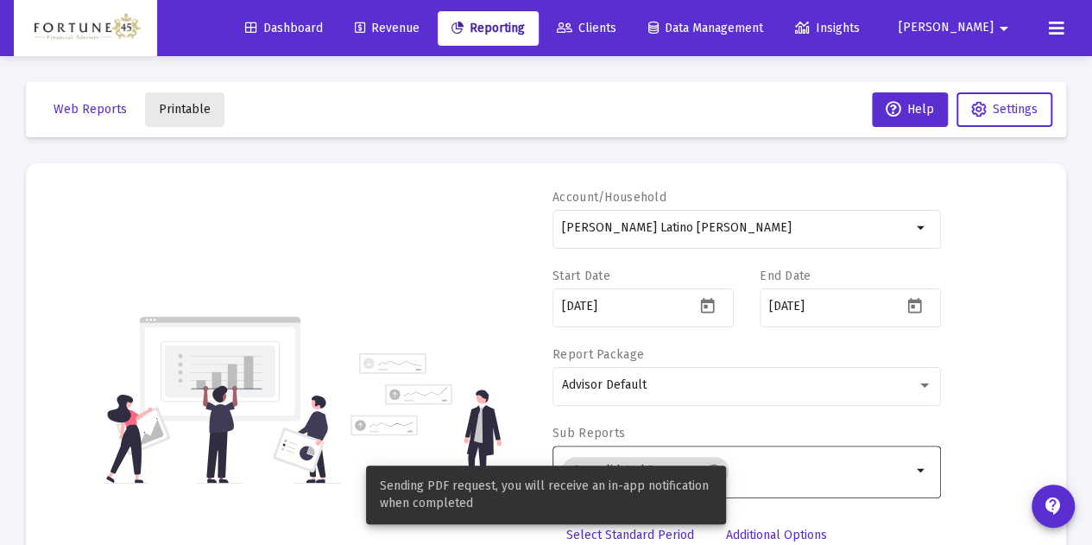
click at [192, 104] on span "Printable" at bounding box center [185, 109] width 52 height 15
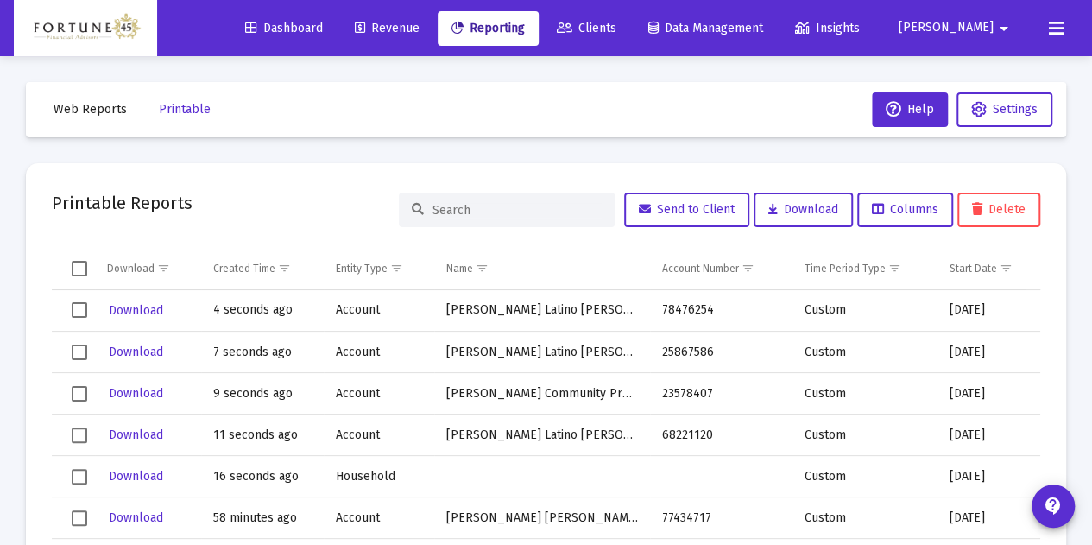
click at [572, 24] on icon at bounding box center [565, 28] width 16 height 12
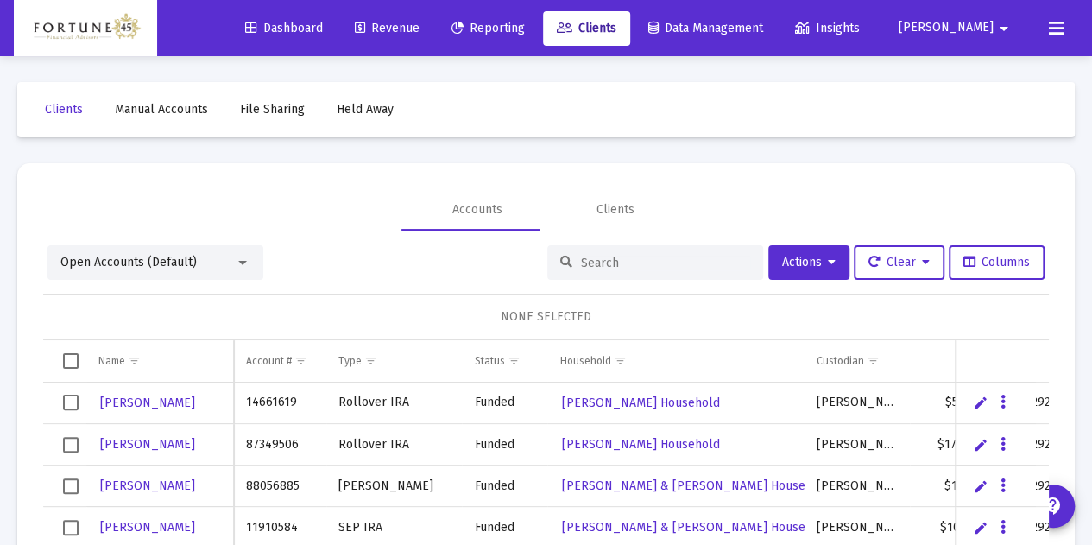
click at [642, 260] on input at bounding box center [665, 262] width 169 height 15
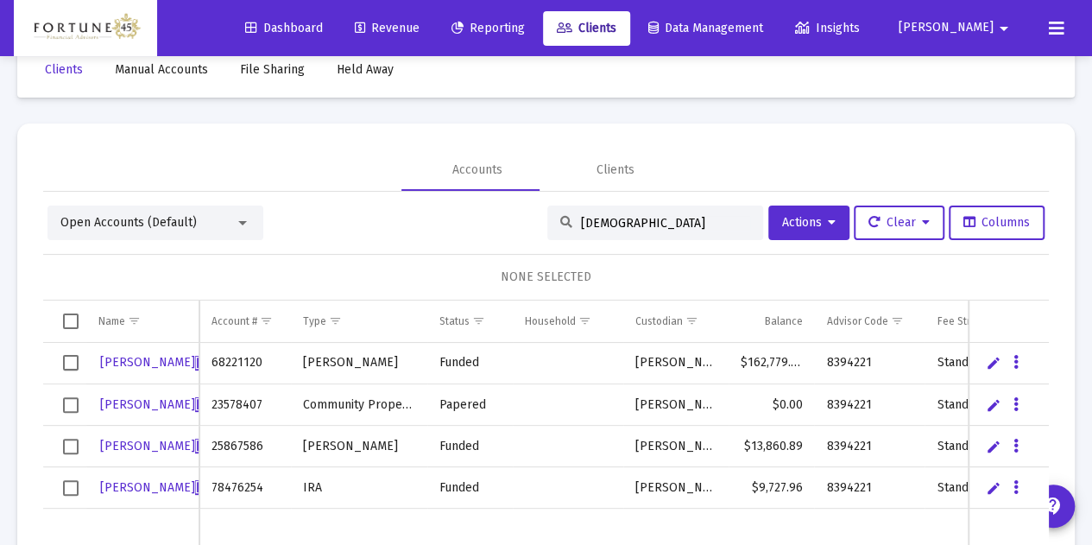
scroll to position [59, 0]
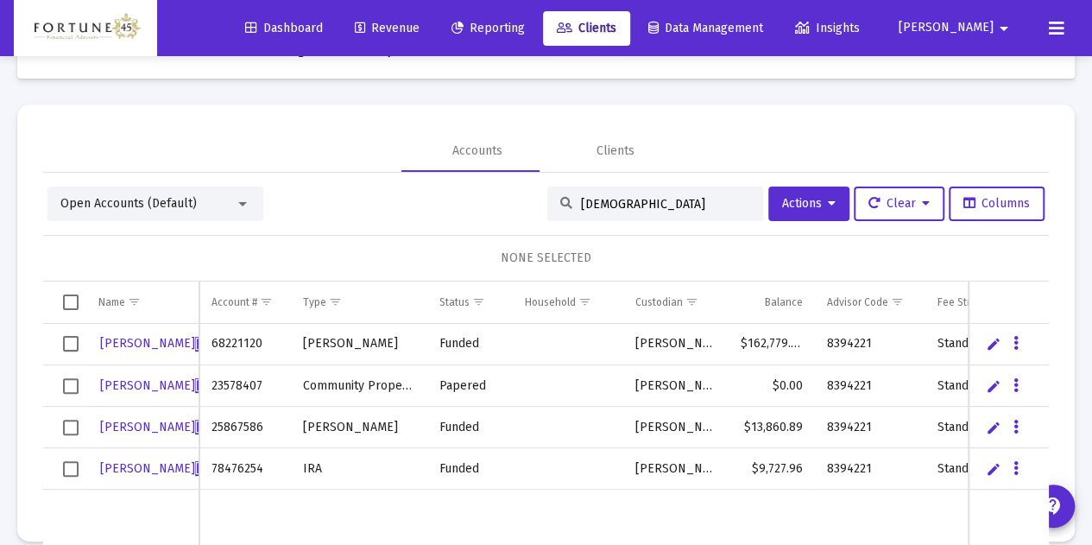
type input "[DEMOGRAPHIC_DATA]"
click at [1013, 343] on icon "Data grid" at bounding box center [1015, 343] width 5 height 21
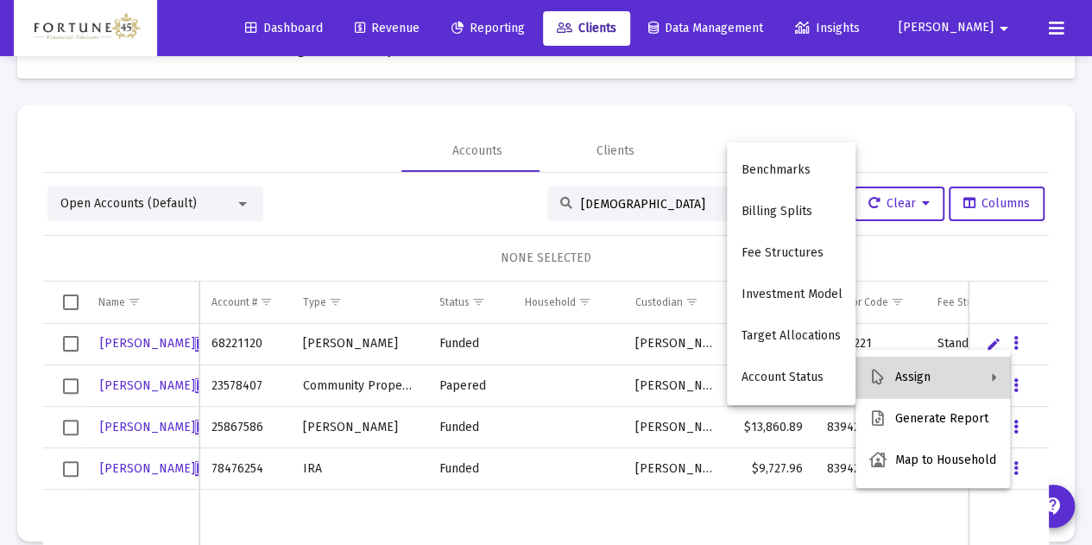
click at [993, 377] on polygon at bounding box center [994, 377] width 4 height 9
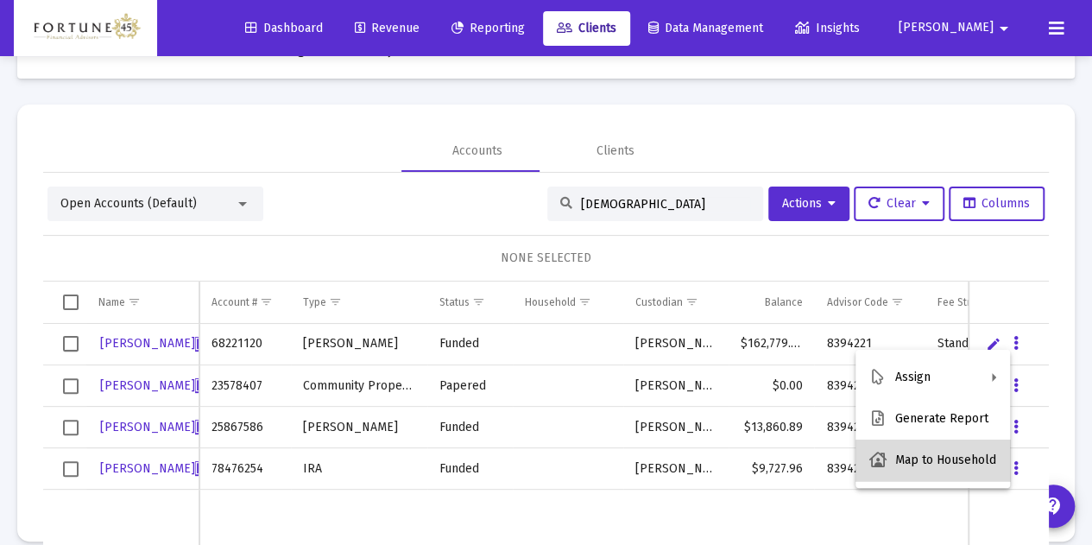
click at [967, 451] on button "Map to Household" at bounding box center [932, 459] width 155 height 41
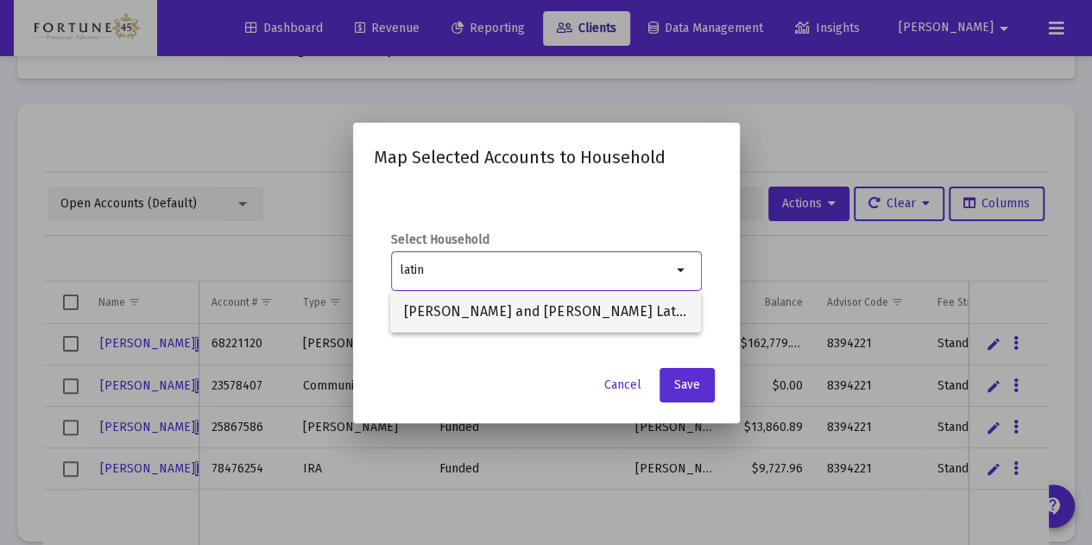
click at [542, 316] on span "[PERSON_NAME] and [PERSON_NAME] Latino Household" at bounding box center [545, 311] width 283 height 41
type input "[PERSON_NAME] and [PERSON_NAME] Latino Household"
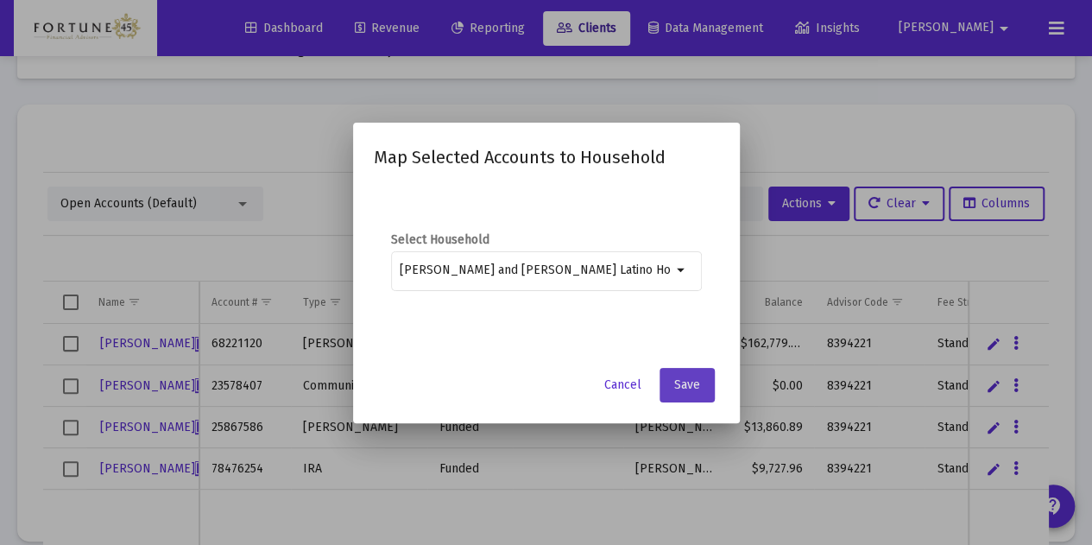
click at [672, 377] on button "Save" at bounding box center [686, 385] width 55 height 35
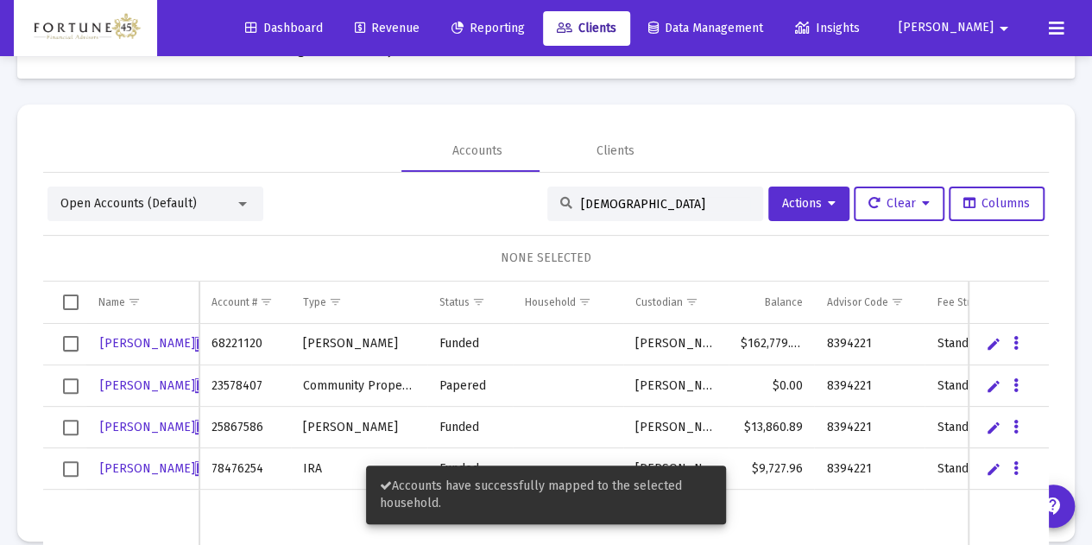
click at [74, 306] on span "Select all" at bounding box center [71, 302] width 16 height 16
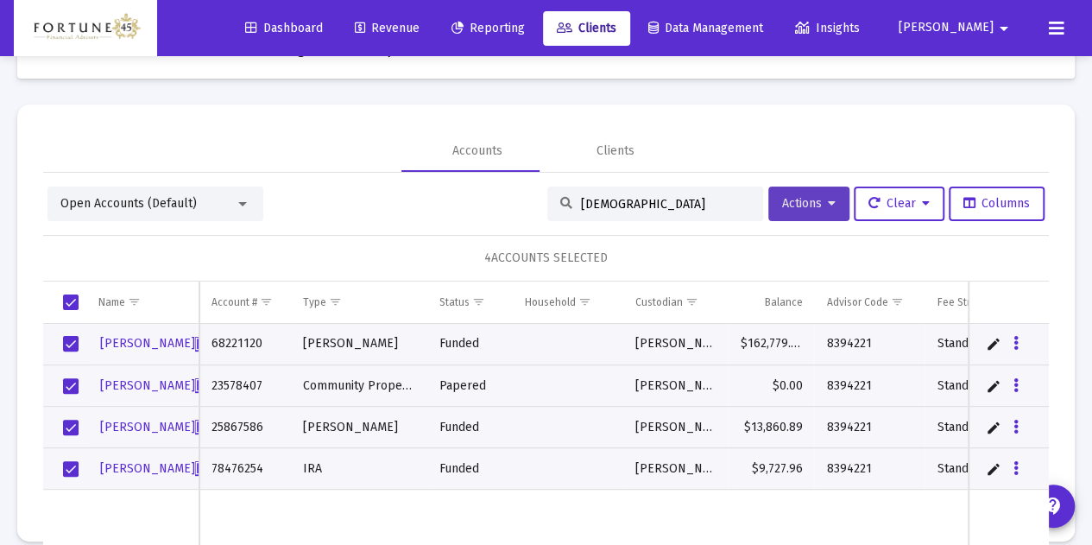
click at [819, 208] on button "Actions" at bounding box center [808, 203] width 81 height 35
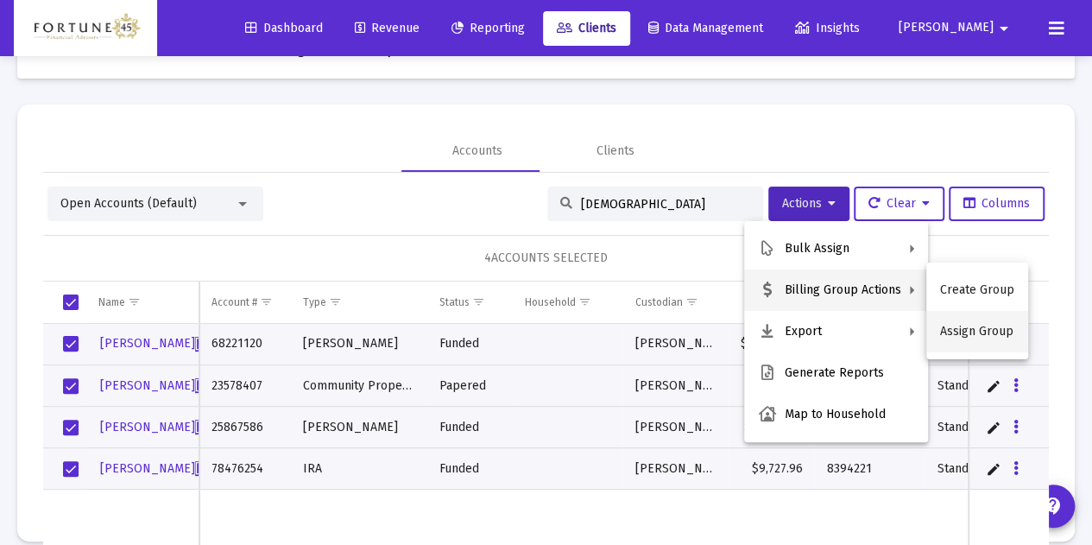
click at [967, 334] on button "Assign Group" at bounding box center [977, 331] width 102 height 41
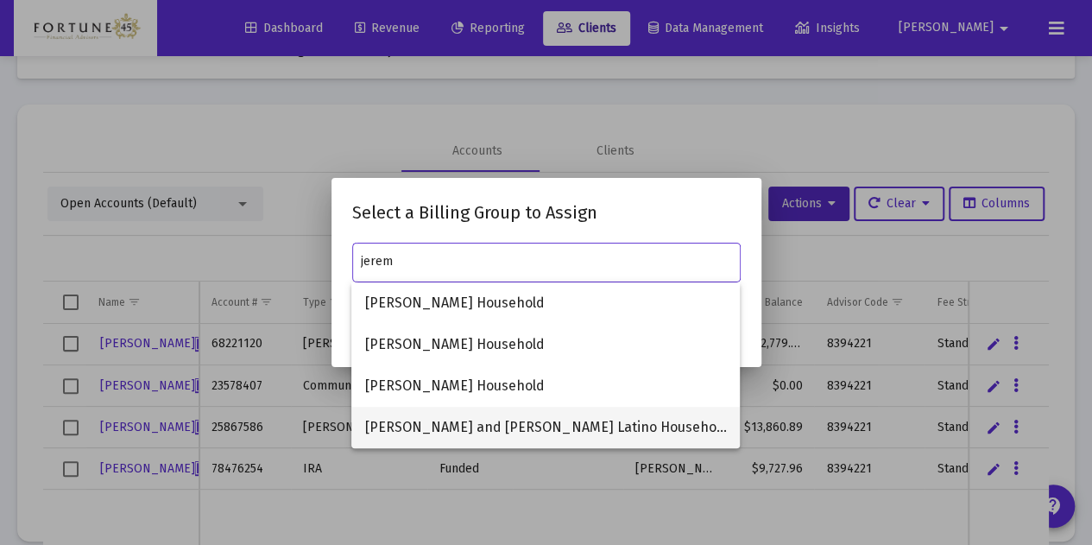
click at [560, 419] on span "[PERSON_NAME] and [PERSON_NAME] Latino Household" at bounding box center [545, 427] width 361 height 41
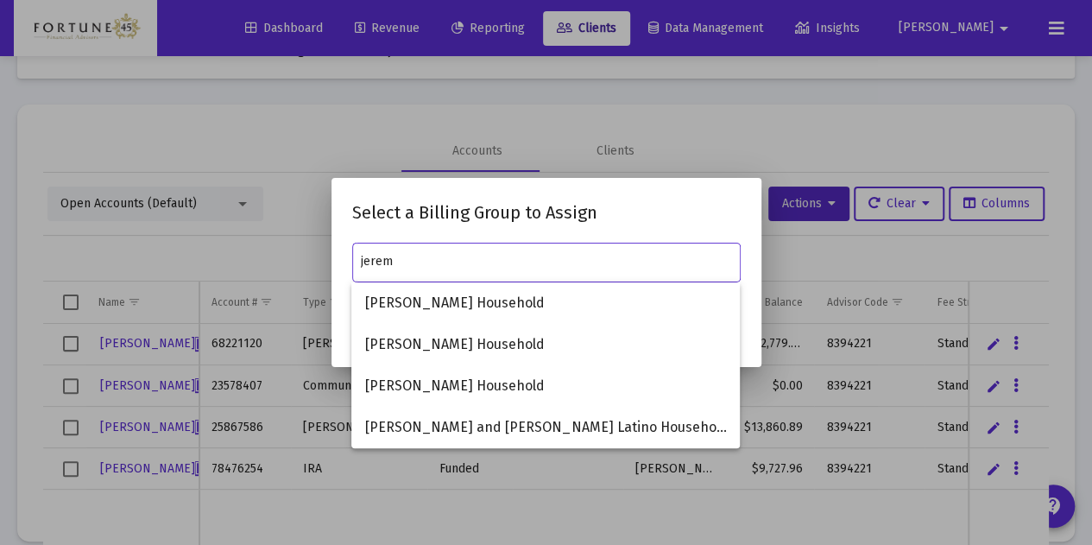
type input "[PERSON_NAME] and [PERSON_NAME] Latino Household"
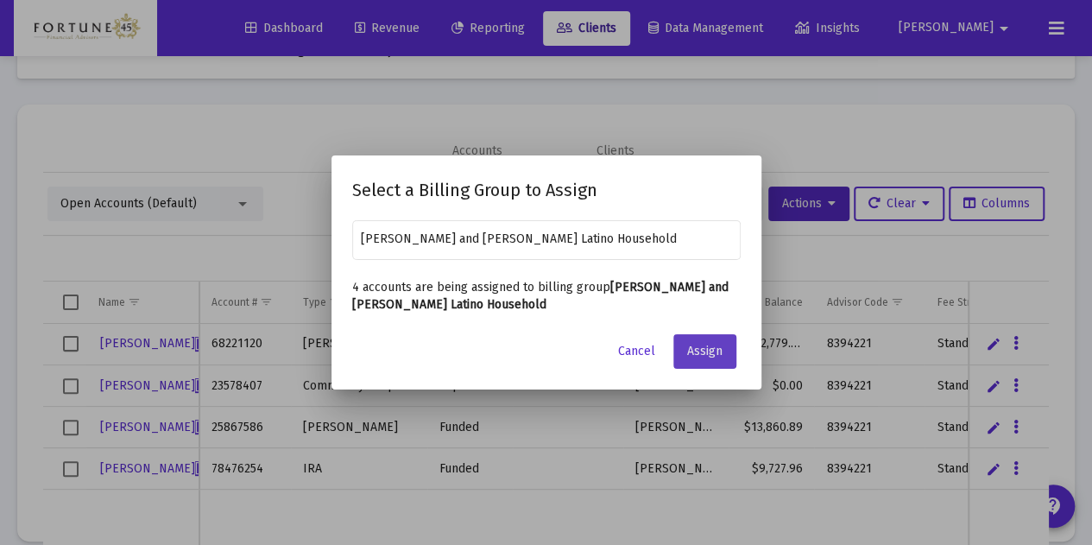
click at [720, 350] on span "Assign" at bounding box center [704, 351] width 35 height 15
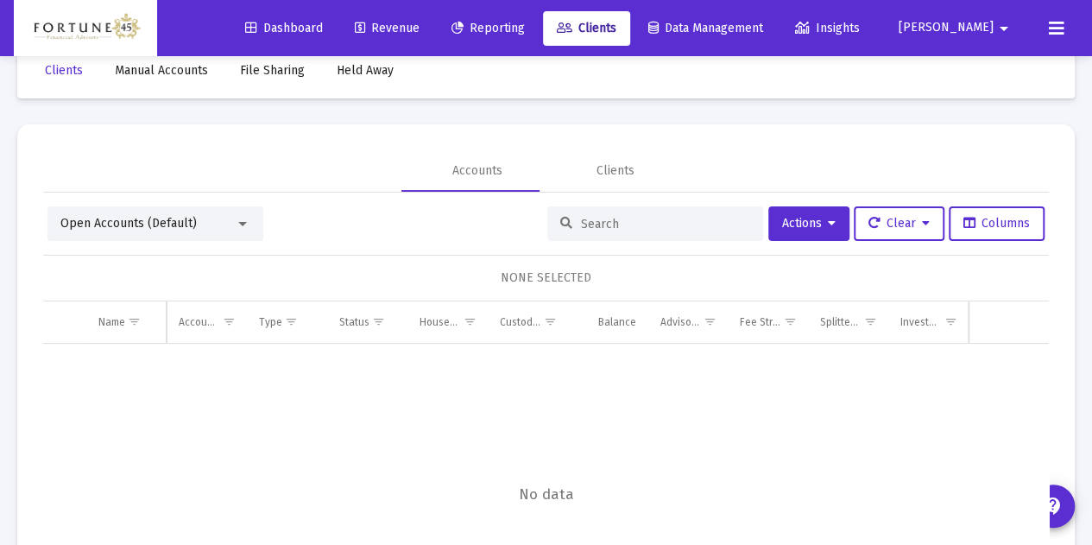
scroll to position [59, 0]
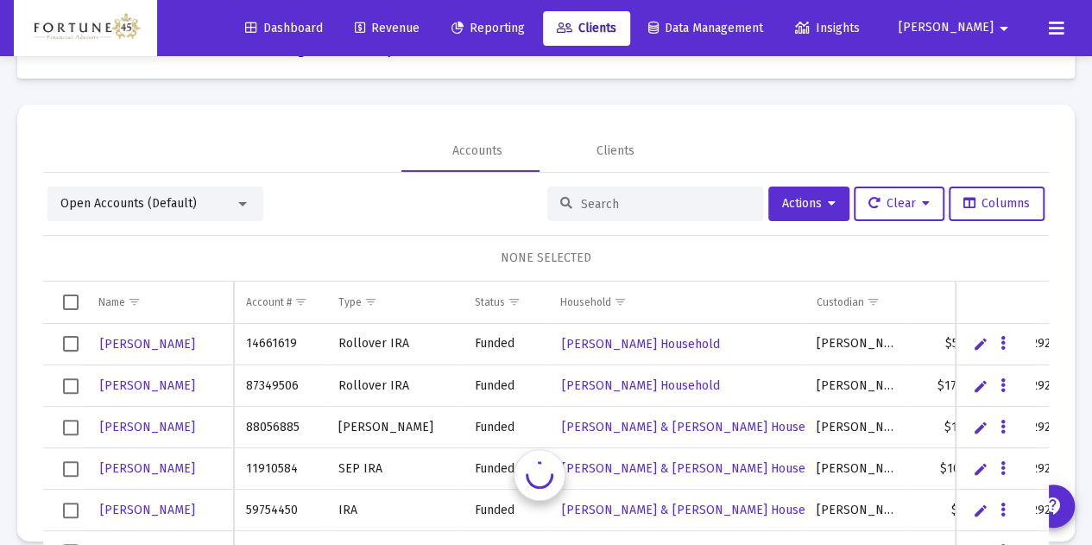
click at [229, 208] on div "Open Accounts (Default)" at bounding box center [147, 203] width 174 height 17
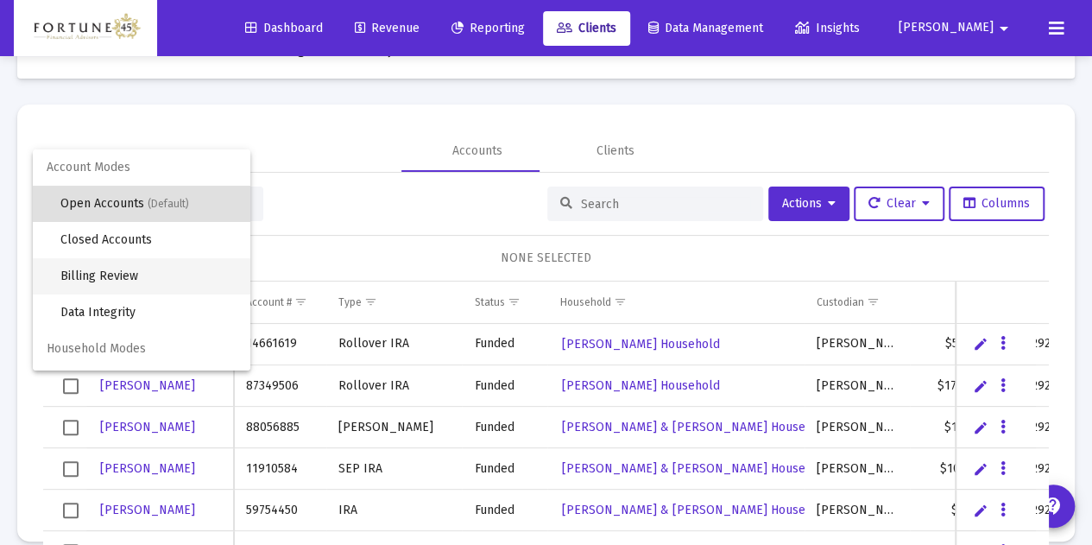
scroll to position [33, 0]
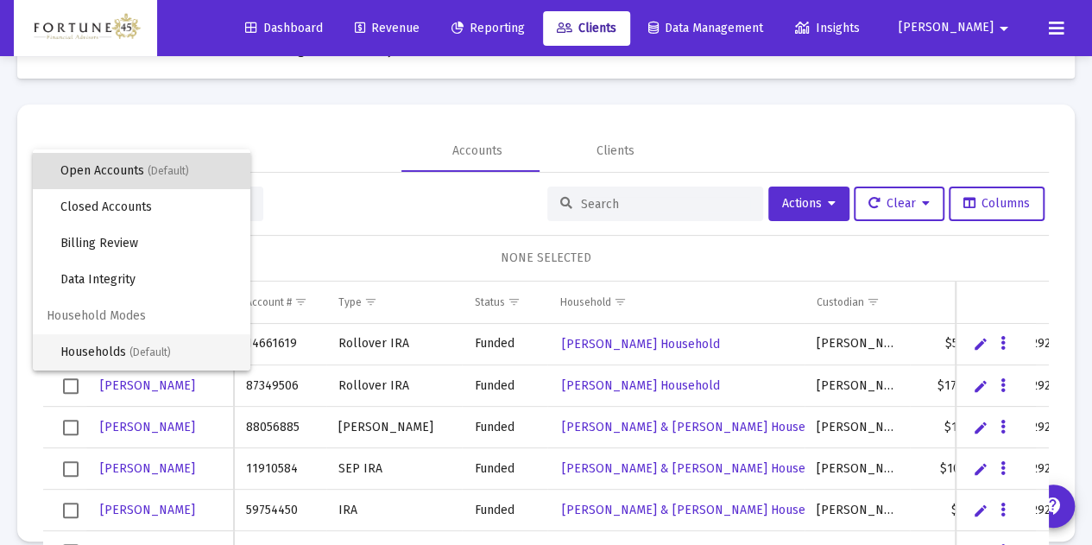
click at [152, 342] on span "Households (Default)" at bounding box center [148, 352] width 176 height 36
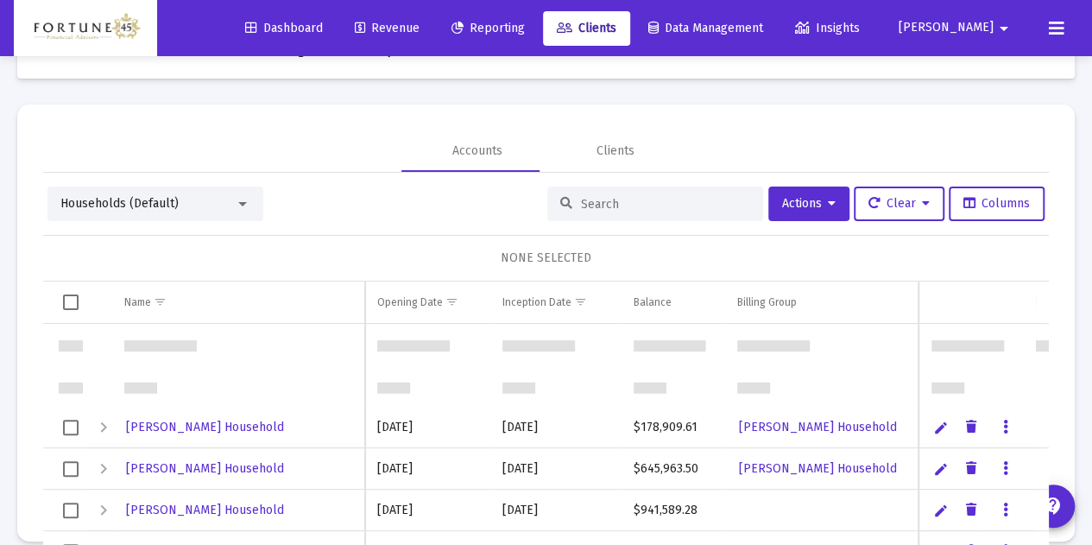
scroll to position [86, 0]
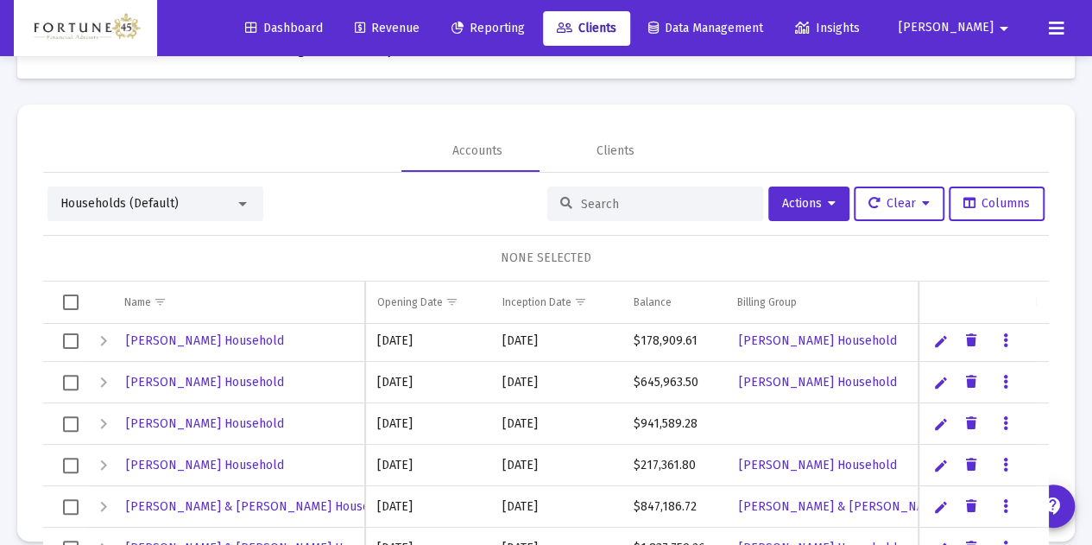
click at [581, 205] on input at bounding box center [665, 204] width 169 height 15
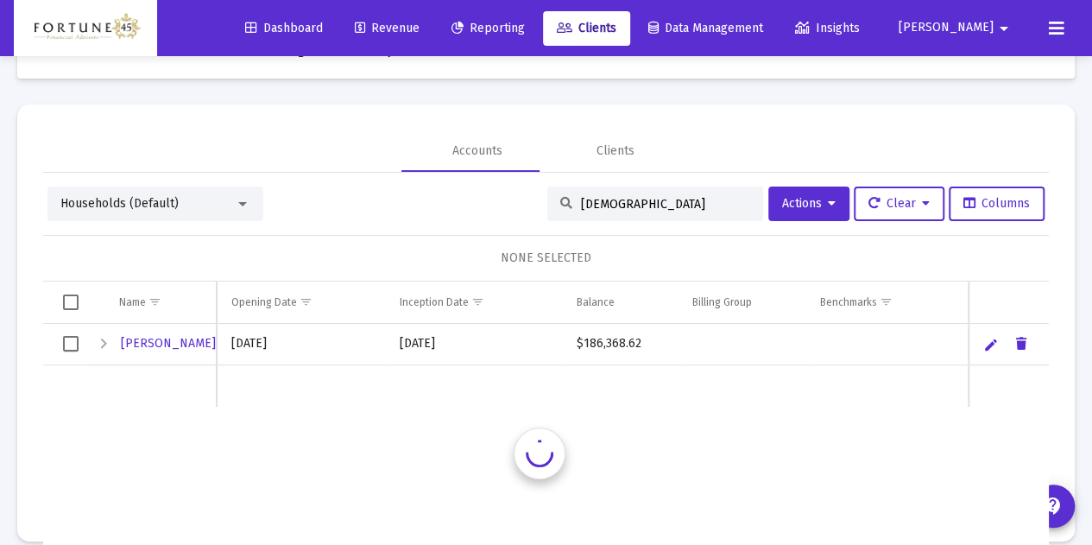
scroll to position [0, 0]
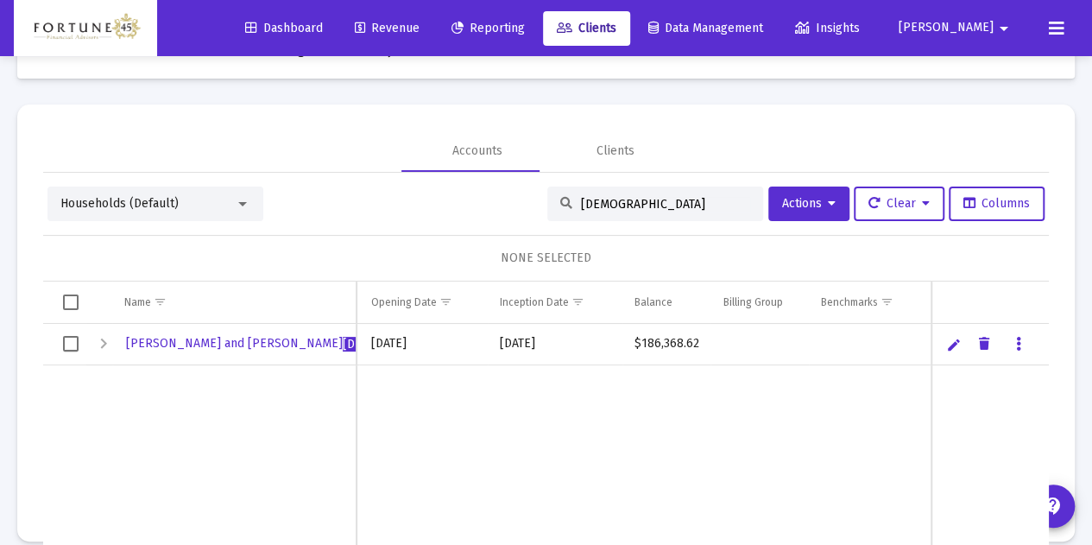
type input "[DEMOGRAPHIC_DATA]"
click at [946, 350] on link "Edit" at bounding box center [954, 345] width 16 height 16
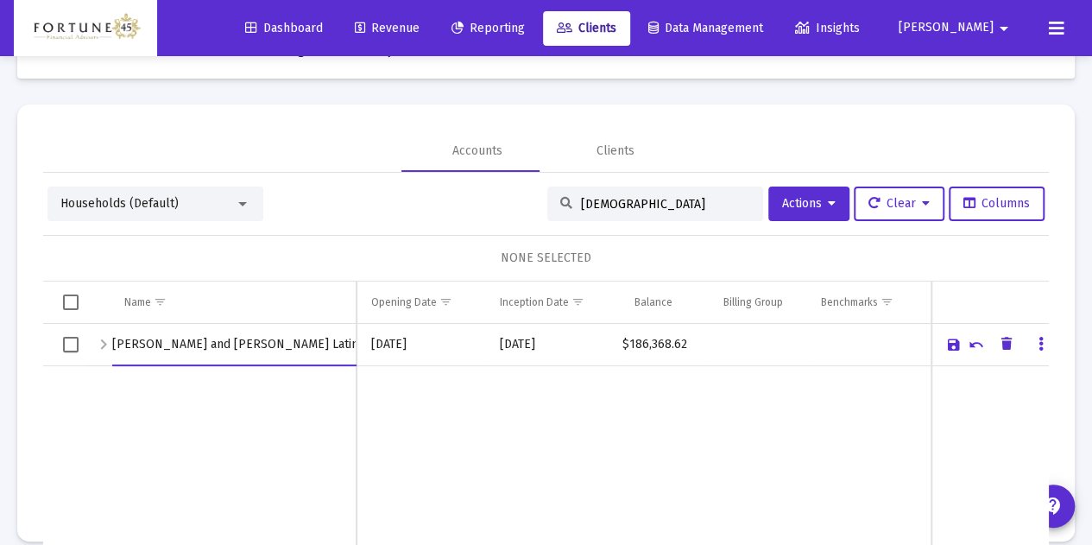
click at [968, 346] on link "Cancel" at bounding box center [976, 345] width 16 height 16
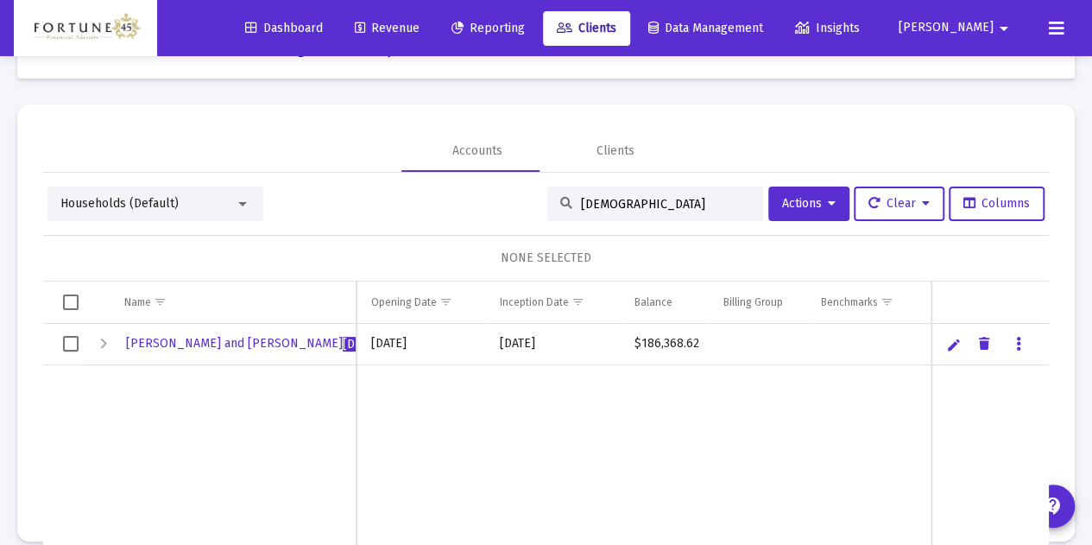
click at [1011, 343] on link "Data grid" at bounding box center [1019, 344] width 16 height 16
click at [747, 369] on div at bounding box center [546, 272] width 1092 height 545
click at [71, 344] on span "Select row" at bounding box center [71, 344] width 16 height 16
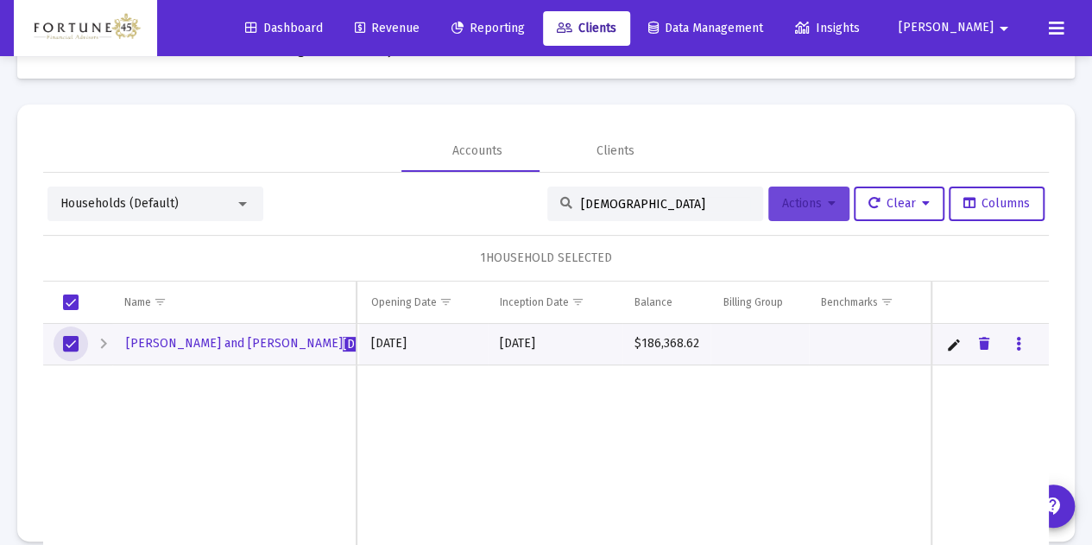
click at [782, 208] on span "Actions" at bounding box center [809, 203] width 54 height 15
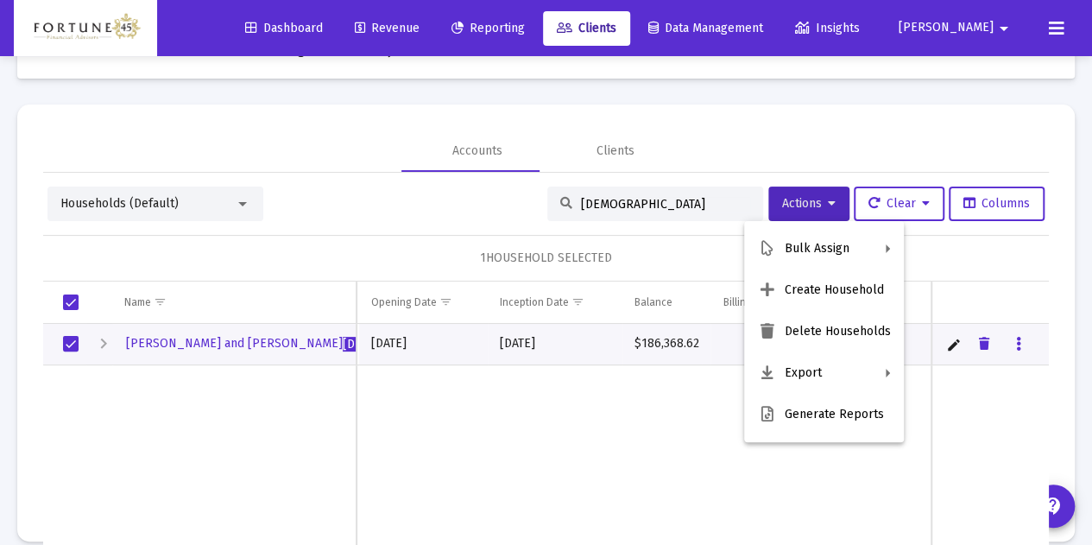
click at [610, 413] on div at bounding box center [546, 272] width 1092 height 545
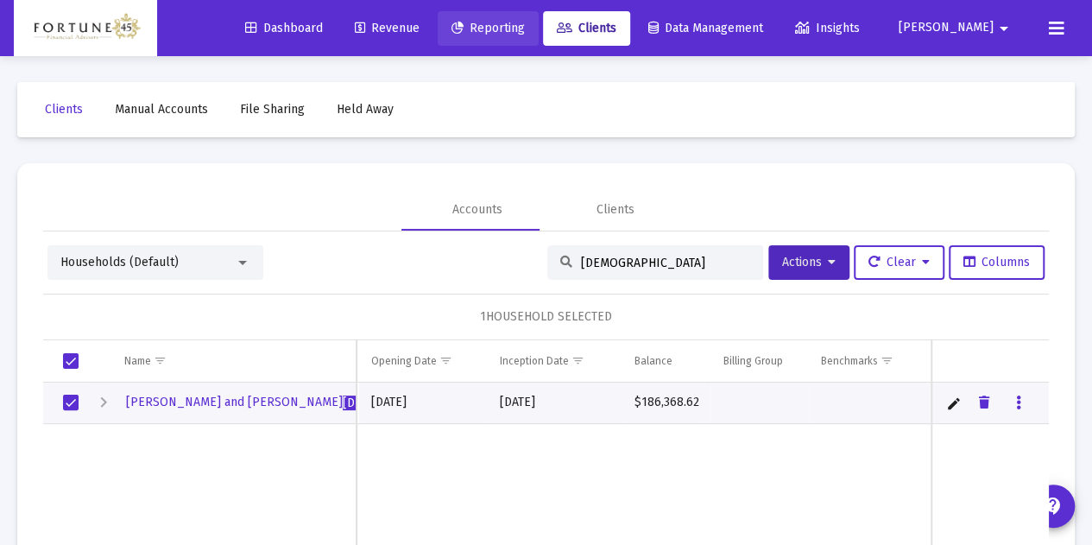
click at [506, 33] on link "Reporting" at bounding box center [488, 28] width 101 height 35
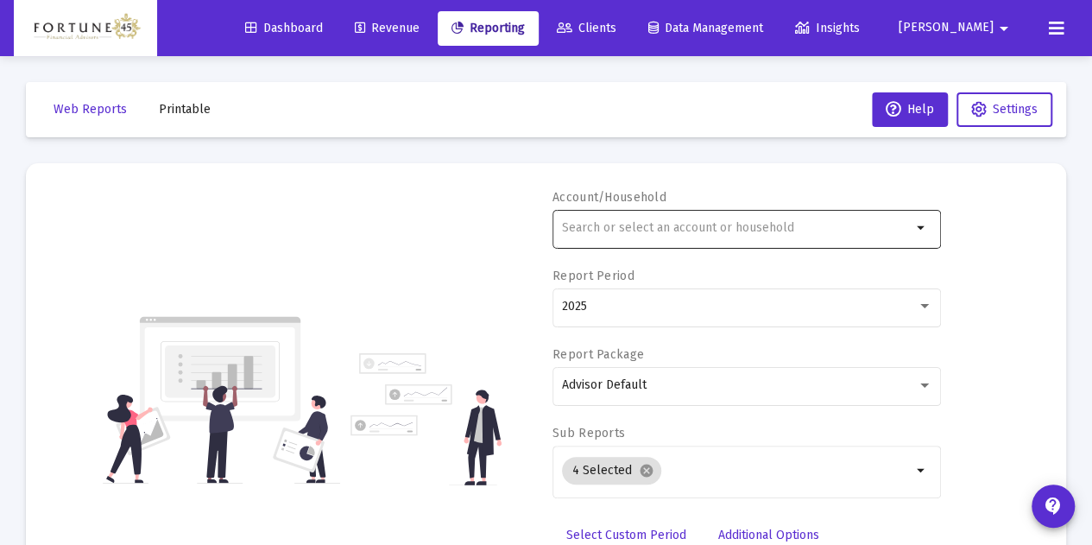
click at [761, 221] on input "text" at bounding box center [737, 228] width 350 height 14
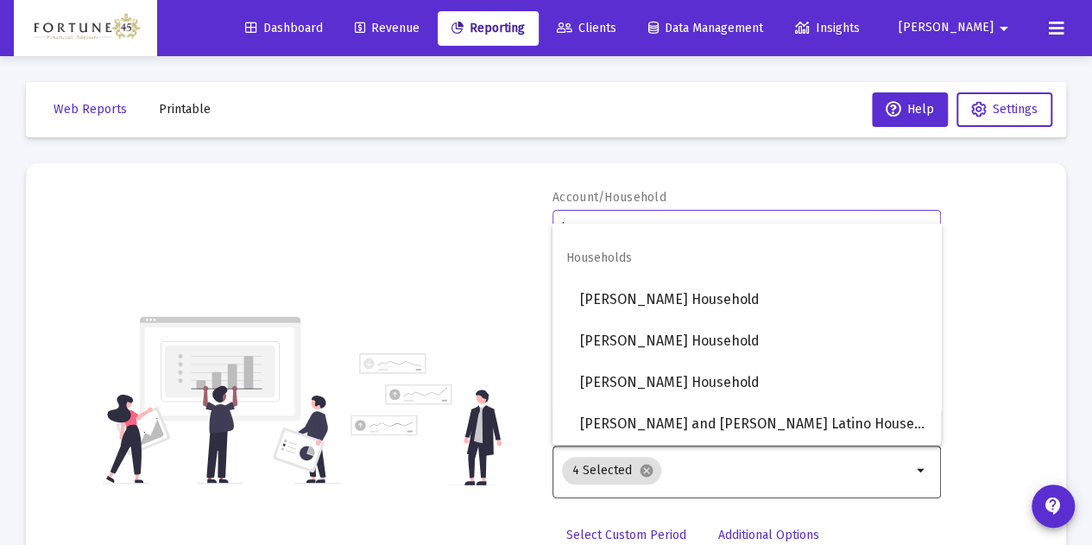
scroll to position [116, 0]
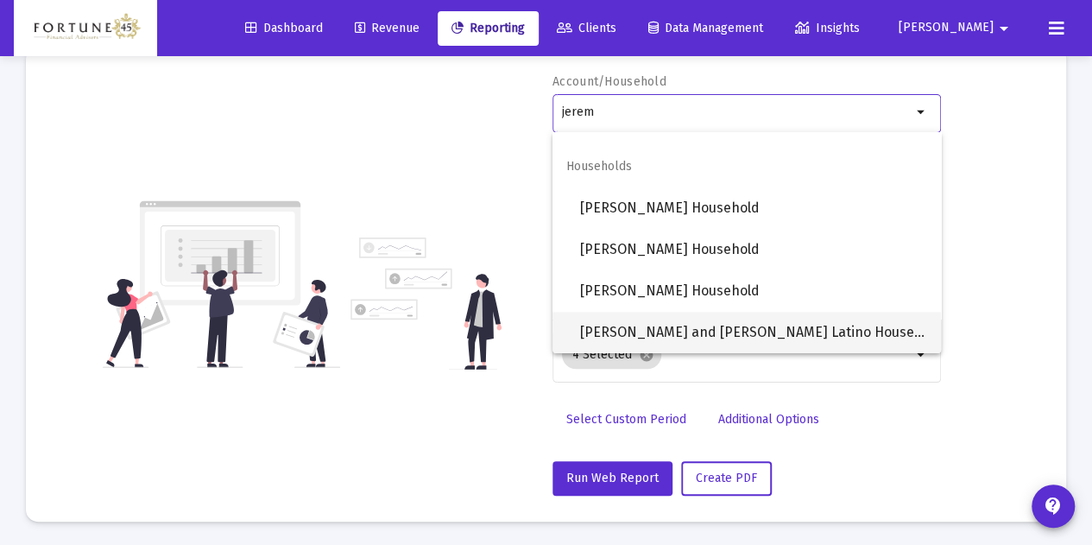
click at [750, 325] on span "[PERSON_NAME] and [PERSON_NAME] Latino Household" at bounding box center [753, 332] width 347 height 41
type input "[PERSON_NAME] and [PERSON_NAME] Latino Household"
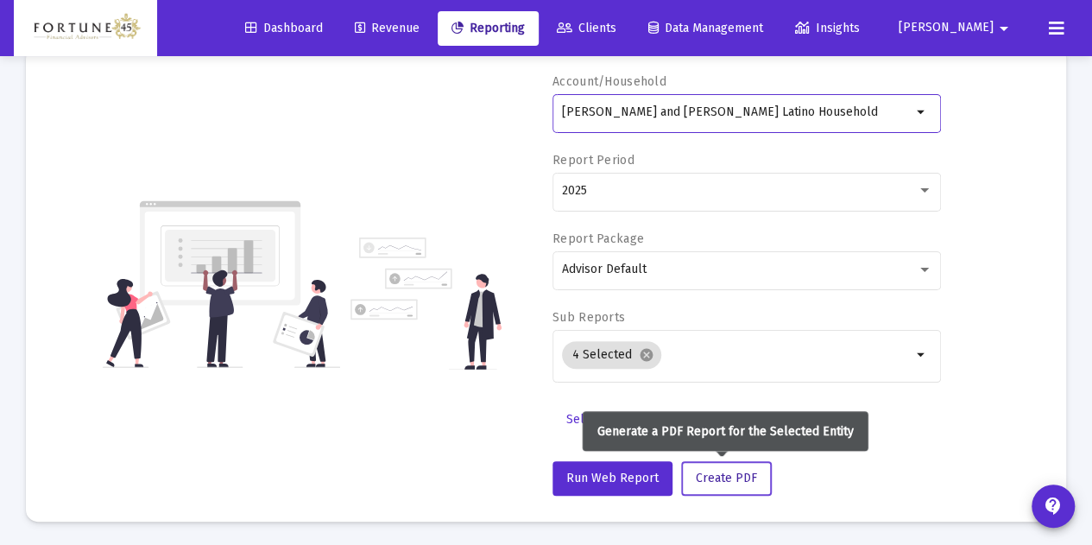
click at [755, 483] on button "Create PDF" at bounding box center [726, 478] width 91 height 35
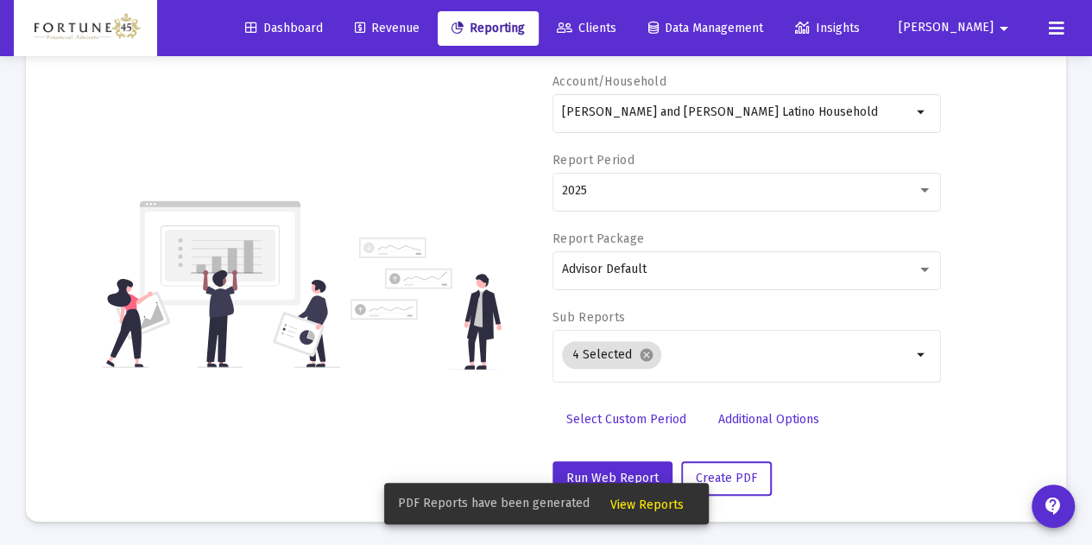
click at [672, 501] on span "View Reports" at bounding box center [646, 504] width 73 height 15
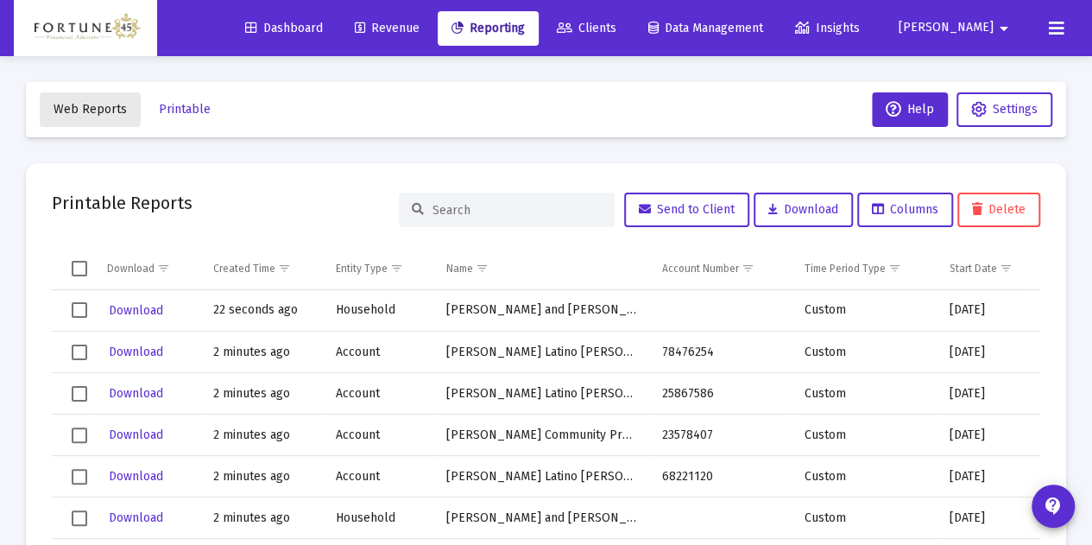
click at [110, 104] on span "Web Reports" at bounding box center [90, 109] width 73 height 15
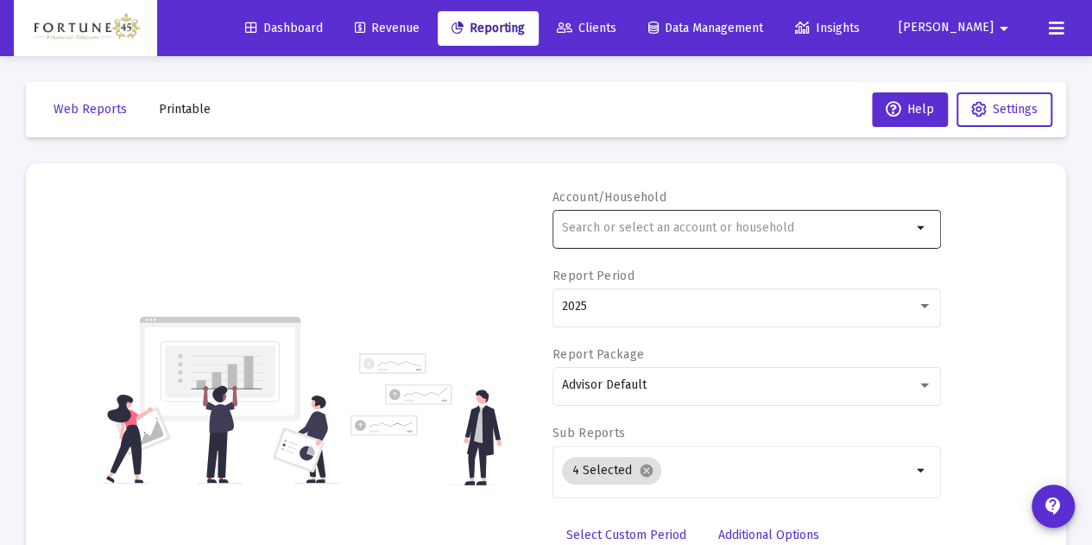
click at [654, 235] on div at bounding box center [737, 227] width 350 height 42
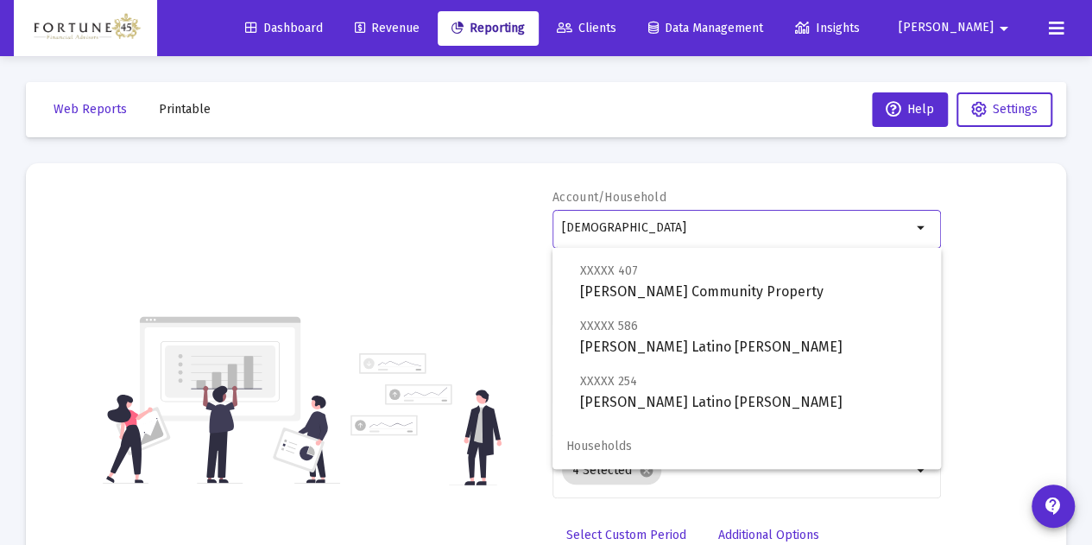
scroll to position [124, 0]
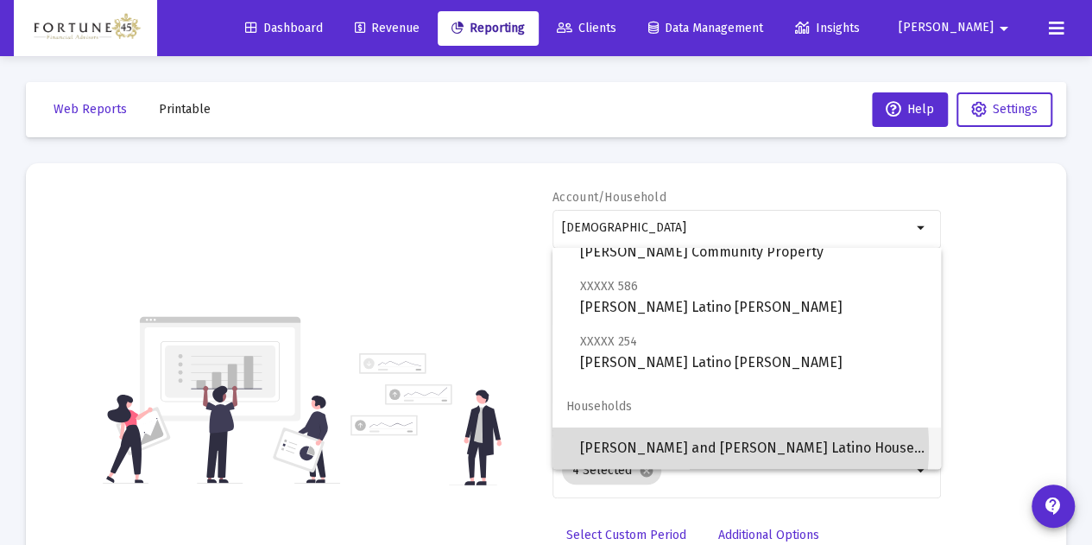
click at [699, 447] on span "[PERSON_NAME] and [PERSON_NAME] Latino Household" at bounding box center [753, 447] width 347 height 41
type input "[PERSON_NAME] and [PERSON_NAME] Latino Household"
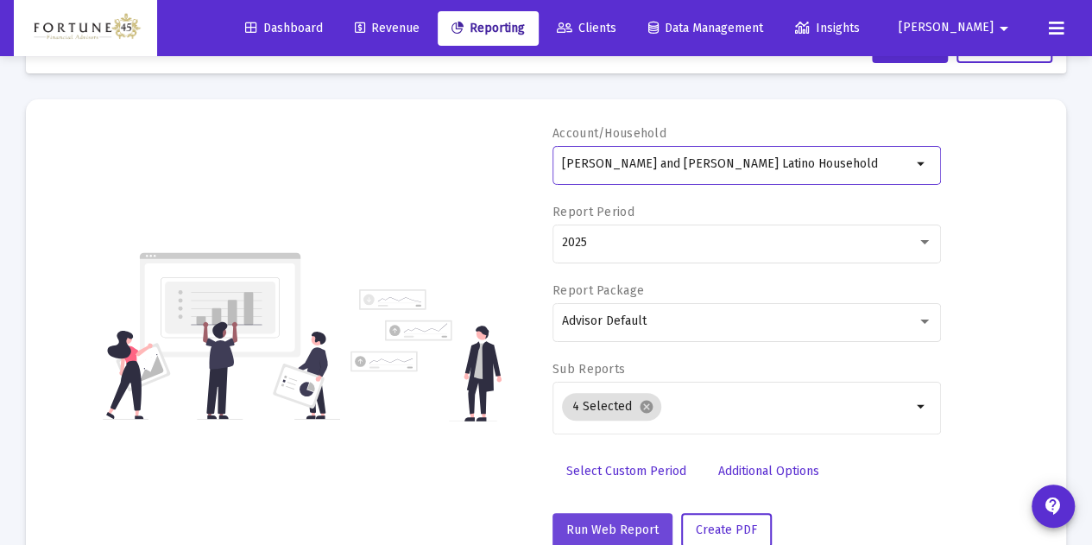
scroll to position [86, 0]
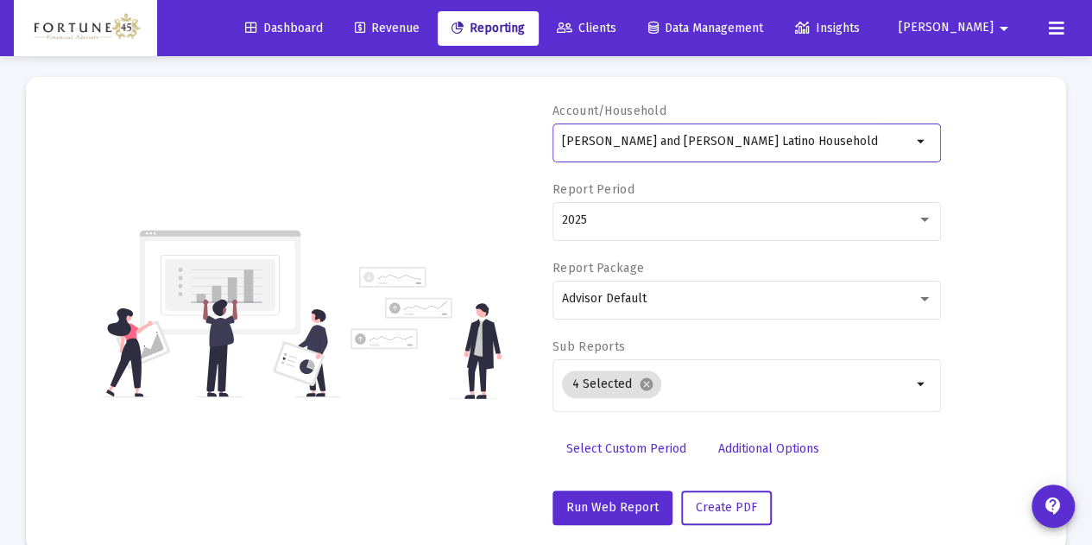
click at [632, 447] on span "Select Custom Period" at bounding box center [626, 448] width 120 height 15
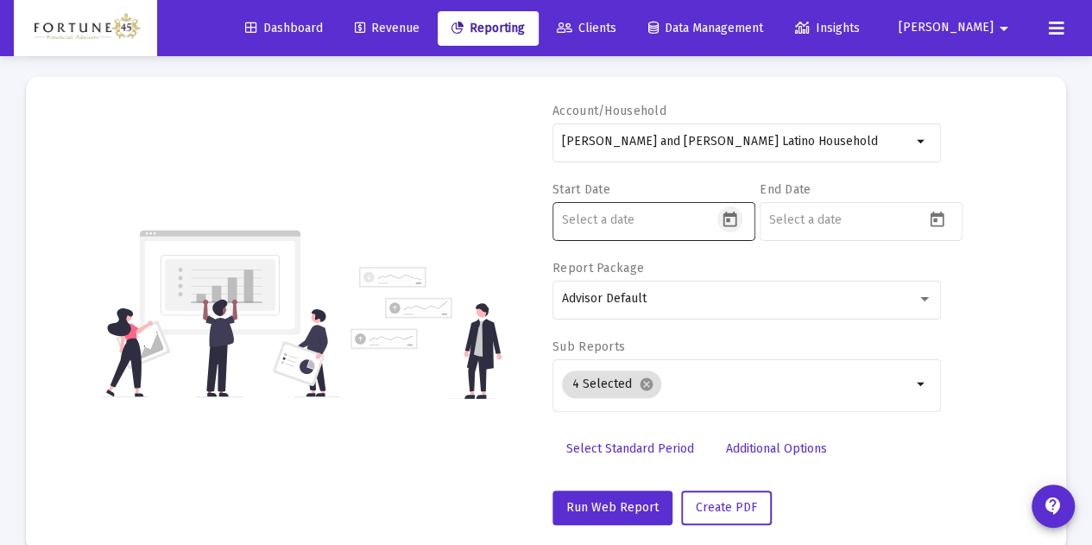
click at [734, 214] on icon "Open calendar" at bounding box center [729, 219] width 14 height 16
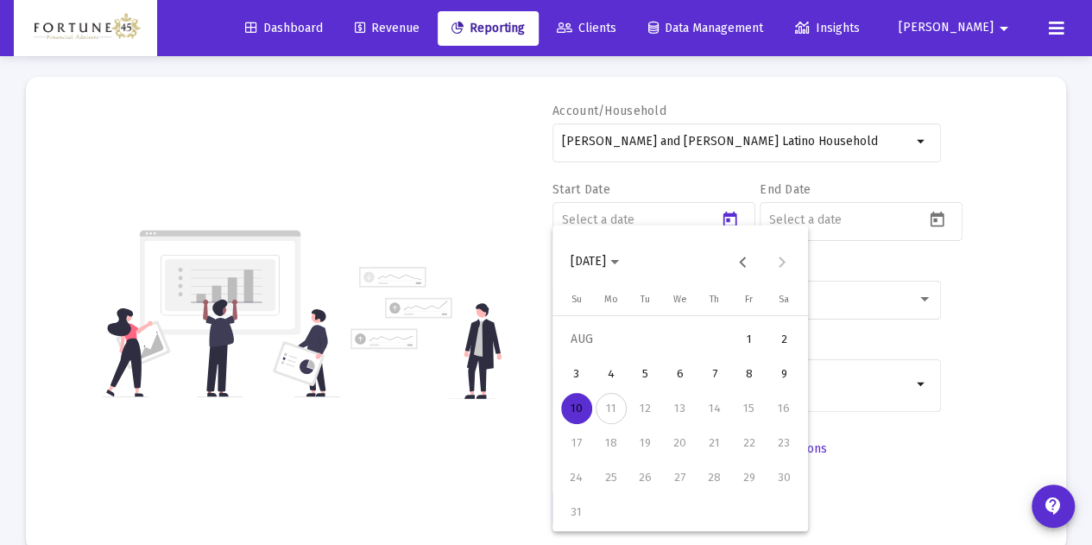
click at [619, 263] on polygon "Choose month and year" at bounding box center [614, 262] width 9 height 4
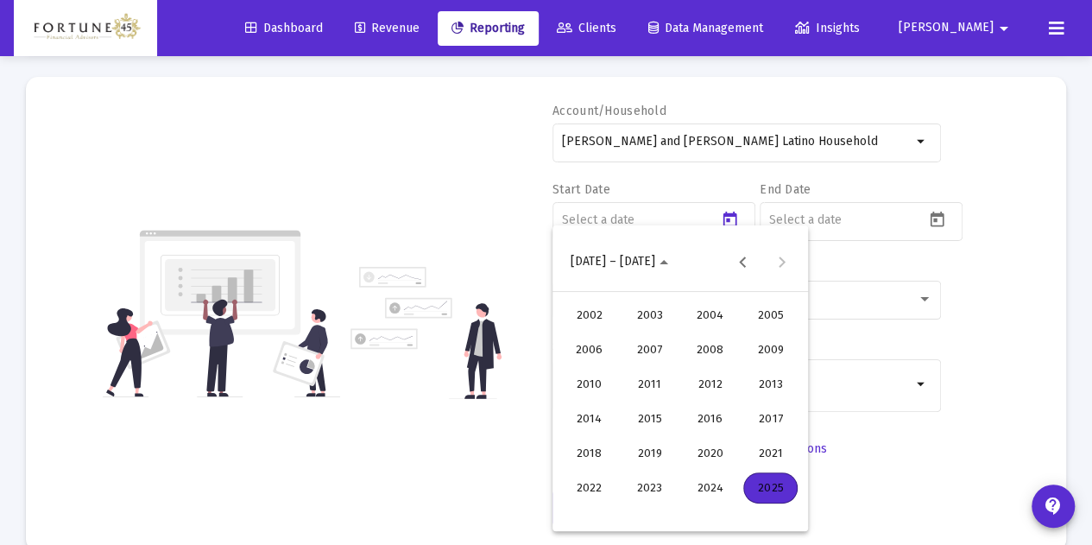
click at [781, 490] on div "2025" at bounding box center [770, 487] width 54 height 31
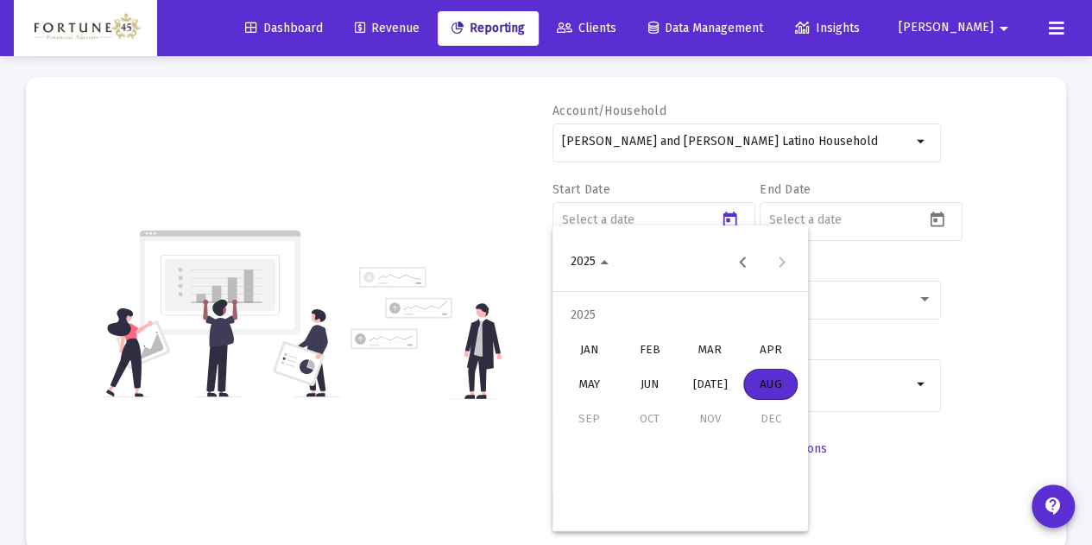
click at [566, 343] on div "JAN" at bounding box center [589, 349] width 54 height 31
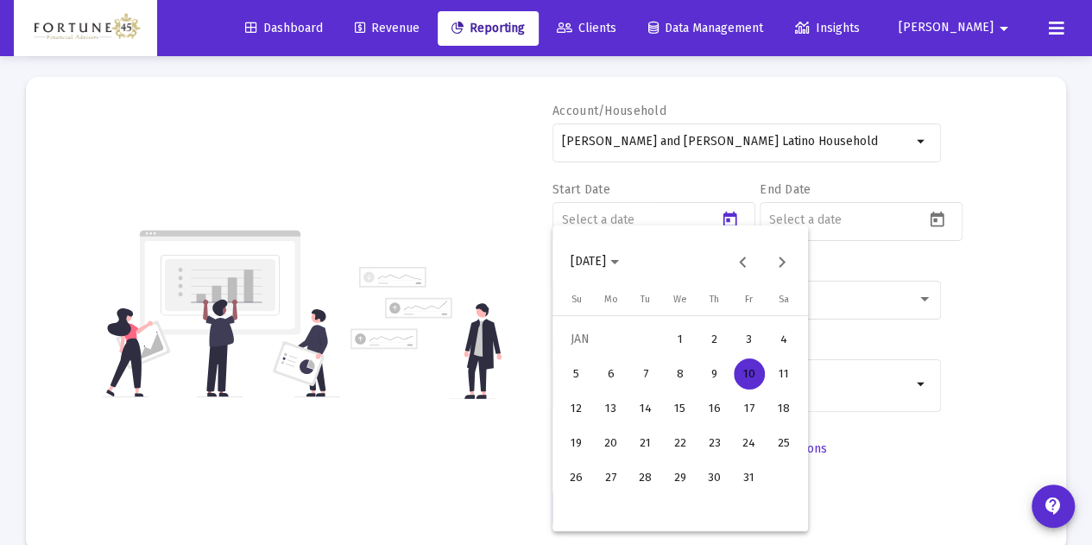
click at [678, 334] on div "1" at bounding box center [680, 339] width 31 height 31
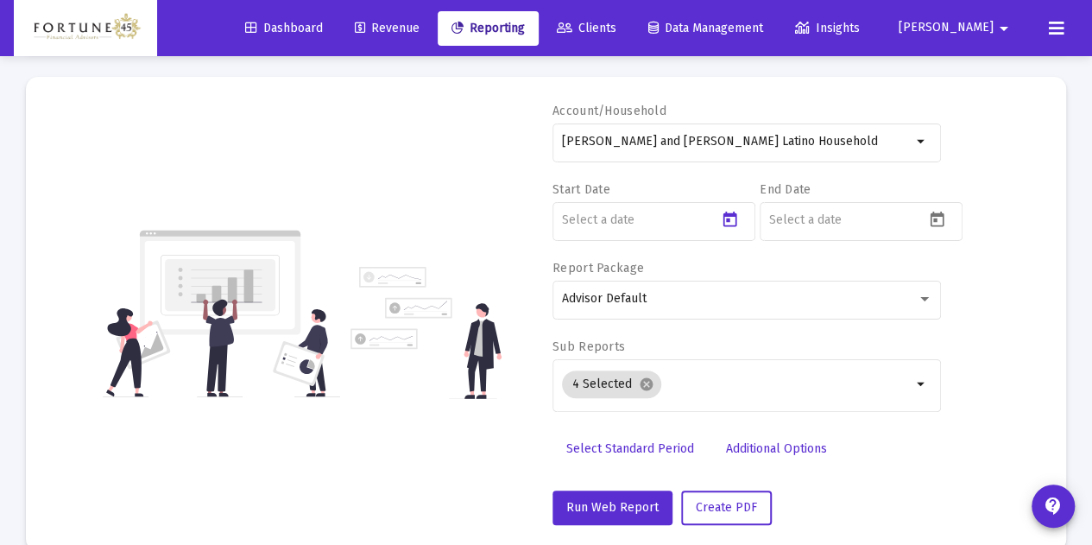
type input "[DATE]"
click at [941, 220] on icon "Open calendar" at bounding box center [937, 220] width 18 height 18
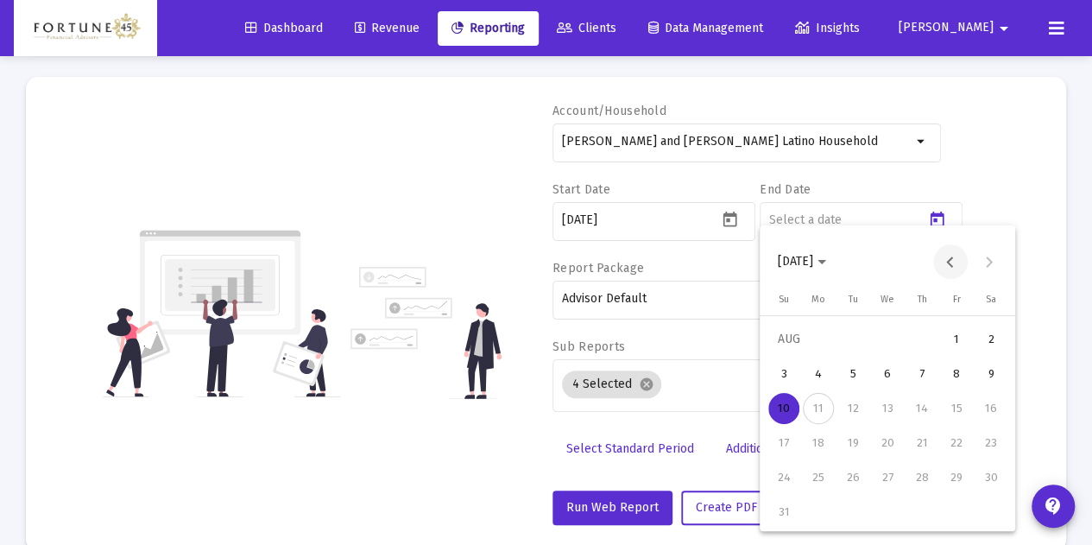
click at [942, 262] on button "Previous month" at bounding box center [950, 261] width 35 height 35
click at [919, 503] on div "31" at bounding box center [921, 511] width 31 height 31
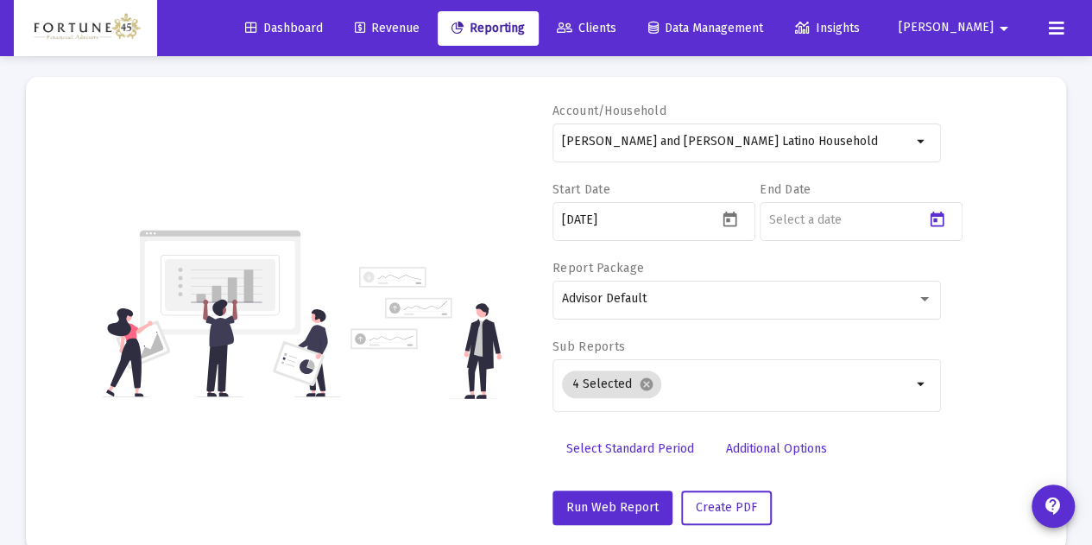
type input "[DATE]"
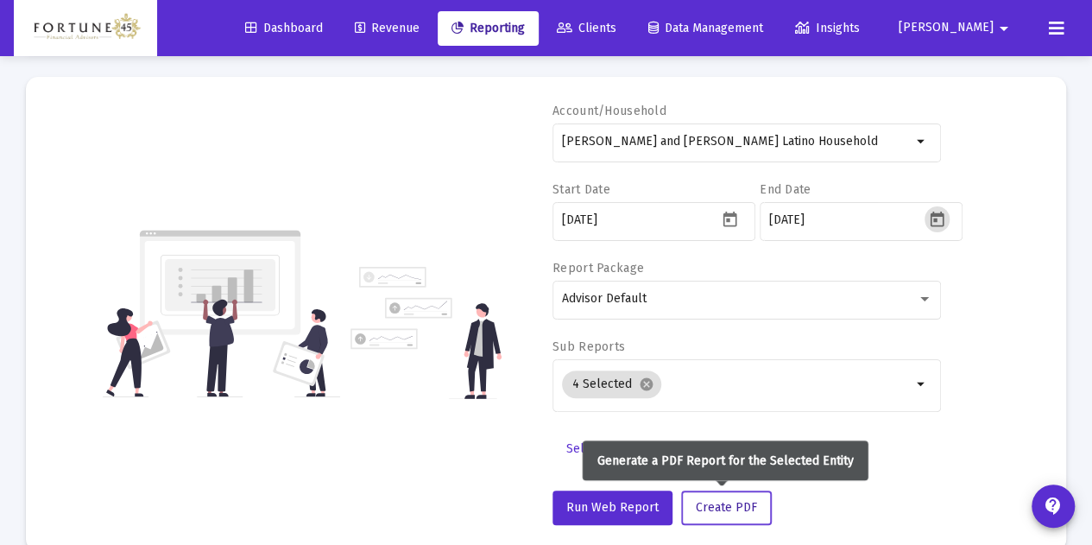
click at [737, 492] on button "Create PDF" at bounding box center [726, 507] width 91 height 35
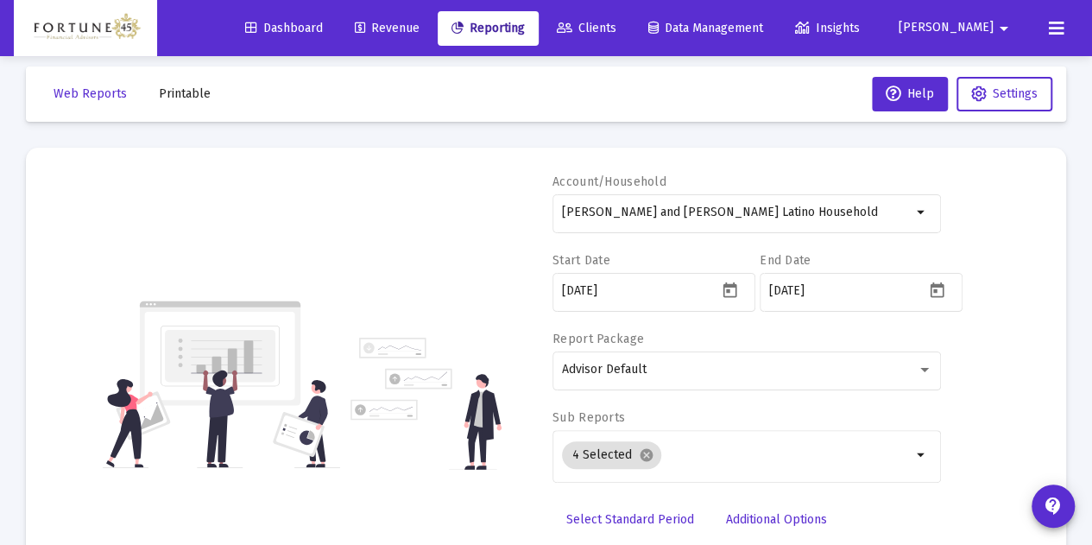
scroll to position [0, 0]
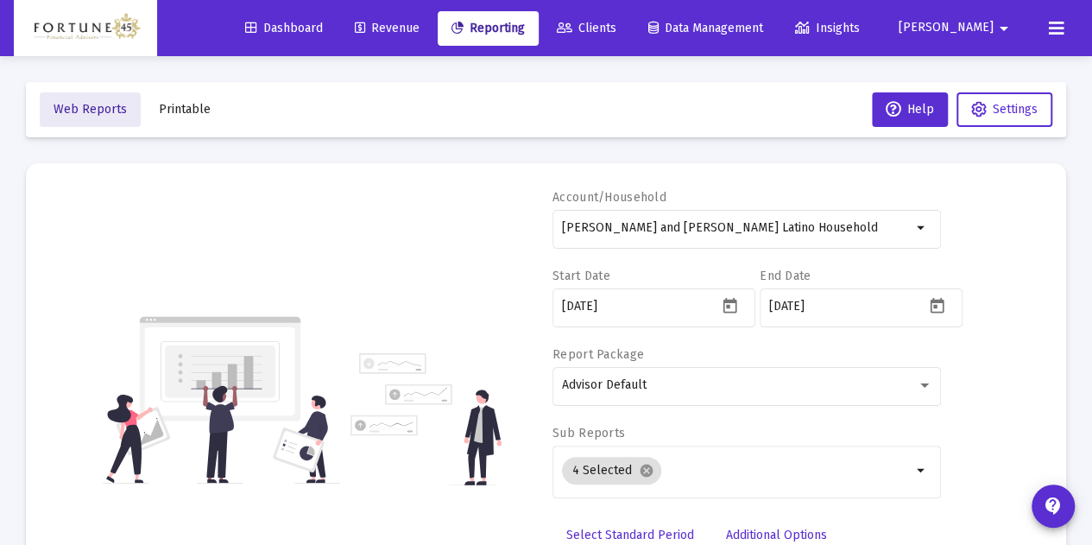
click at [125, 116] on button "Web Reports" at bounding box center [90, 109] width 101 height 35
click at [180, 112] on span "Printable" at bounding box center [185, 109] width 52 height 15
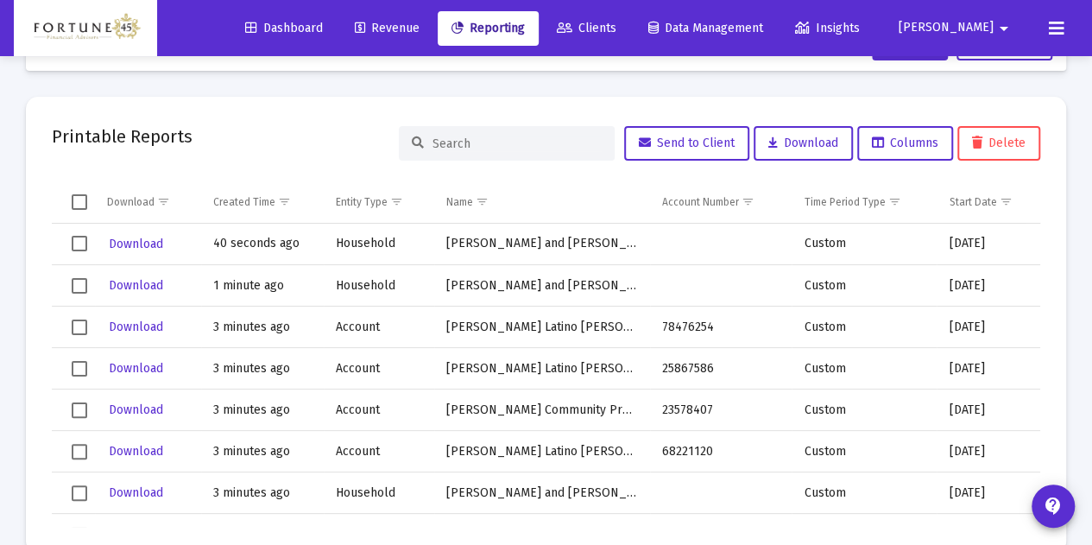
scroll to position [86, 0]
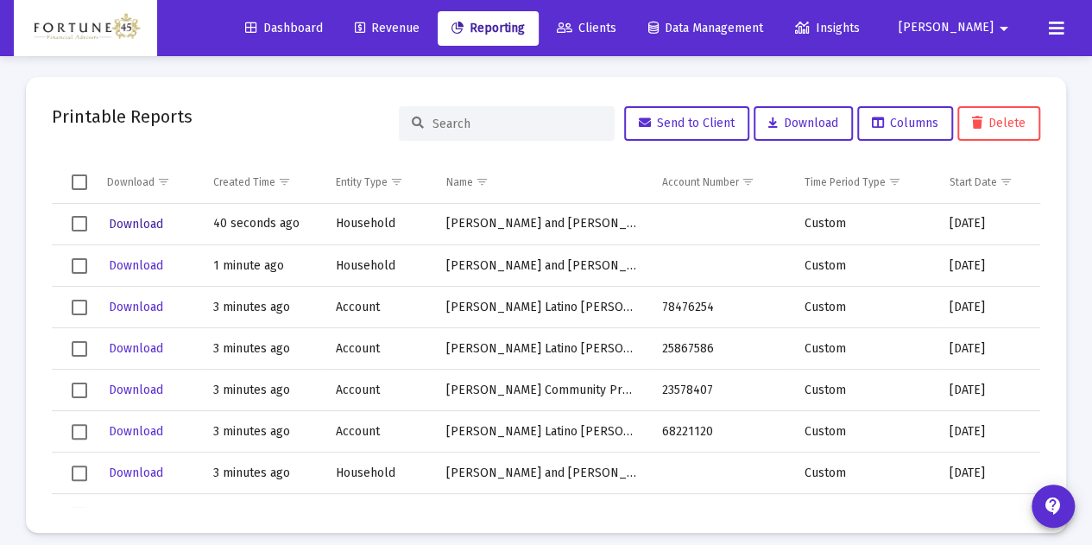
click at [143, 224] on span "Download" at bounding box center [136, 224] width 54 height 15
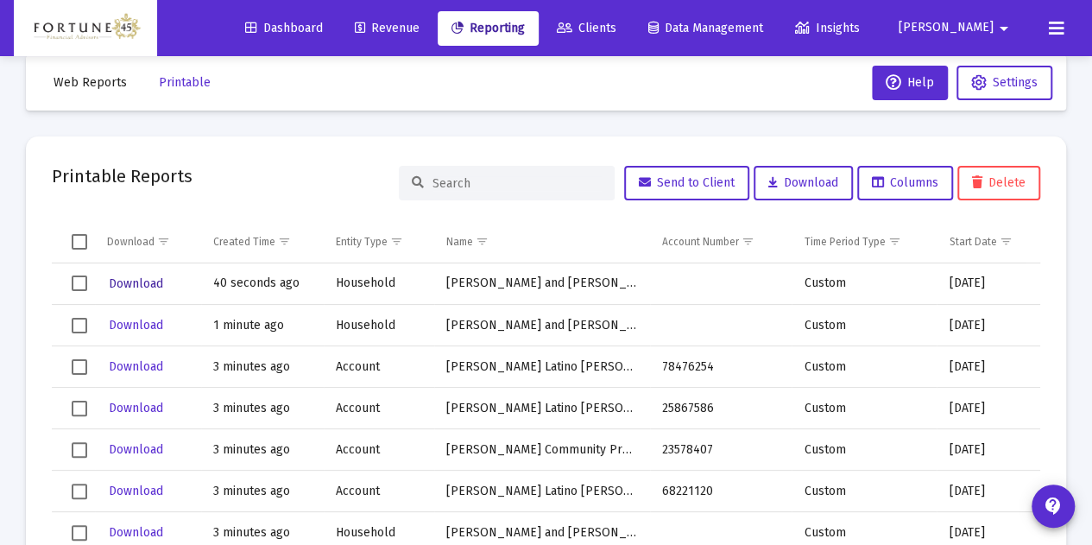
scroll to position [0, 0]
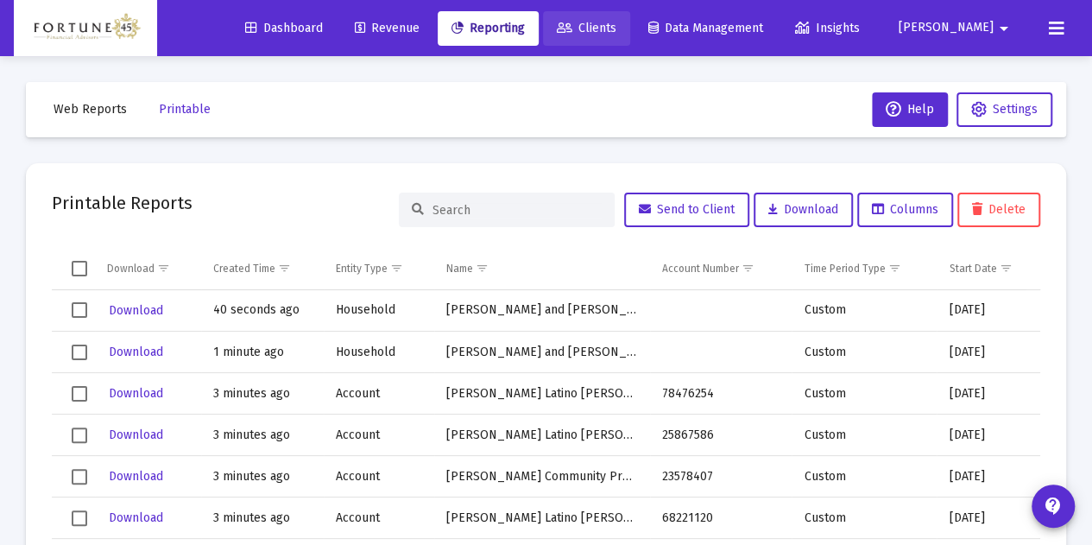
click at [572, 23] on icon at bounding box center [565, 28] width 16 height 12
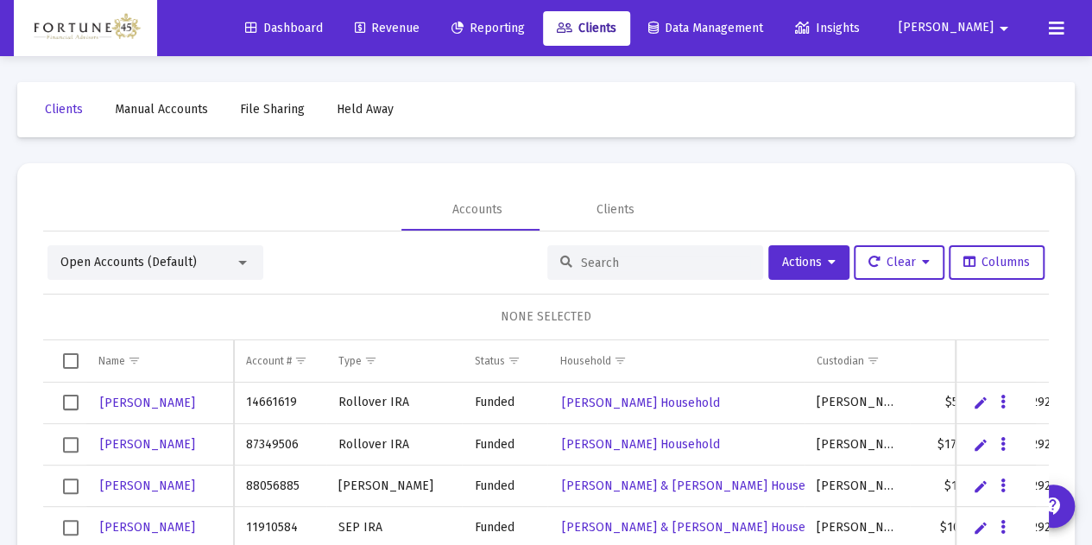
click at [581, 255] on input at bounding box center [665, 262] width 169 height 15
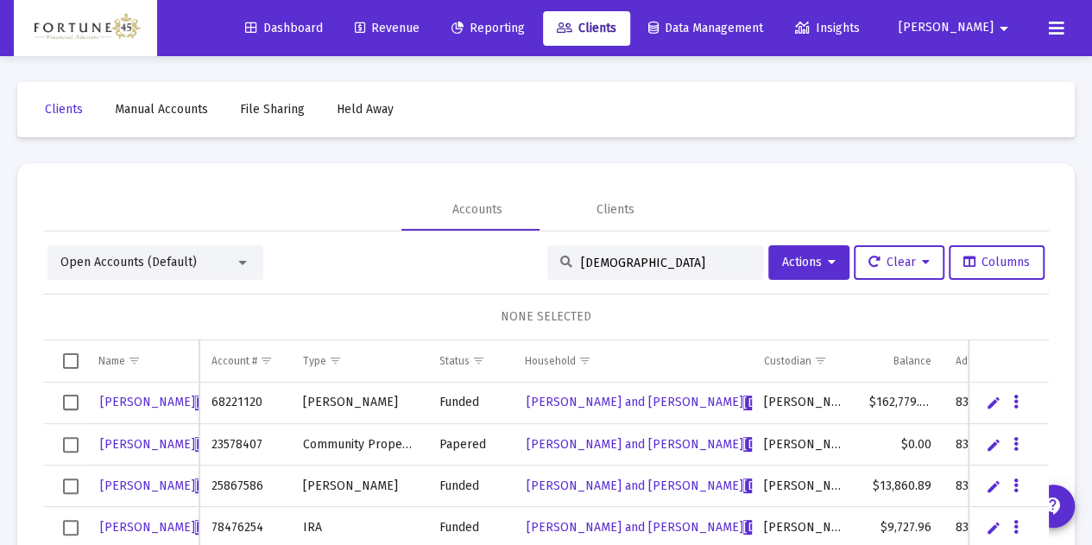
type input "[DEMOGRAPHIC_DATA]"
click at [525, 25] on span "Reporting" at bounding box center [487, 28] width 73 height 15
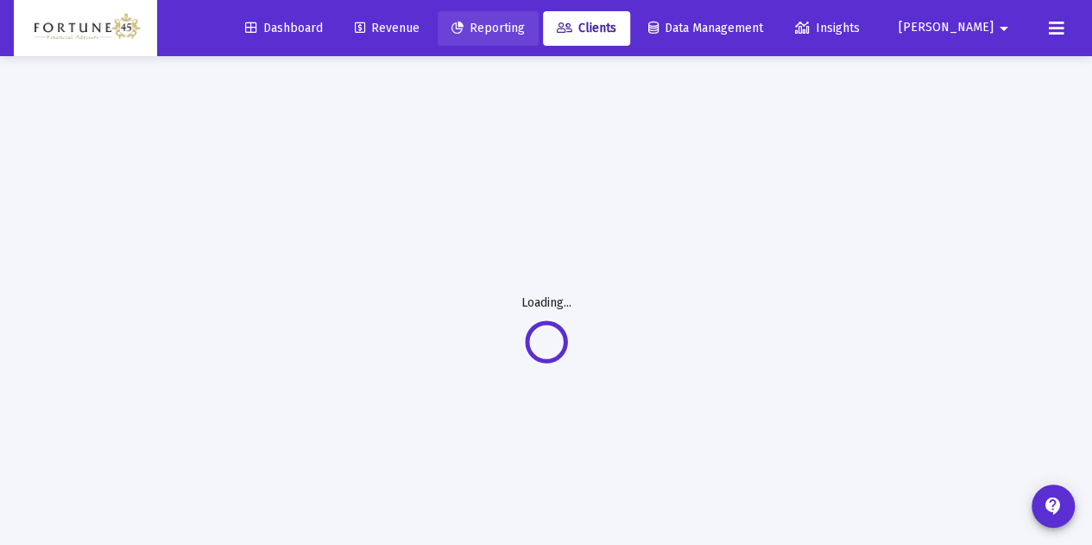
click at [539, 41] on link "Reporting" at bounding box center [488, 28] width 101 height 35
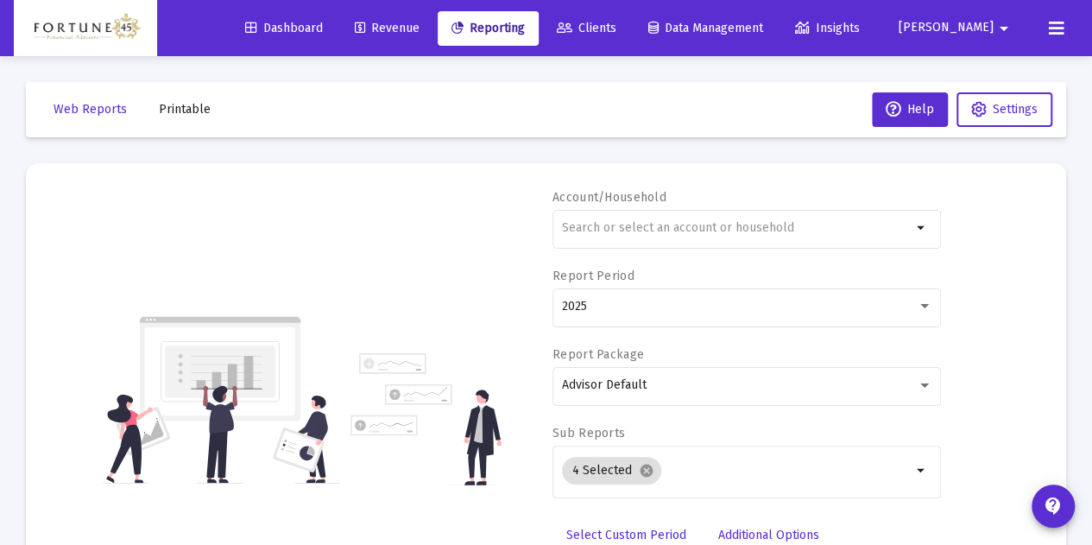
click at [196, 117] on span "Printable" at bounding box center [185, 109] width 52 height 15
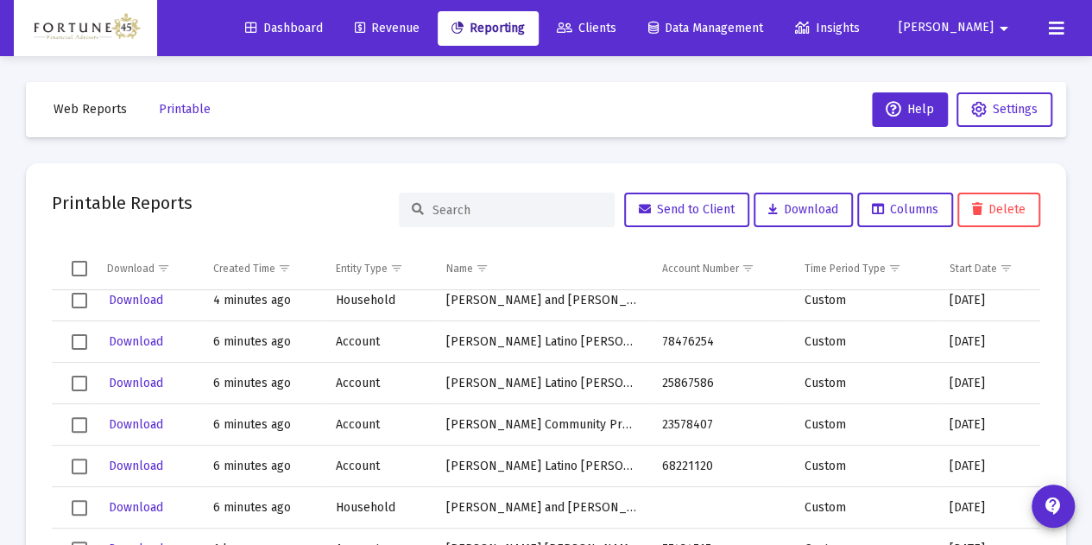
scroll to position [86, 0]
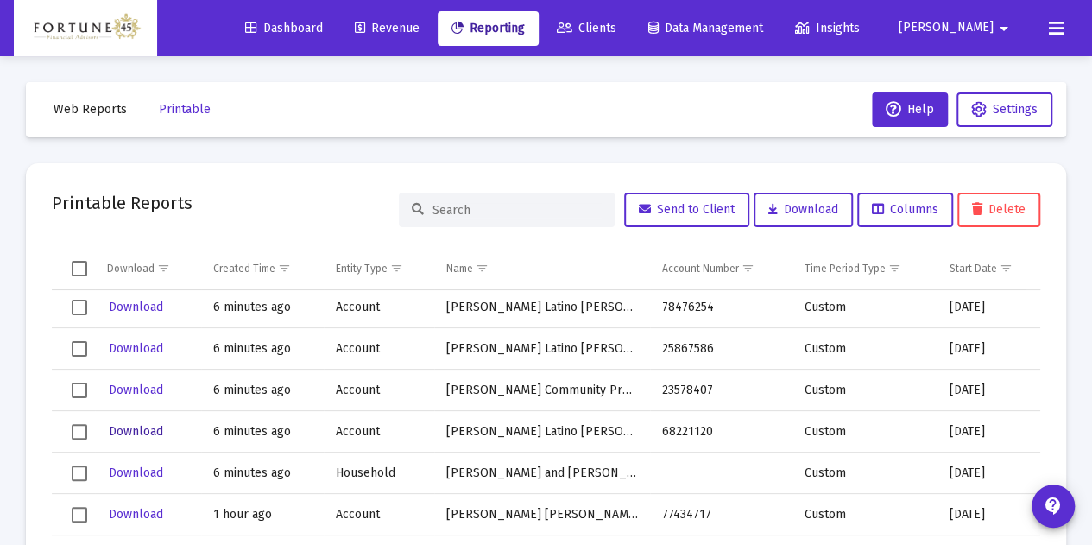
click at [139, 432] on span "Download" at bounding box center [136, 431] width 54 height 15
click at [130, 351] on span "Download" at bounding box center [136, 348] width 54 height 15
click at [136, 312] on span "Download" at bounding box center [136, 307] width 54 height 15
